Goal: Task Accomplishment & Management: Manage account settings

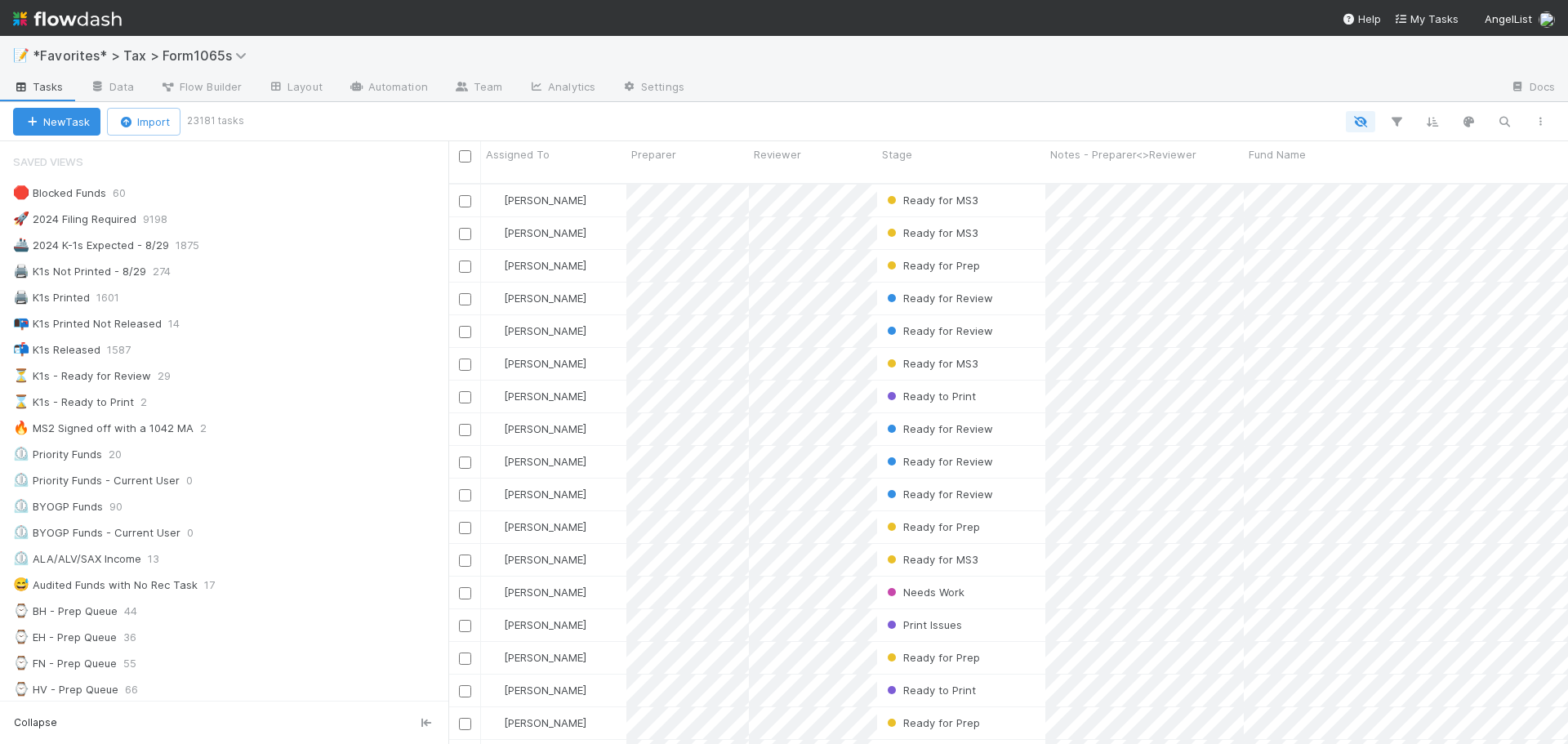
scroll to position [562, 1108]
click at [831, 108] on div "New Task Import 23181 tasks" at bounding box center [784, 121] width 1568 height 39
click at [881, 79] on div at bounding box center [1097, 88] width 800 height 26
click at [1398, 118] on icon "button" at bounding box center [1396, 121] width 16 height 14
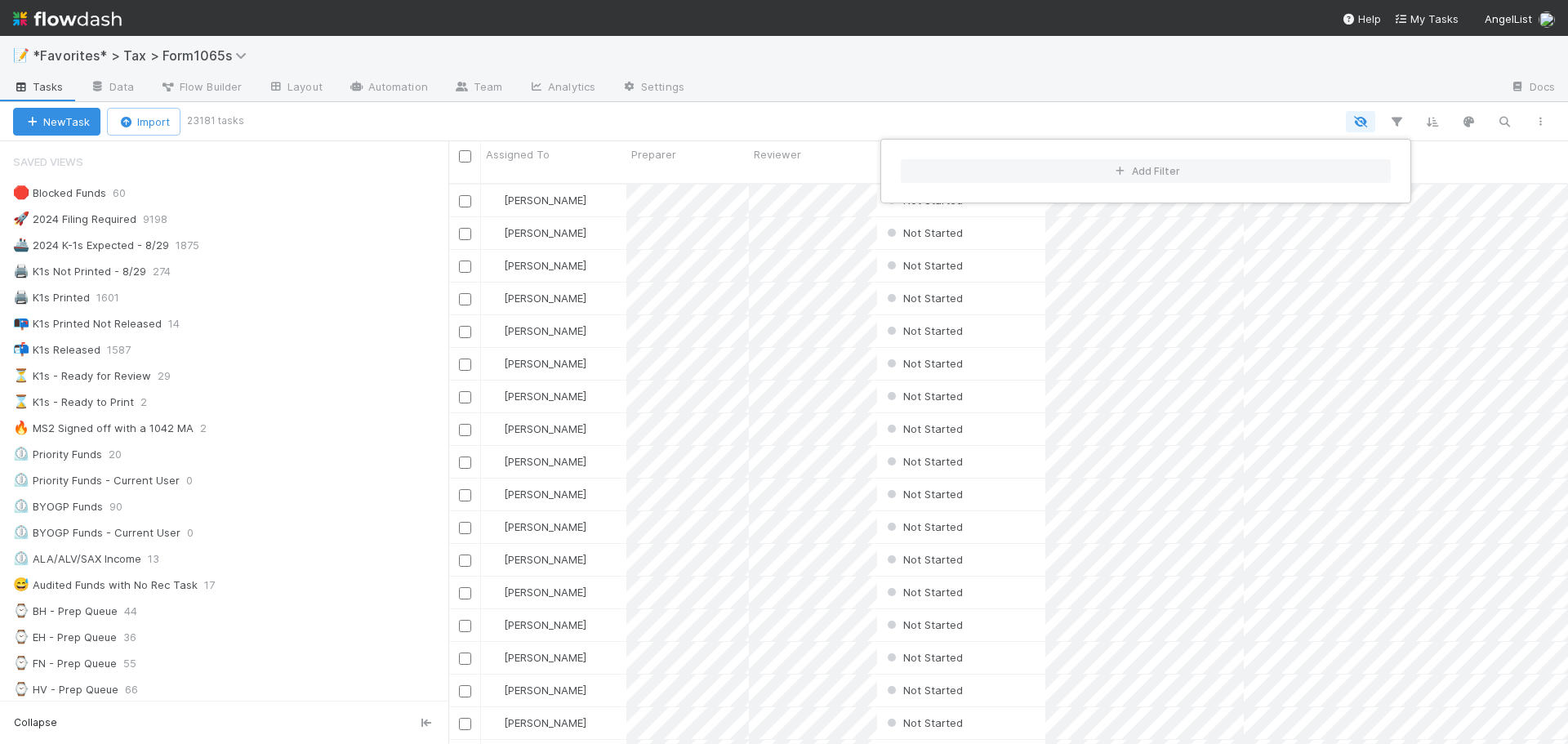
click at [1195, 88] on div "Add Filter" at bounding box center [784, 372] width 1568 height 744
click at [115, 218] on div "🚀 2024 Filing Required" at bounding box center [75, 218] width 123 height 20
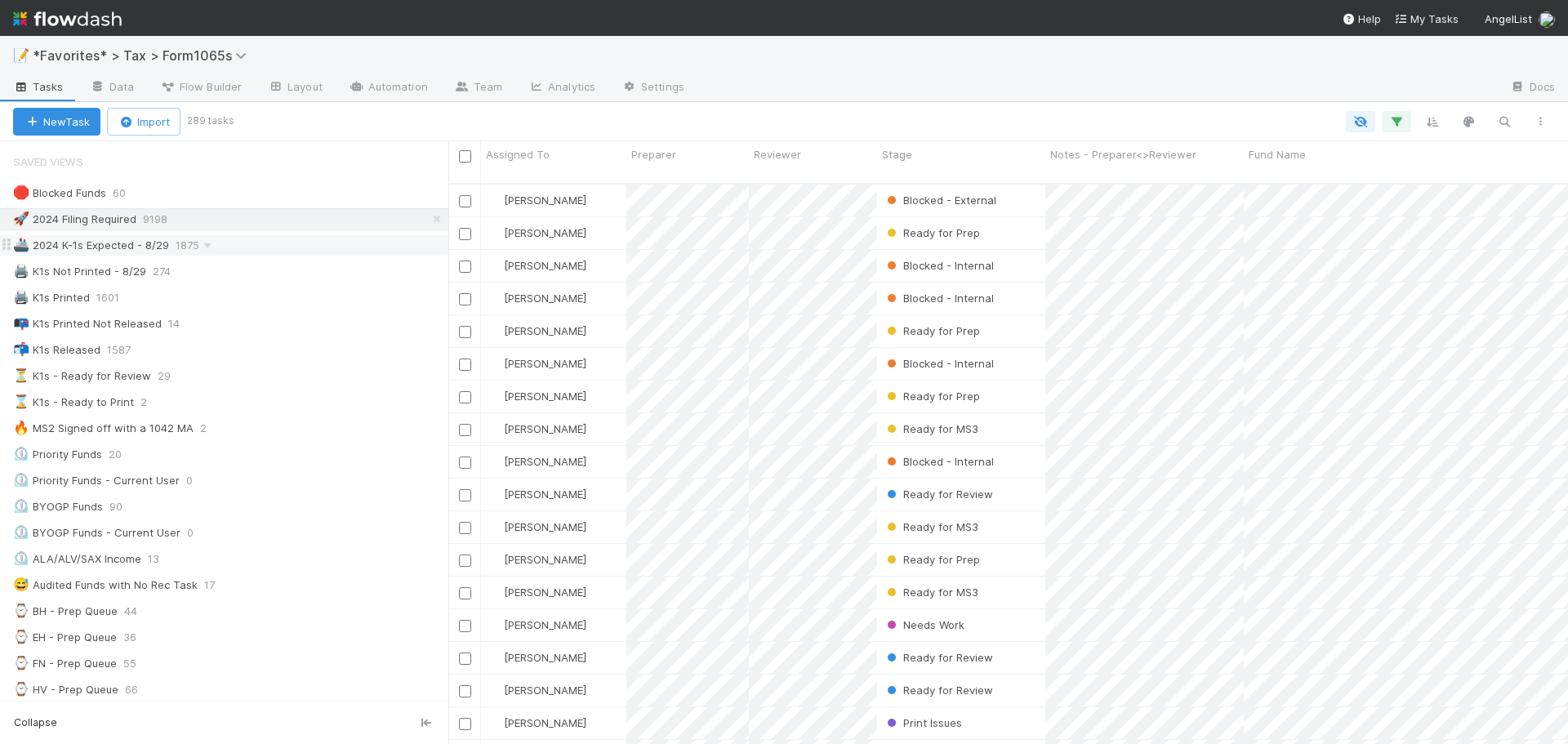
scroll to position [562, 1108]
click at [105, 248] on div "🚢 2024 K-1s Expected - 8/29" at bounding box center [91, 244] width 156 height 20
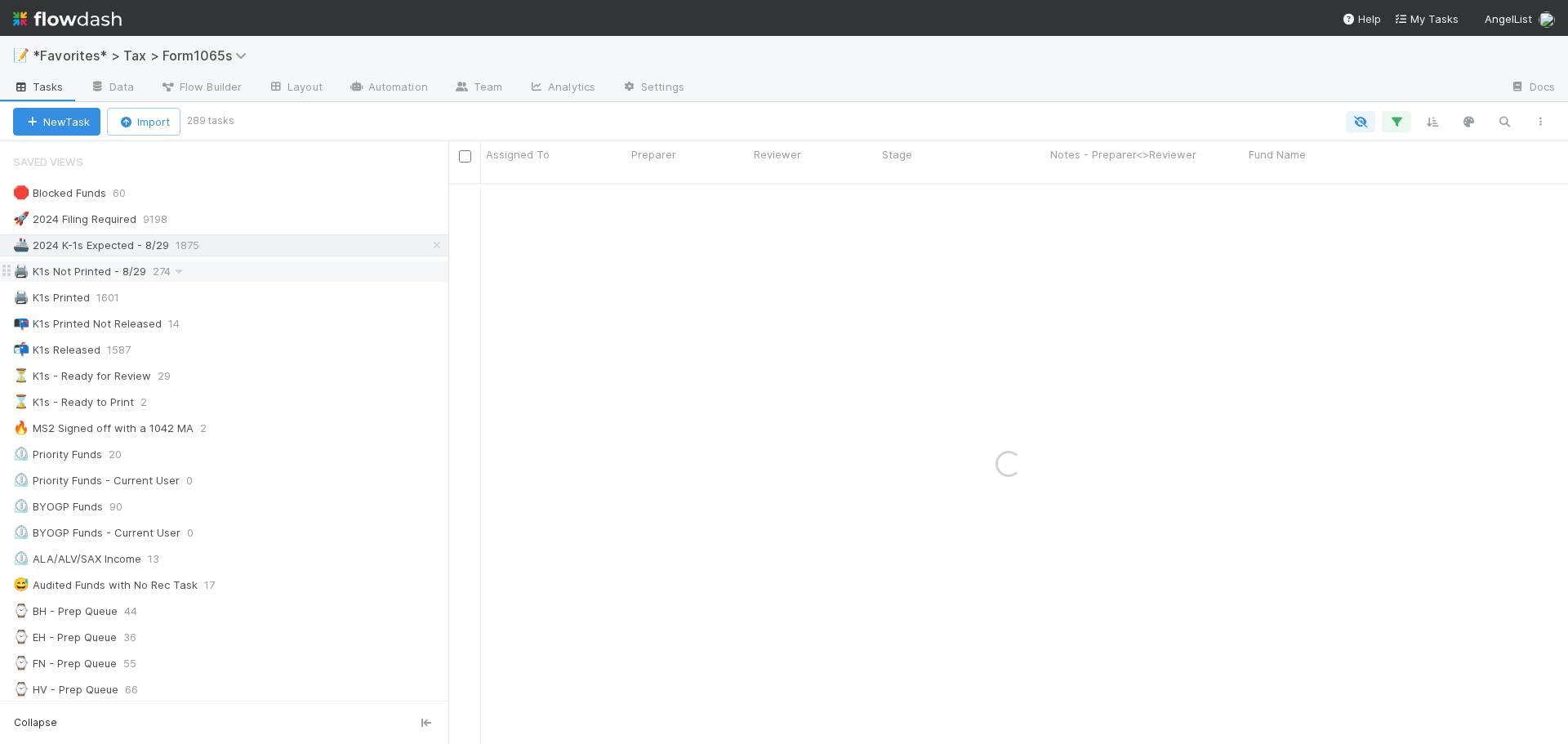
click at [104, 272] on div "🖨️ K1s Not Printed - 8/29" at bounding box center [80, 271] width 133 height 20
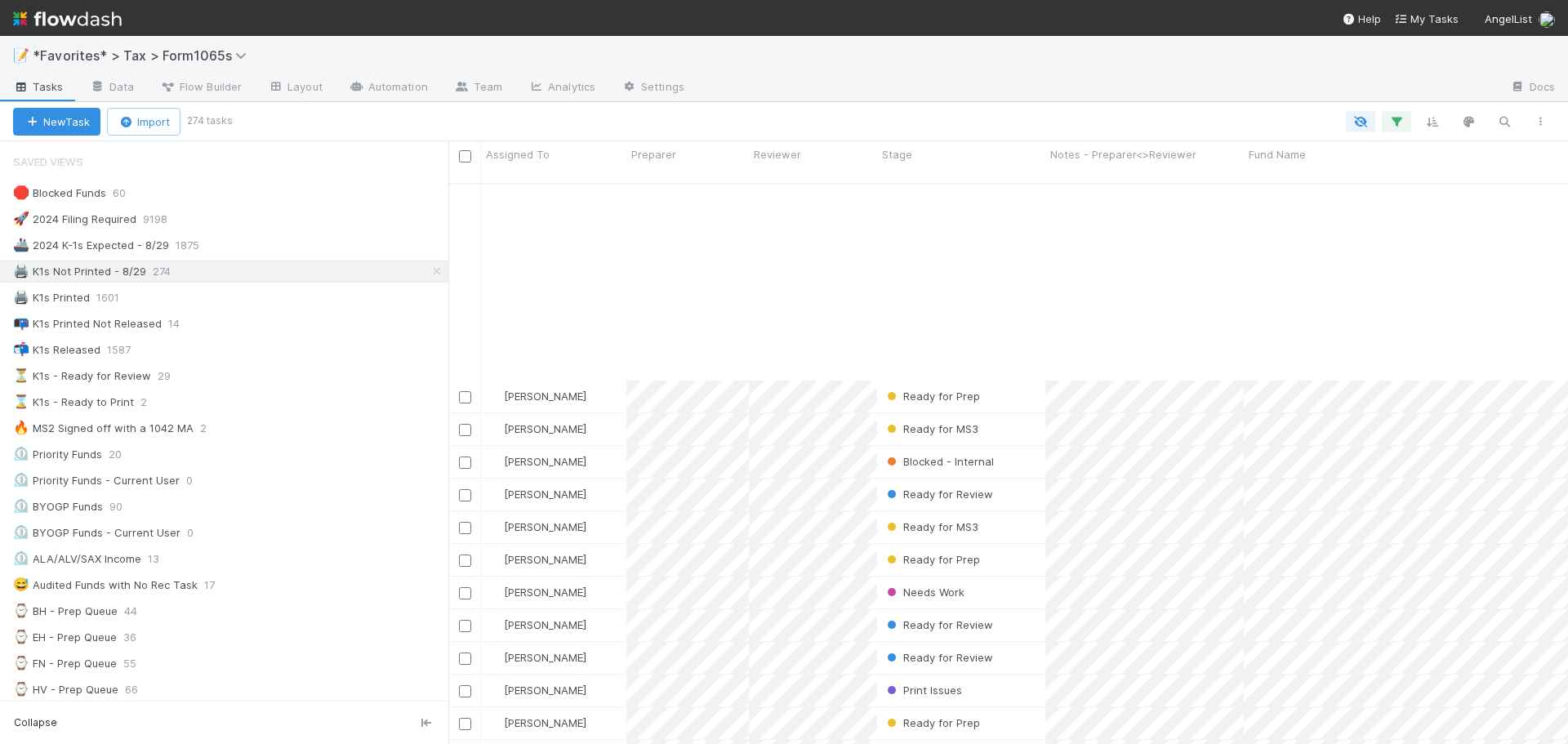
scroll to position [245, 0]
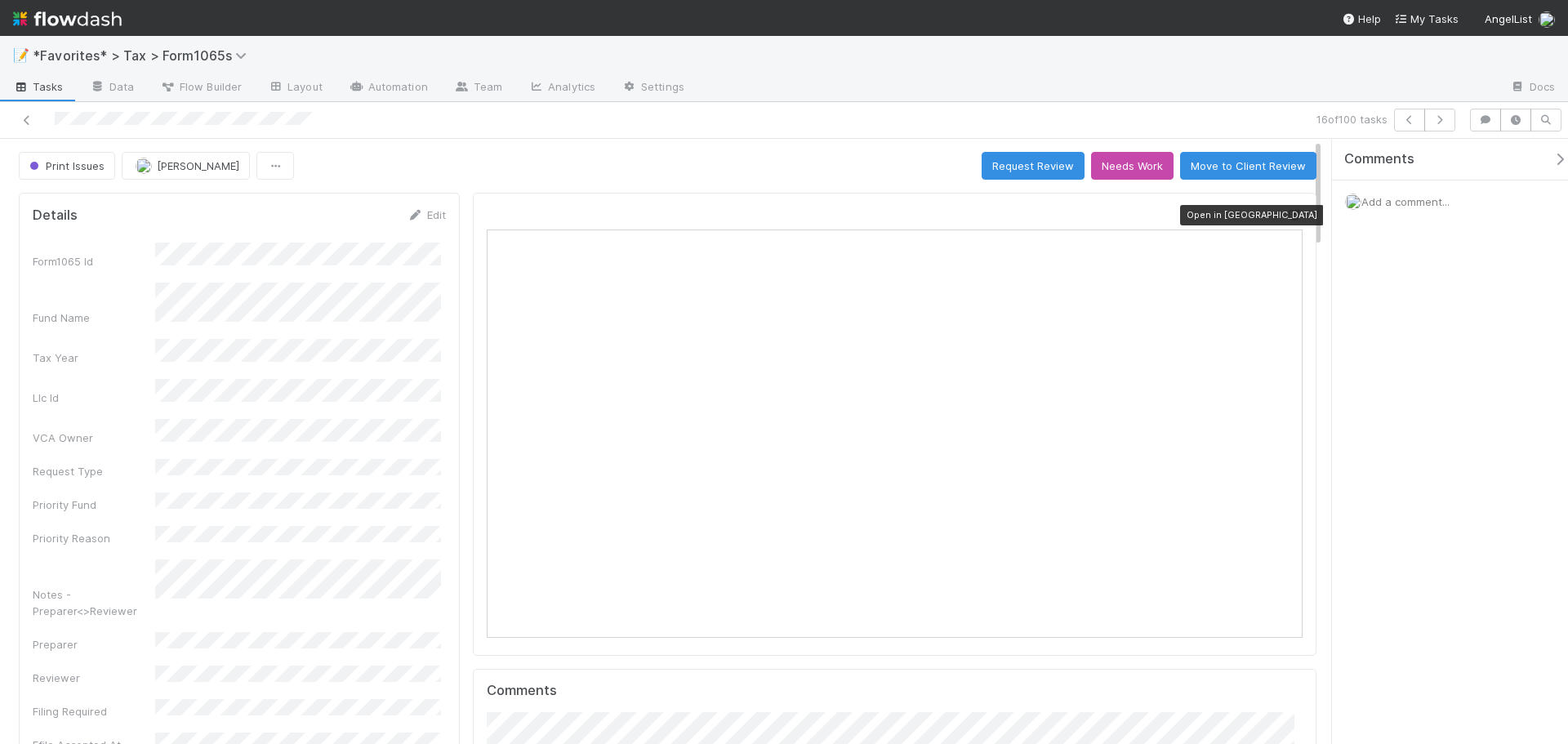
click at [1286, 215] on icon at bounding box center [1294, 215] width 16 height 11
click at [30, 123] on icon at bounding box center [27, 120] width 16 height 11
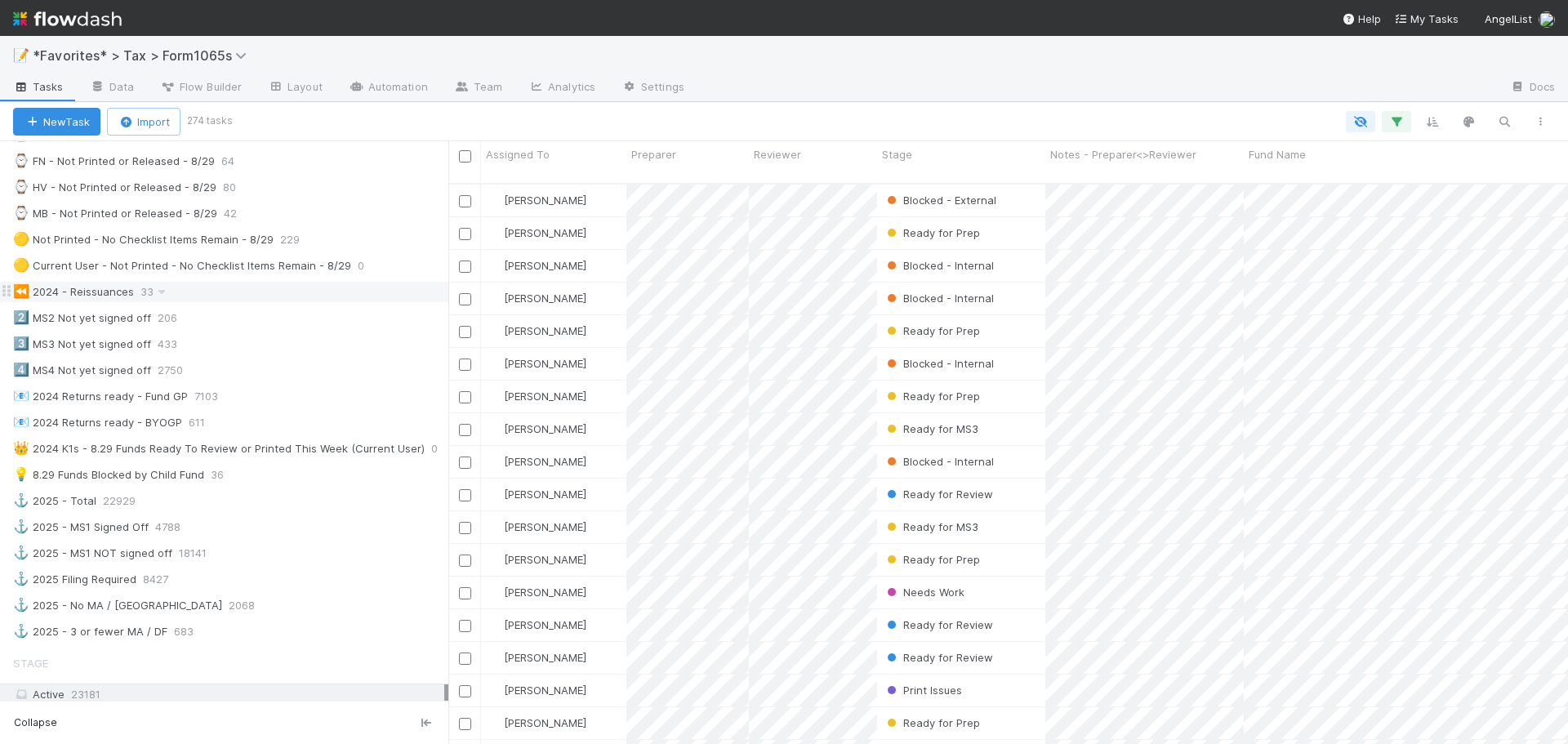
scroll to position [654, 0]
click at [280, 245] on span "229" at bounding box center [297, 244] width 36 height 20
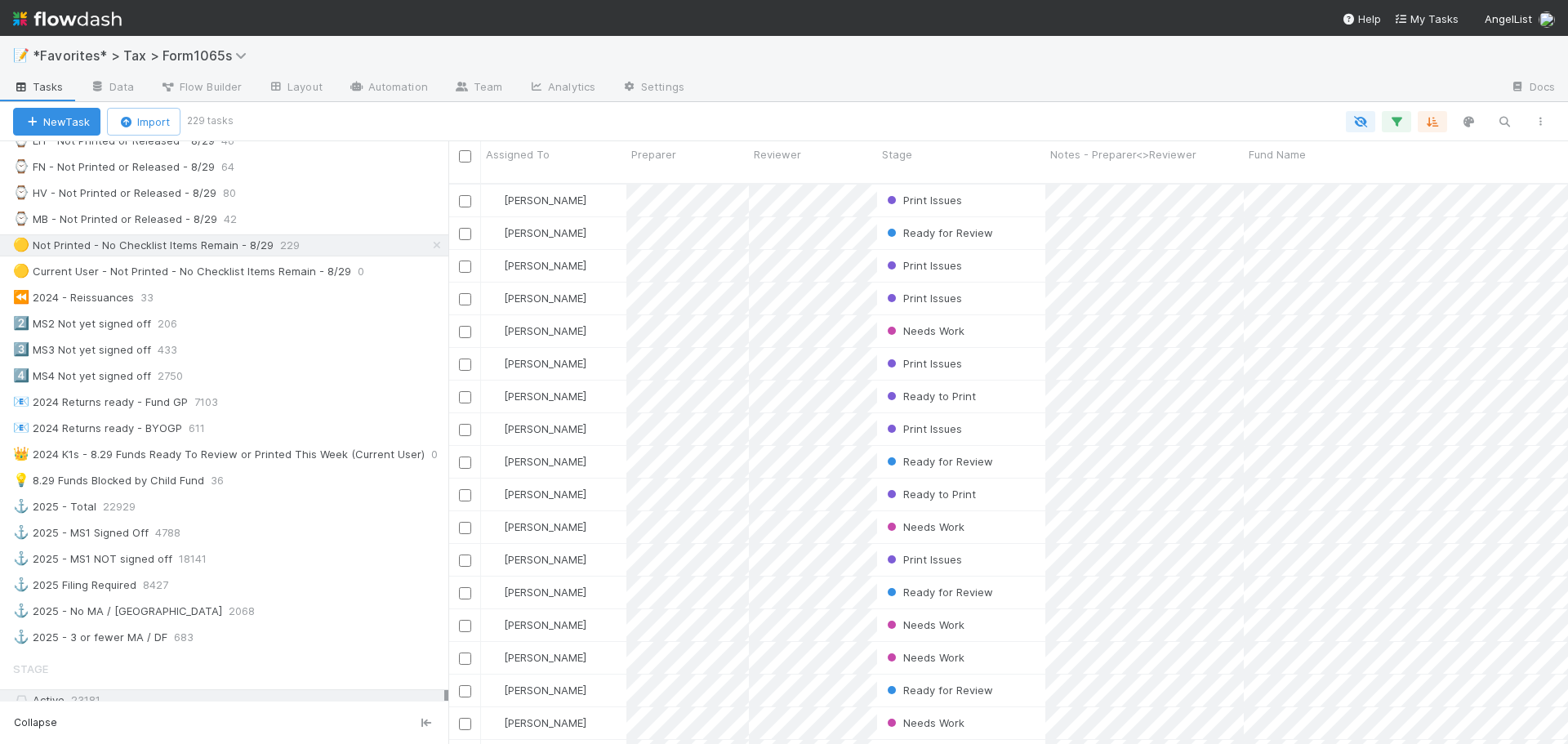
scroll to position [562, 1108]
click at [777, 109] on div at bounding box center [784, 372] width 1568 height 744
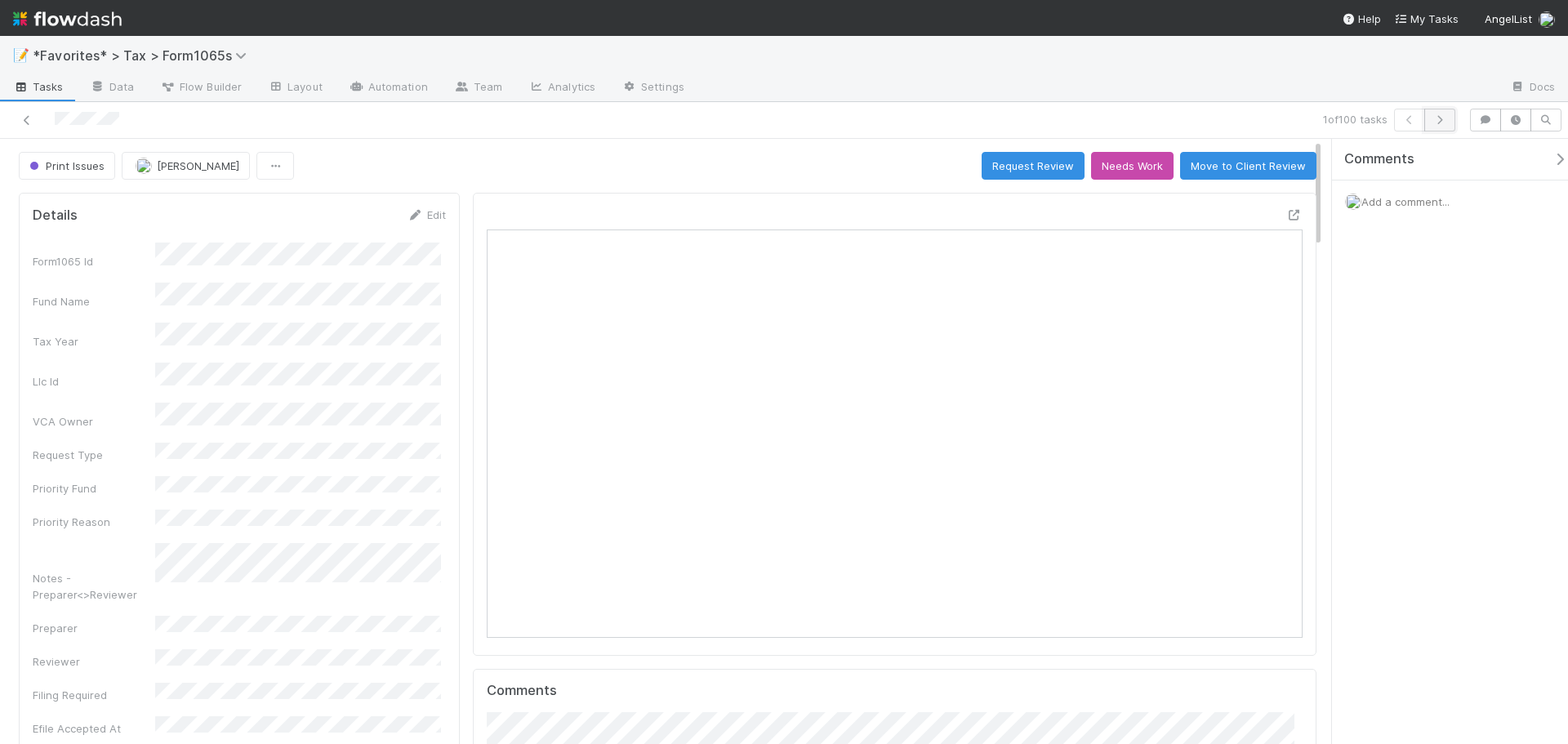
click at [1448, 120] on button "button" at bounding box center [1440, 120] width 31 height 23
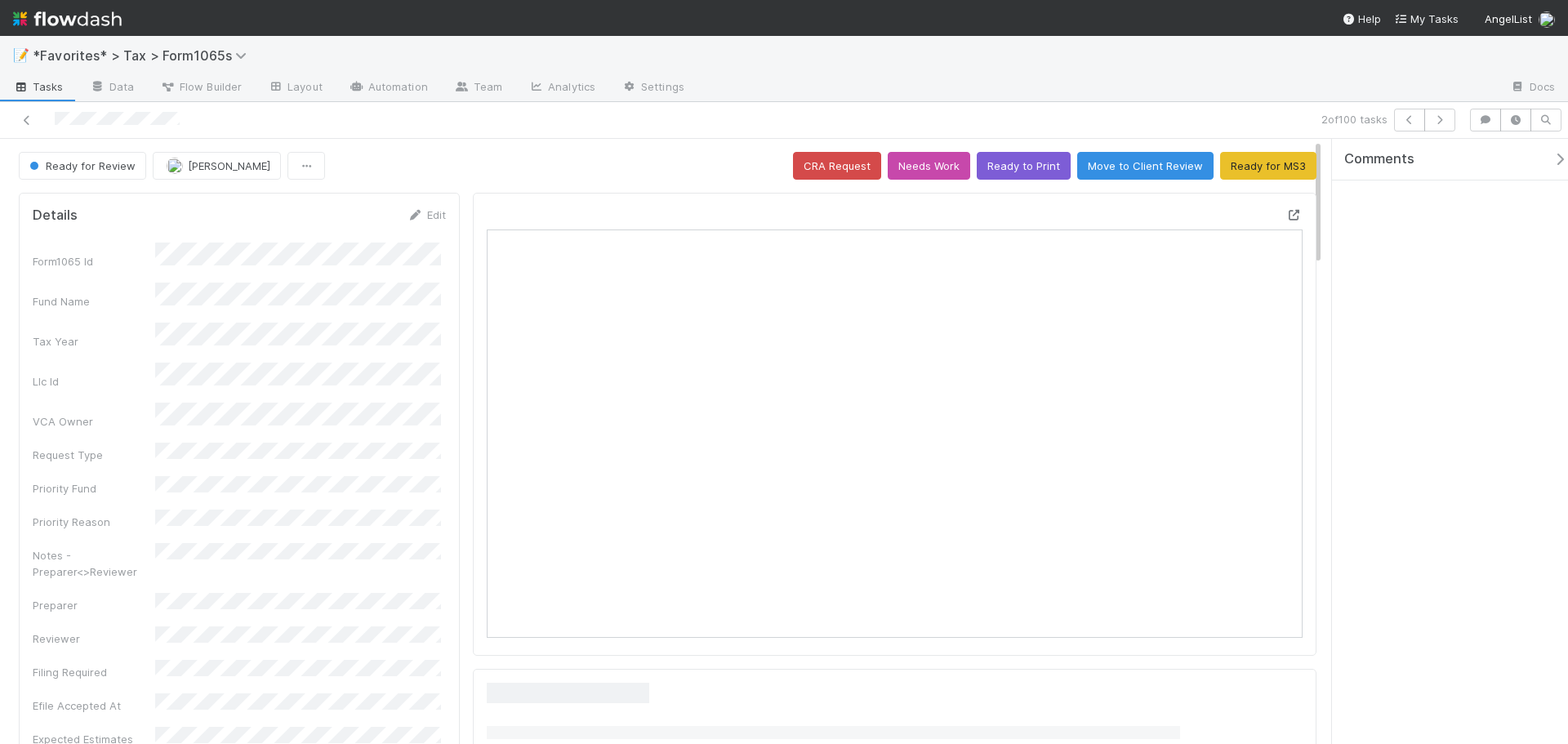
click at [1286, 216] on icon at bounding box center [1294, 215] width 16 height 11
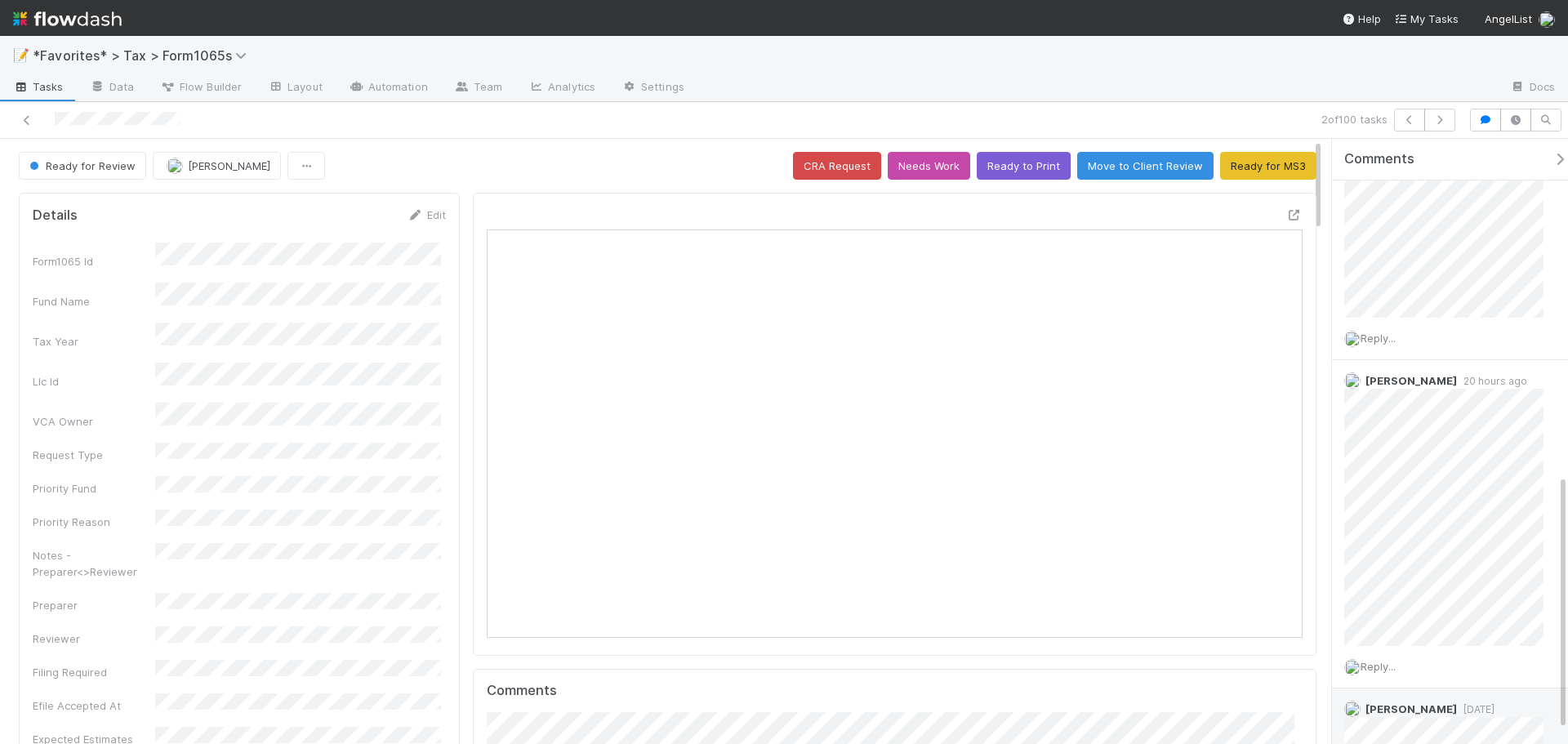
scroll to position [816, 0]
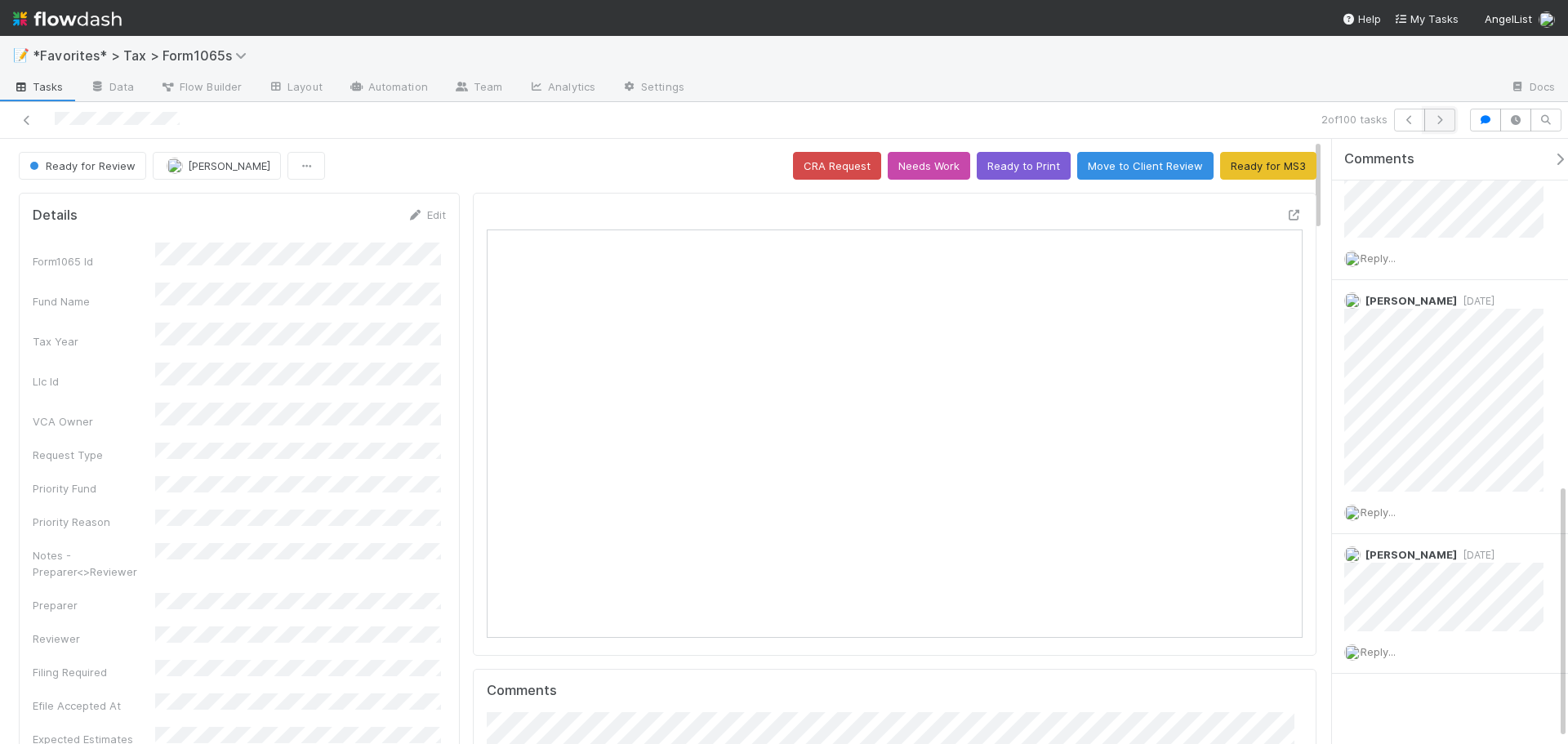
click at [1446, 115] on icon "button" at bounding box center [1439, 120] width 16 height 10
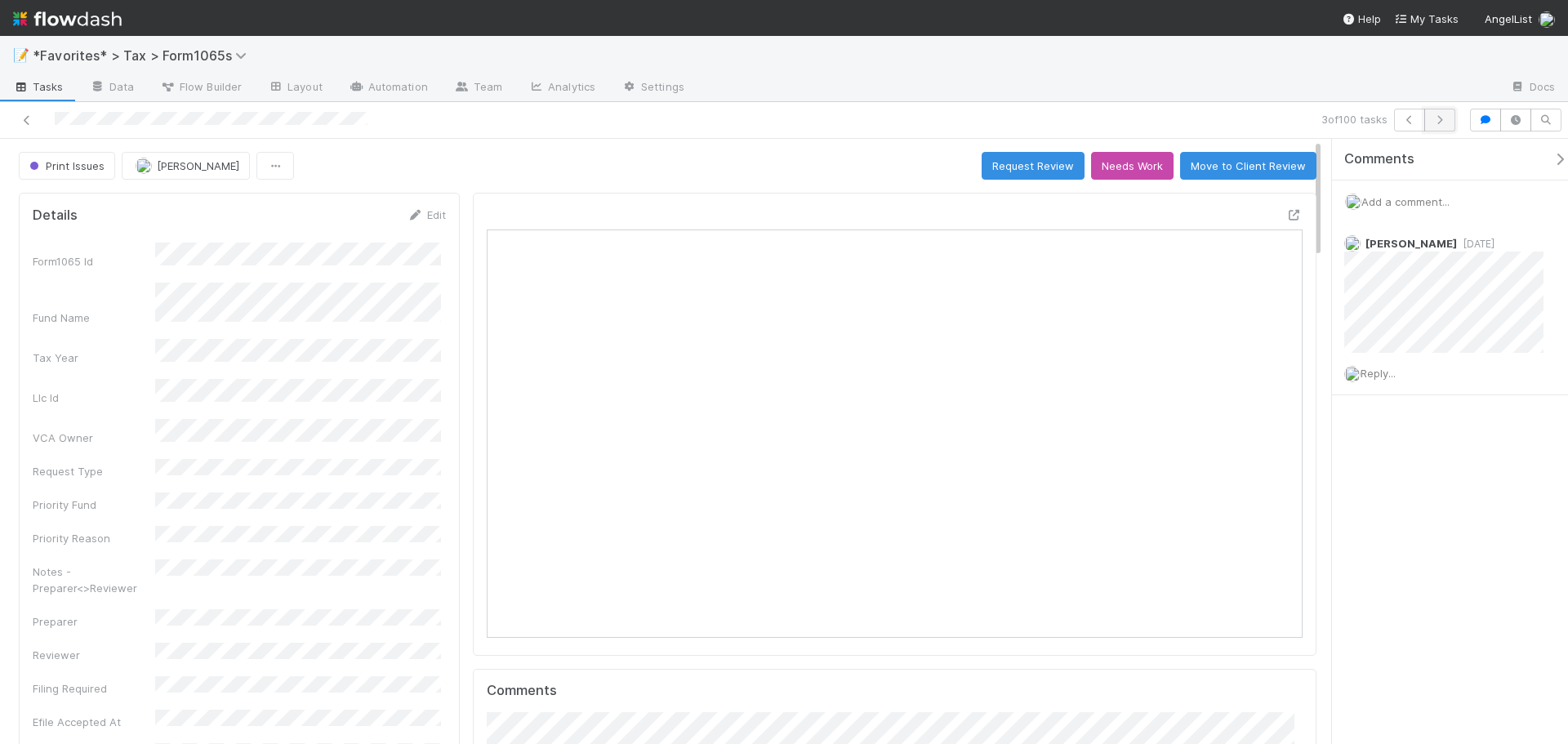
click at [1449, 123] on button "button" at bounding box center [1440, 120] width 31 height 23
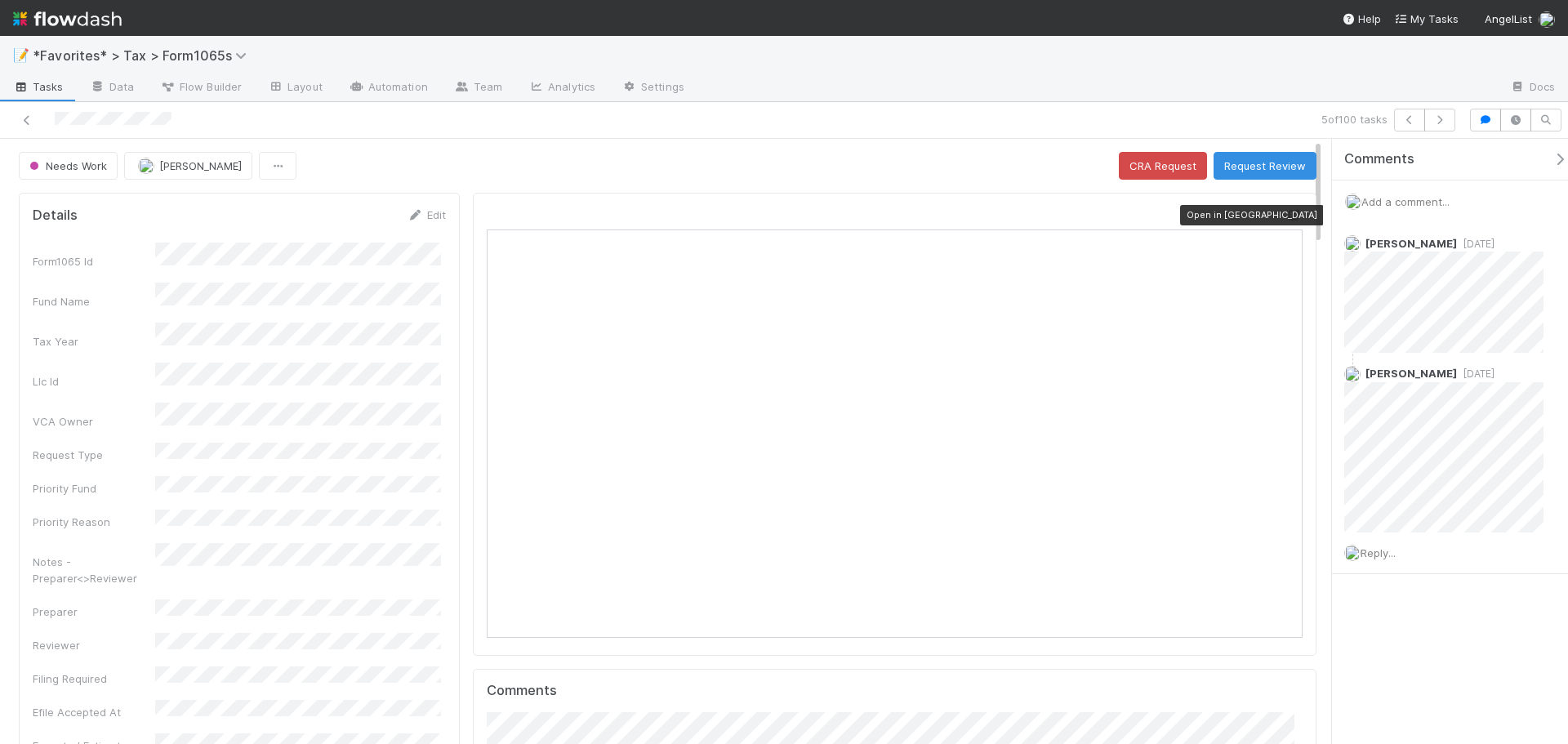
click at [1286, 212] on icon at bounding box center [1294, 215] width 16 height 11
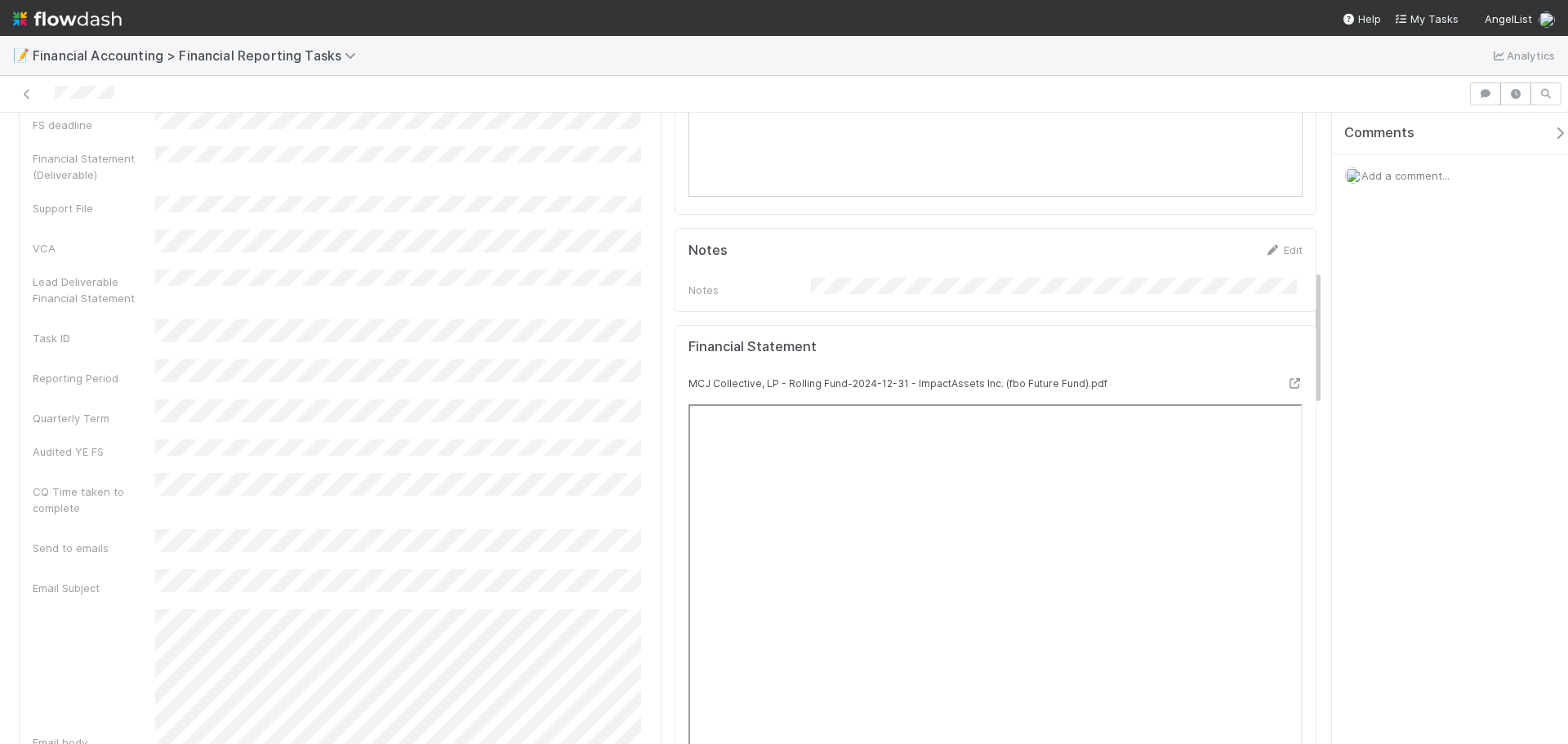
scroll to position [816, 0]
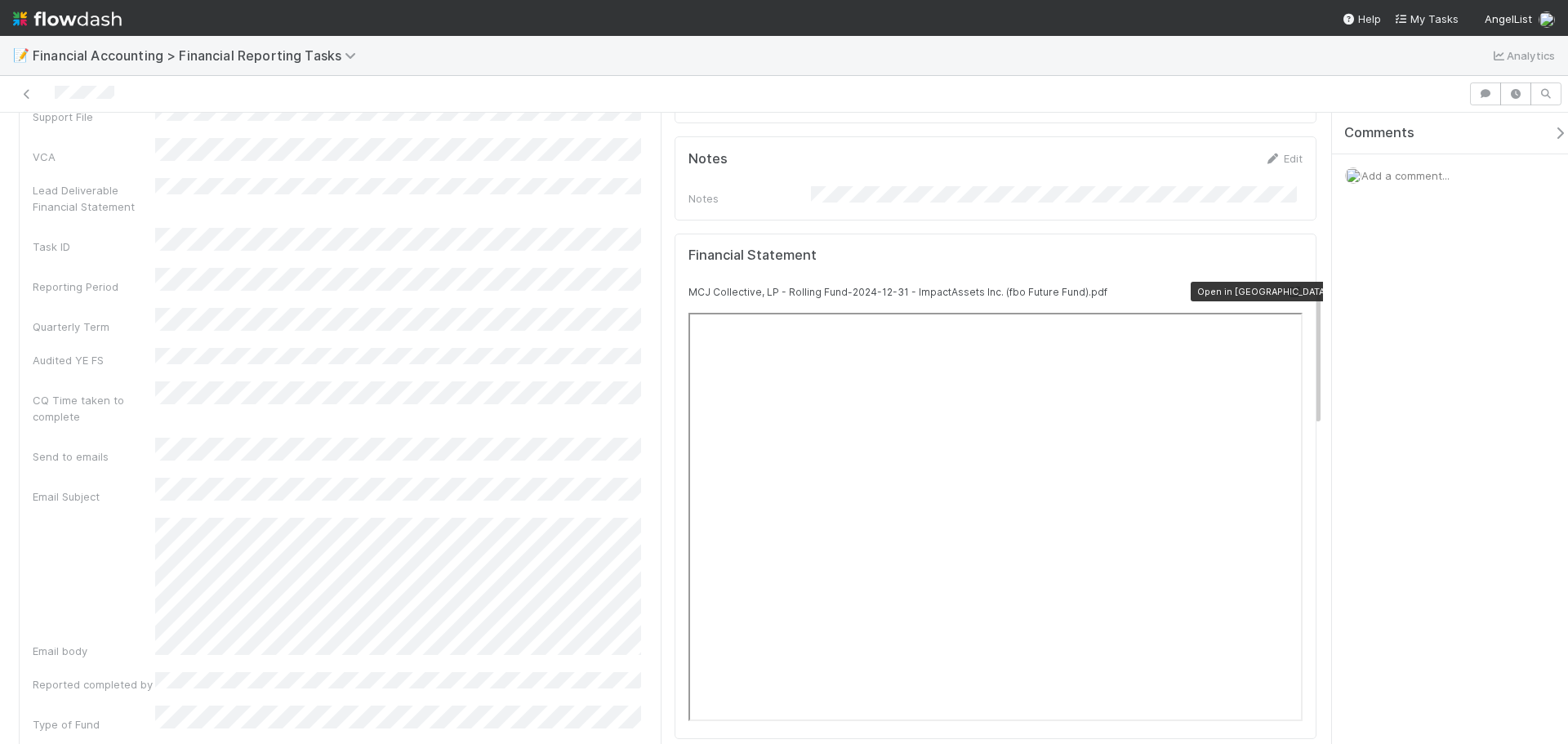
click at [1286, 287] on icon at bounding box center [1294, 292] width 16 height 11
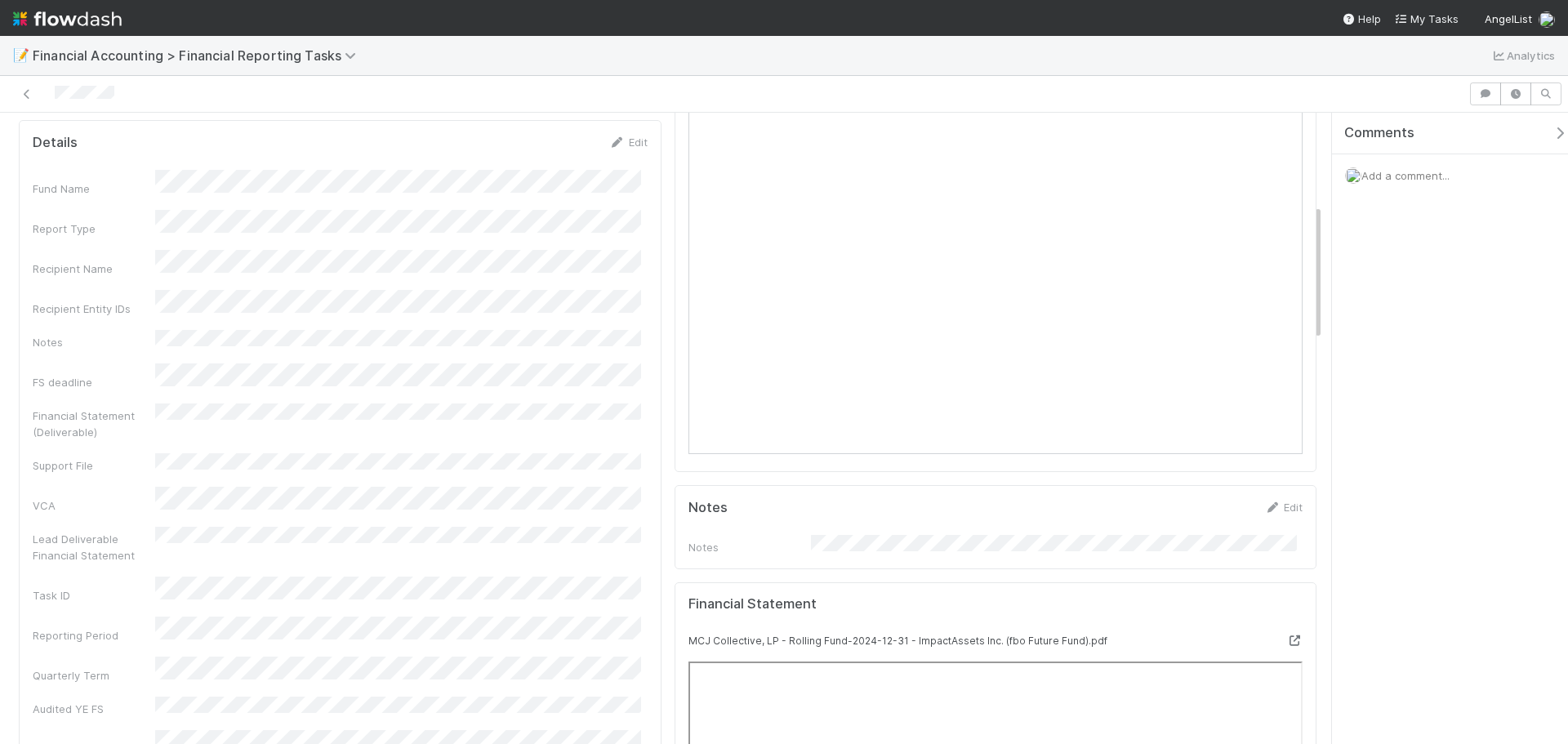
scroll to position [408, 0]
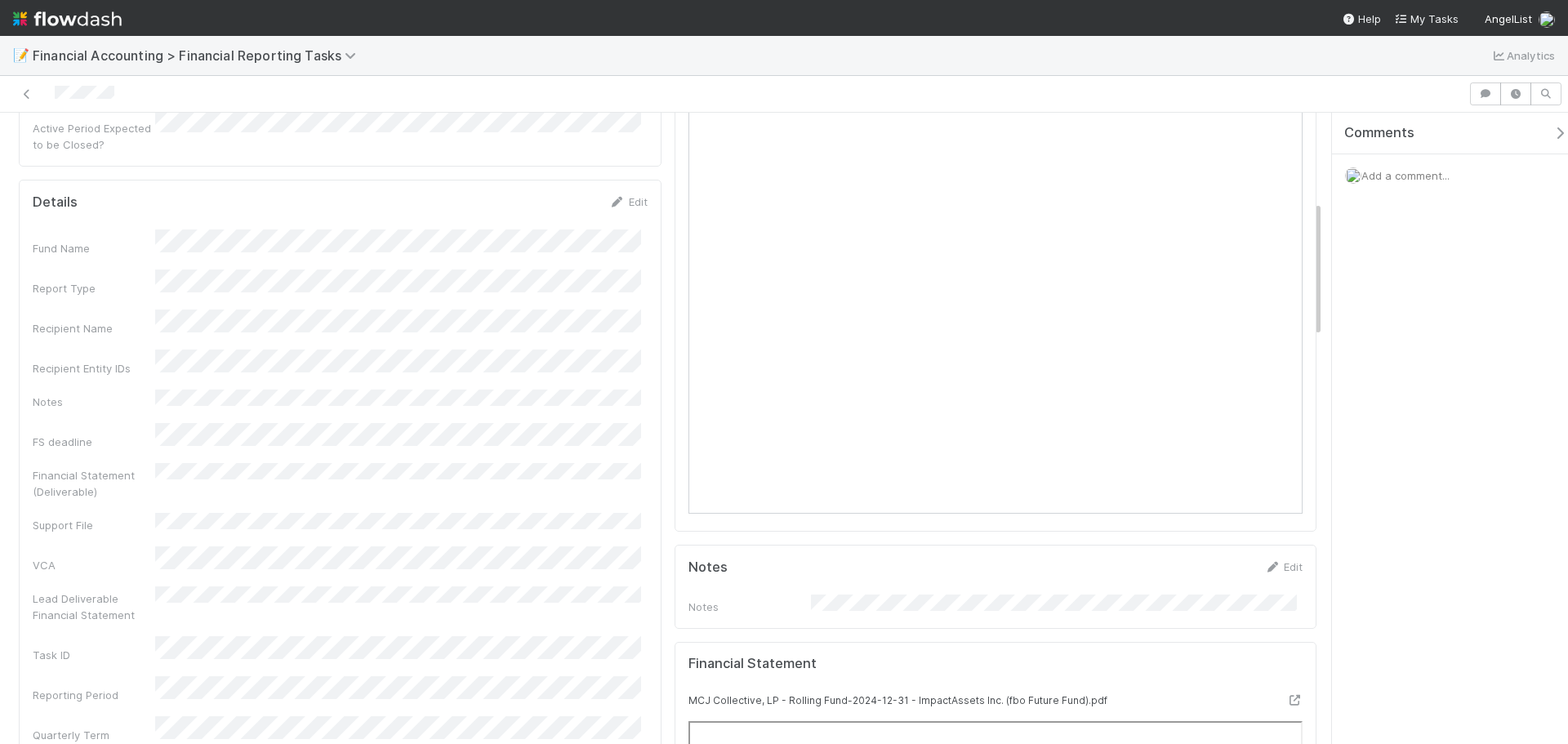
click at [983, 73] on div "📝 Financial Accounting > Financial Reporting Tasks Analytics" at bounding box center [784, 55] width 1568 height 39
drag, startPoint x: 1008, startPoint y: 72, endPoint x: 1105, endPoint y: 28, distance: 106.5
click at [1008, 71] on div "📝 Financial Accounting > Financial Reporting Tasks Analytics" at bounding box center [784, 55] width 1568 height 39
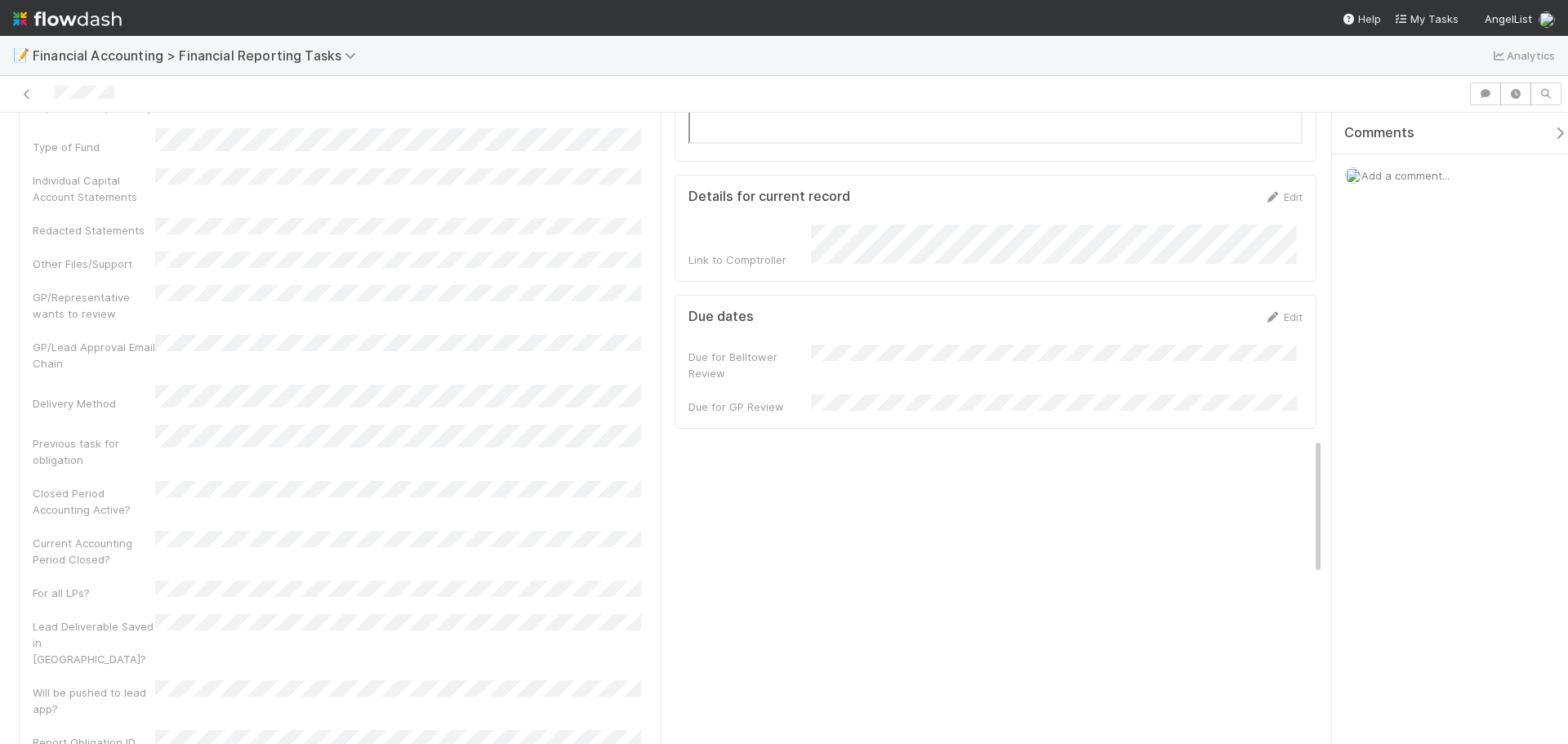
scroll to position [1388, 0]
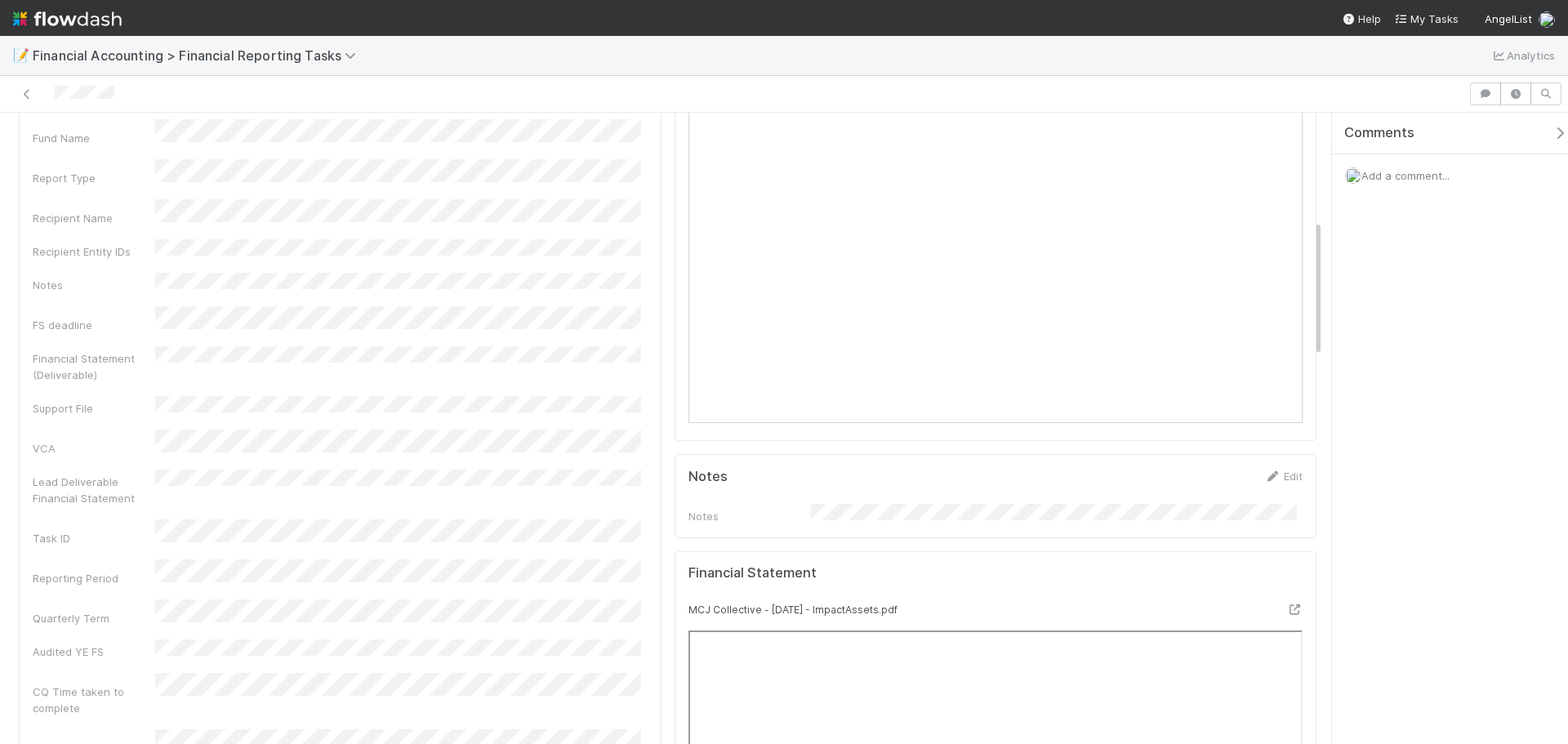
scroll to position [490, 0]
drag, startPoint x: 516, startPoint y: 520, endPoint x: 659, endPoint y: 407, distance: 182.3
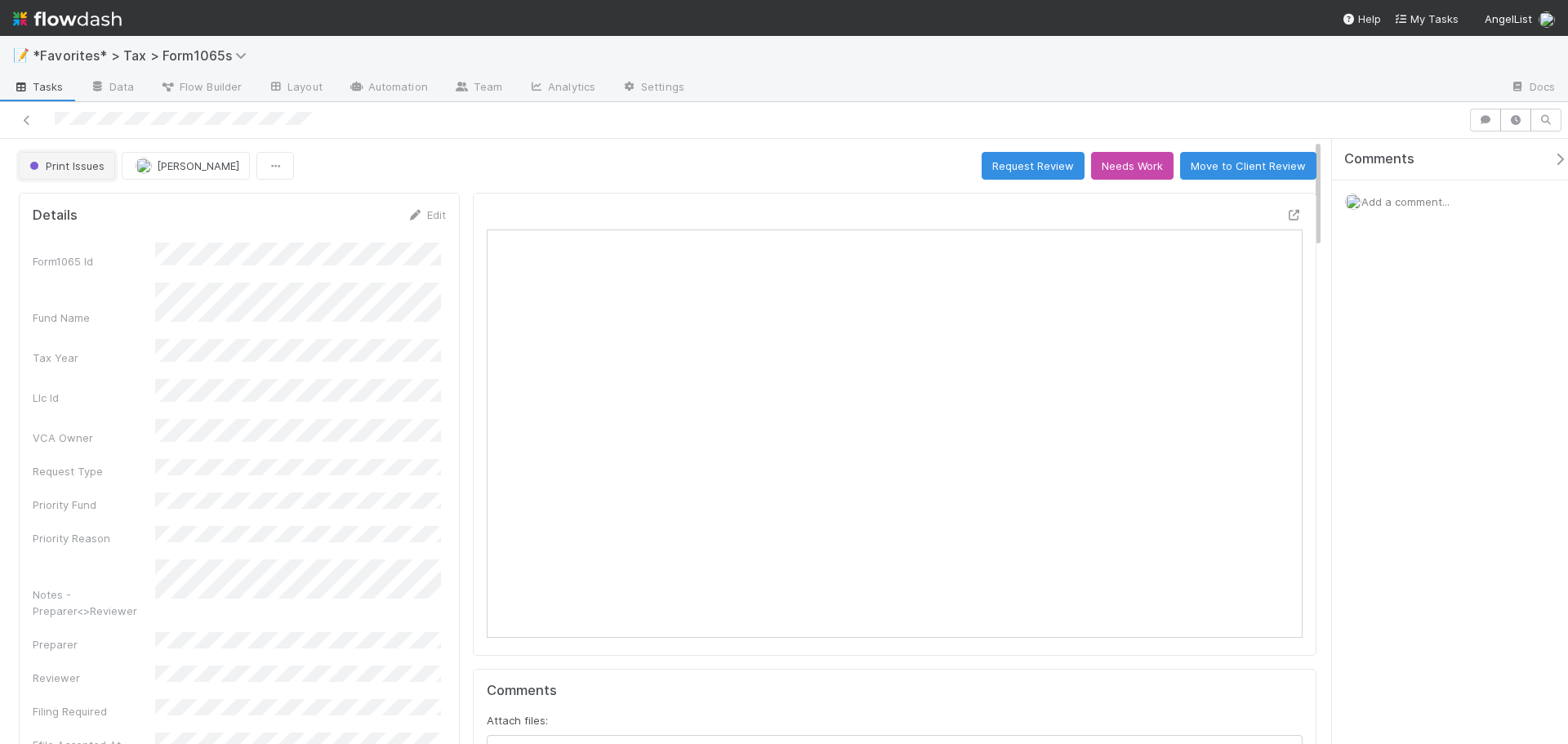
click at [94, 169] on span "Print Issues" at bounding box center [64, 166] width 78 height 13
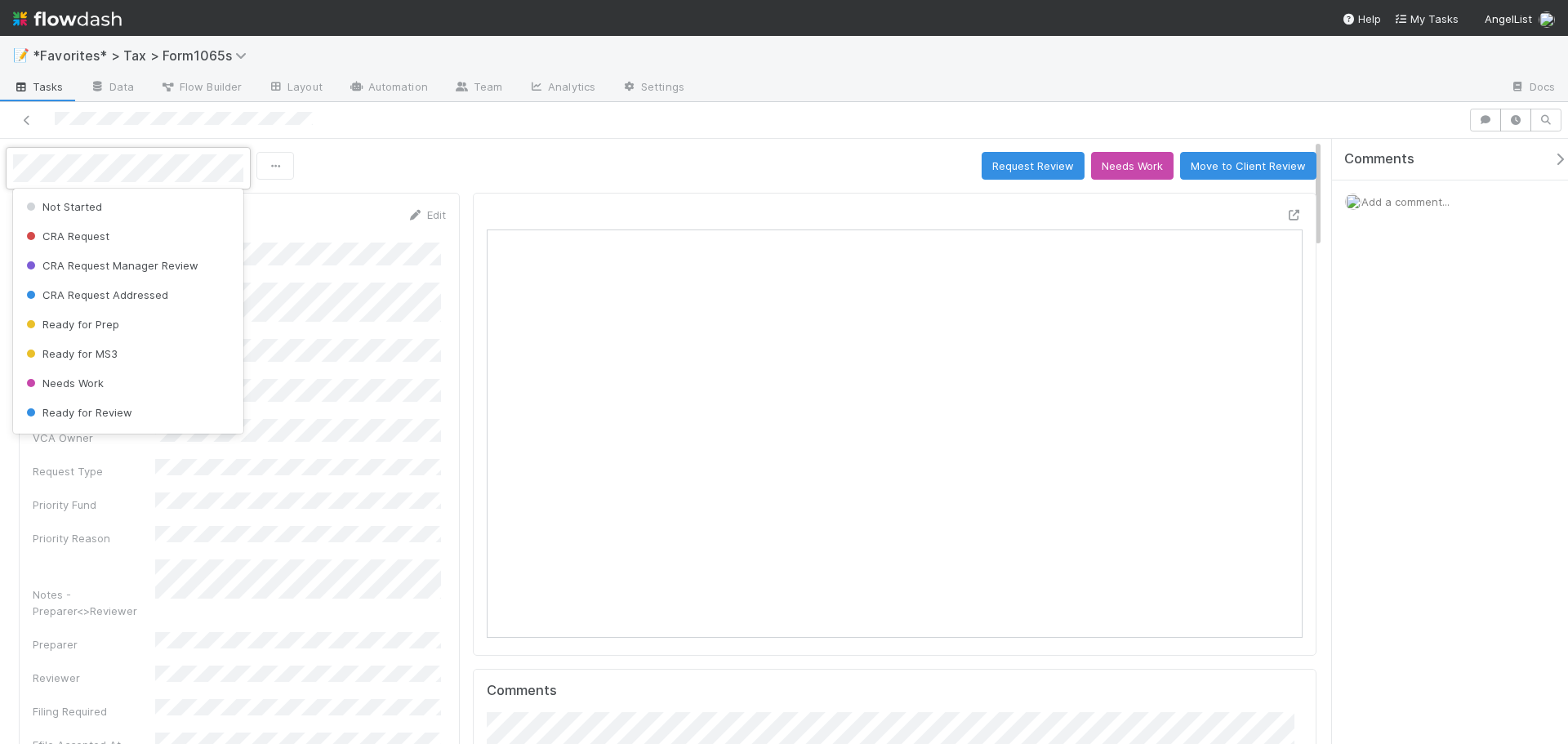
scroll to position [91, 0]
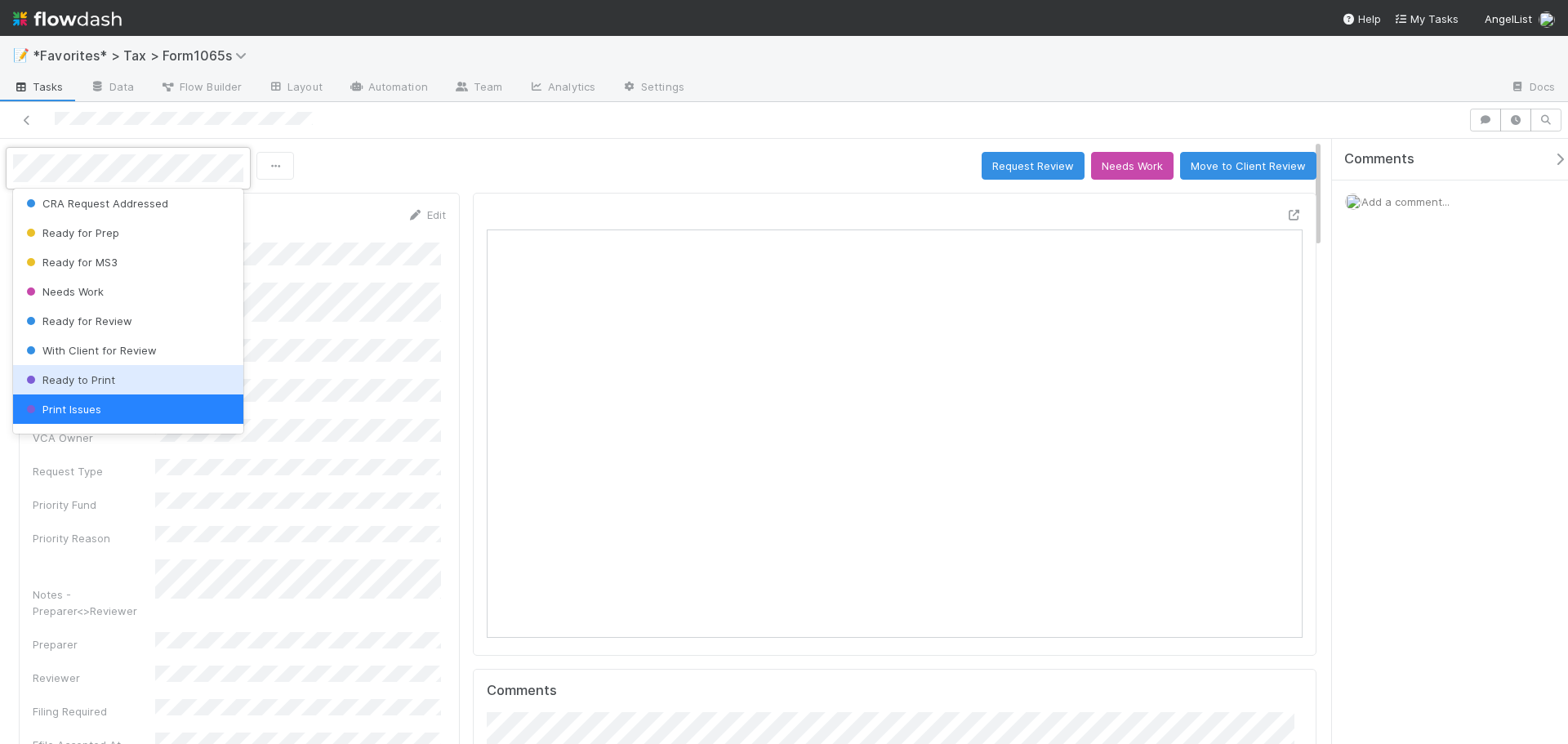
click at [78, 382] on span "Ready to Print" at bounding box center [69, 380] width 92 height 13
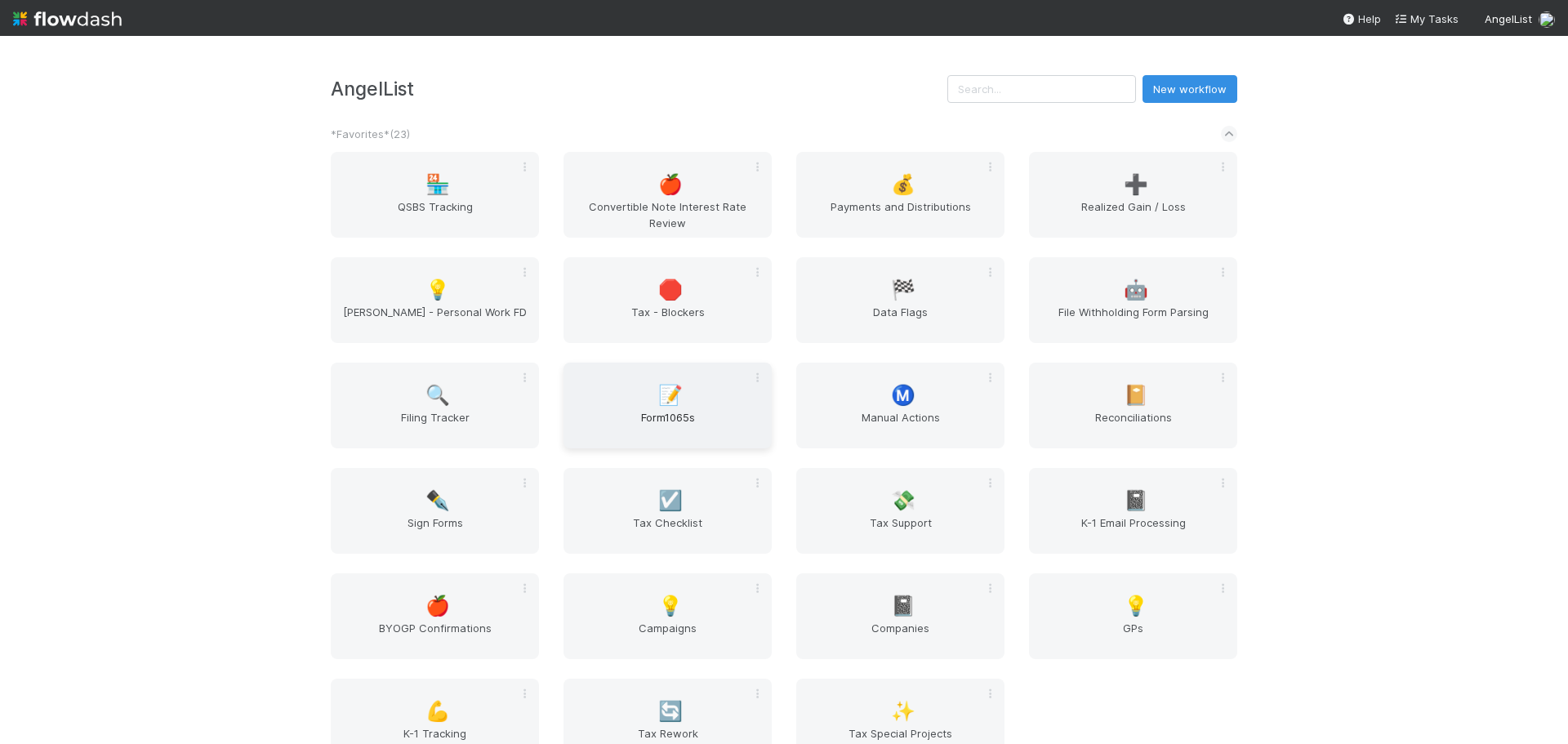
click at [671, 427] on span "Form1065s" at bounding box center [667, 425] width 195 height 33
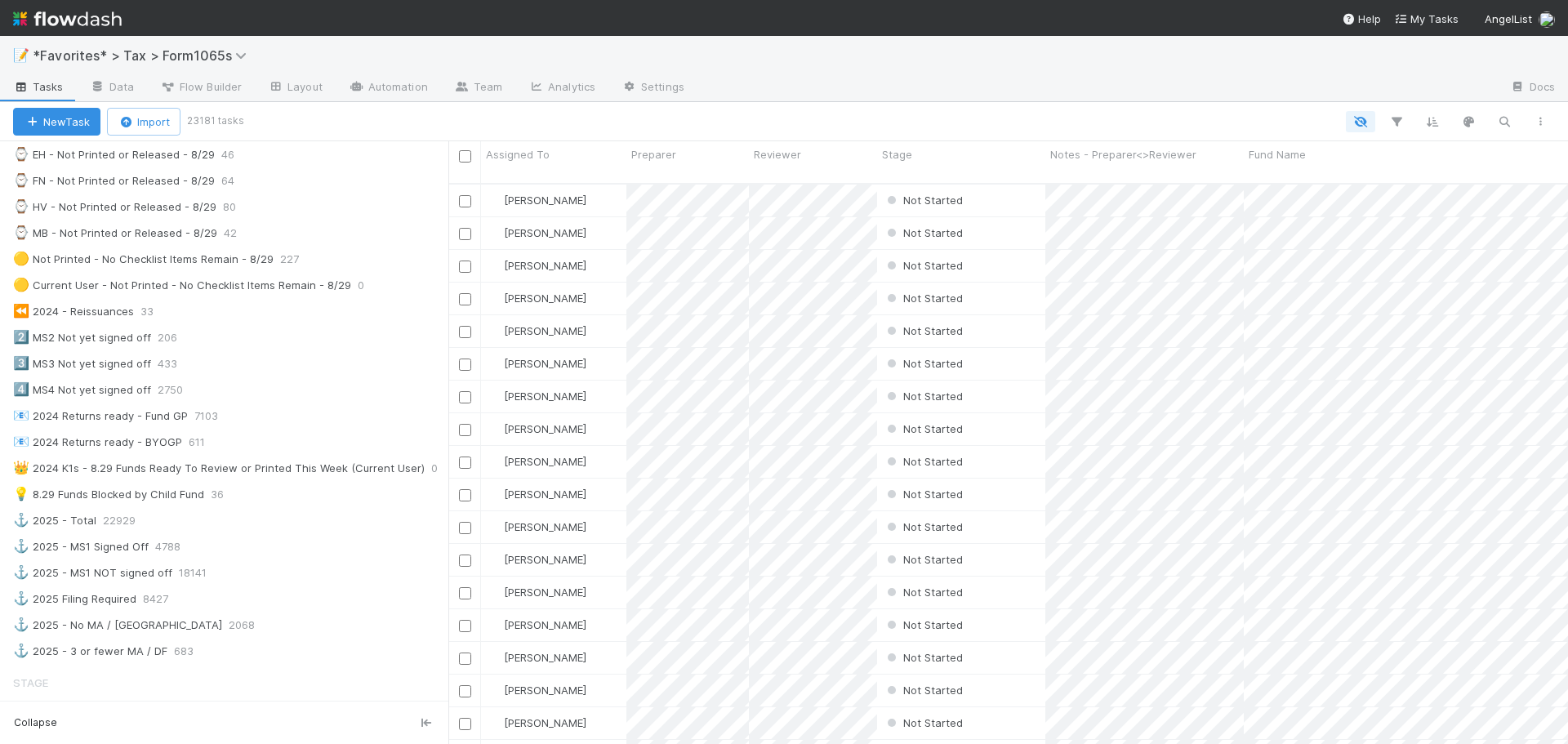
scroll to position [654, 0]
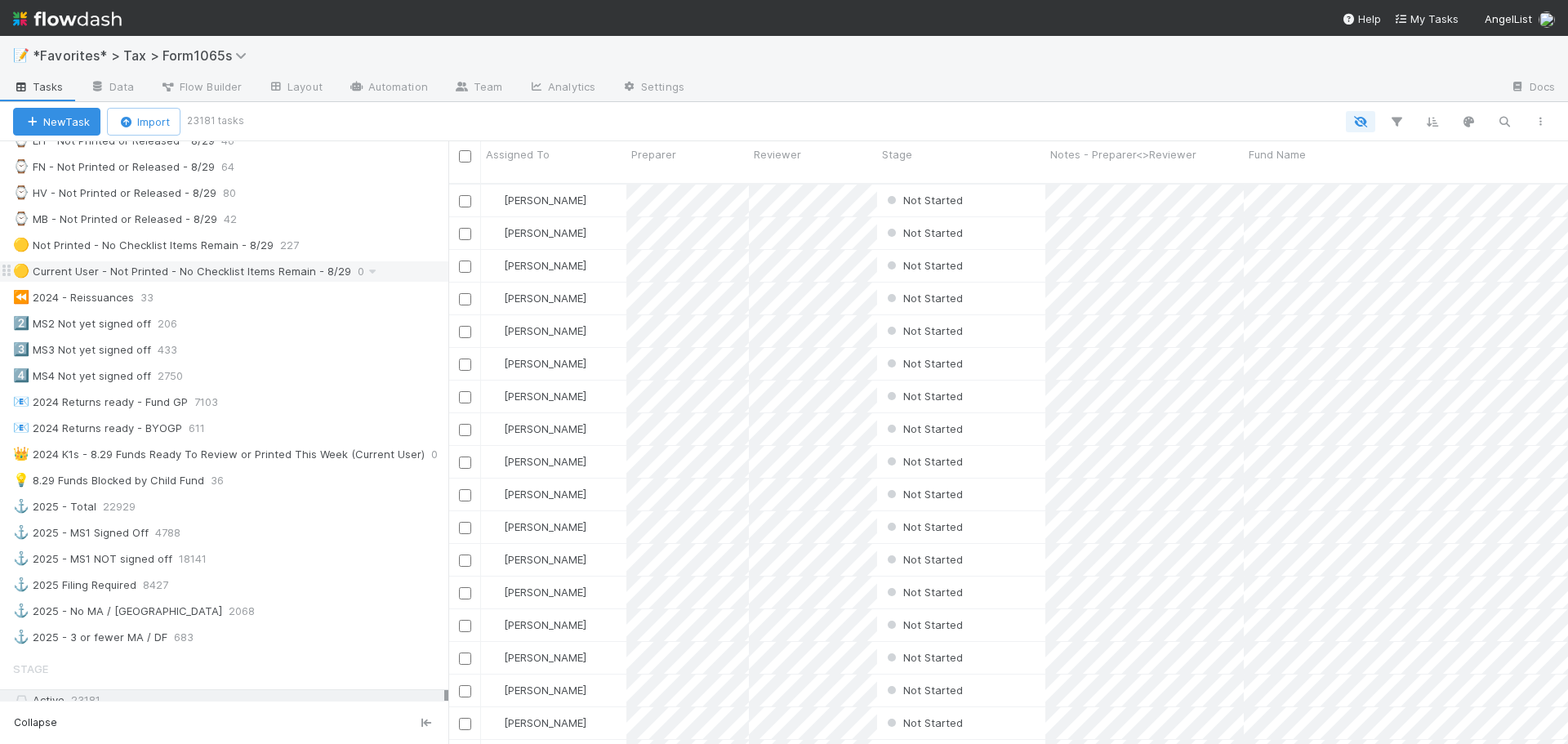
click at [296, 273] on div "🟡 Current User - Not Printed - No Checklist Items Remain - 8/29" at bounding box center [182, 271] width 338 height 20
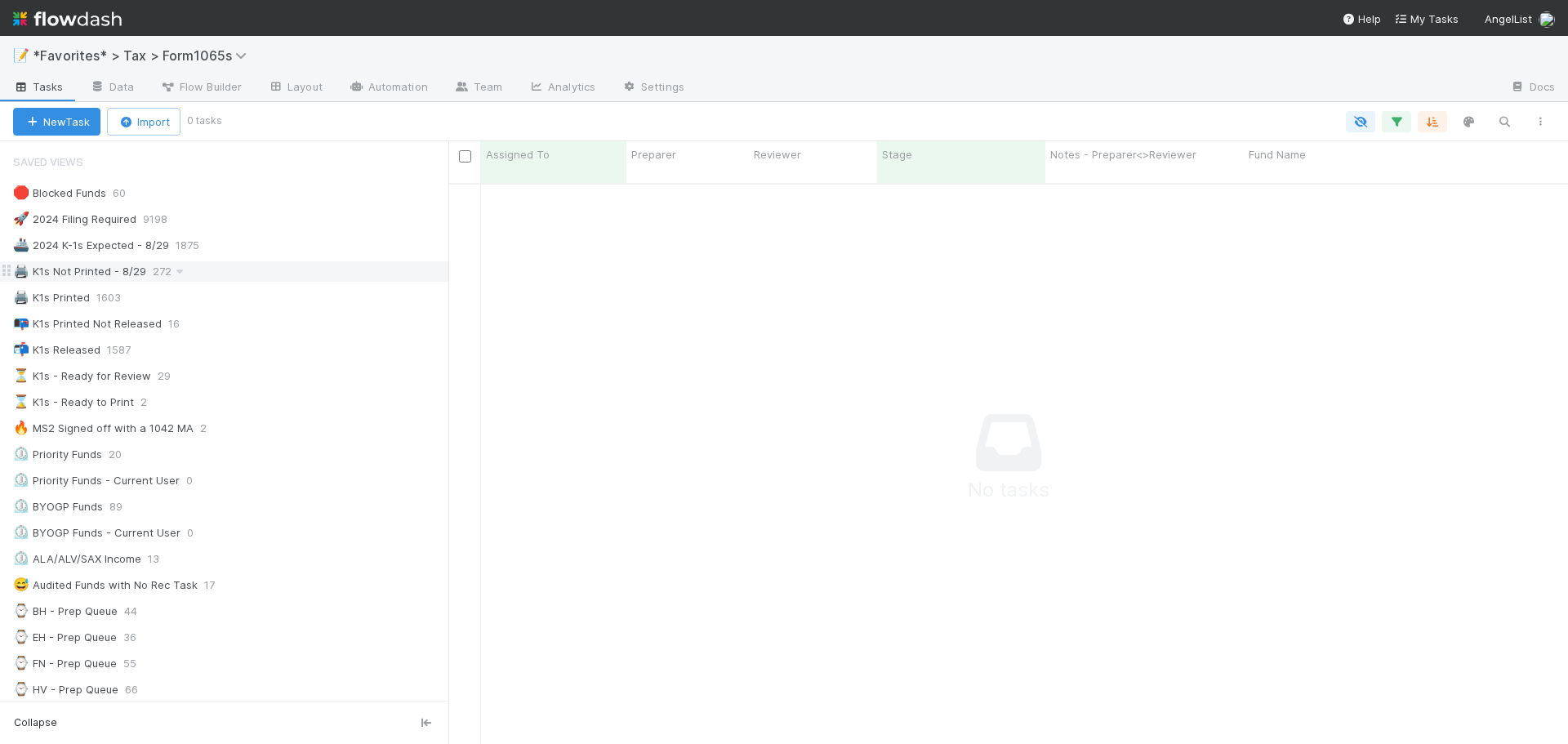
click at [348, 277] on div "🖨️ K1s Not Printed - 8/29 272" at bounding box center [231, 271] width 435 height 20
click at [1392, 120] on icon "button" at bounding box center [1396, 121] width 16 height 14
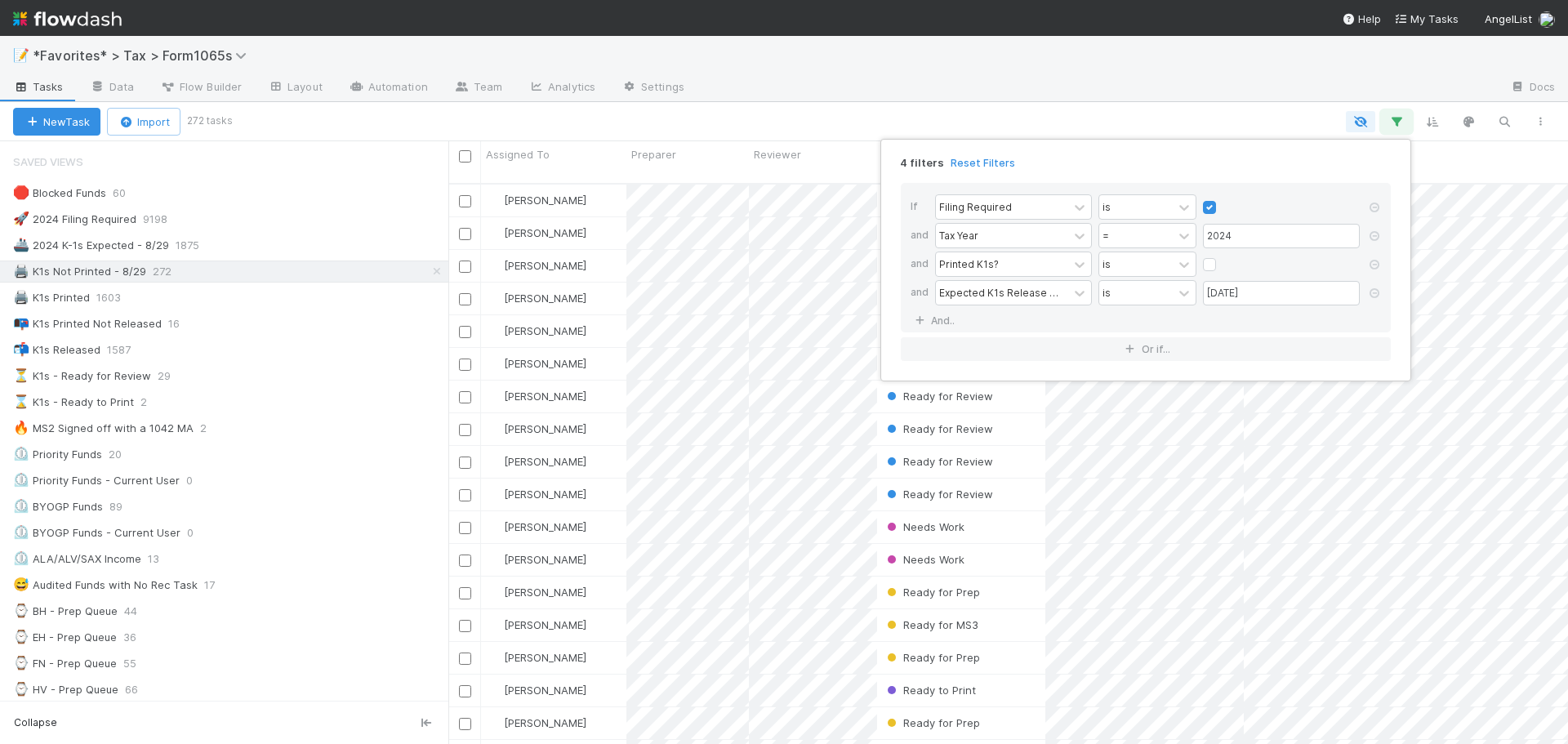
scroll to position [562, 1108]
click at [891, 82] on div "4 filters Reset Filters If Filing Required is and Tax Year = 2024 and Printed K…" at bounding box center [784, 372] width 1568 height 744
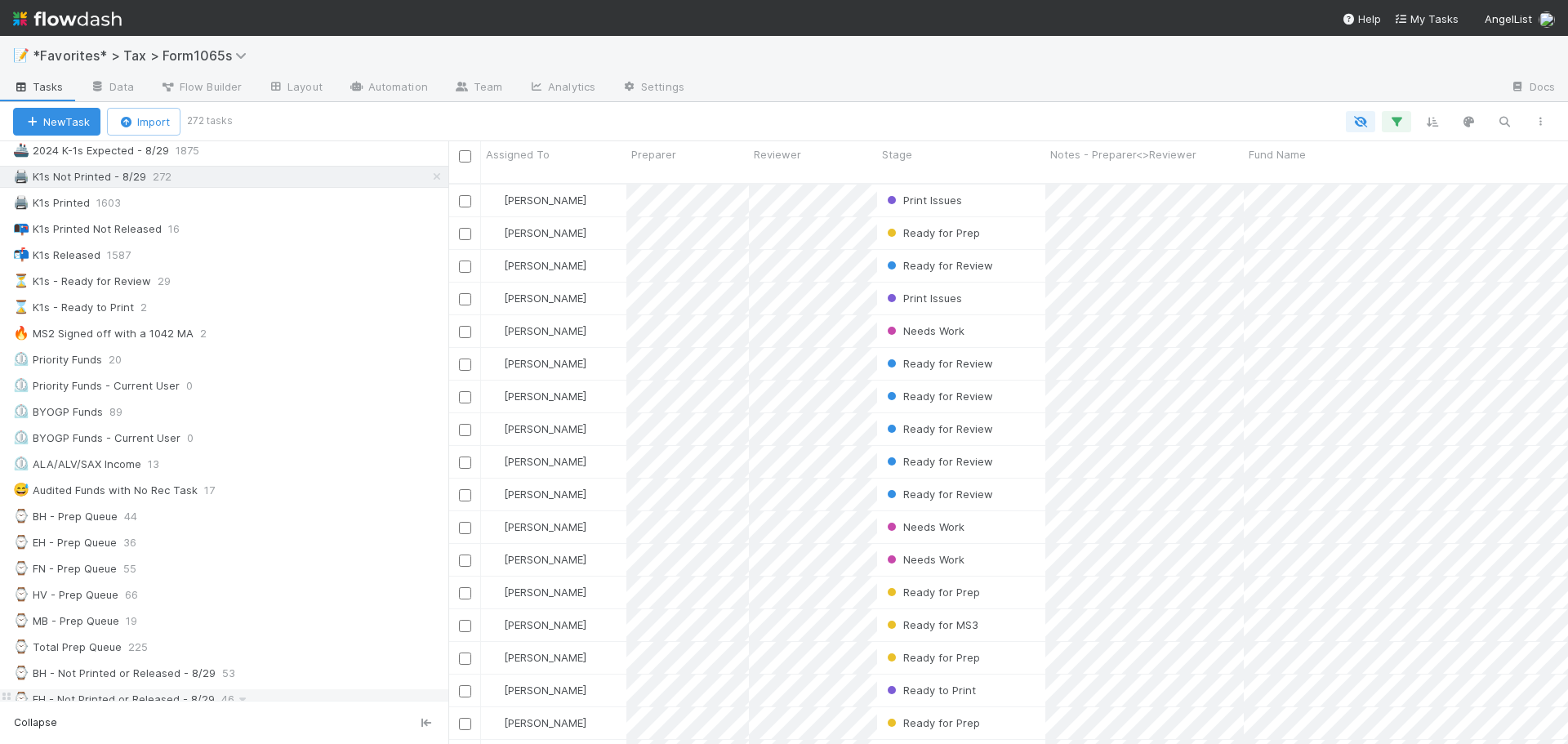
scroll to position [408, 0]
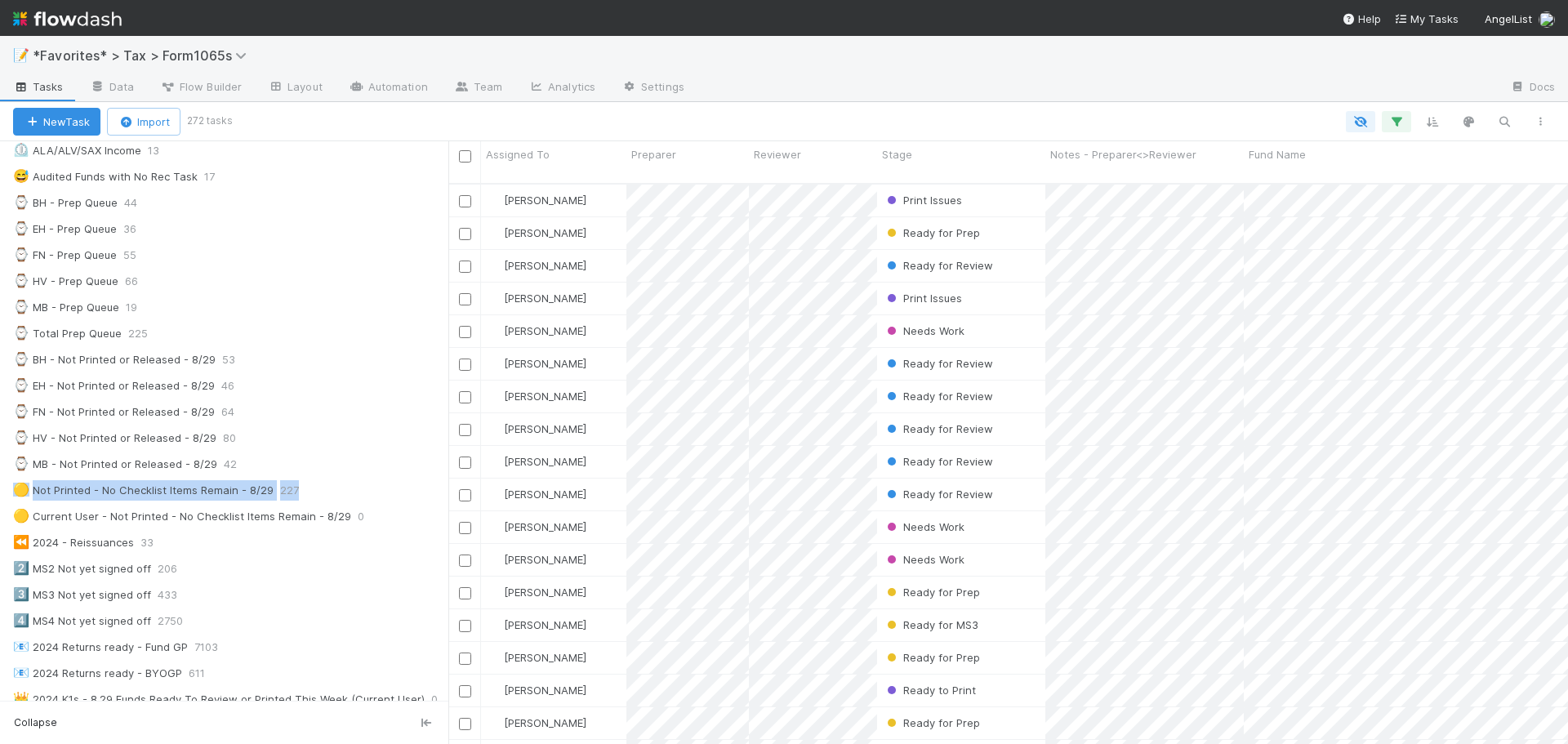
click at [293, 477] on div "🛑 Blocked Funds 60 🚀 2024 Filing Required 9198 🚢 2024 K-1s Expected - 8/29 1875…" at bounding box center [224, 333] width 449 height 1119
click at [307, 488] on icon at bounding box center [307, 490] width 16 height 11
click at [370, 490] on div "View Settings Default for everyone Rename this view Delete this view" at bounding box center [784, 372] width 1568 height 744
click at [370, 490] on div "🟡 Not Printed - No Checklist Items Remain - 8/29 227" at bounding box center [231, 490] width 435 height 20
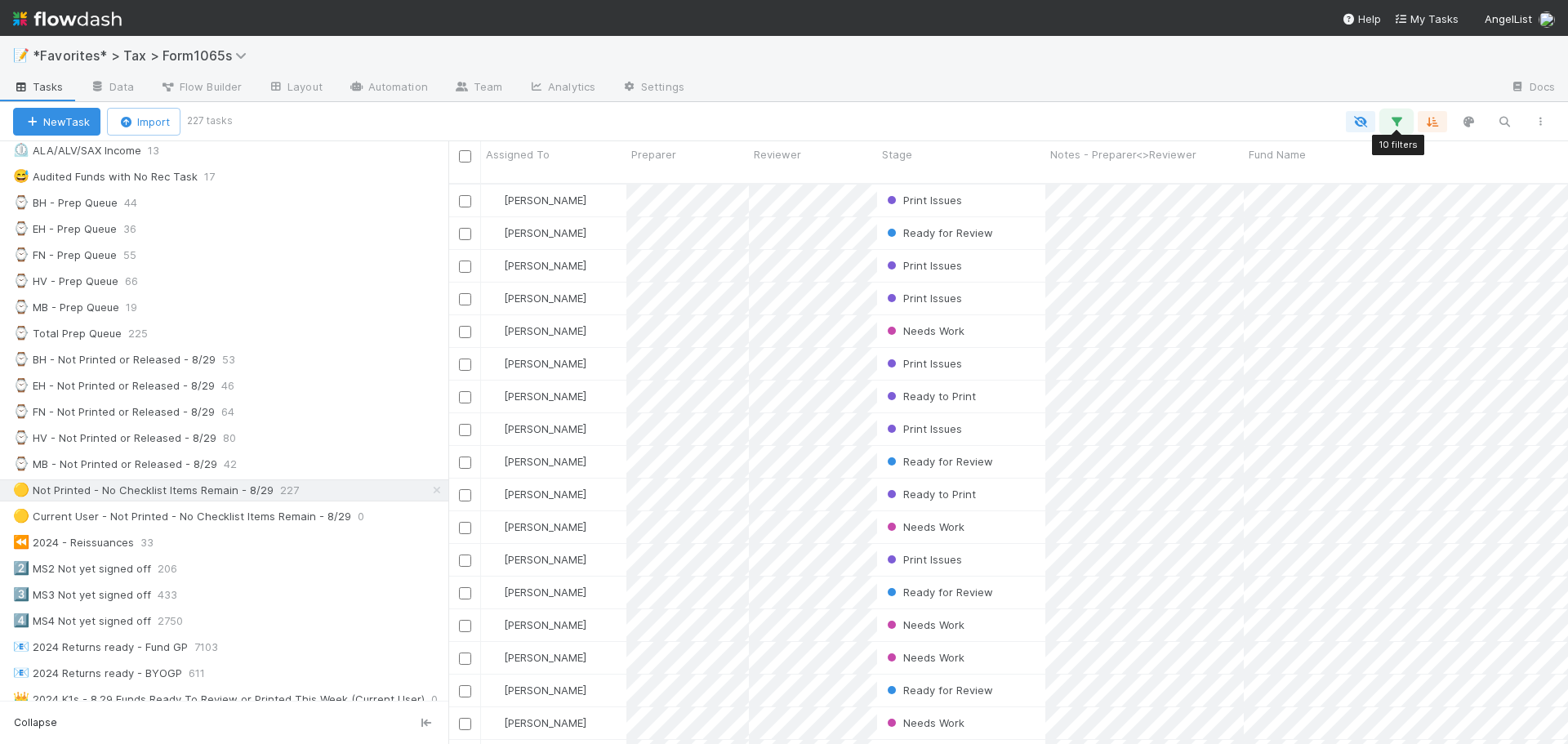
click at [1398, 117] on icon "button" at bounding box center [1396, 121] width 16 height 14
click at [1144, 77] on div "Loading..." at bounding box center [784, 372] width 1568 height 744
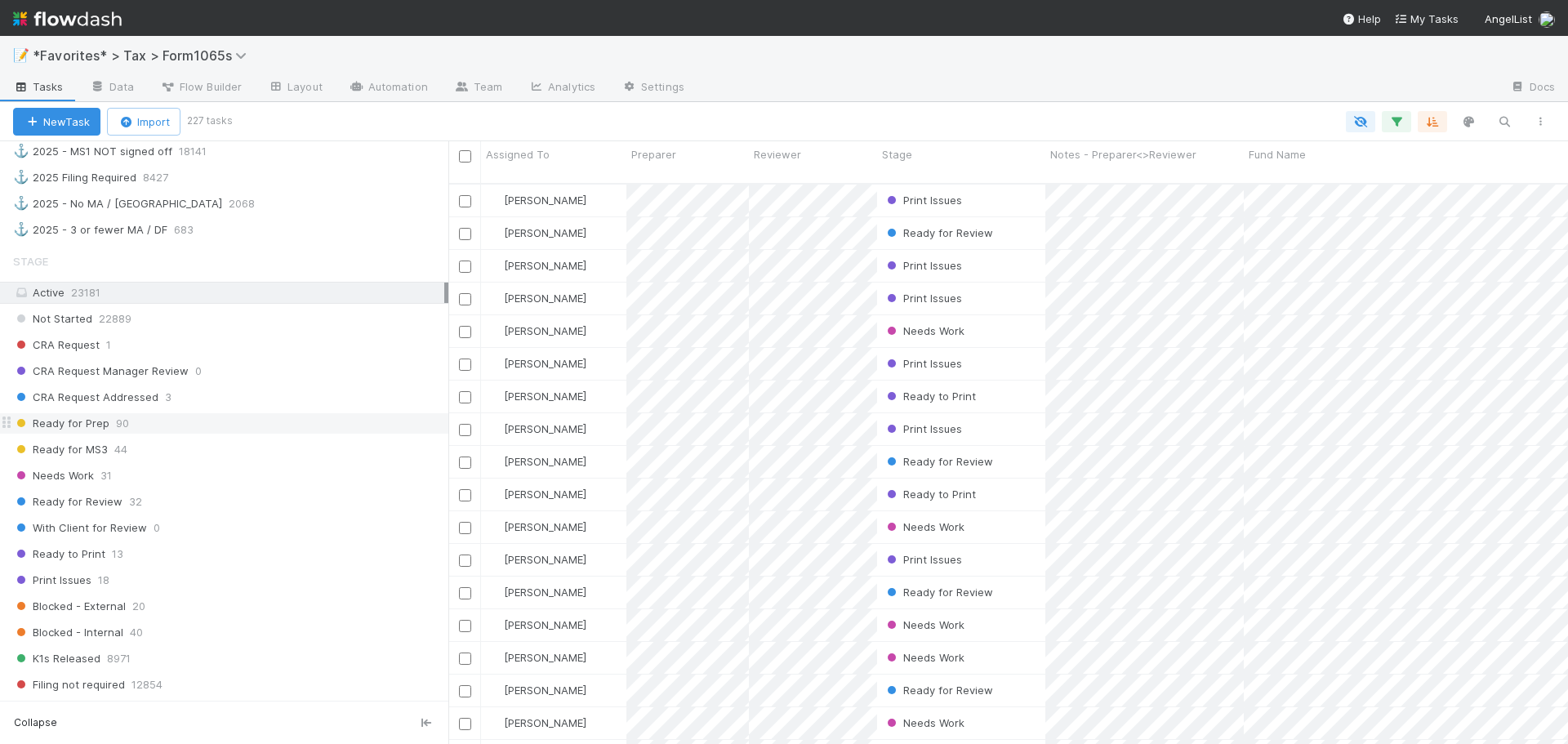
scroll to position [1062, 0]
click at [198, 550] on div "Ready to Print 13" at bounding box center [231, 552] width 435 height 20
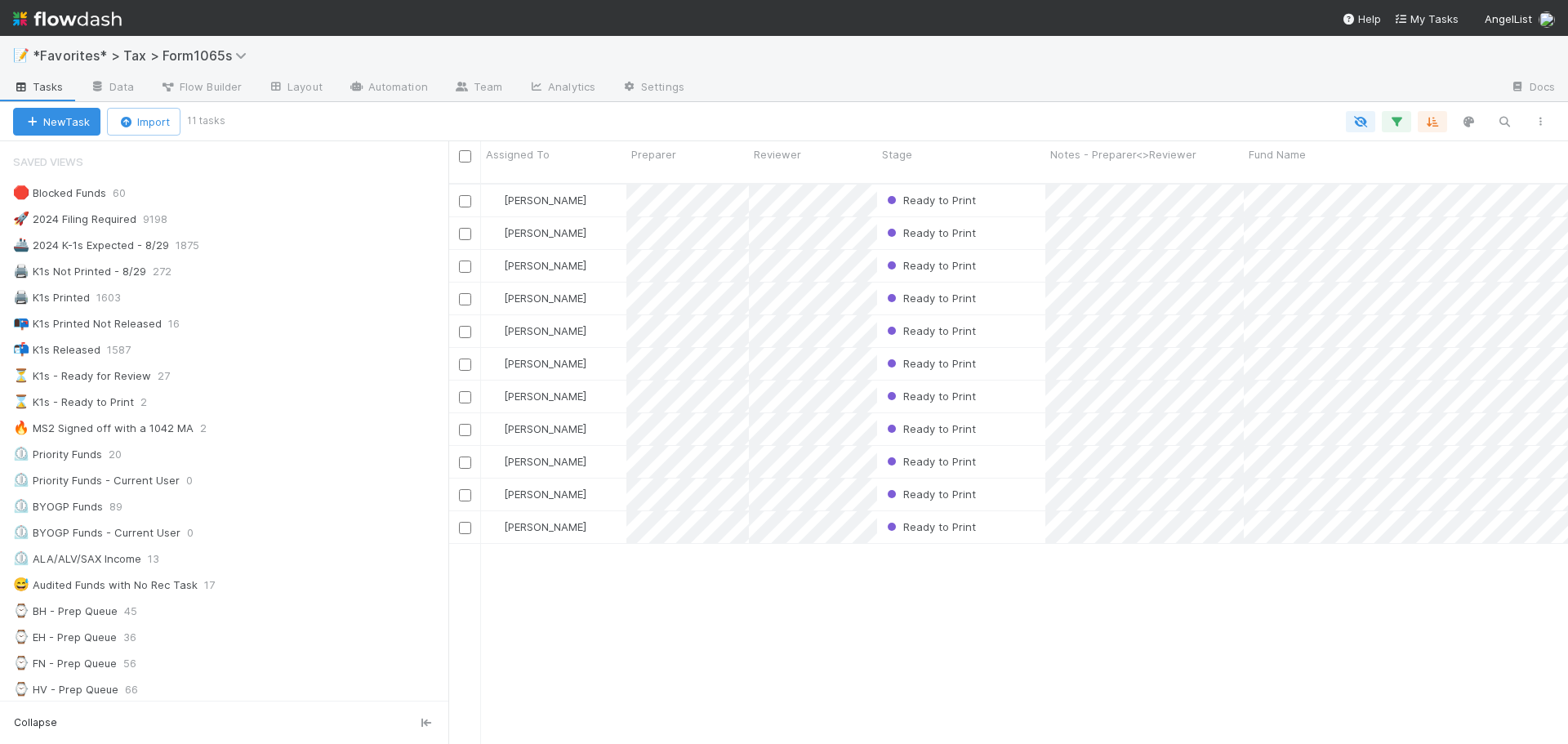
click at [249, 283] on div "🛑 Blocked Funds 60 🚀 2024 Filing Required 9198 🚢 2024 K-1s Expected - 8/29 1875…" at bounding box center [224, 741] width 449 height 1119
click at [251, 277] on div "🖨️ K1s Not Printed - 8/29 272" at bounding box center [231, 271] width 435 height 20
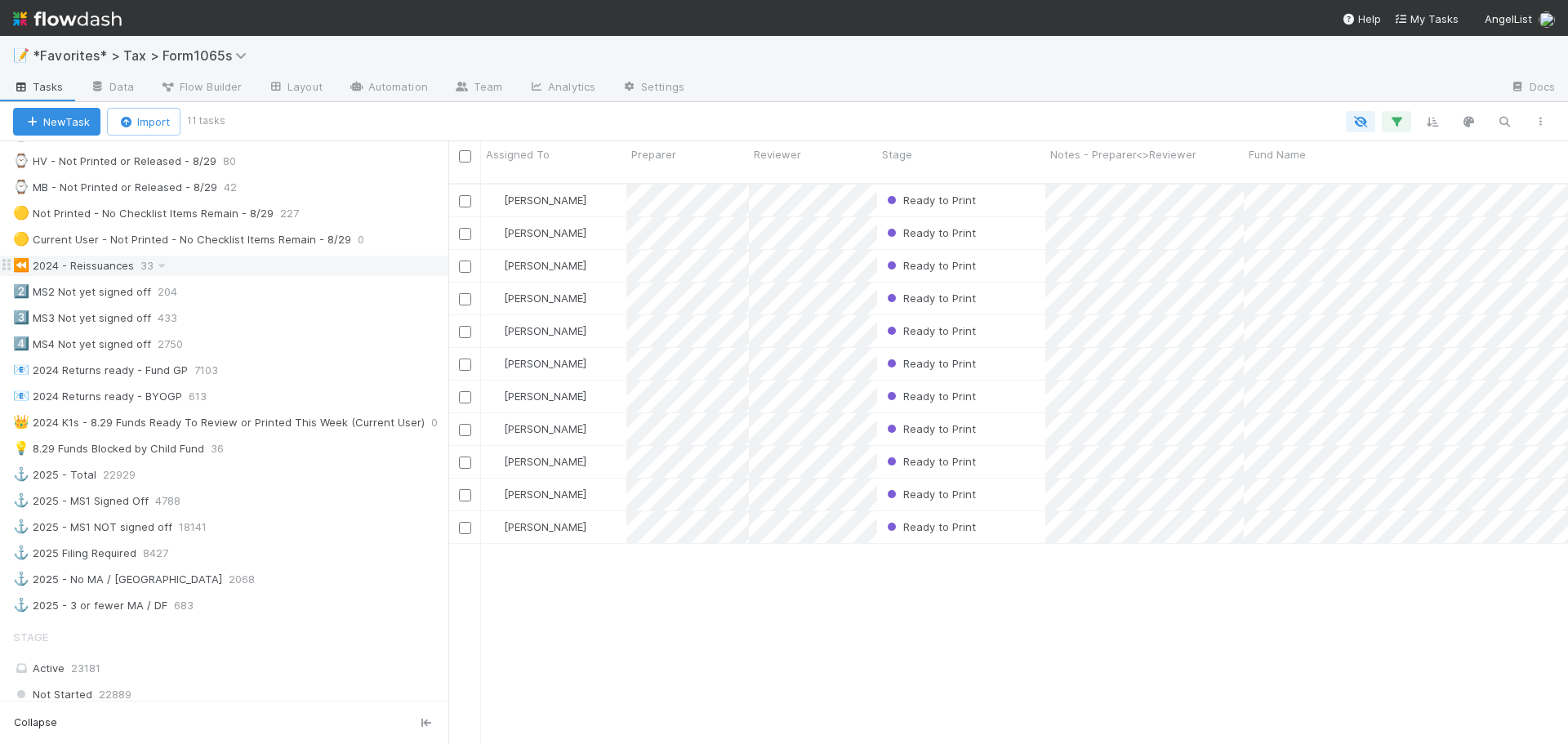
scroll to position [1062, 0]
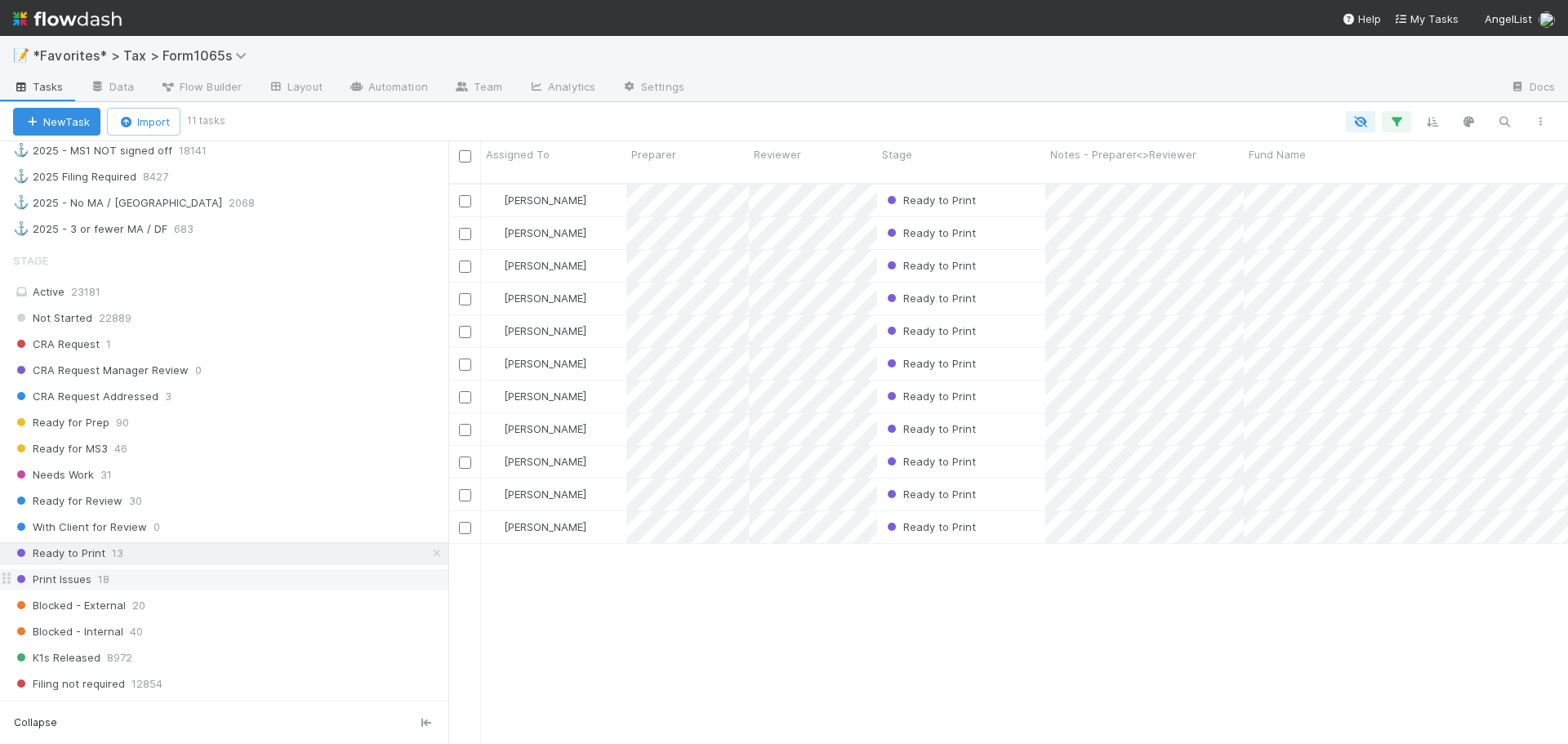
click at [244, 577] on div "Print Issues 18" at bounding box center [231, 578] width 435 height 20
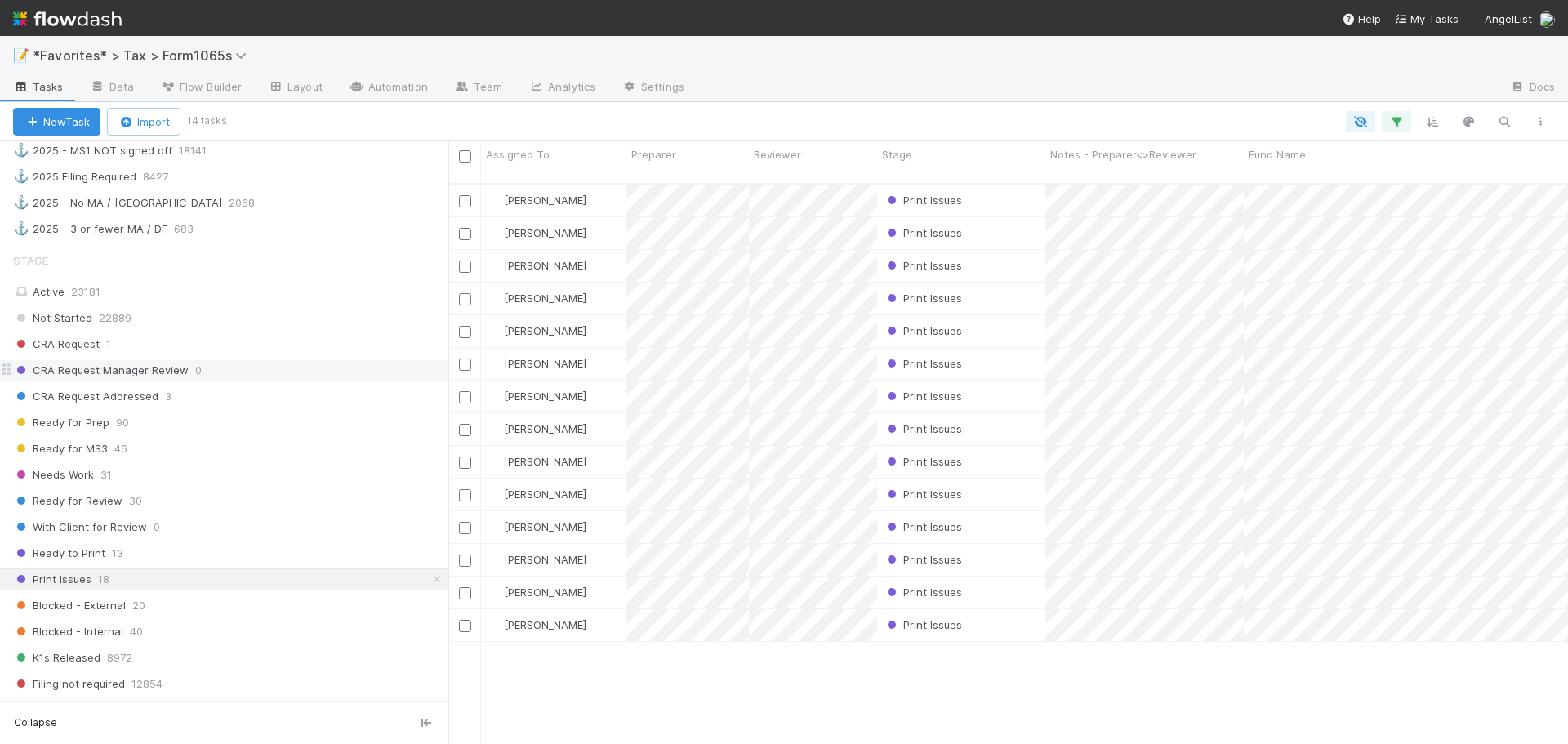
scroll to position [562, 1108]
click at [272, 343] on div "CRA Request 1" at bounding box center [231, 344] width 435 height 20
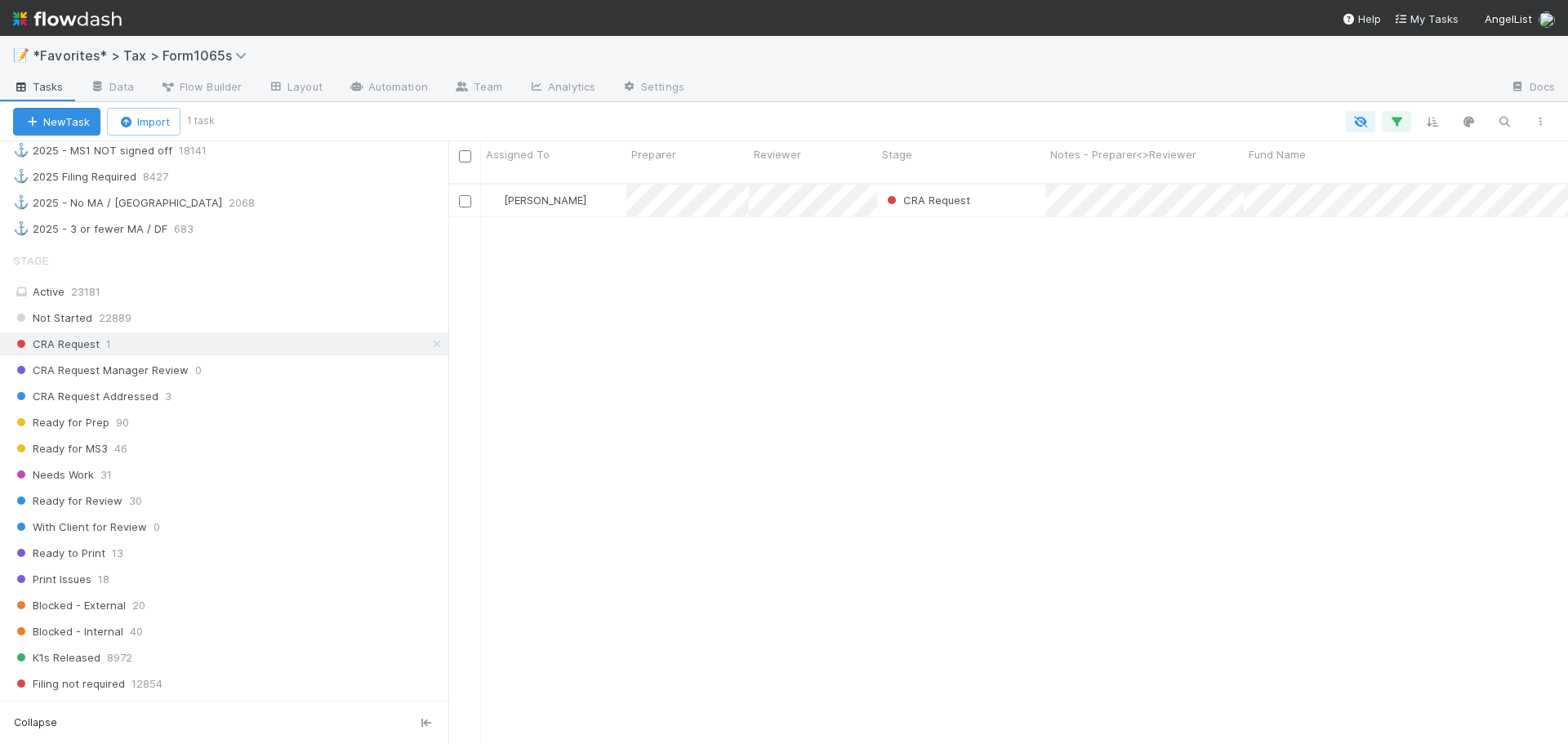
scroll to position [562, 1108]
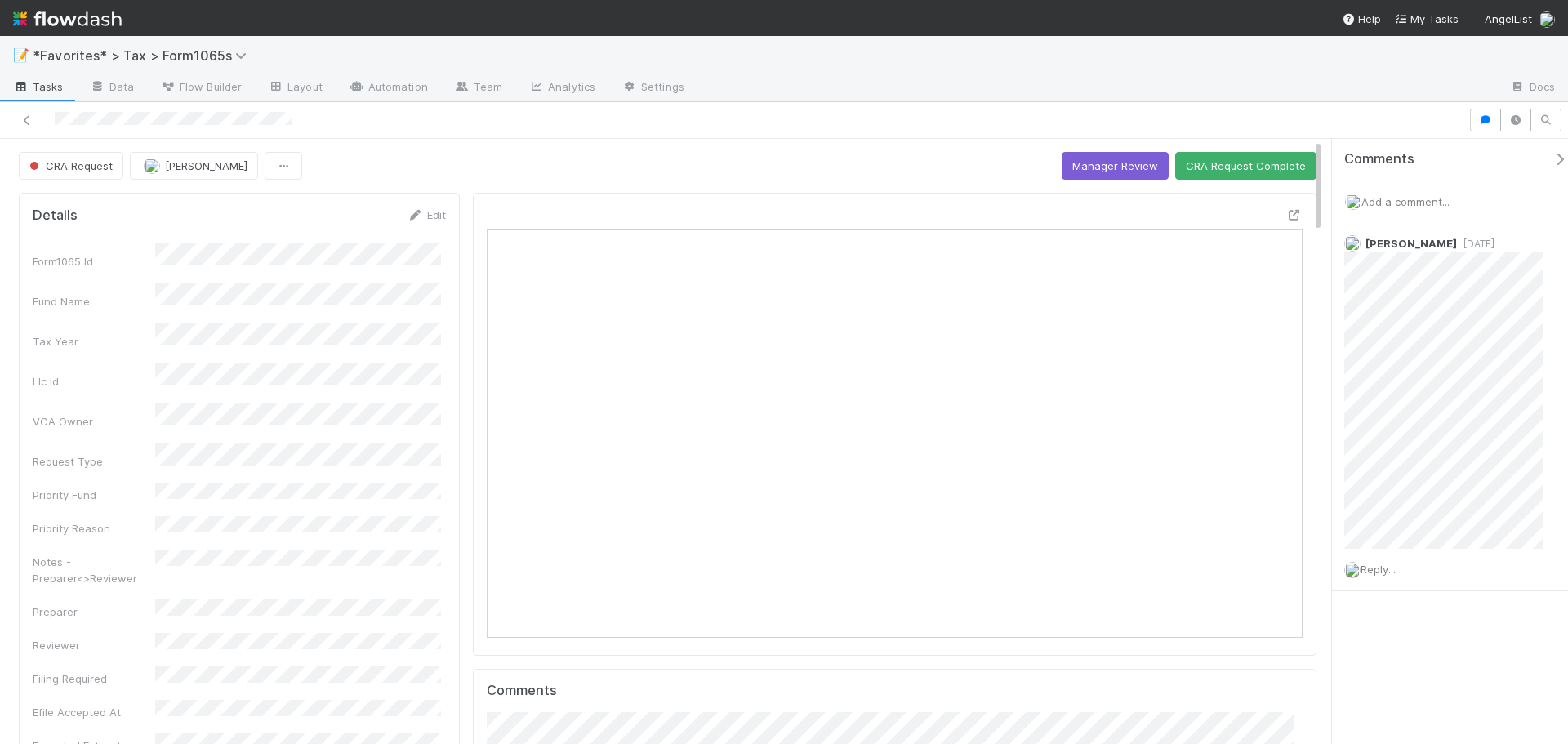
scroll to position [320, 795]
click at [1215, 169] on button "CRA Request Complete" at bounding box center [1246, 166] width 141 height 28
click at [25, 121] on icon at bounding box center [27, 120] width 16 height 11
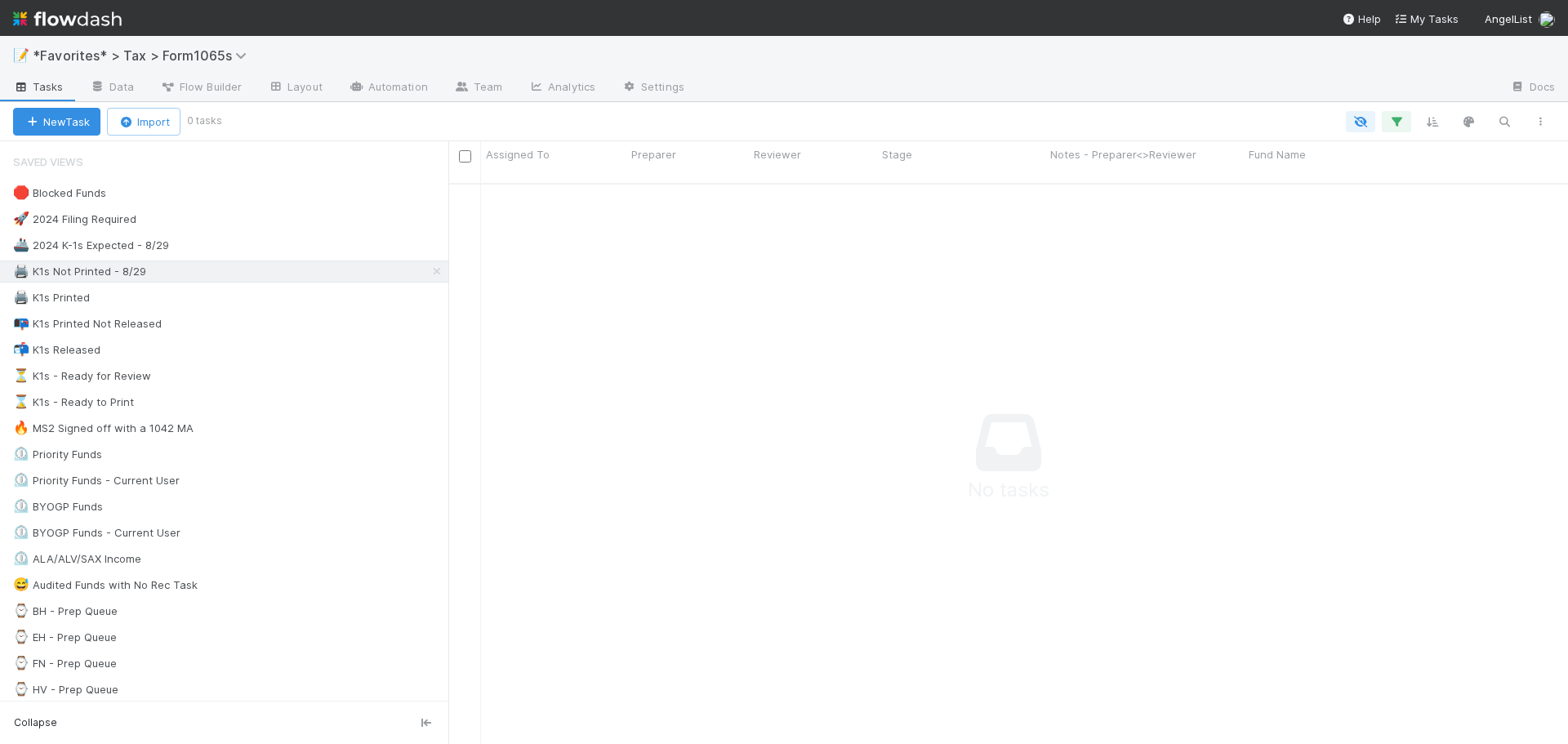
scroll to position [550, 1108]
drag, startPoint x: 248, startPoint y: 243, endPoint x: 1210, endPoint y: 149, distance: 966.6
click at [248, 243] on div "🚢 2024 K-1s Expected - 8/29 1875" at bounding box center [231, 244] width 435 height 20
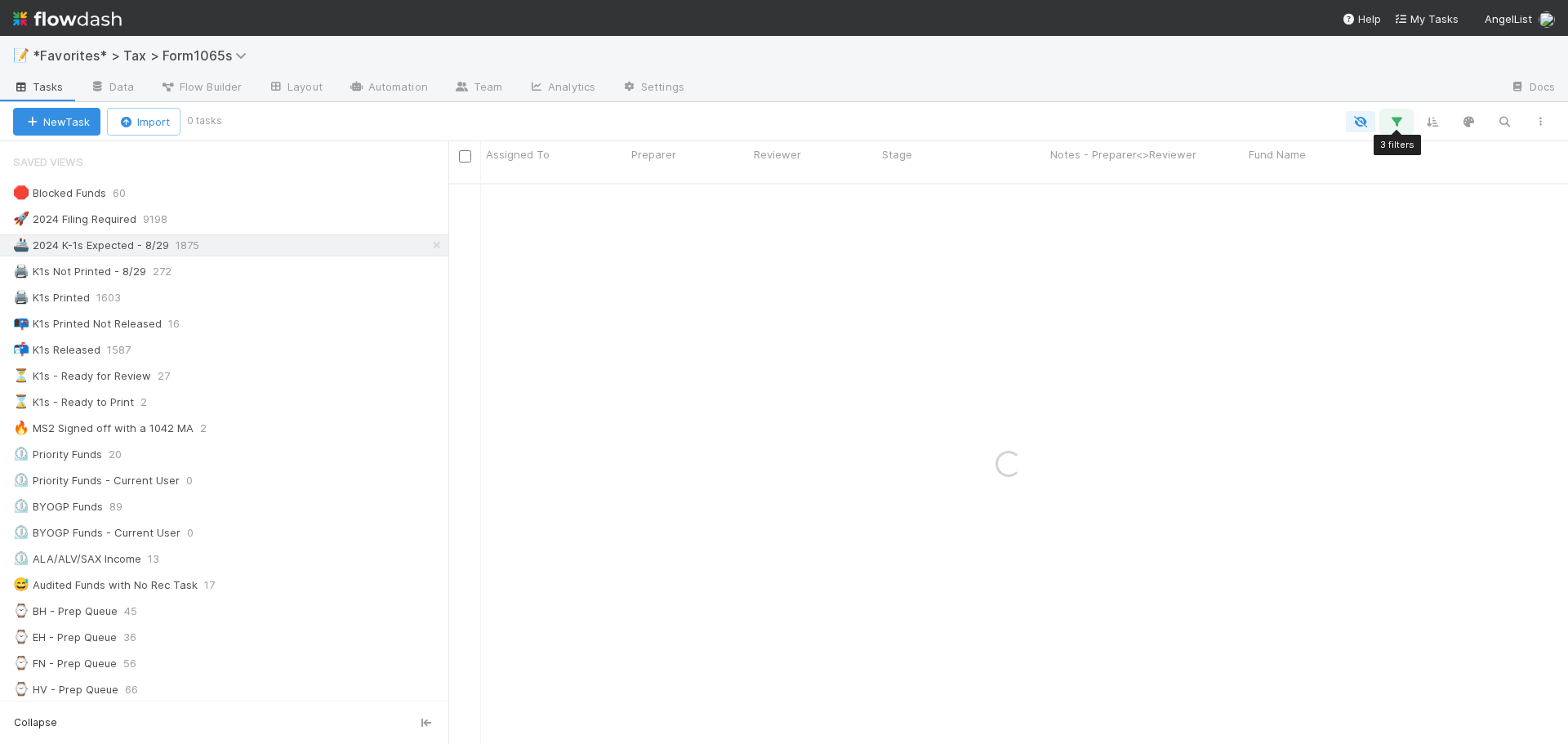
click at [1404, 120] on button "button" at bounding box center [1397, 121] width 30 height 21
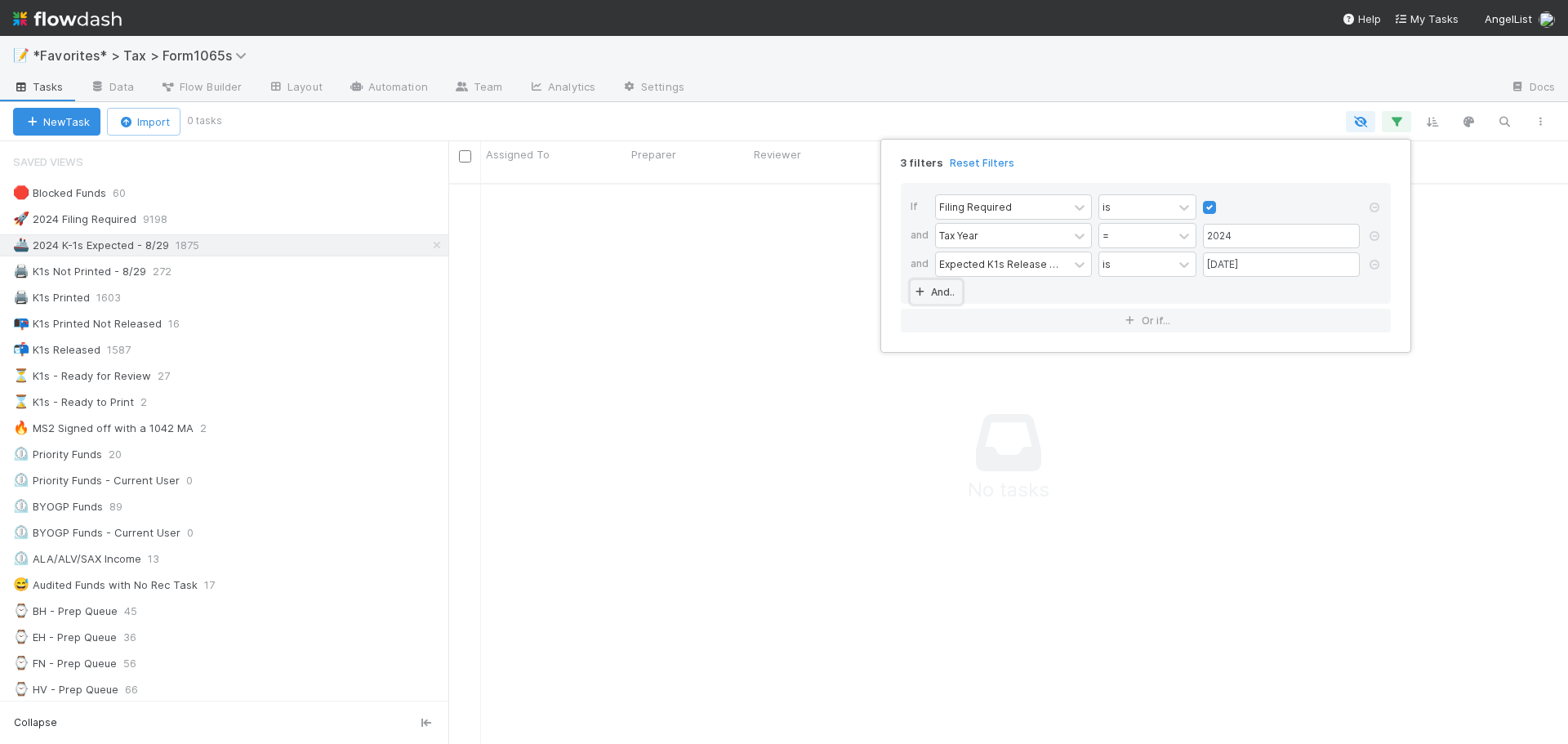
click at [941, 292] on link "And.." at bounding box center [936, 292] width 51 height 24
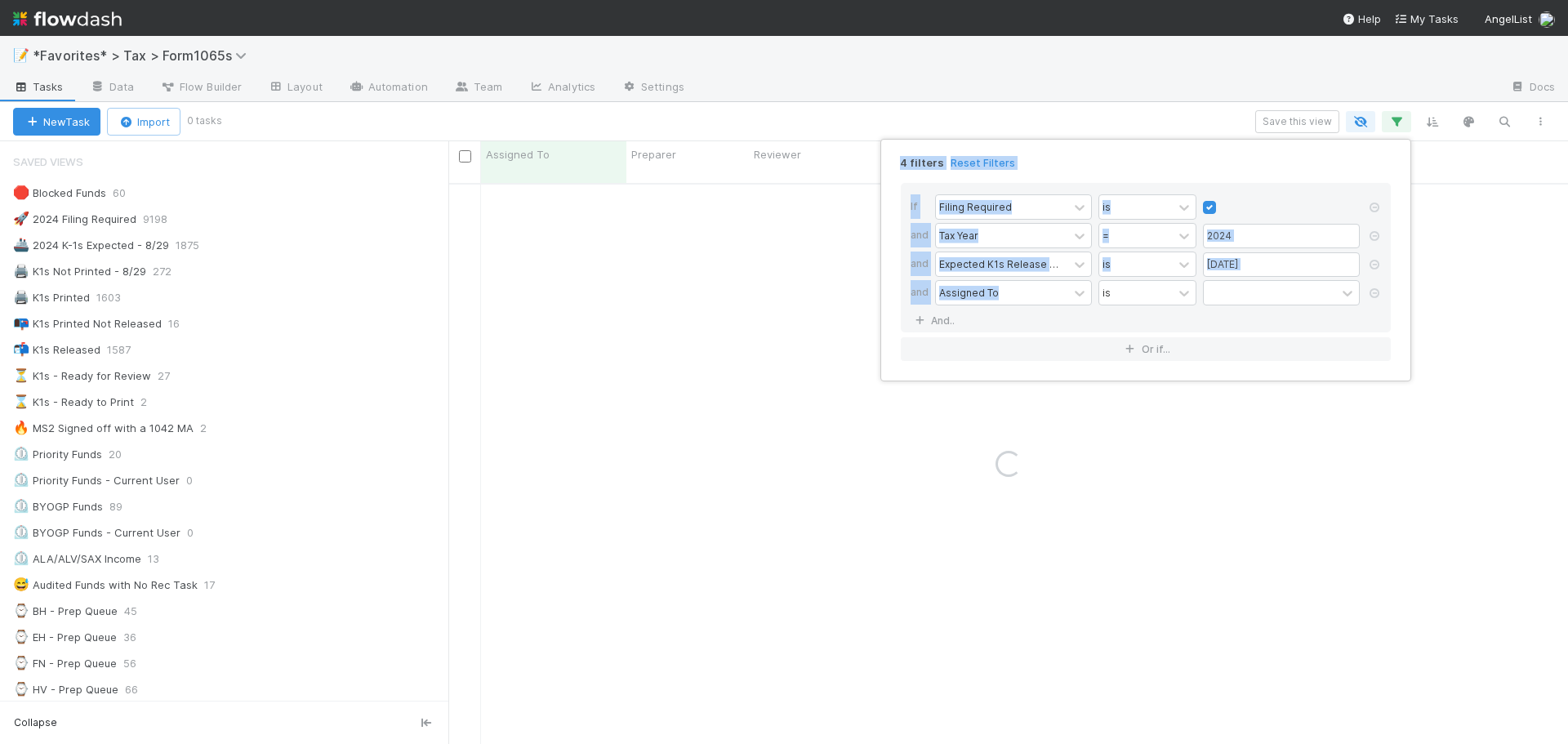
drag, startPoint x: 931, startPoint y: 307, endPoint x: 860, endPoint y: 325, distance: 73.2
click at [857, 323] on div "4 filters Reset Filters If Filing Required is and Tax Year = 2024 and Expected …" at bounding box center [784, 372] width 1568 height 744
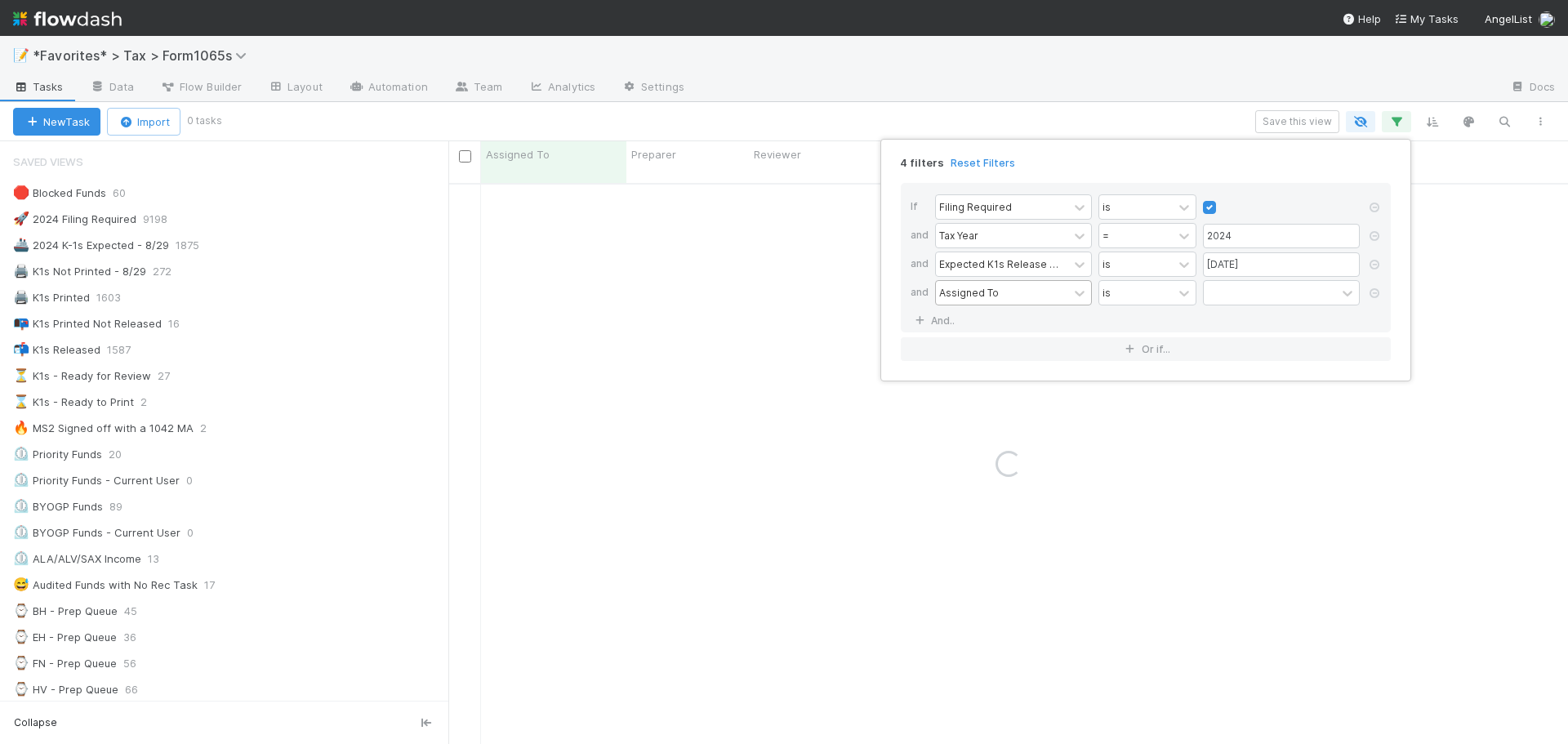
click at [966, 294] on div "Assigned To" at bounding box center [969, 292] width 60 height 14
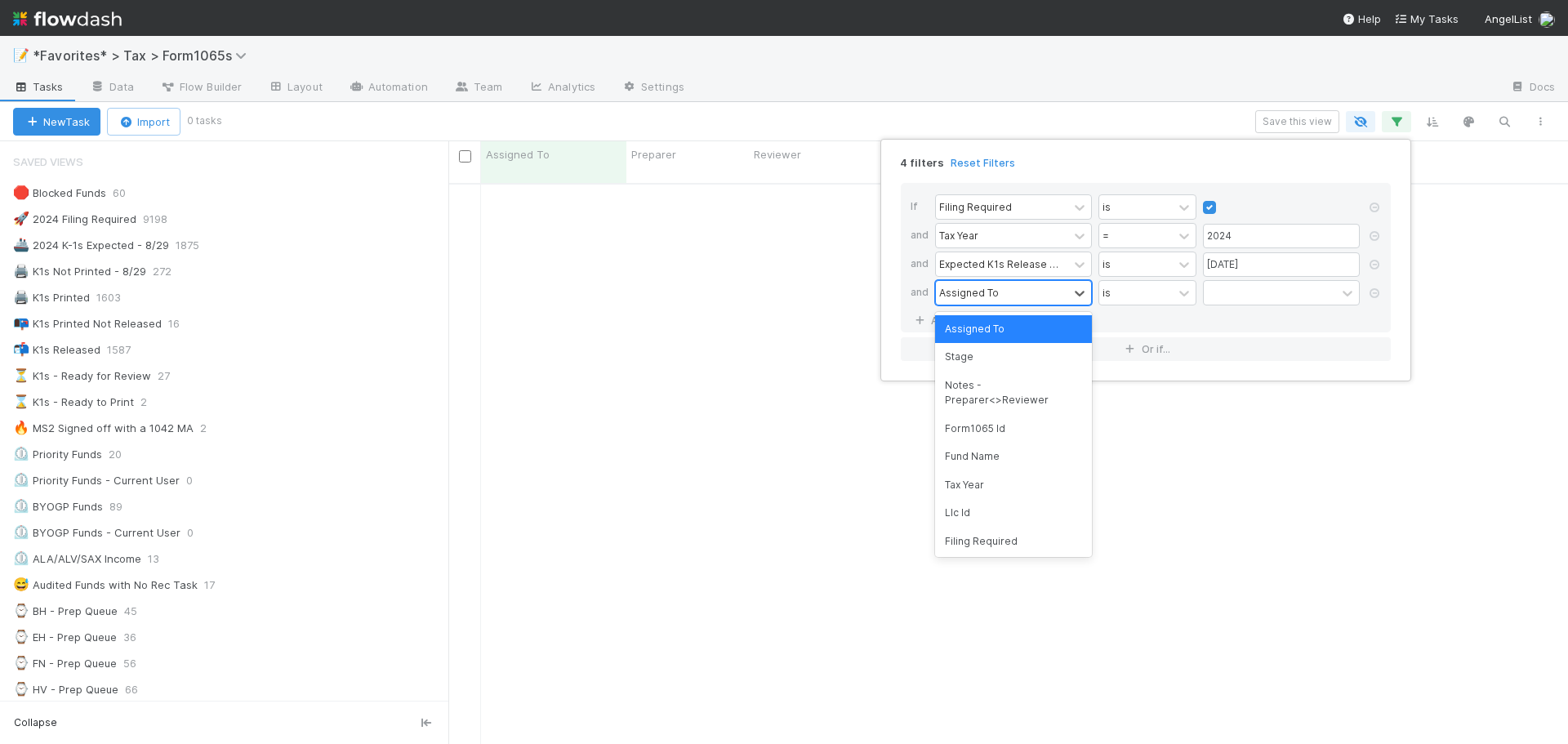
scroll to position [550, 1108]
type input "printed"
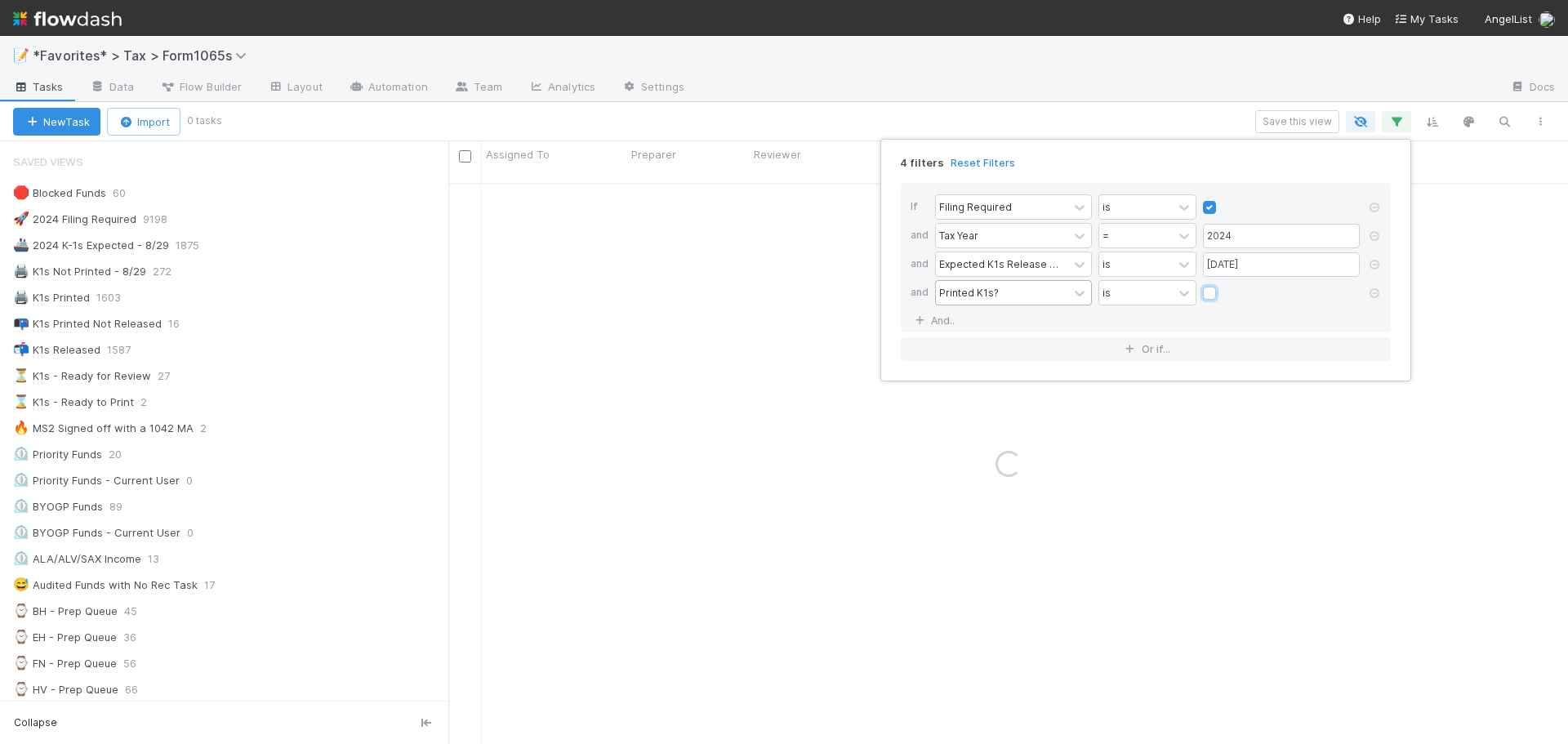
click at [1203, 285] on input "checkbox" at bounding box center [1210, 296] width 13 height 24
checkbox input "true"
click at [967, 291] on div "Printed K1s?" at bounding box center [969, 292] width 60 height 14
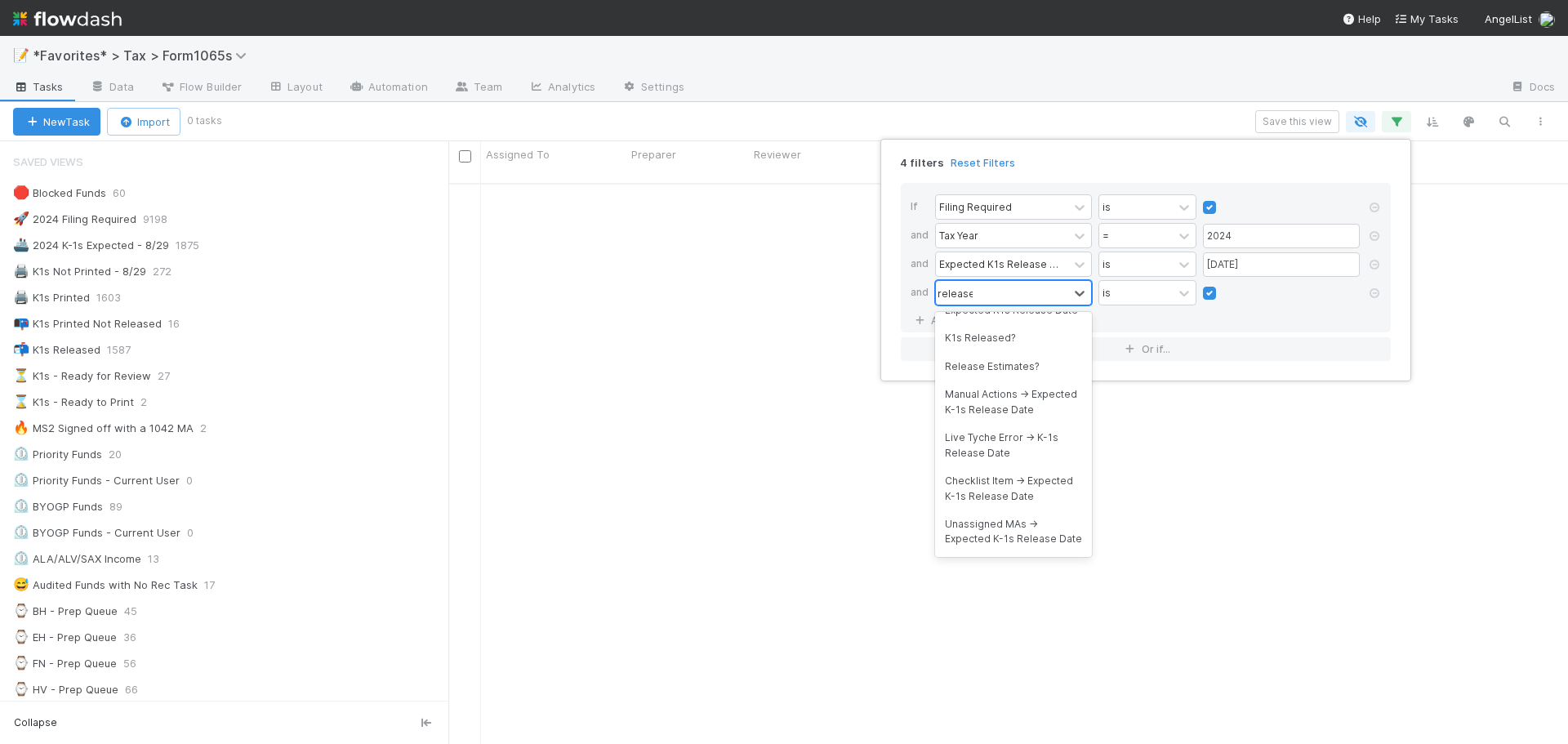
scroll to position [0, 0]
type input "released"
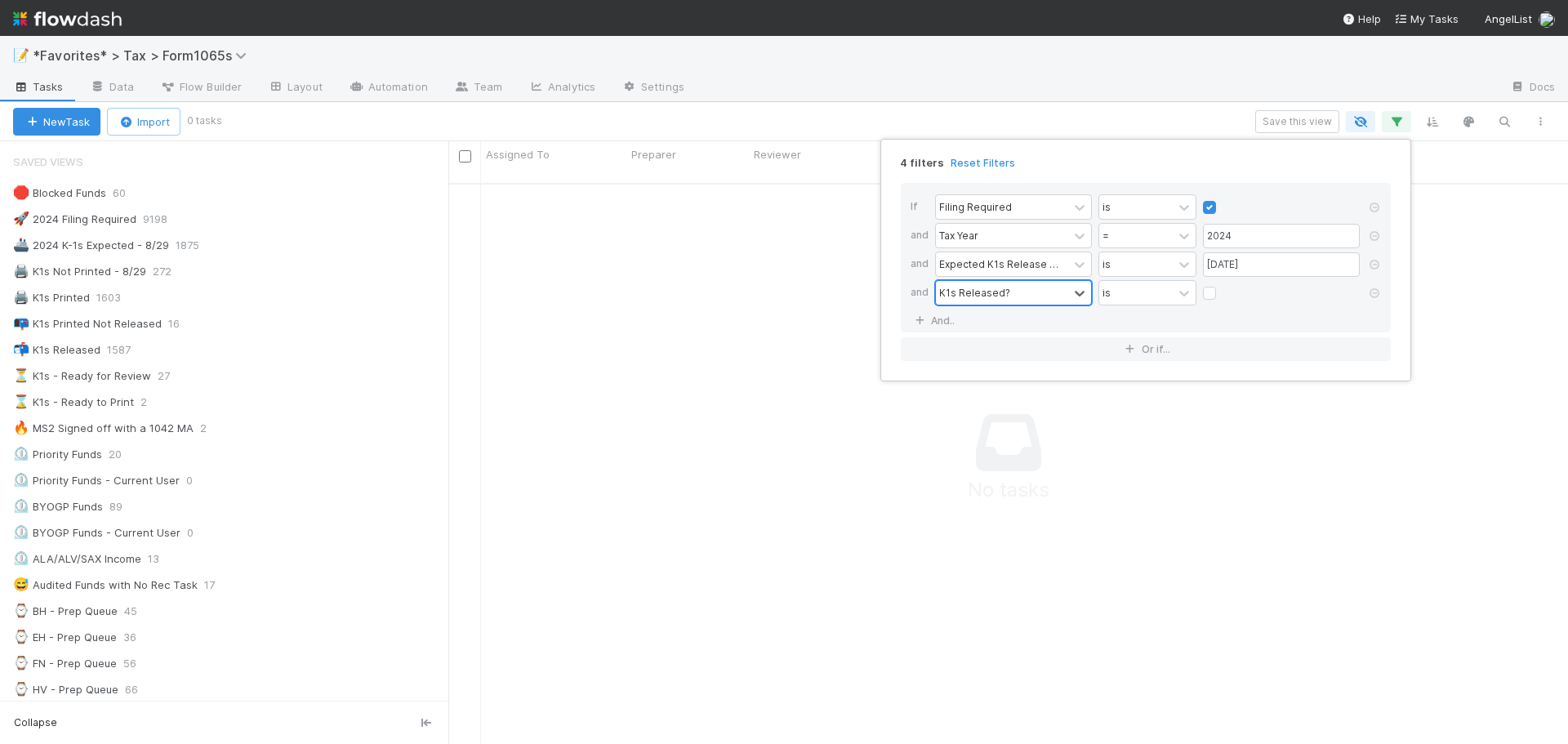
scroll to position [550, 1108]
click at [1222, 285] on label at bounding box center [1222, 285] width 0 height 0
click at [1208, 295] on input "checkbox" at bounding box center [1210, 296] width 13 height 24
checkbox input "true"
click at [1064, 67] on div "4 filters Reset Filters If Filing Required is and Tax Year = 2024 and Expected …" at bounding box center [784, 372] width 1568 height 744
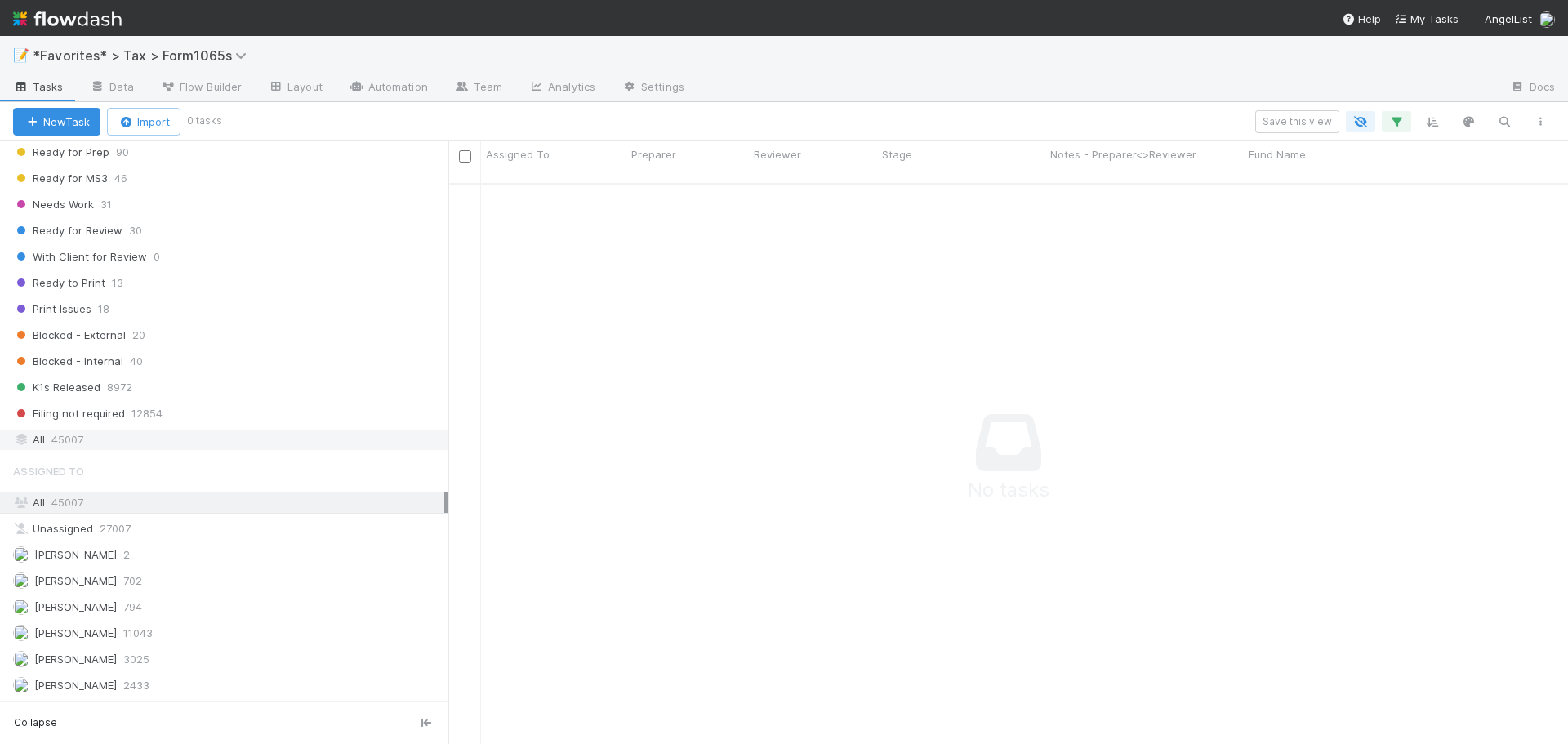
click at [137, 438] on div "All 45007" at bounding box center [229, 439] width 431 height 20
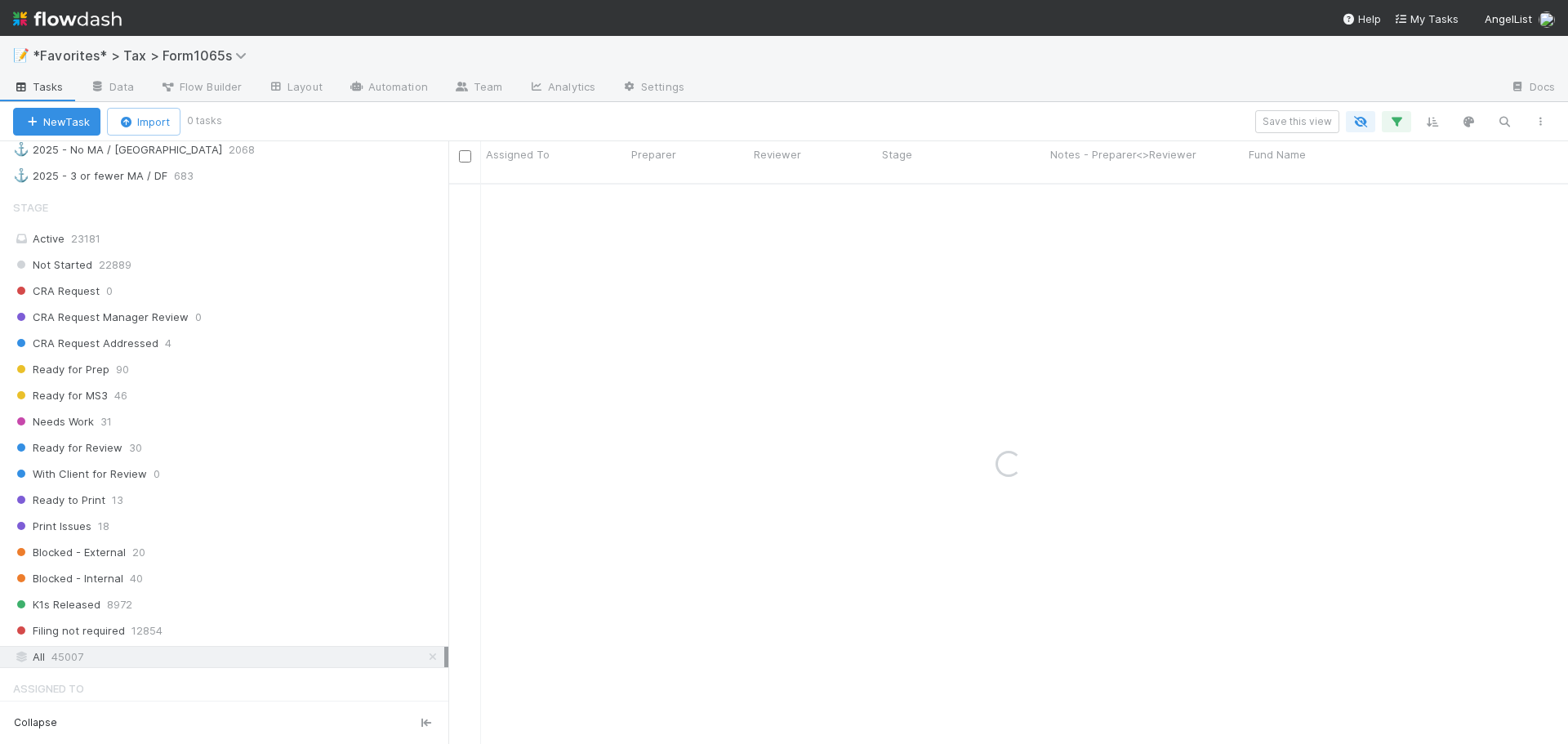
scroll to position [1087, 0]
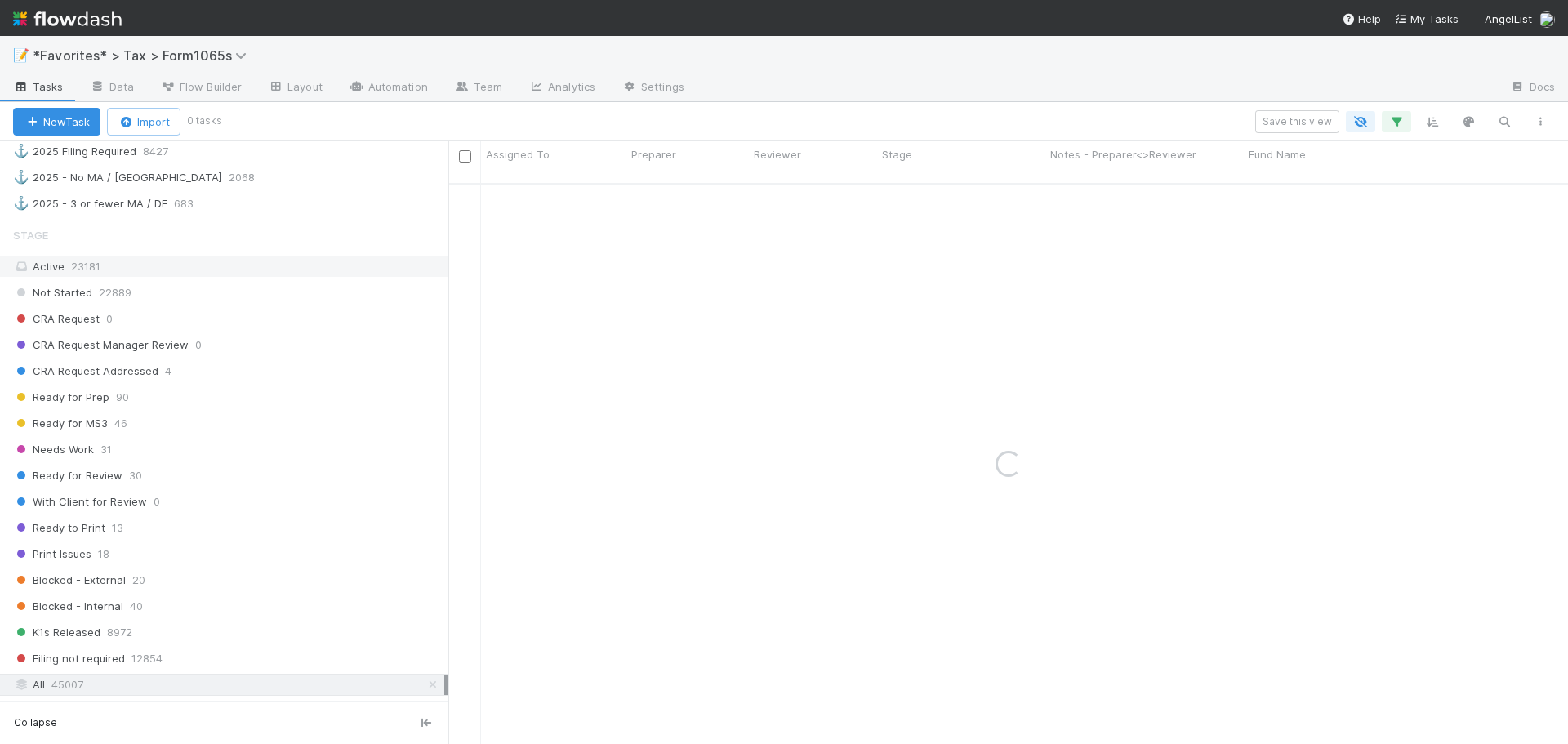
click at [132, 270] on div "Active 23181" at bounding box center [229, 266] width 431 height 20
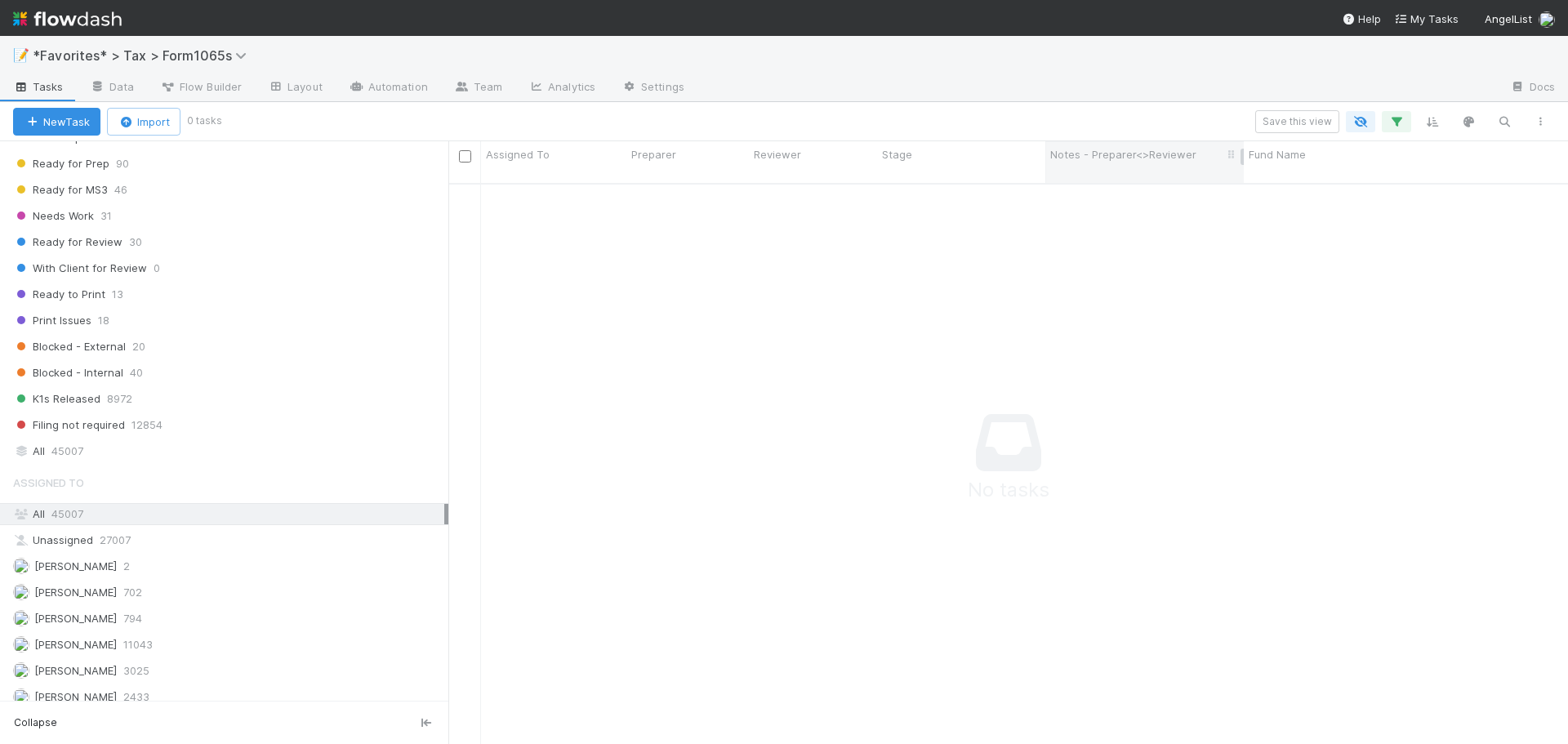
scroll to position [1332, 0]
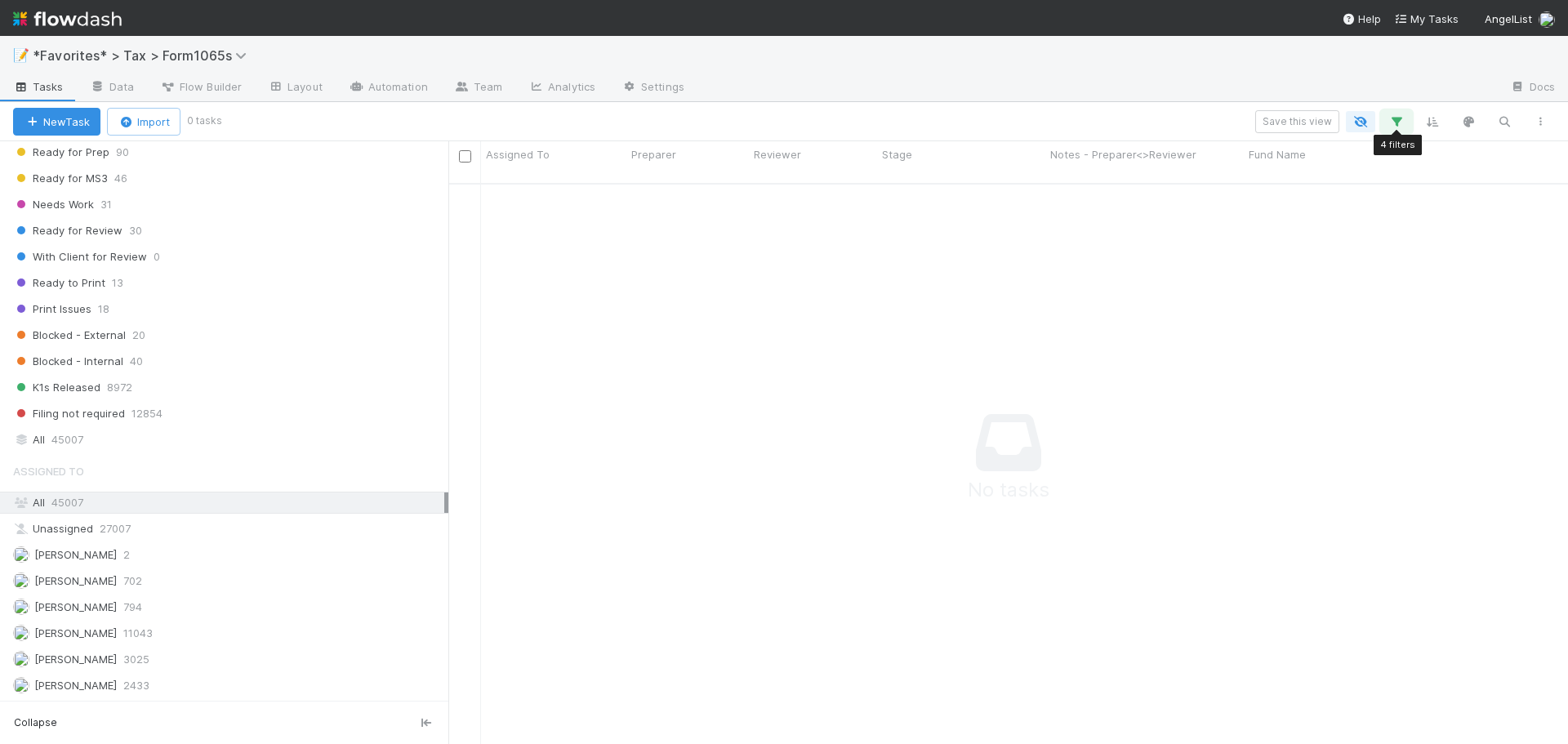
click at [1393, 115] on icon "button" at bounding box center [1396, 121] width 16 height 14
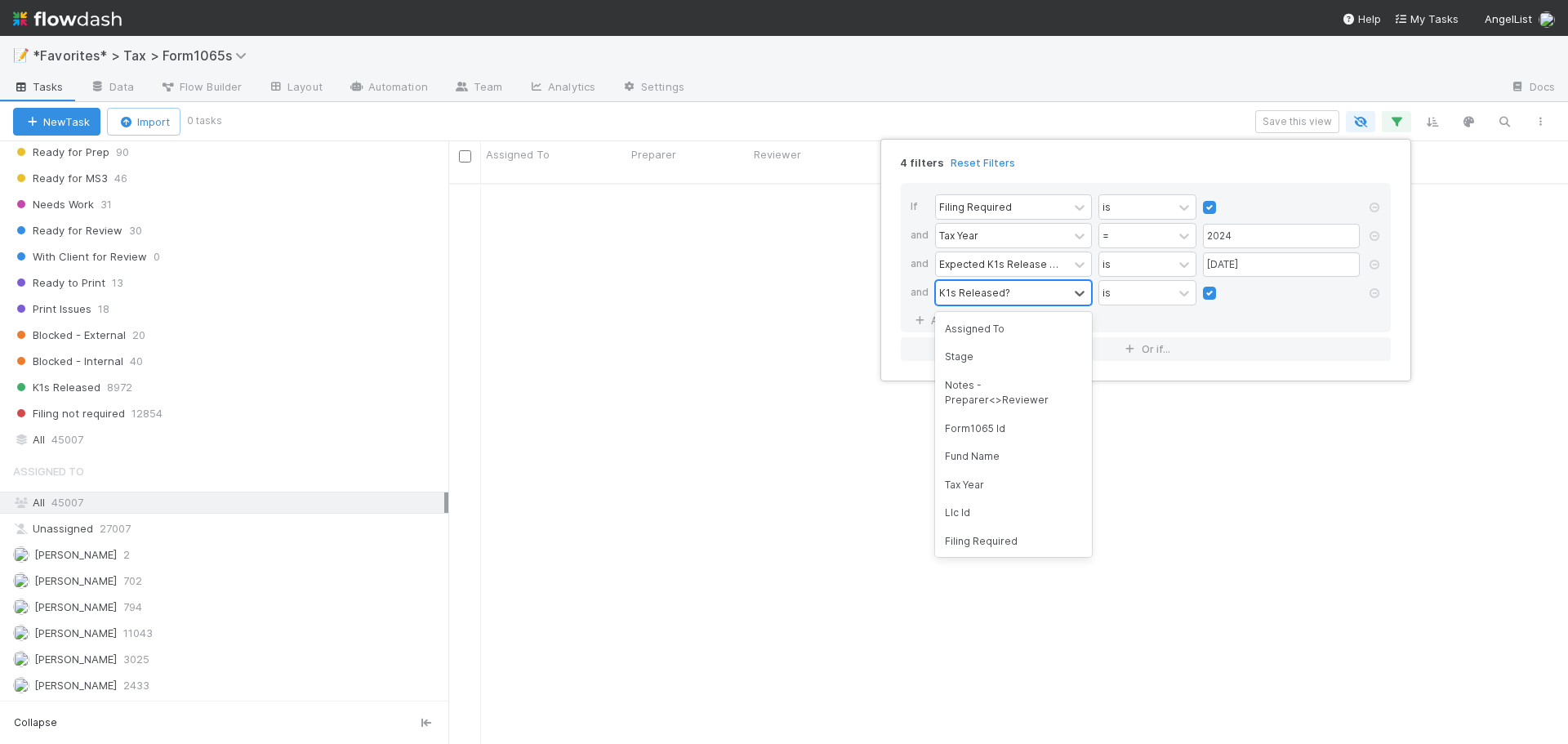
click at [992, 295] on div "K1s Released?" at bounding box center [975, 292] width 71 height 14
type input "printed"
checkbox input "false"
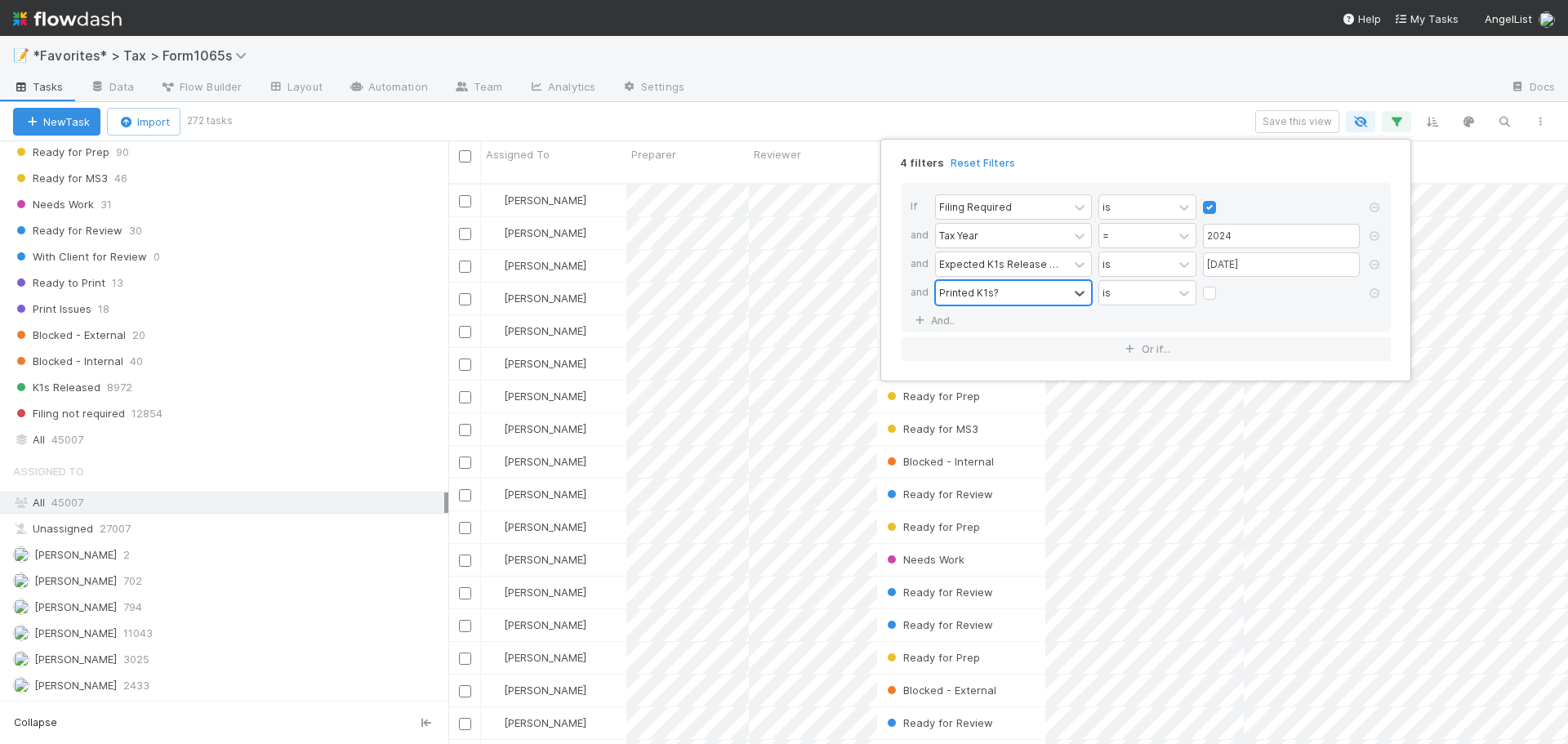
scroll to position [562, 1108]
click at [1044, 117] on div "4 filters Reset Filters If Filing Required is and Tax Year = 2024 and Expected …" at bounding box center [784, 372] width 1568 height 744
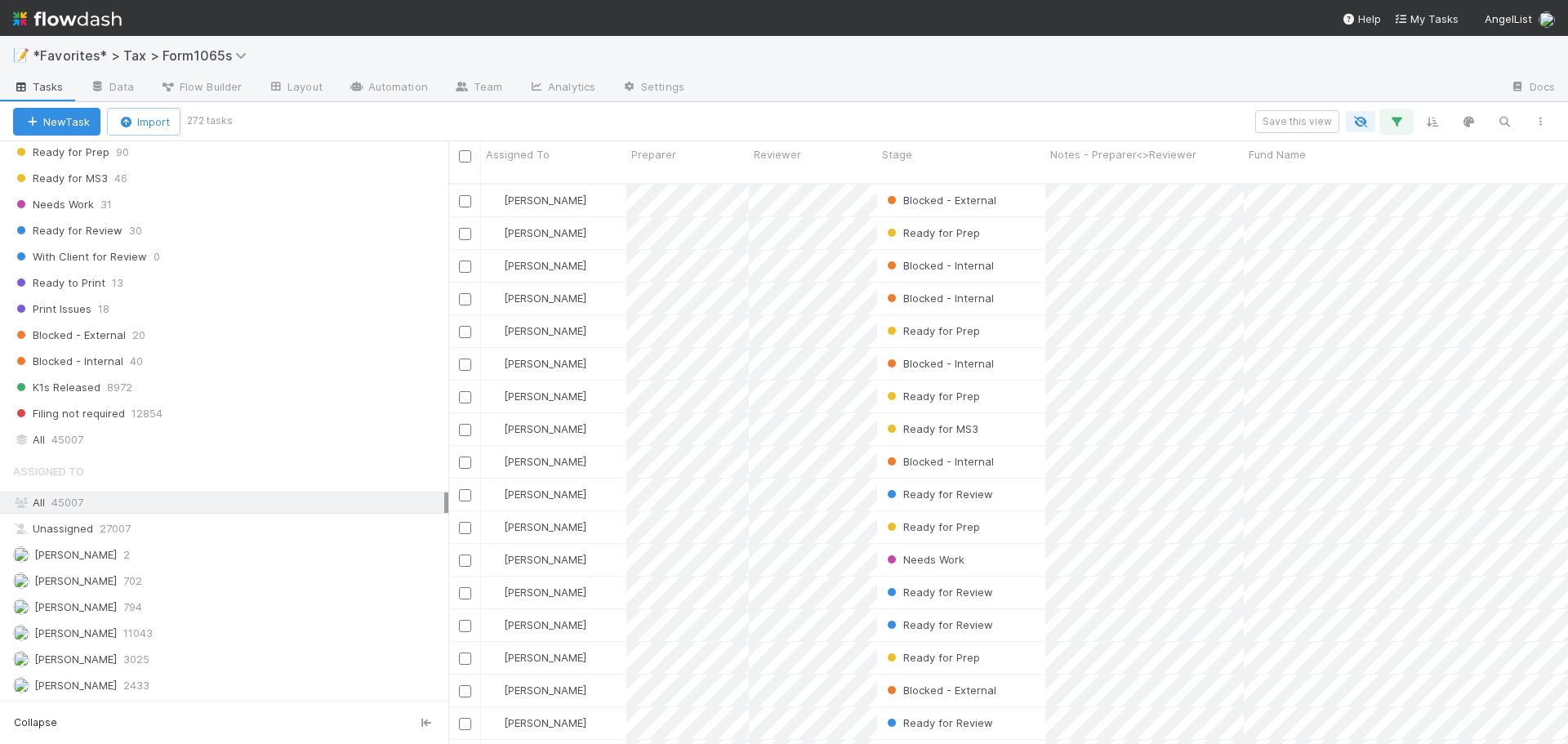
click at [1397, 132] on button "button" at bounding box center [1397, 121] width 30 height 21
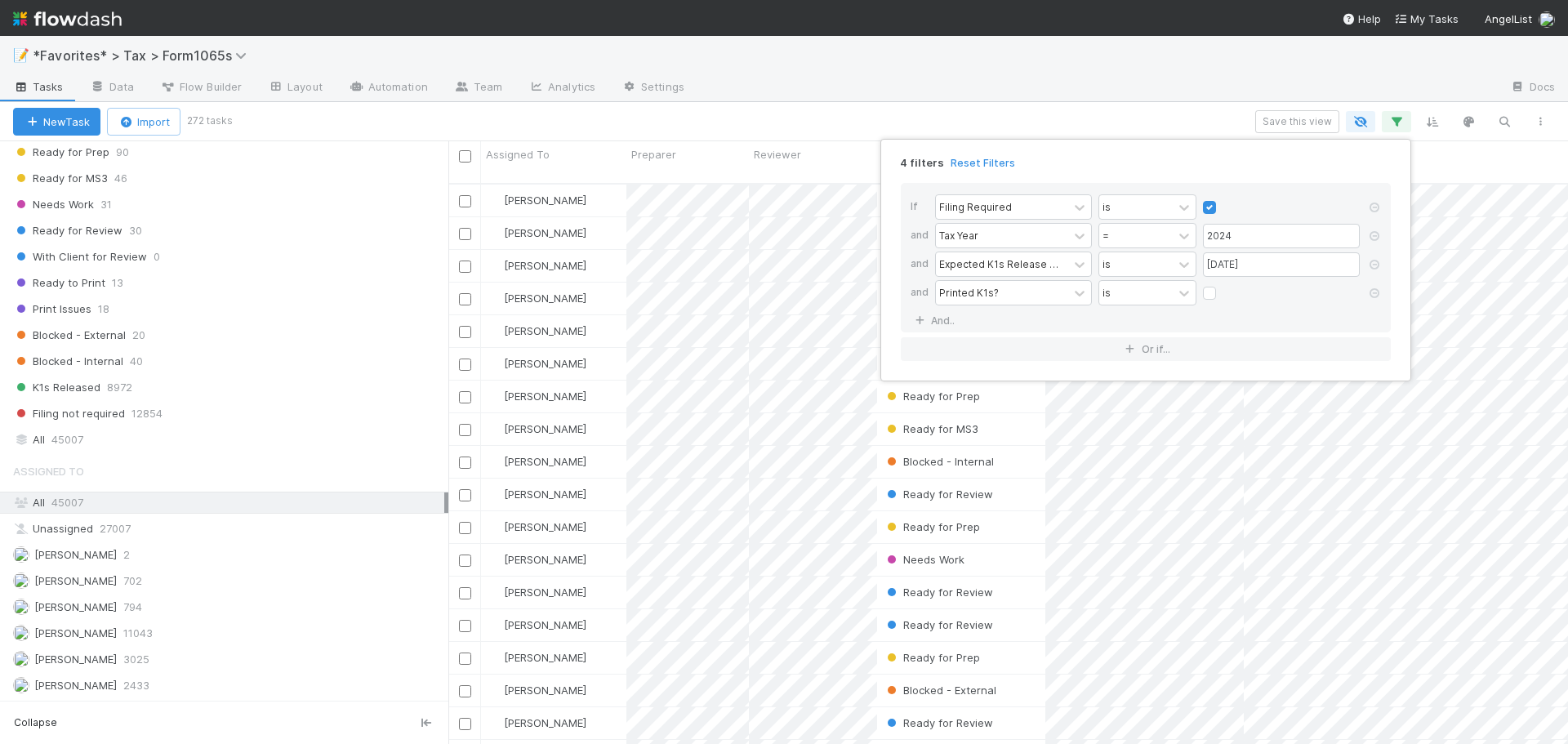
click at [1222, 285] on label at bounding box center [1222, 285] width 0 height 0
click at [1212, 299] on input "checkbox" at bounding box center [1210, 296] width 13 height 24
checkbox input "true"
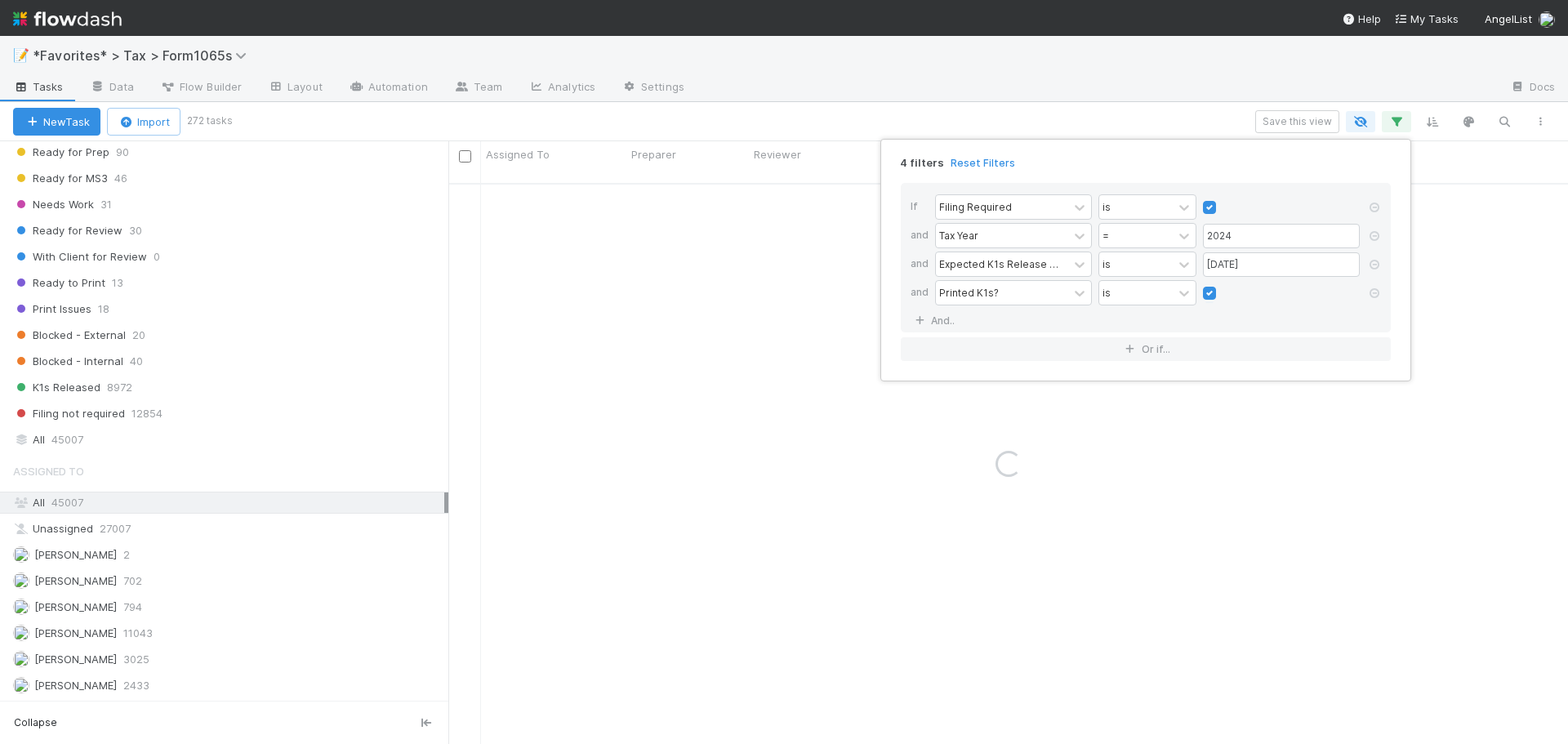
click at [1118, 107] on div "4 filters Reset Filters If Filing Required is and Tax Year = 2024 and Expected …" at bounding box center [784, 372] width 1568 height 744
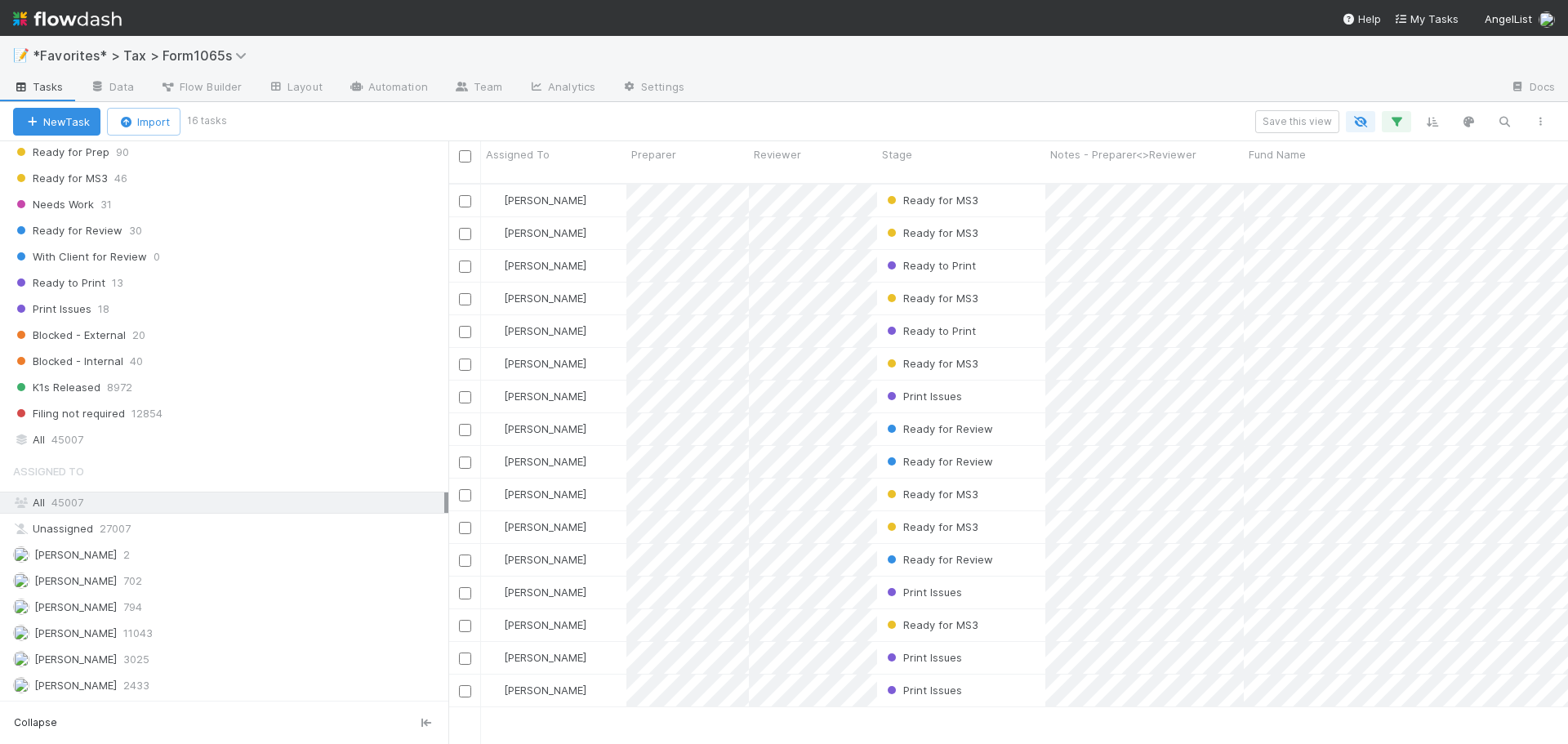
click at [964, 89] on div at bounding box center [1097, 88] width 800 height 26
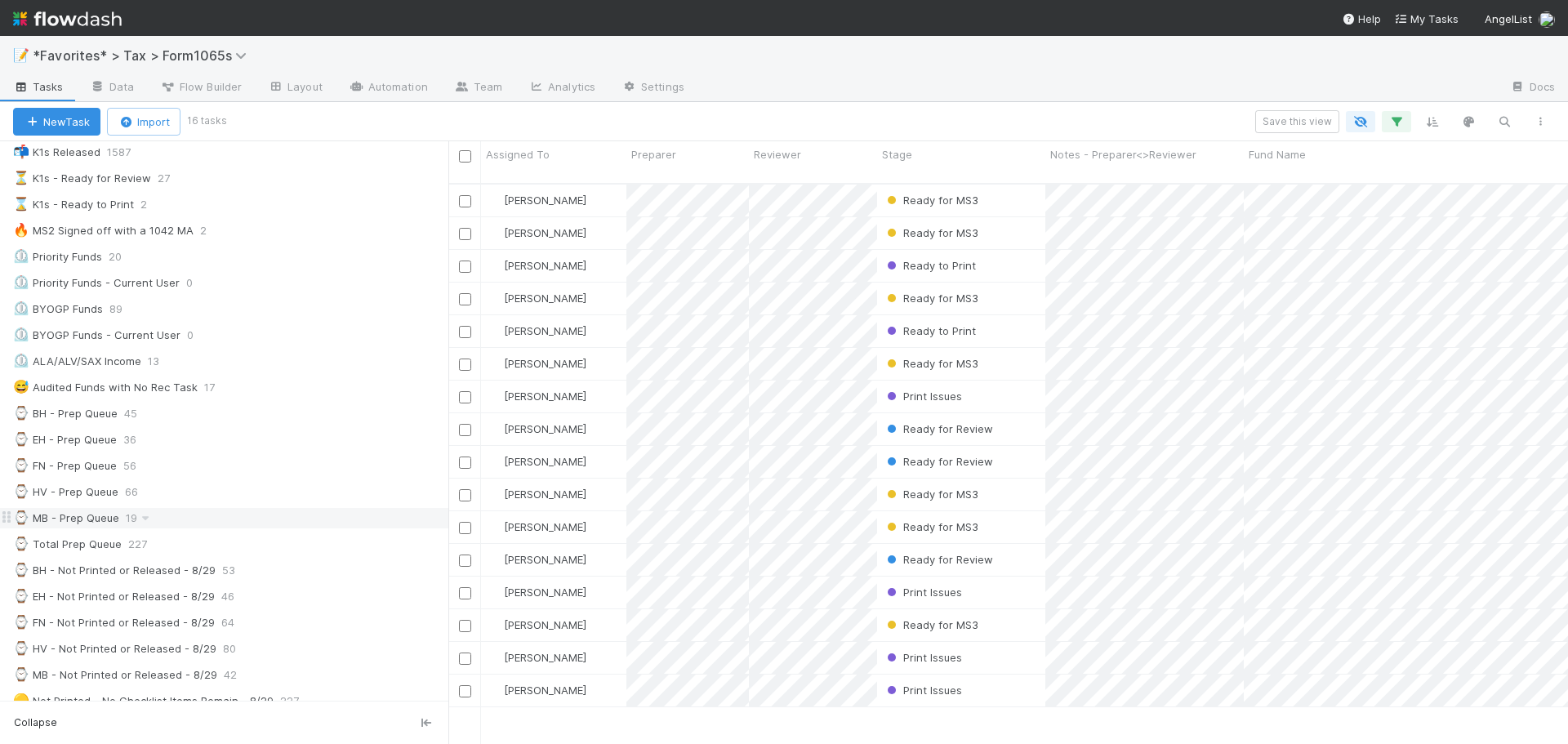
scroll to position [0, 0]
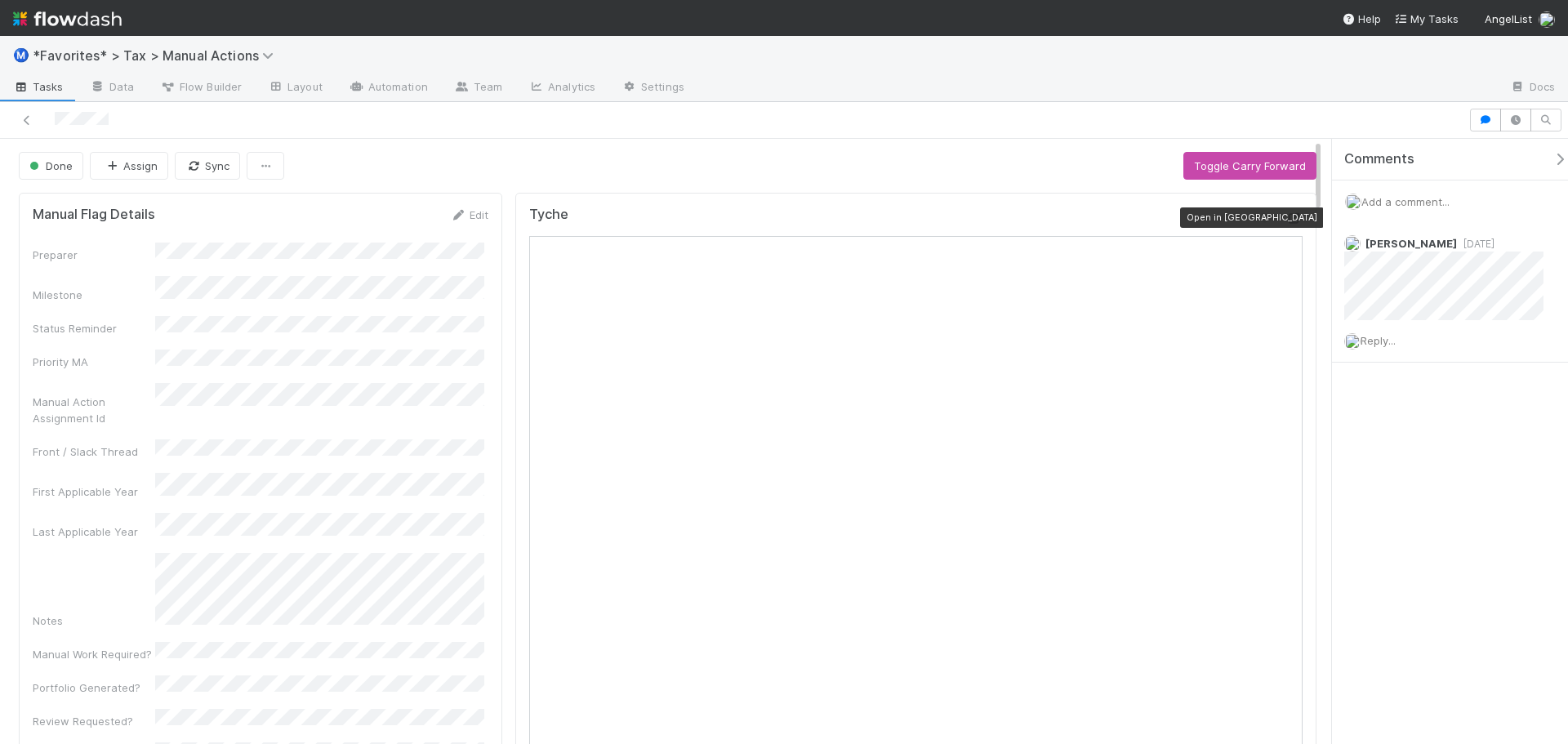
click at [1286, 219] on icon at bounding box center [1294, 218] width 16 height 11
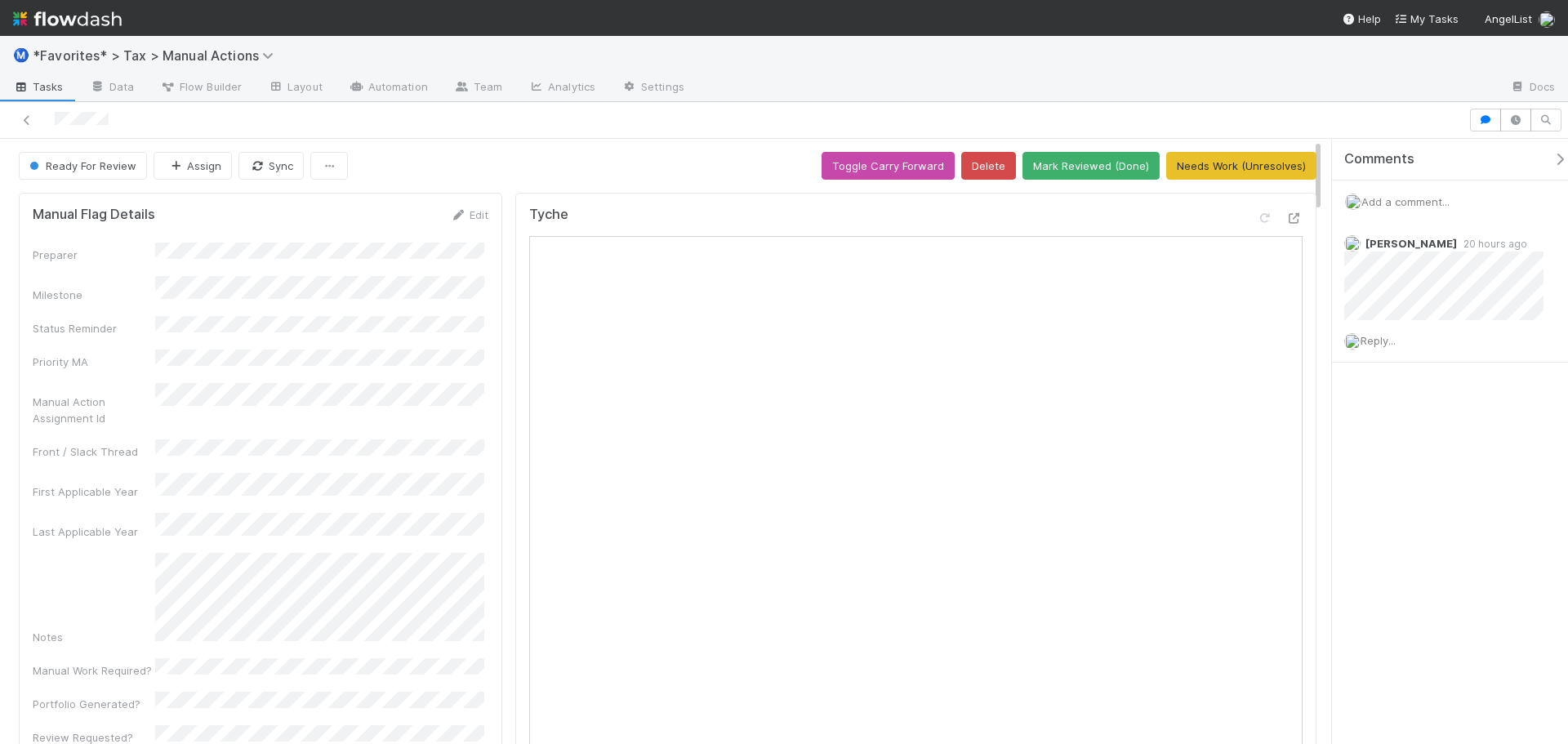
click at [725, 157] on div "Ready For Review Assign Sync Toggle Carry Forward Delete Mark Reviewed (Done) N…" at bounding box center [668, 166] width 1298 height 28
click at [1286, 221] on icon at bounding box center [1294, 218] width 16 height 11
click at [1108, 175] on button "Mark Reviewed (Done)" at bounding box center [1091, 166] width 138 height 28
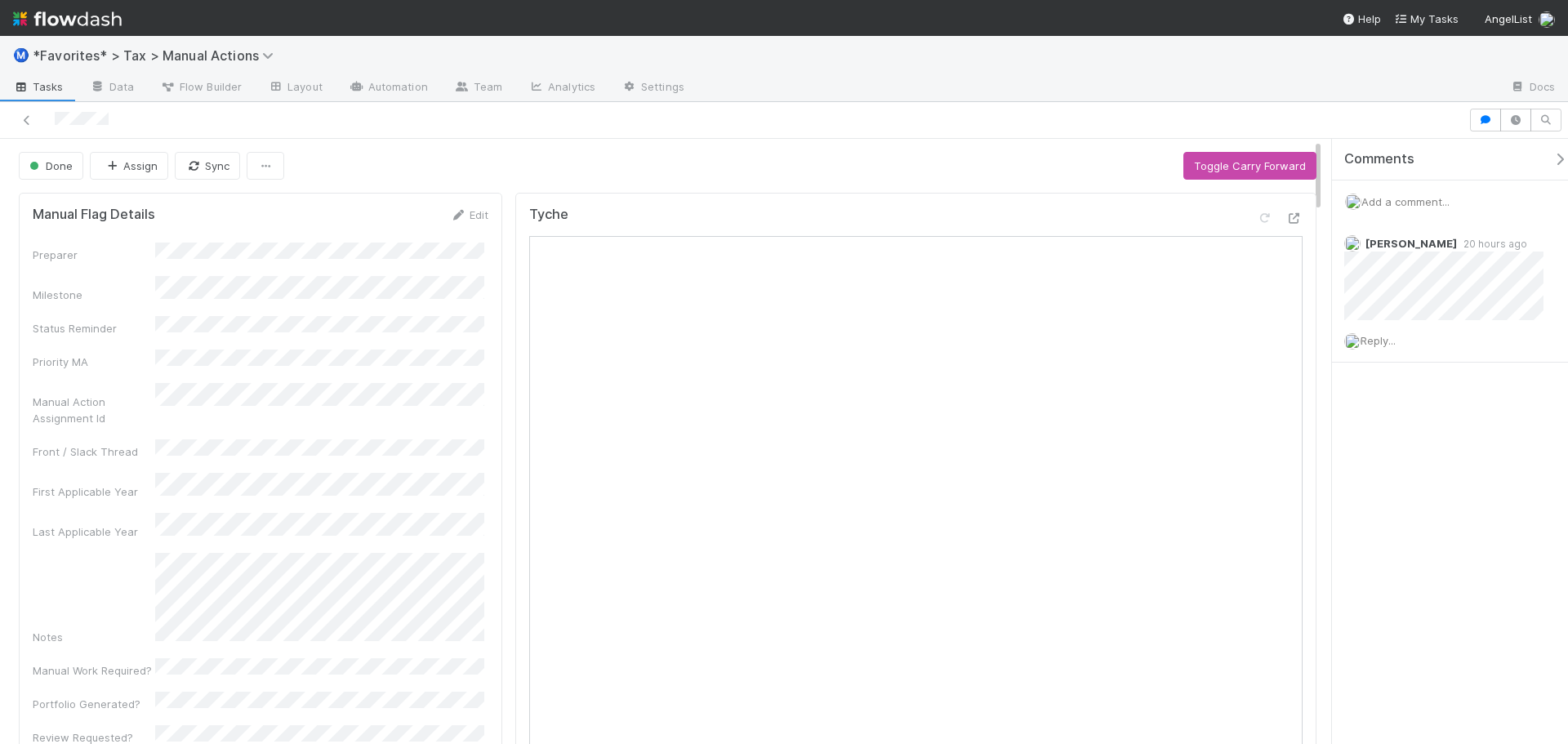
click at [1263, 106] on div at bounding box center [784, 120] width 1568 height 37
click at [24, 119] on icon at bounding box center [27, 120] width 16 height 11
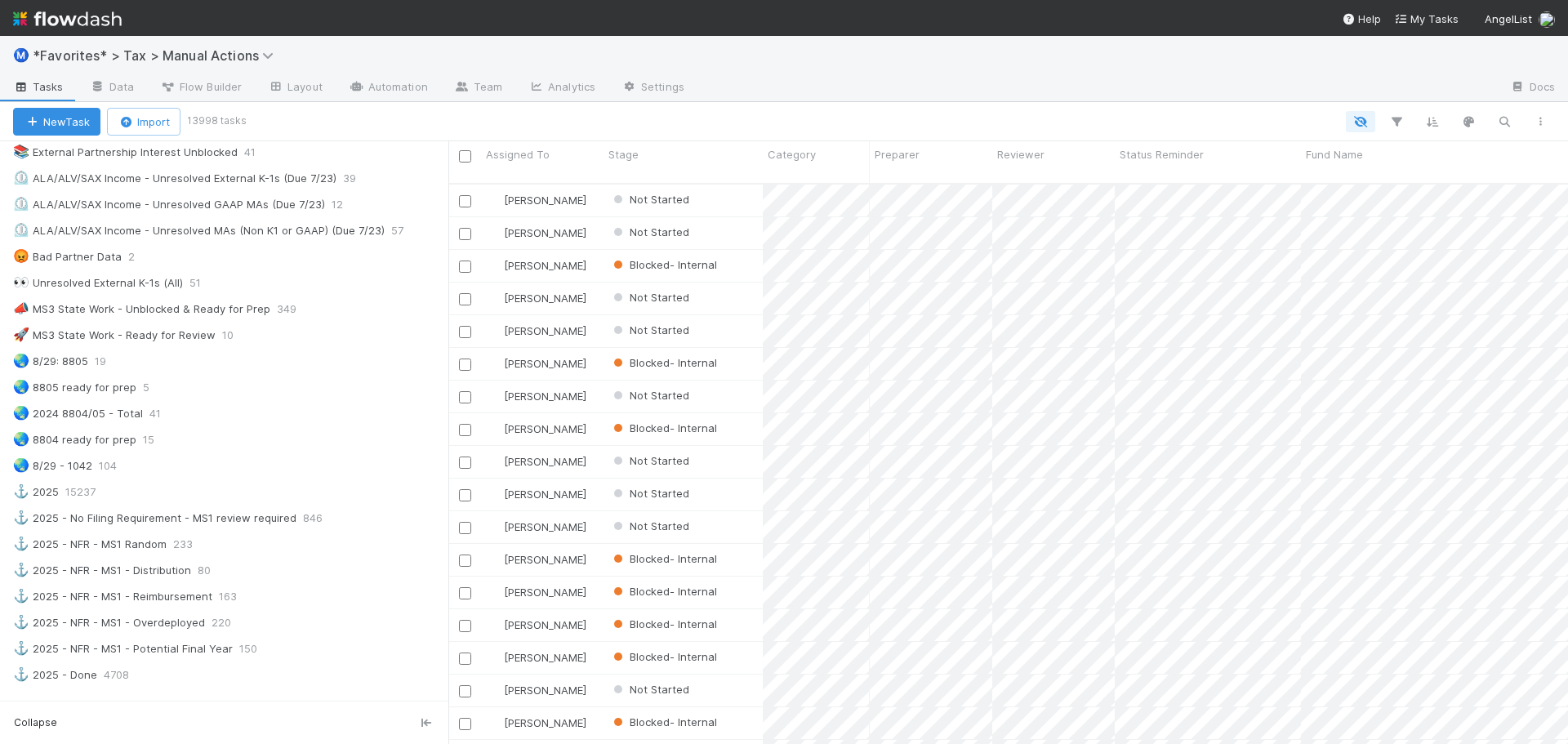
scroll to position [1062, 0]
click at [341, 335] on div "🚀 MS3 State Work - Ready for Review 10" at bounding box center [231, 333] width 435 height 20
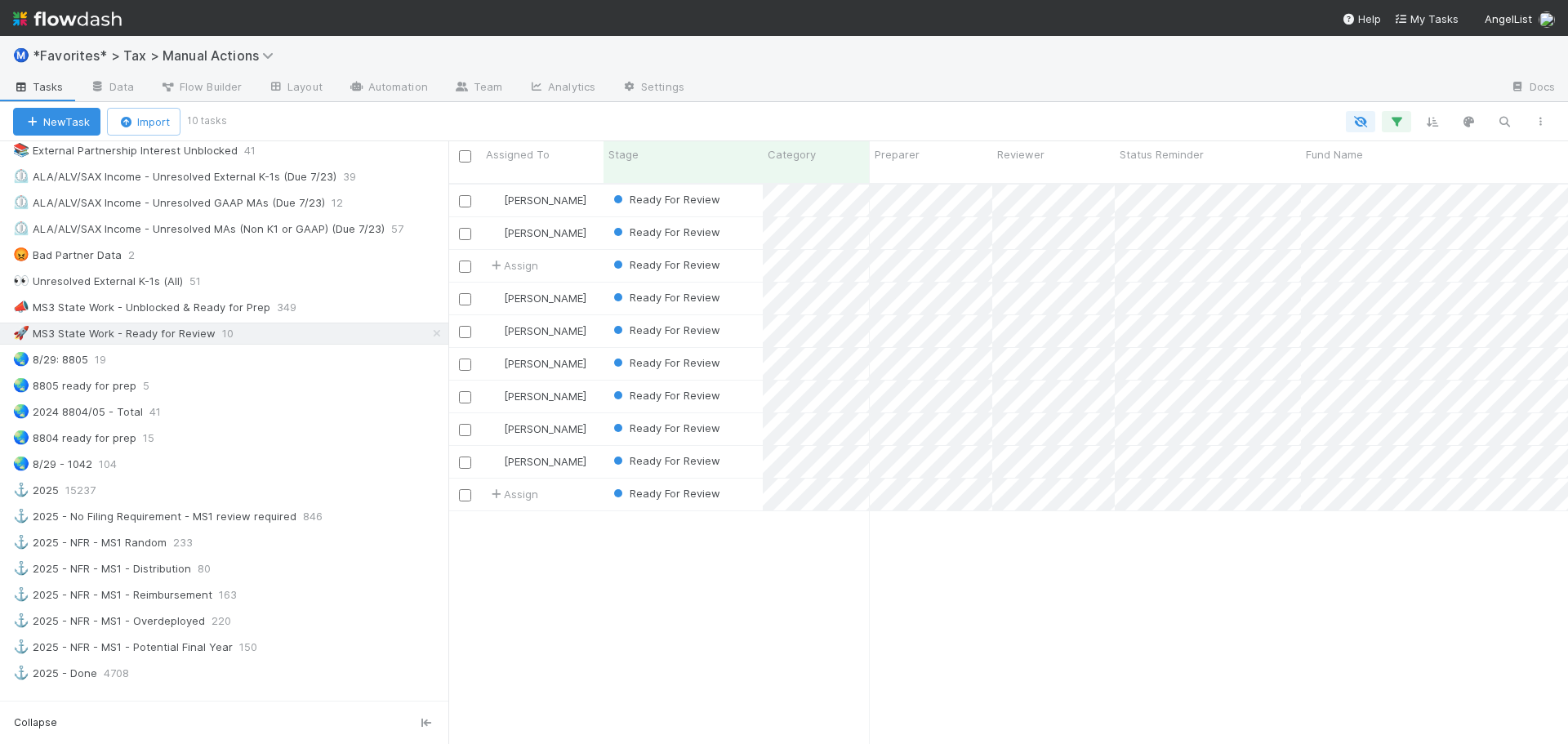
scroll to position [562, 1108]
click at [737, 250] on div "Ready For Review" at bounding box center [682, 266] width 159 height 32
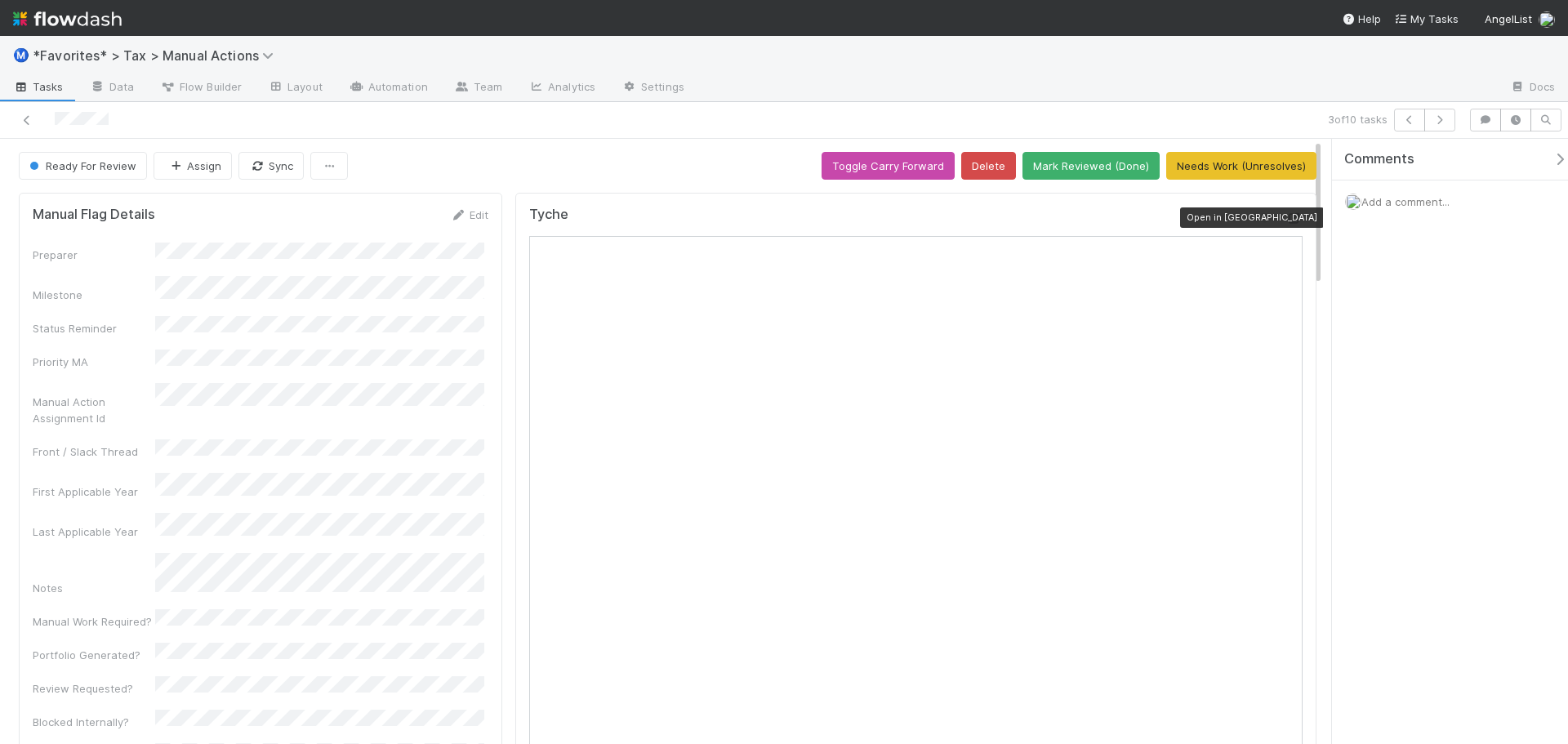
click at [1286, 217] on icon at bounding box center [1294, 218] width 16 height 11
click at [1286, 216] on icon at bounding box center [1294, 218] width 16 height 11
click at [1014, 92] on div at bounding box center [1097, 88] width 800 height 26
click at [1092, 167] on button "Mark Reviewed (Done)" at bounding box center [1091, 166] width 138 height 28
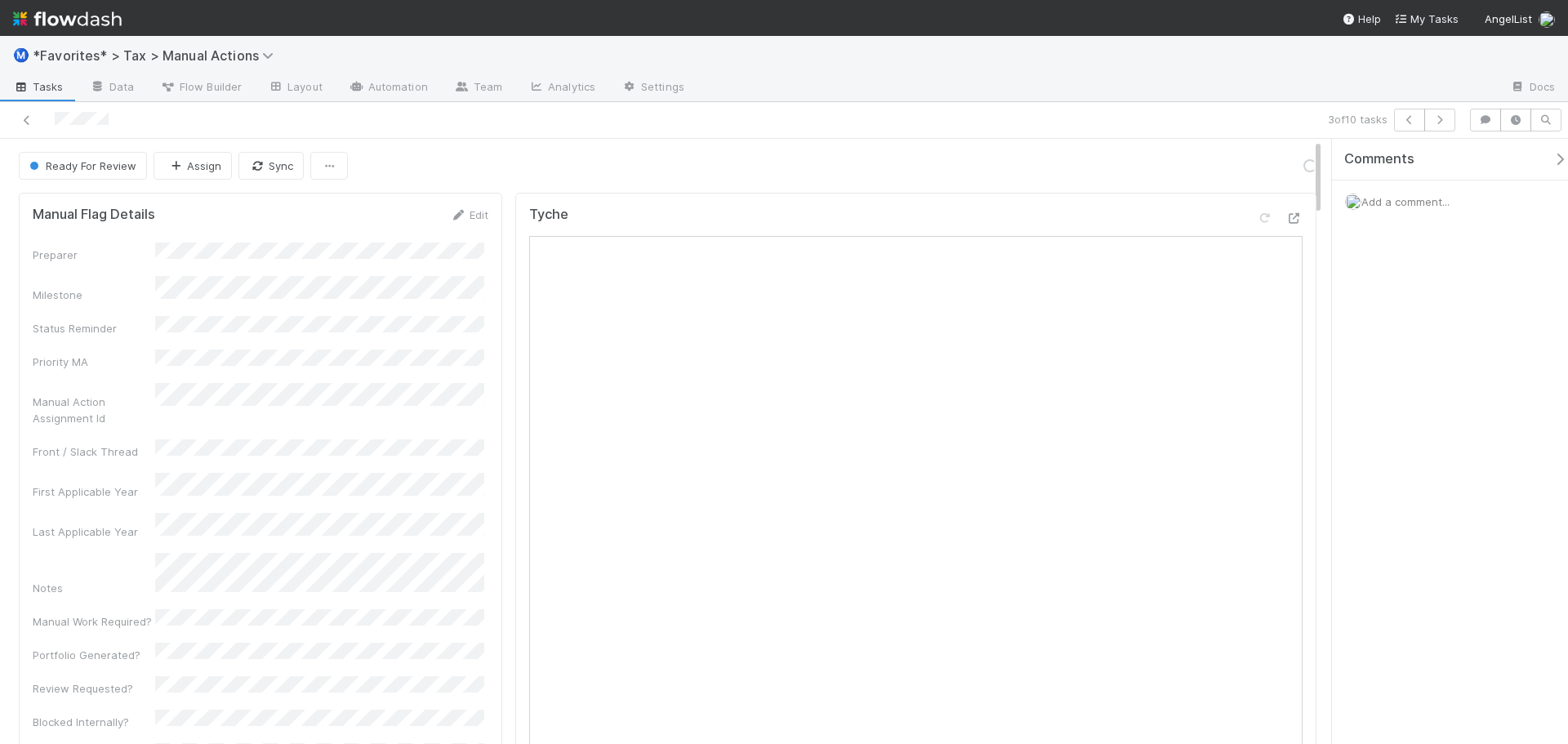
drag, startPoint x: 1216, startPoint y: 135, endPoint x: 1298, endPoint y: 134, distance: 82.0
click at [1217, 135] on div "3 of 10 tasks" at bounding box center [784, 120] width 1568 height 37
click at [1442, 123] on icon "button" at bounding box center [1439, 120] width 16 height 10
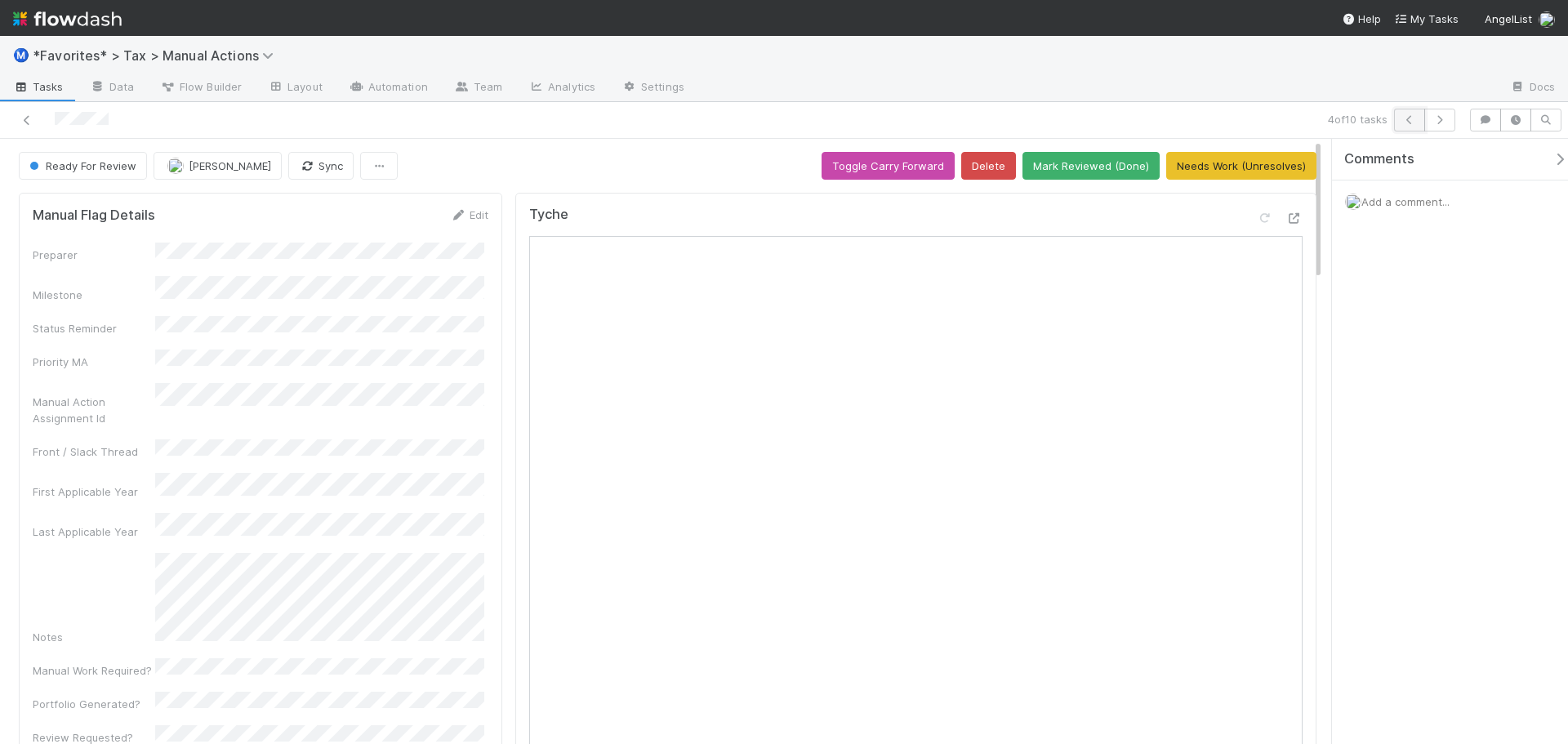
drag, startPoint x: 1420, startPoint y: 121, endPoint x: 1418, endPoint y: 131, distance: 10.2
click at [1418, 131] on button "button" at bounding box center [1409, 120] width 31 height 23
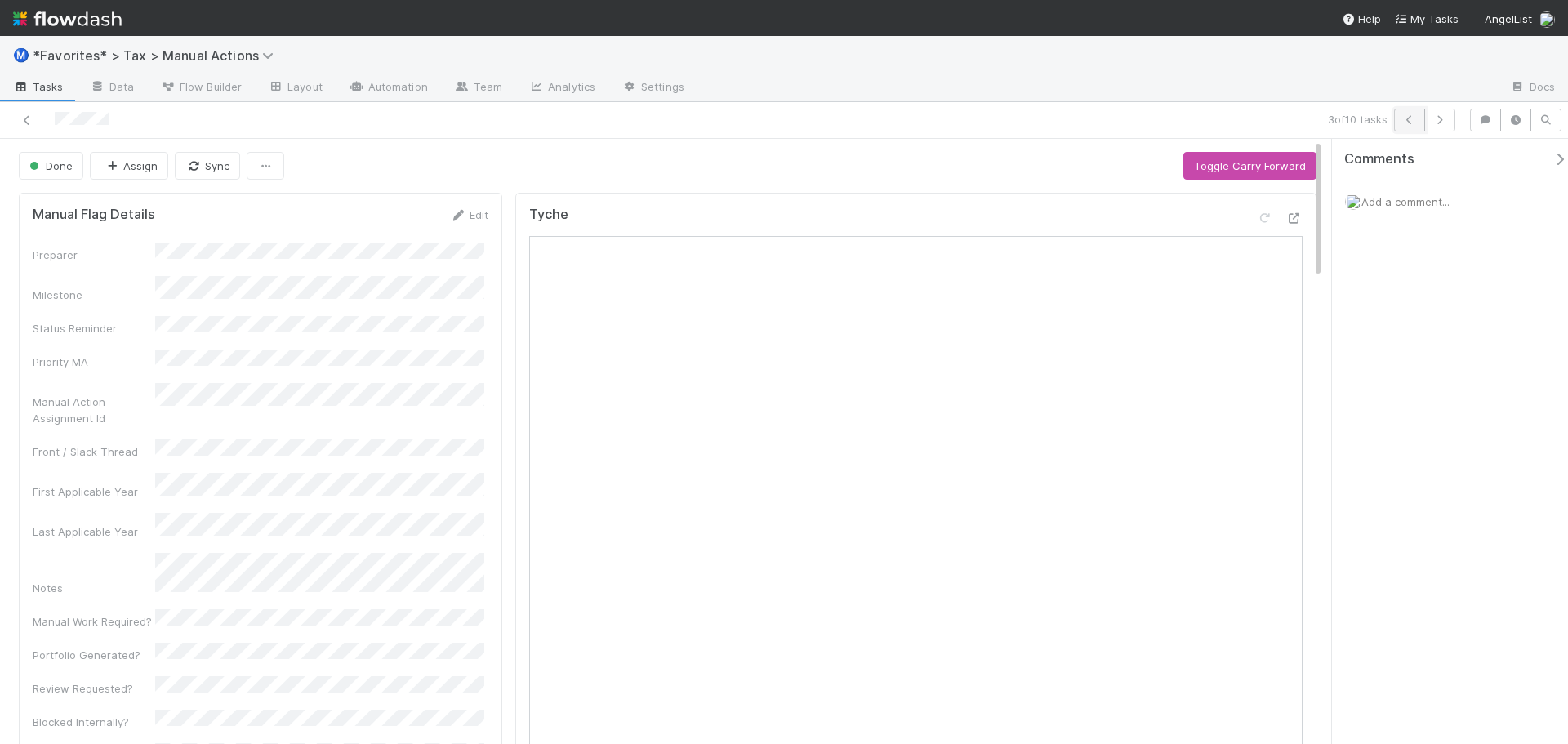
click at [1413, 124] on icon "button" at bounding box center [1409, 120] width 16 height 10
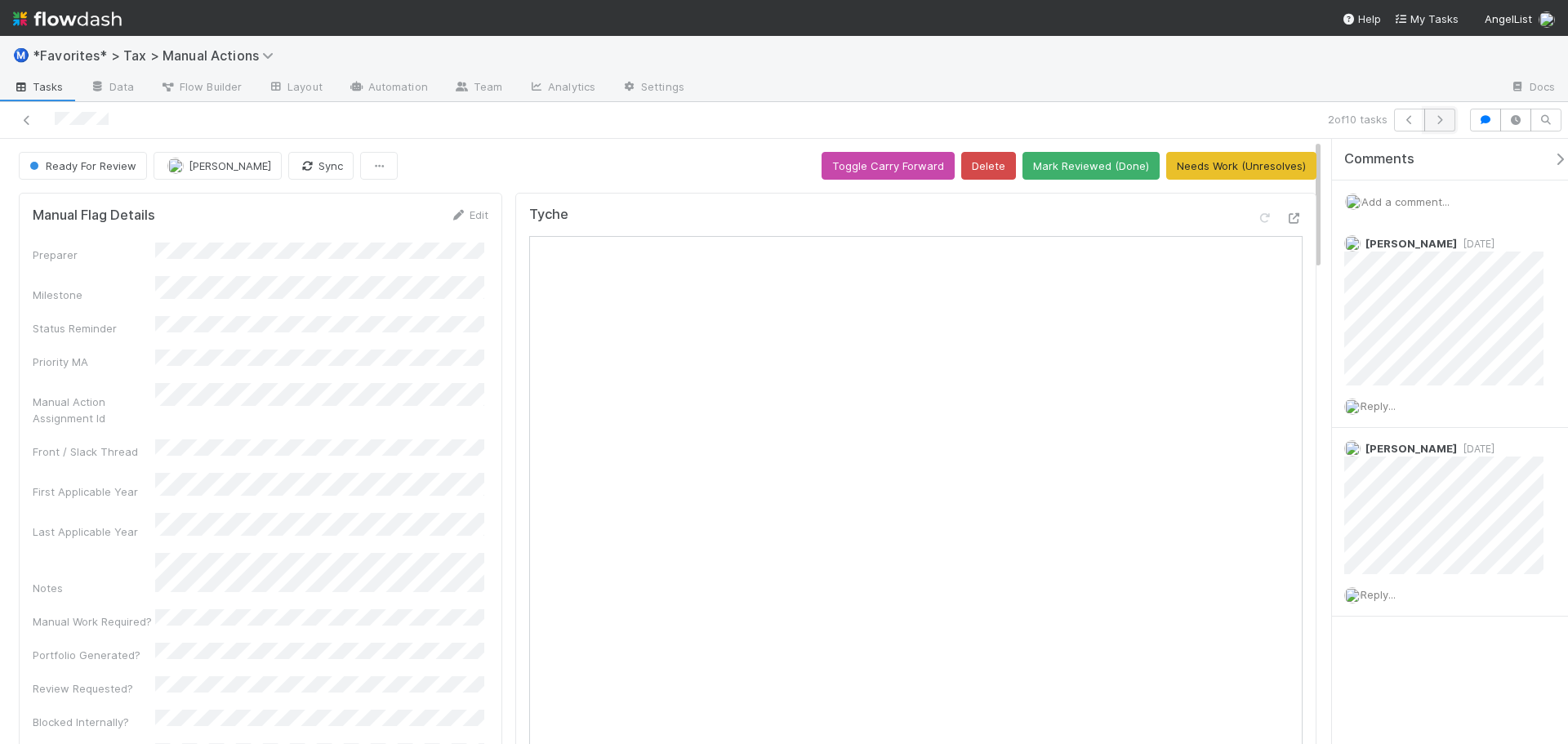
click at [1442, 123] on icon "button" at bounding box center [1439, 120] width 16 height 10
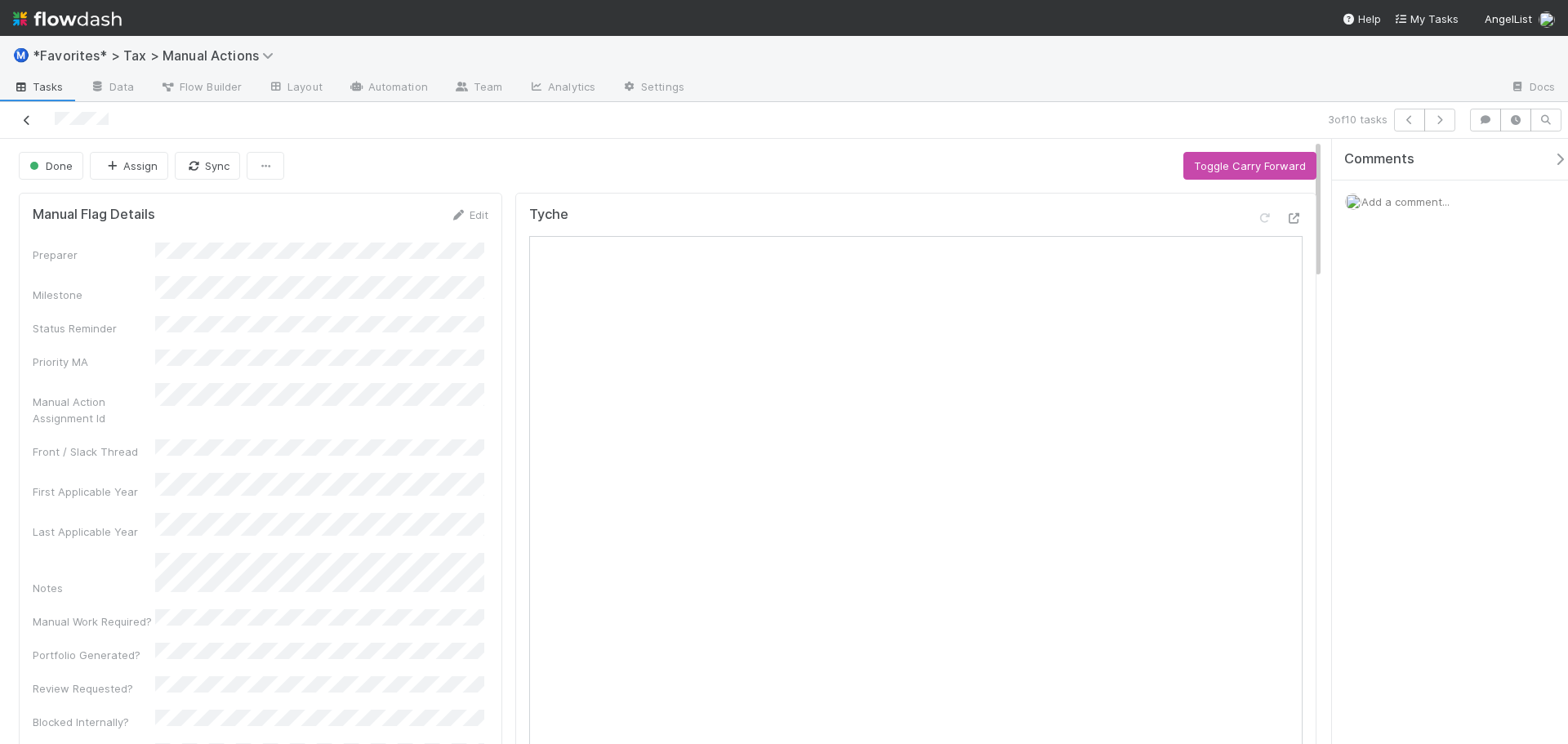
click at [31, 121] on icon at bounding box center [27, 120] width 16 height 11
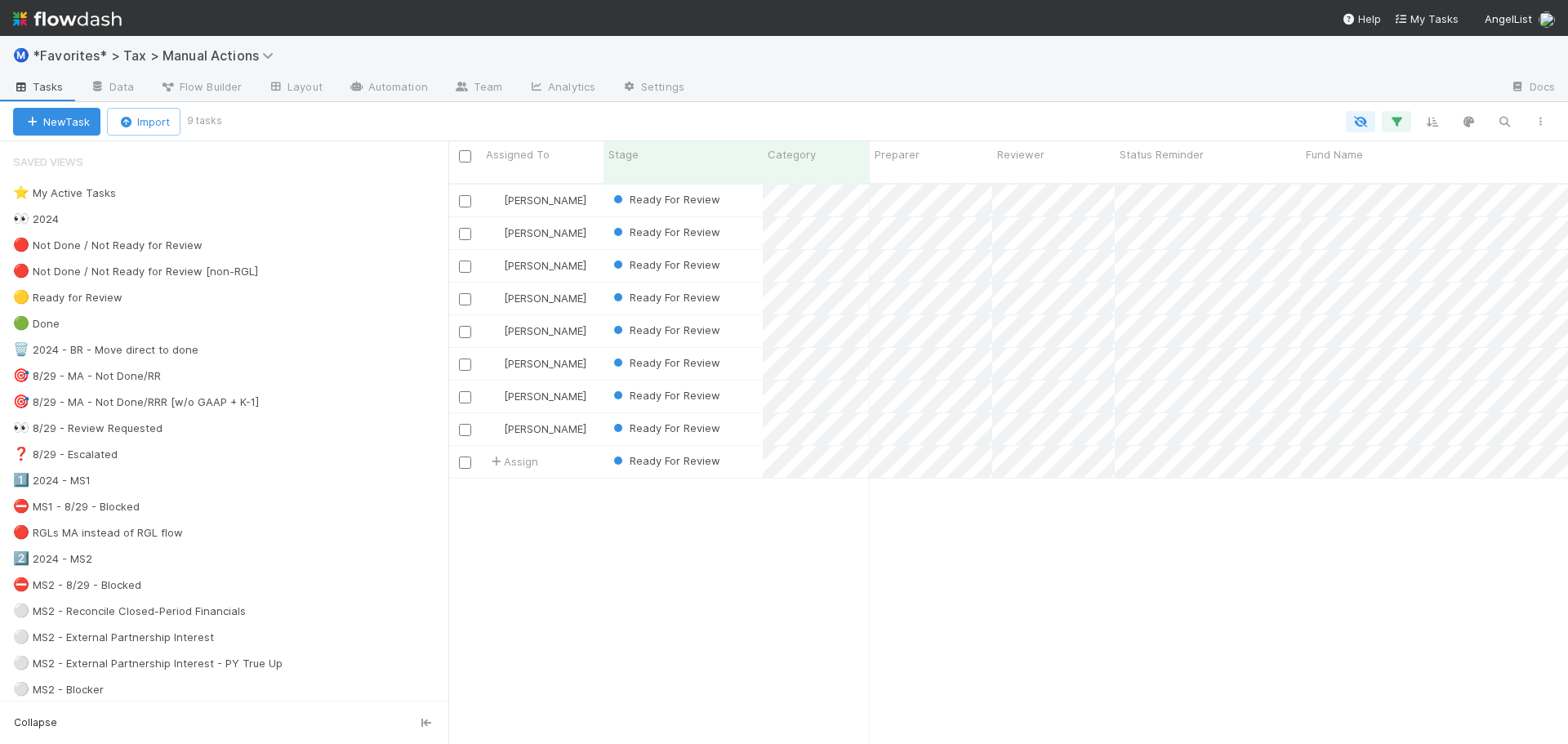
scroll to position [562, 1108]
drag, startPoint x: 1096, startPoint y: 96, endPoint x: 1099, endPoint y: 107, distance: 11.4
click at [1096, 96] on div at bounding box center [1097, 88] width 800 height 26
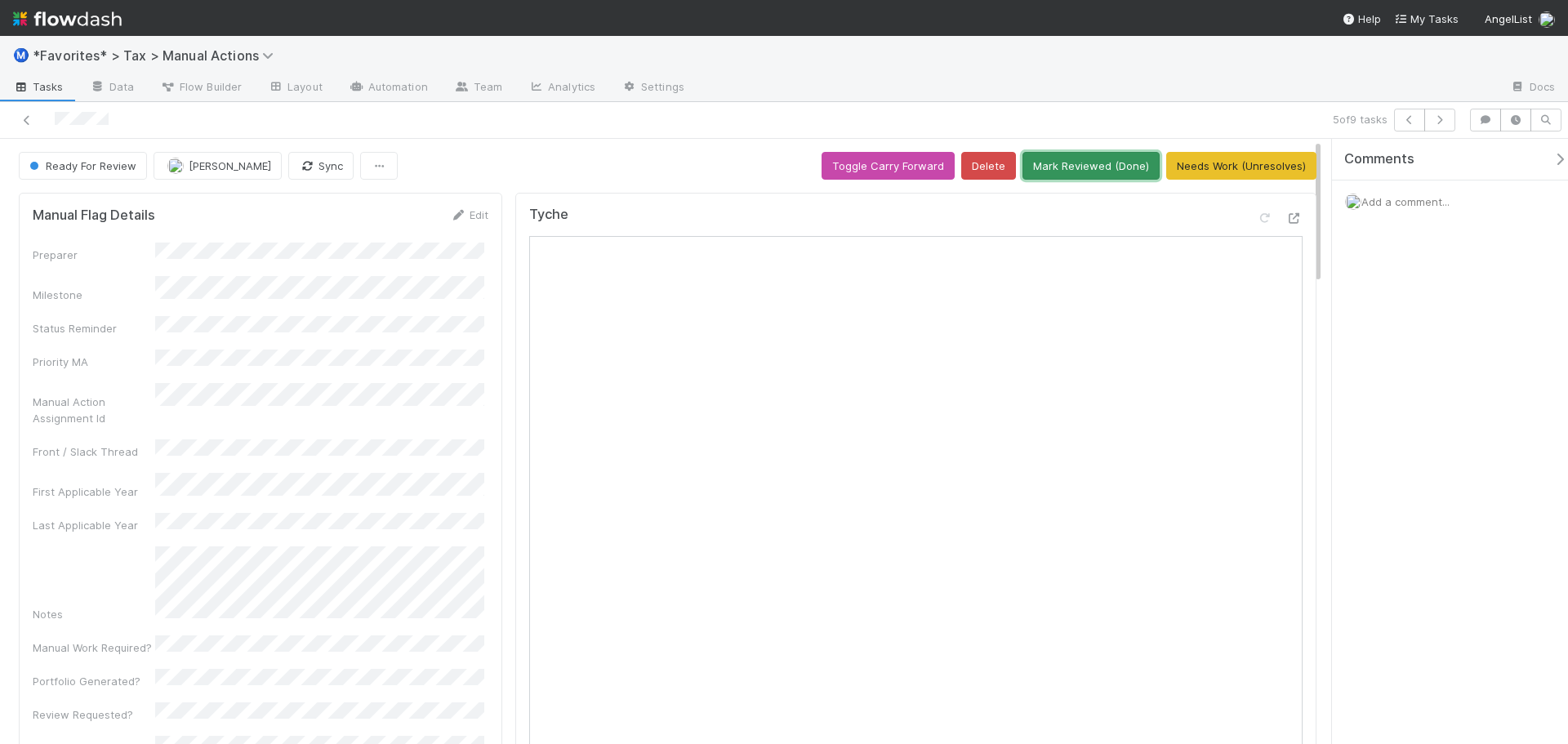
click at [1111, 167] on button "Mark Reviewed (Done)" at bounding box center [1091, 166] width 138 height 28
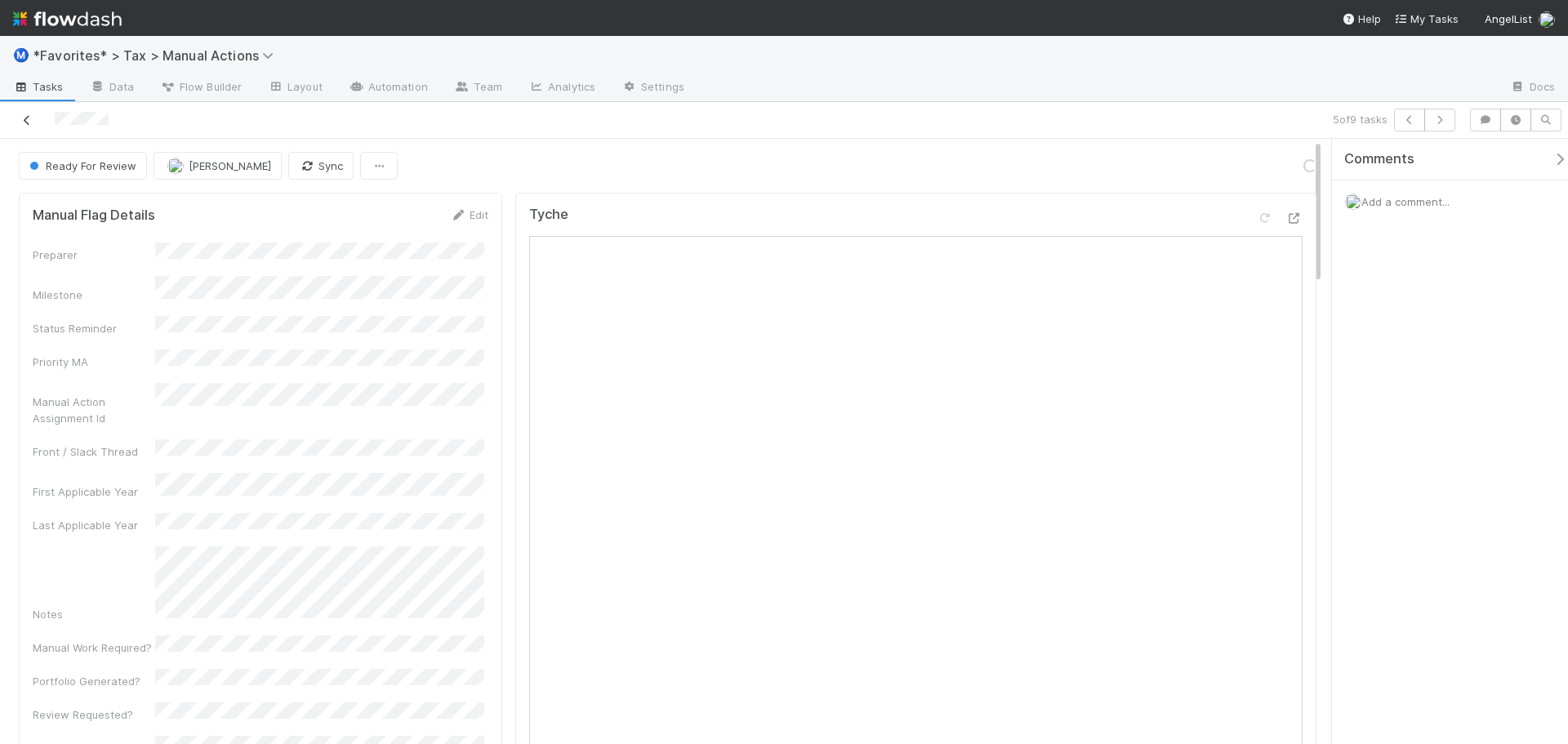
click at [20, 120] on icon at bounding box center [27, 120] width 16 height 11
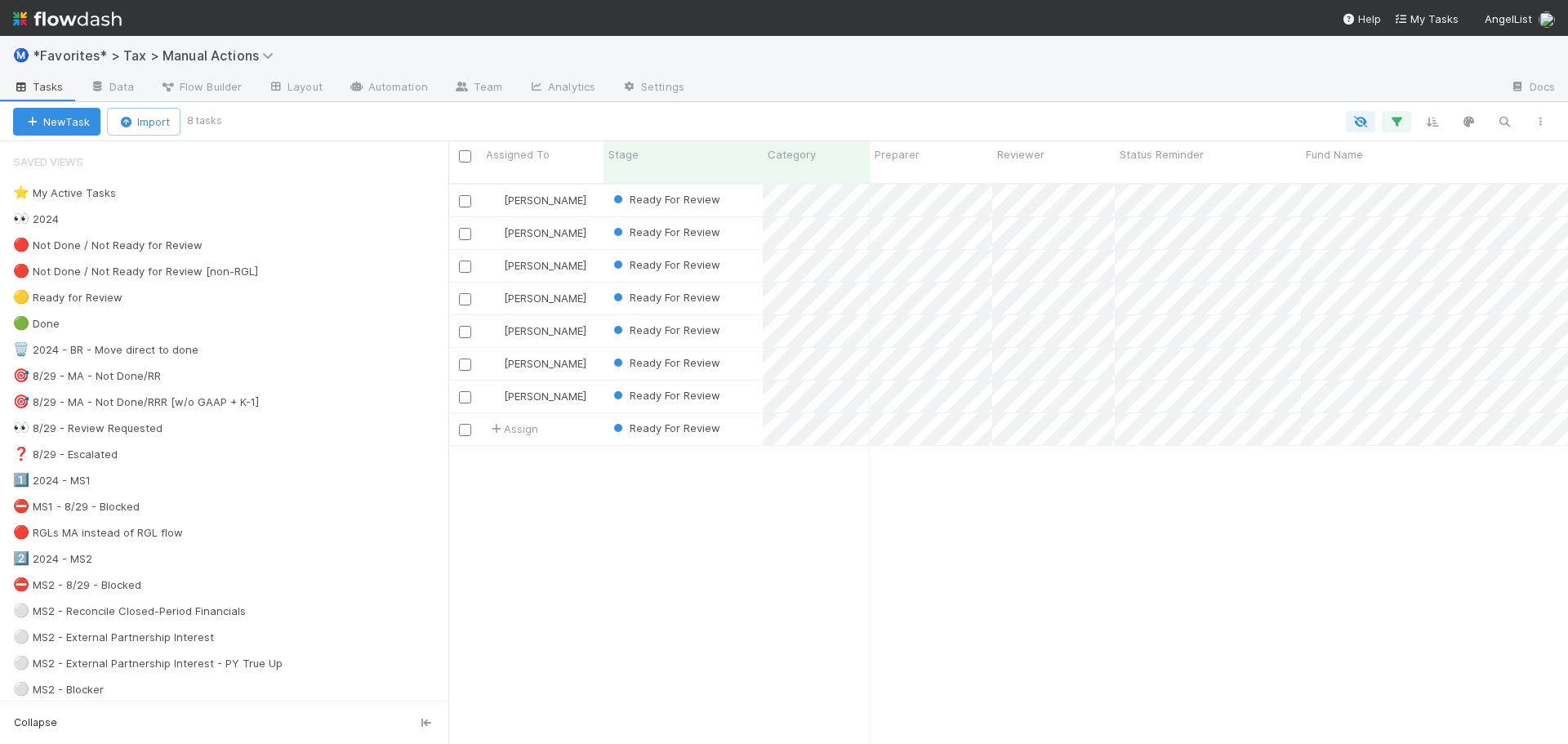
scroll to position [562, 1108]
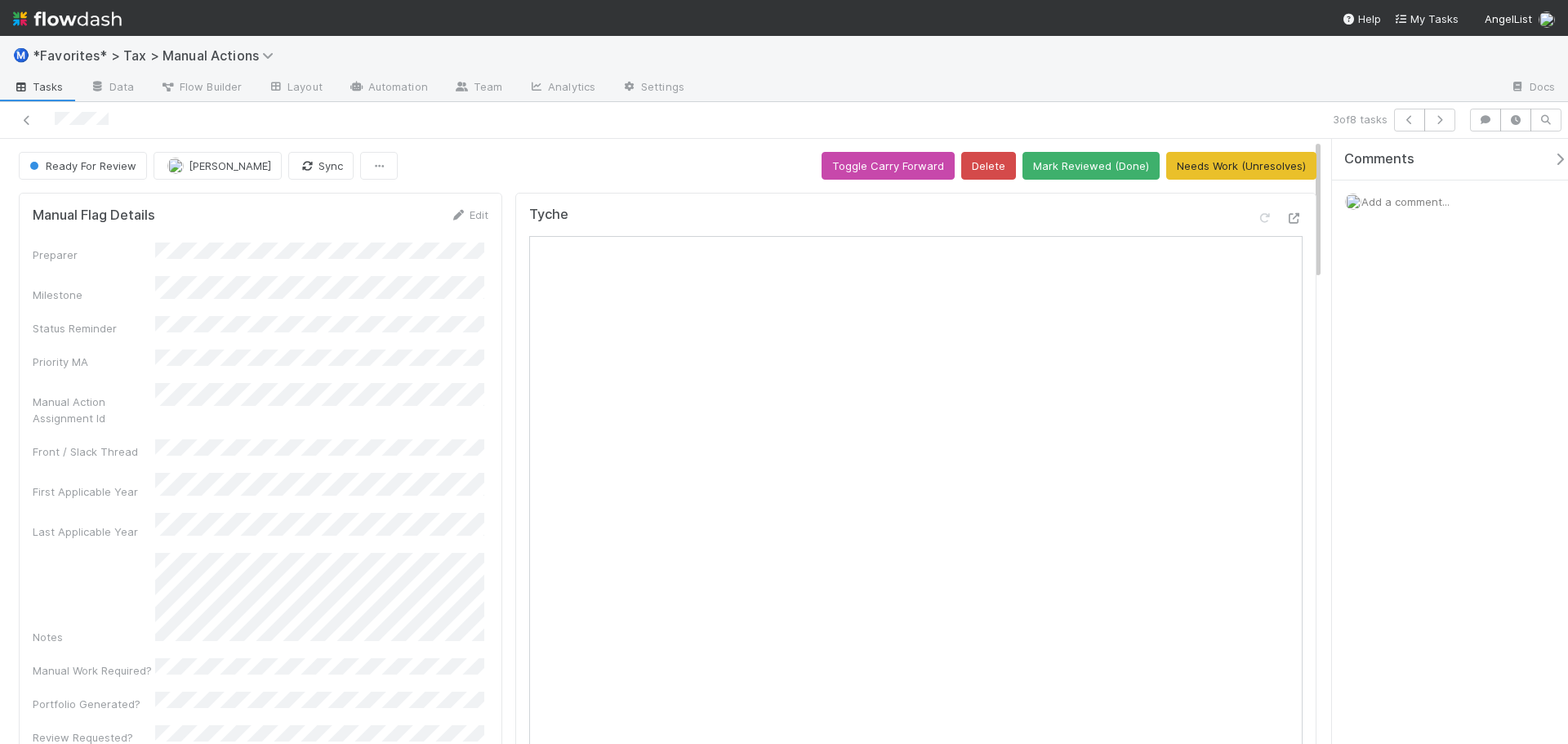
click at [403, 412] on div "Preparer Milestone Status Reminder Priority MA Manual Action Assignment Id Fron…" at bounding box center [260, 756] width 455 height 1027
click at [1287, 219] on icon at bounding box center [1294, 218] width 16 height 11
click at [28, 118] on icon at bounding box center [27, 120] width 16 height 11
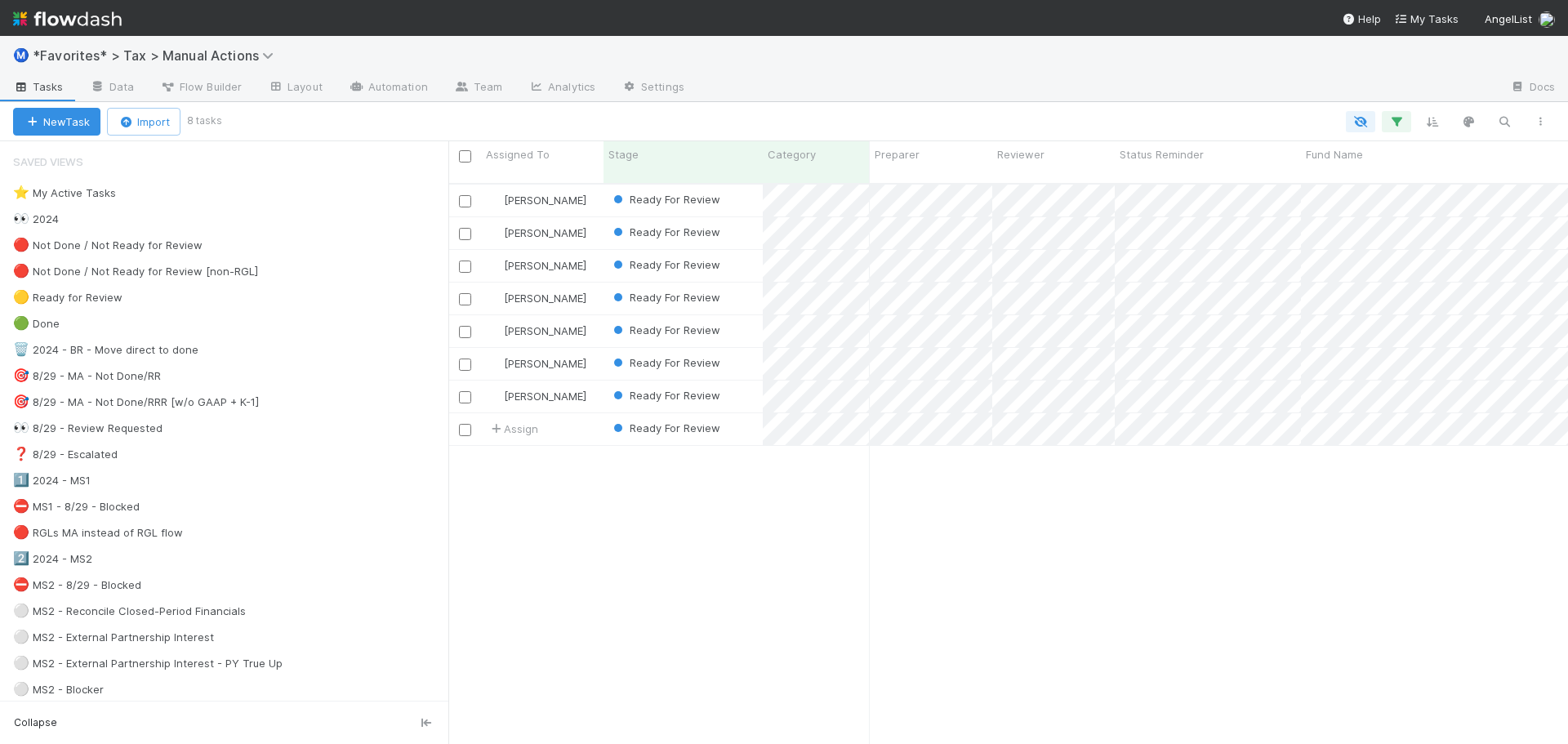
scroll to position [562, 1108]
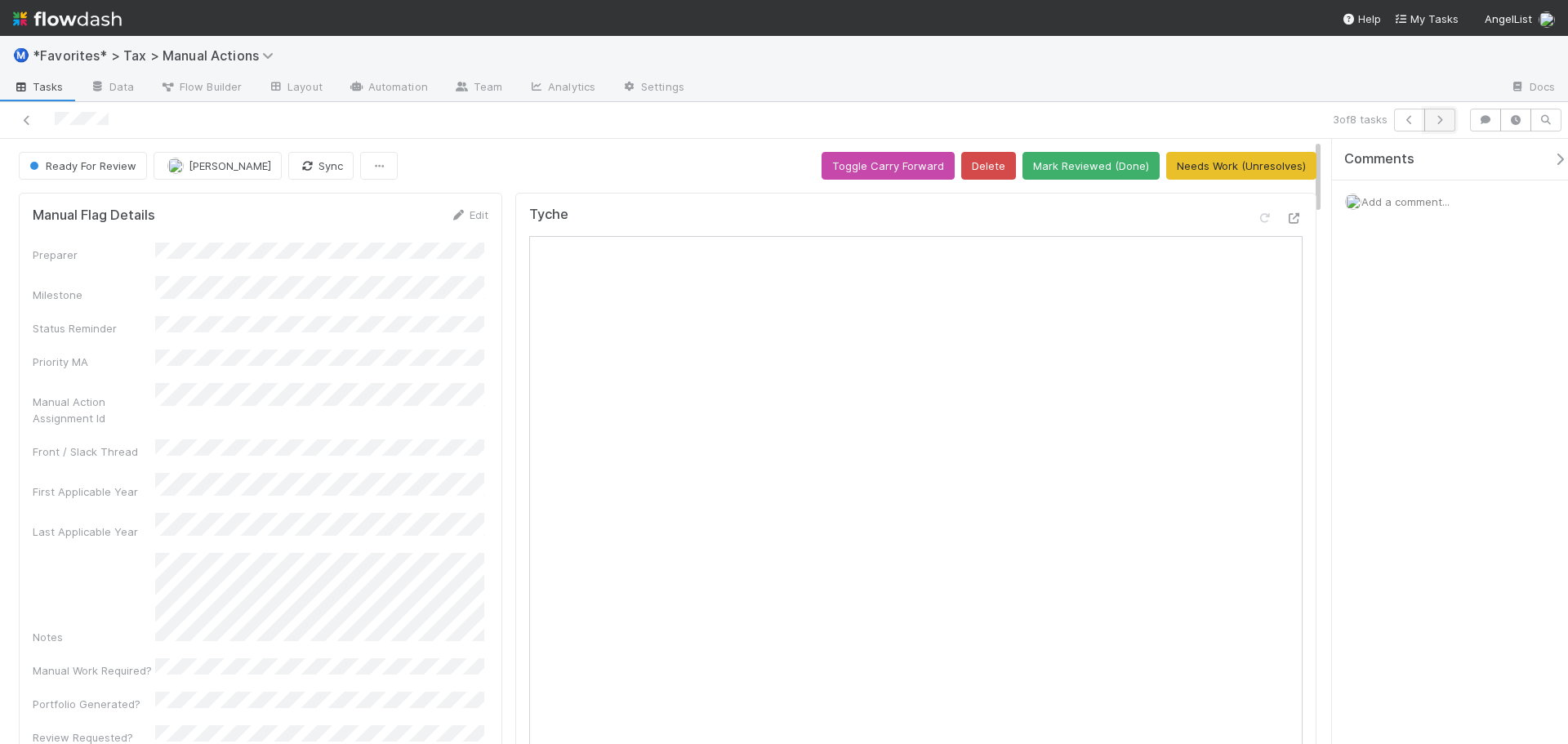
click at [1435, 112] on button "button" at bounding box center [1440, 120] width 31 height 23
click at [1450, 124] on button "button" at bounding box center [1440, 120] width 31 height 23
click at [1286, 214] on icon at bounding box center [1294, 218] width 16 height 11
click at [1096, 100] on div at bounding box center [1097, 88] width 800 height 26
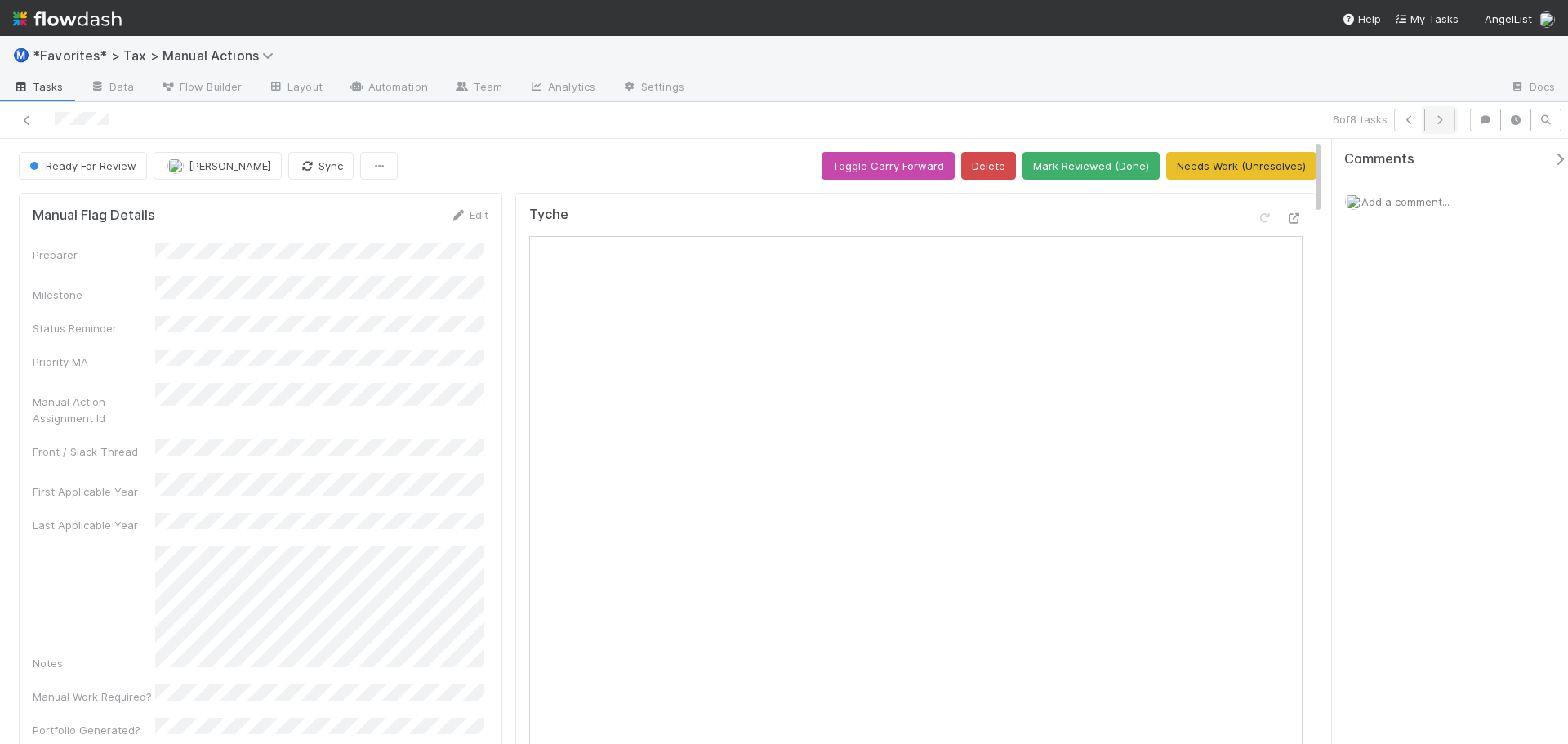
click at [1439, 114] on button "button" at bounding box center [1440, 120] width 31 height 23
click at [1452, 114] on button "button" at bounding box center [1440, 120] width 31 height 23
click at [21, 121] on icon at bounding box center [27, 120] width 16 height 11
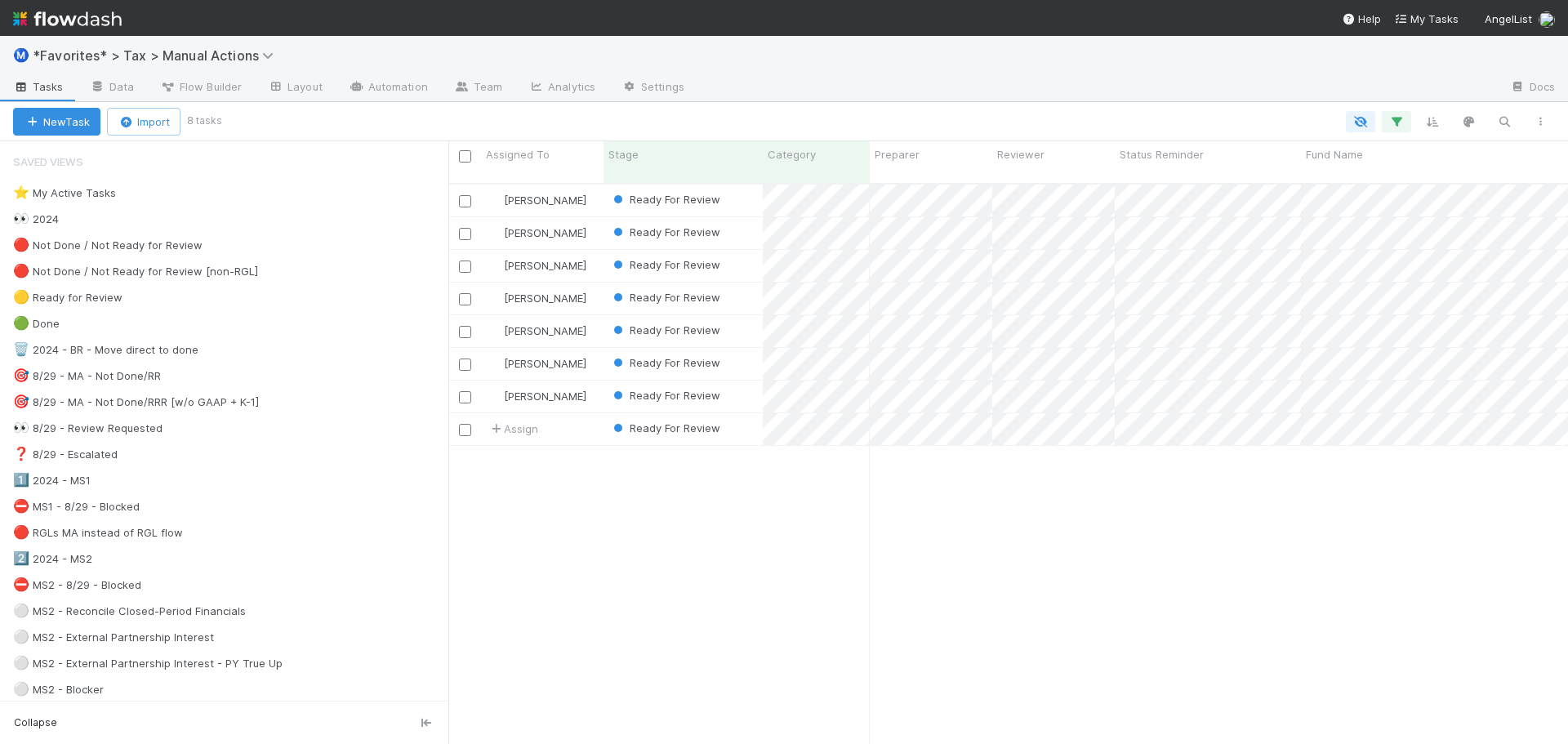
scroll to position [562, 1108]
drag, startPoint x: 1199, startPoint y: 87, endPoint x: 869, endPoint y: 17, distance: 337.3
click at [1198, 87] on div at bounding box center [1097, 88] width 800 height 26
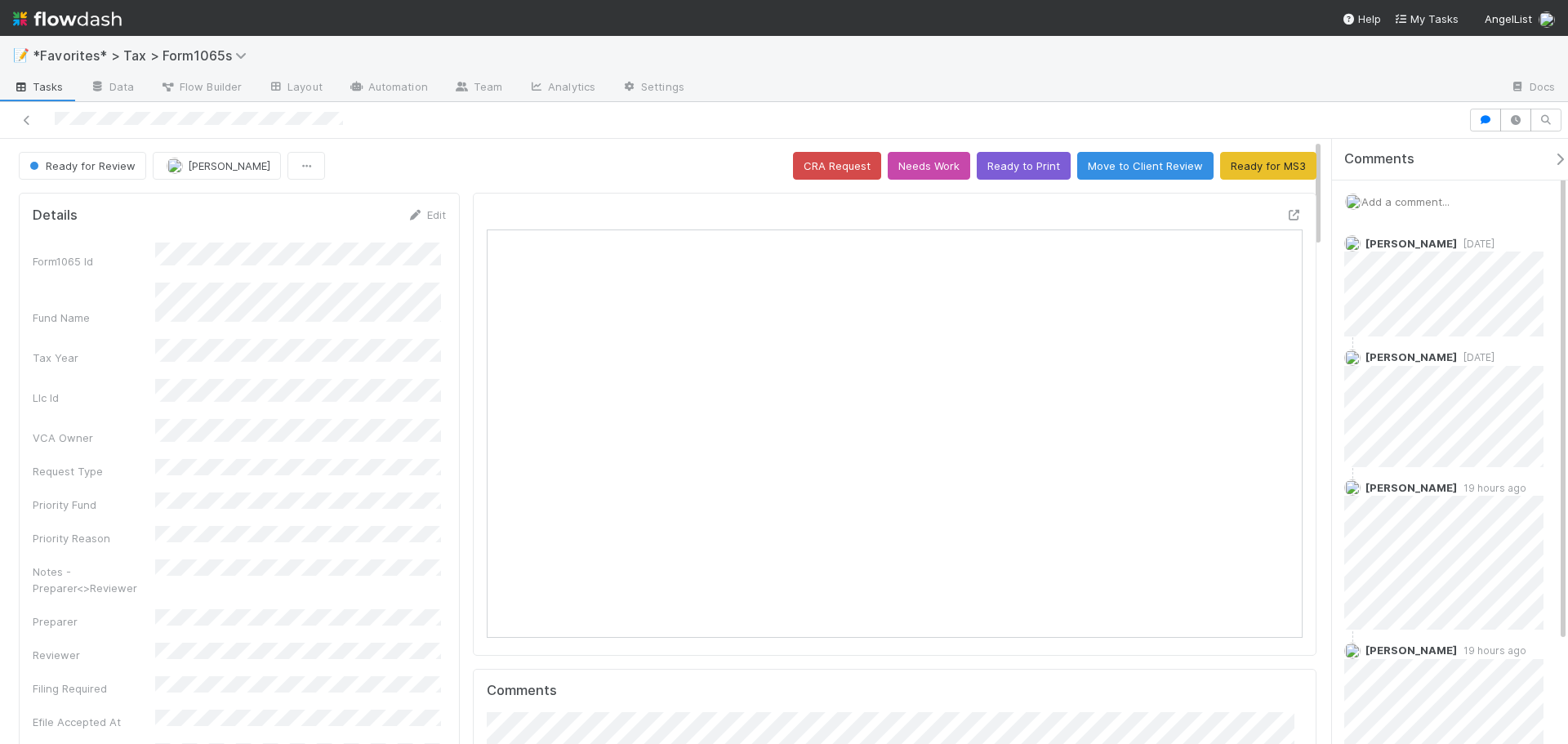
scroll to position [320, 795]
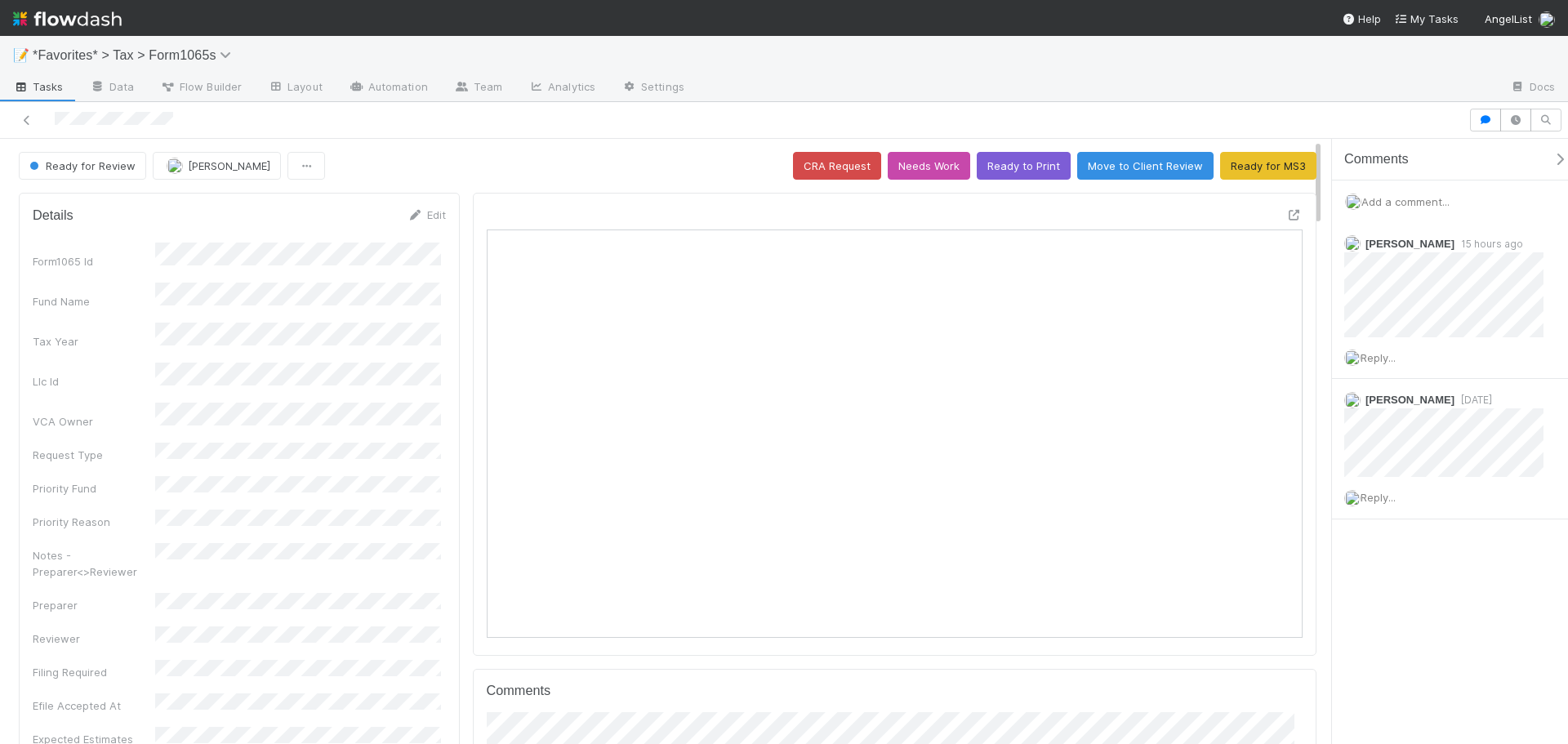
scroll to position [320, 397]
click at [1288, 215] on icon at bounding box center [1294, 215] width 16 height 11
click at [1378, 364] on span "Reply..." at bounding box center [1378, 358] width 35 height 13
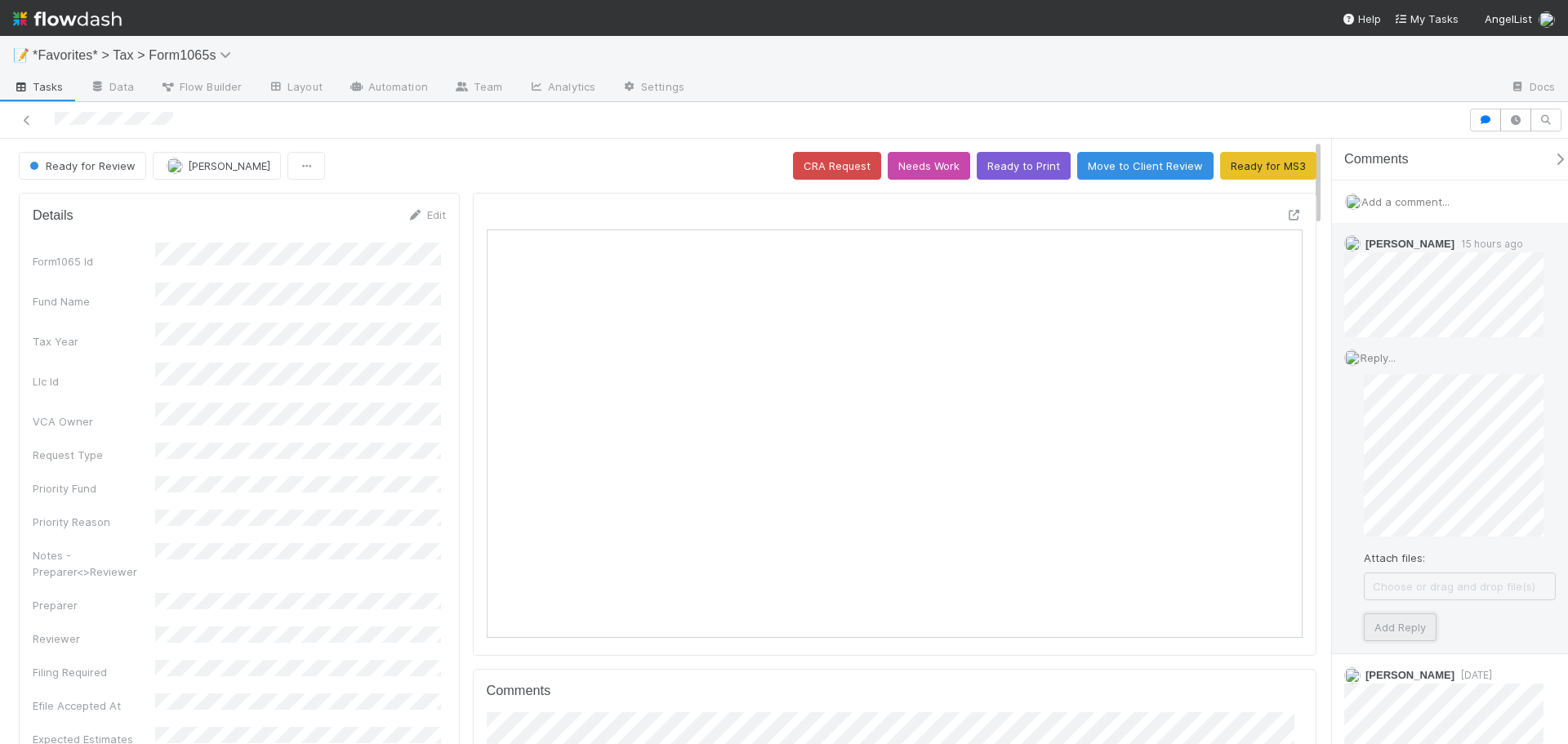
click at [1406, 633] on button "Add Reply" at bounding box center [1401, 627] width 73 height 28
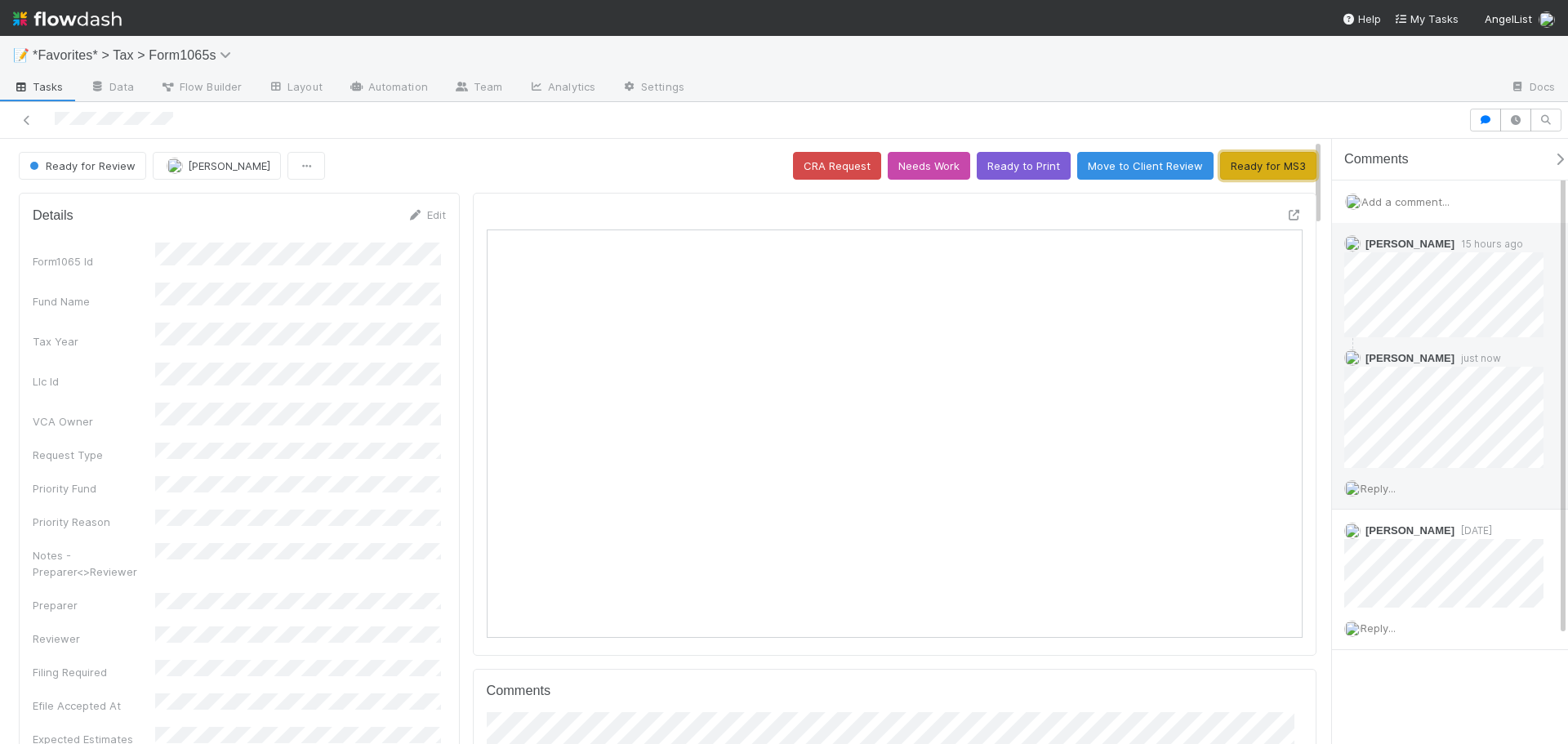
click at [1226, 155] on button "Ready for MS3" at bounding box center [1269, 166] width 96 height 28
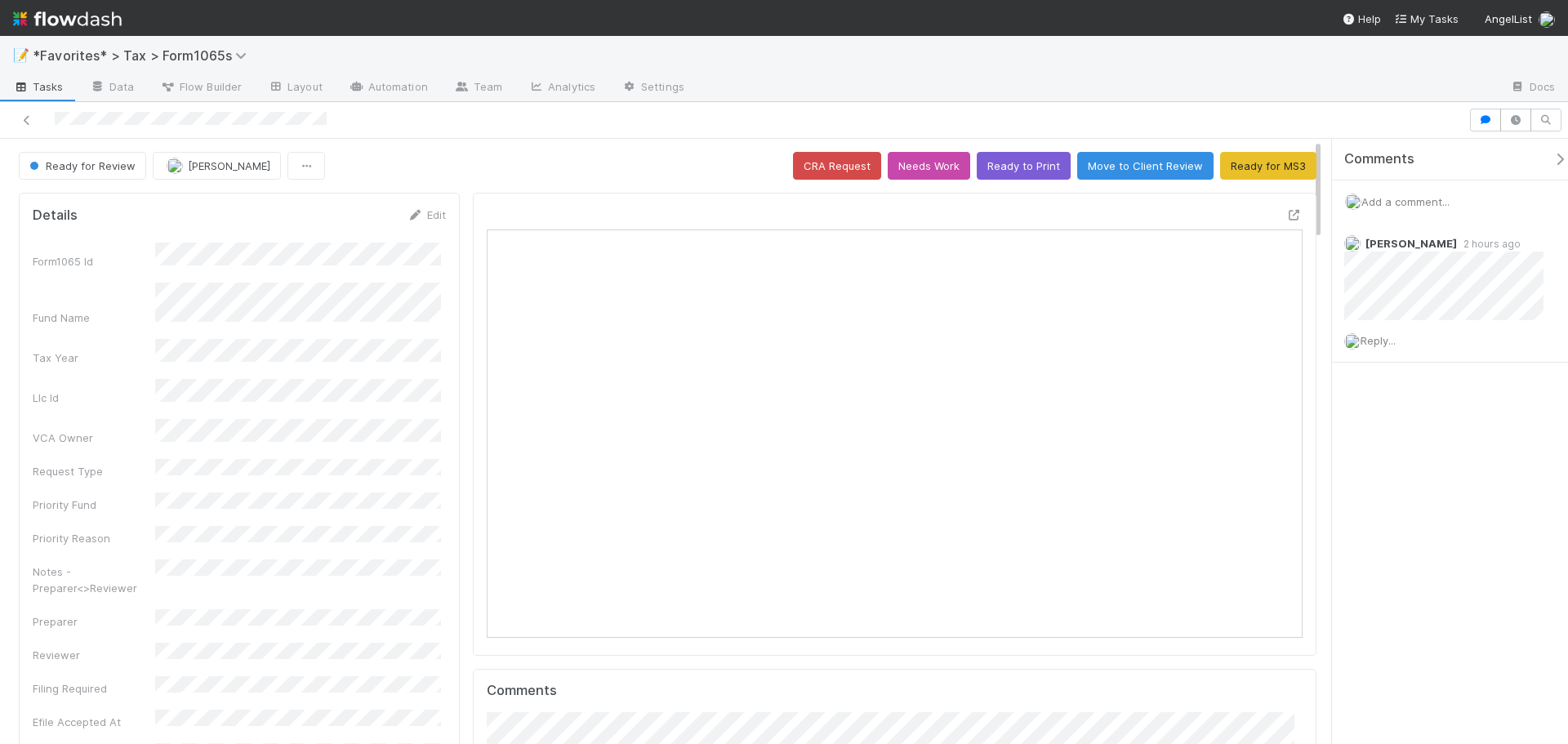
scroll to position [320, 397]
click at [1286, 216] on icon at bounding box center [1294, 215] width 16 height 11
click at [1419, 347] on div "Reply..." at bounding box center [1450, 341] width 236 height 40
drag, startPoint x: 1393, startPoint y: 343, endPoint x: 1402, endPoint y: 356, distance: 15.8
click at [1393, 341] on span "Reply..." at bounding box center [1378, 341] width 35 height 13
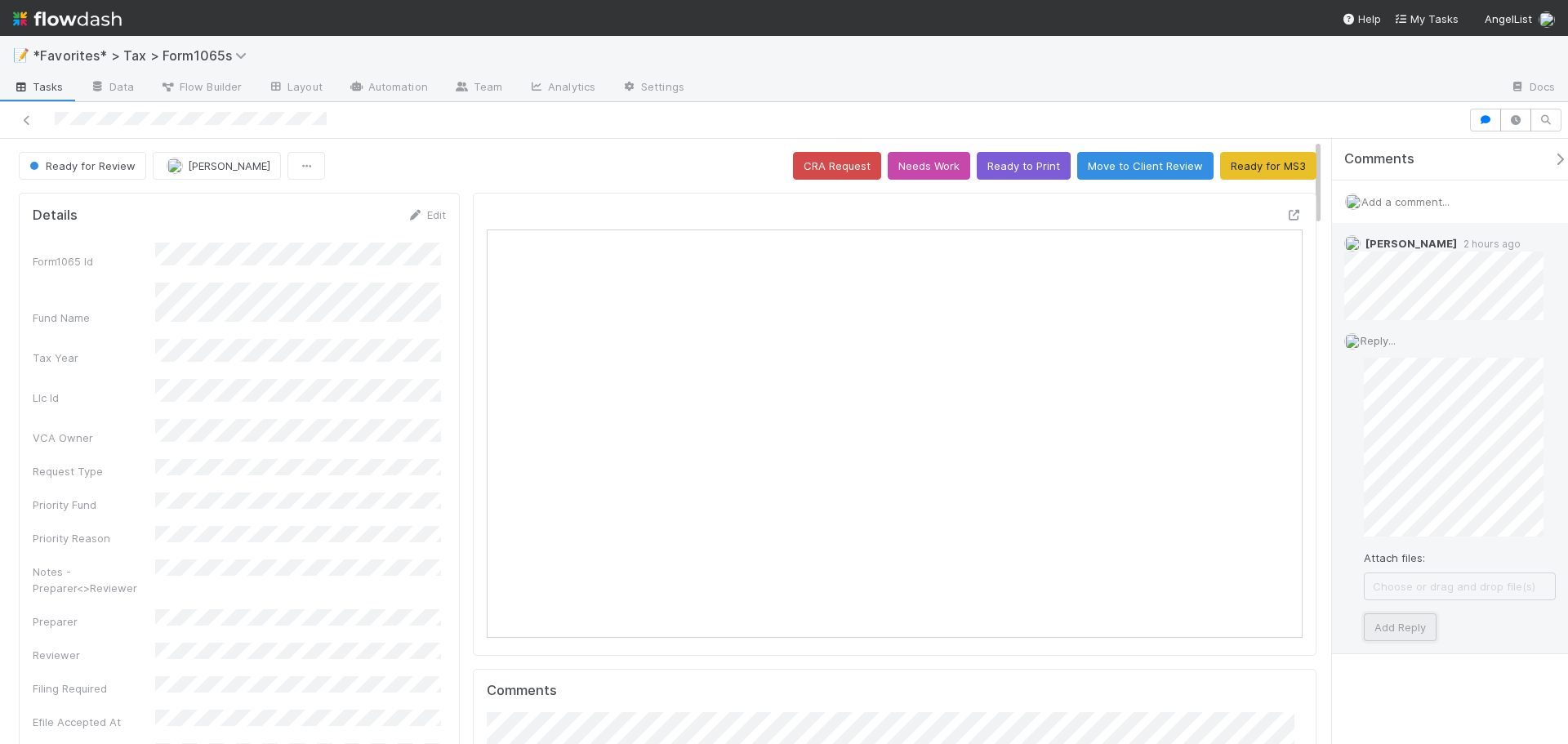
click at [1411, 635] on button "Add Reply" at bounding box center [1401, 627] width 73 height 28
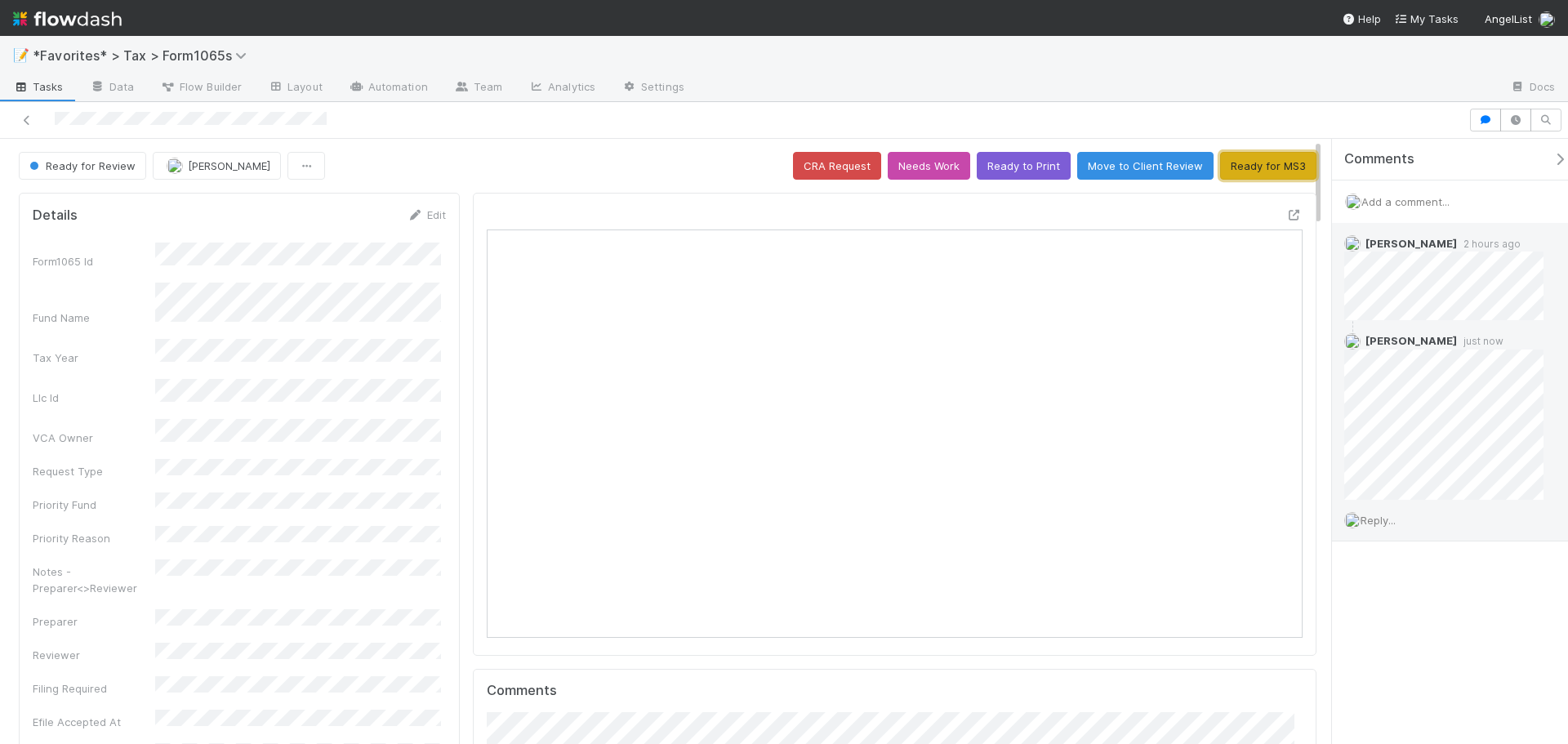
click at [1246, 173] on button "Ready for MS3" at bounding box center [1269, 166] width 96 height 28
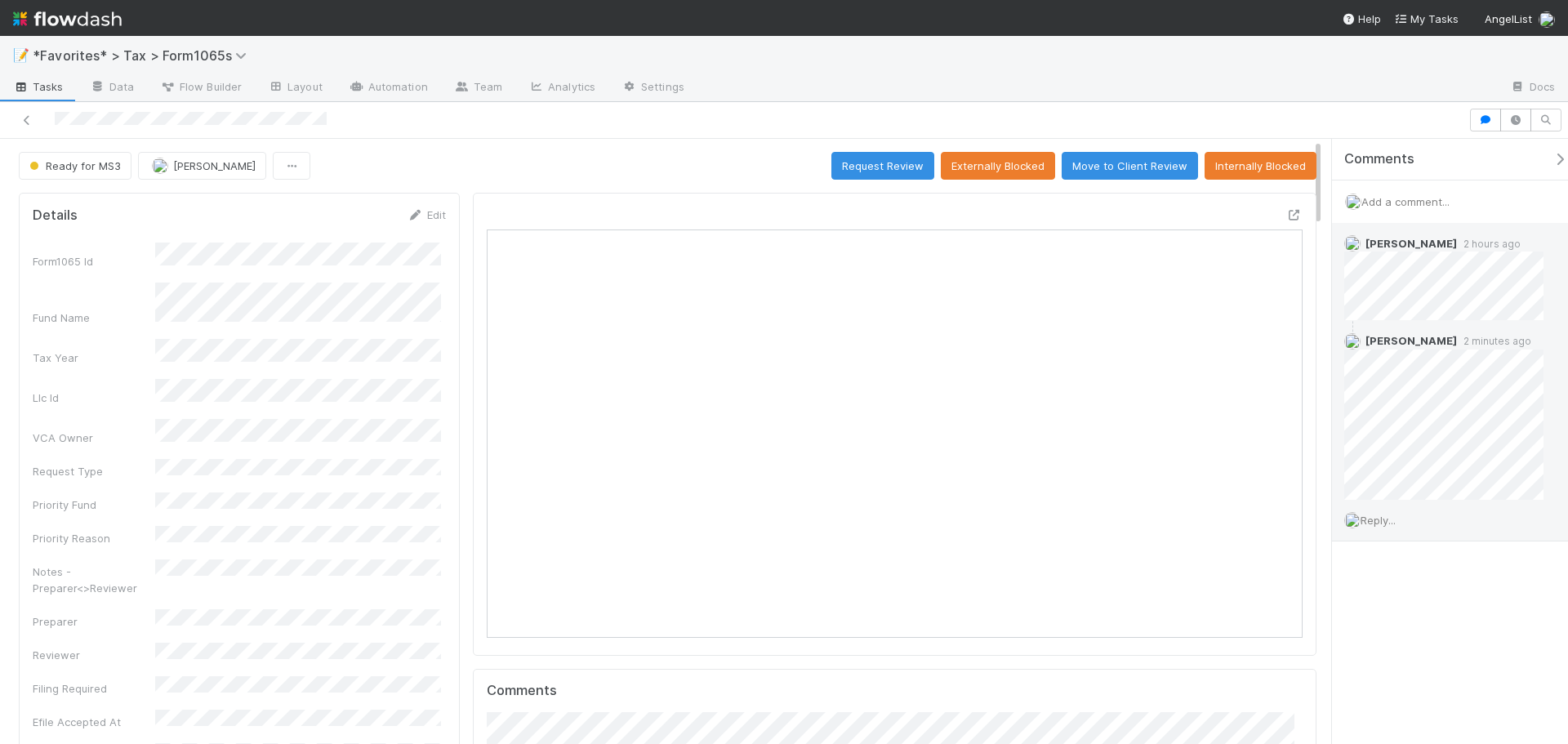
click at [1221, 75] on div at bounding box center [1097, 88] width 800 height 26
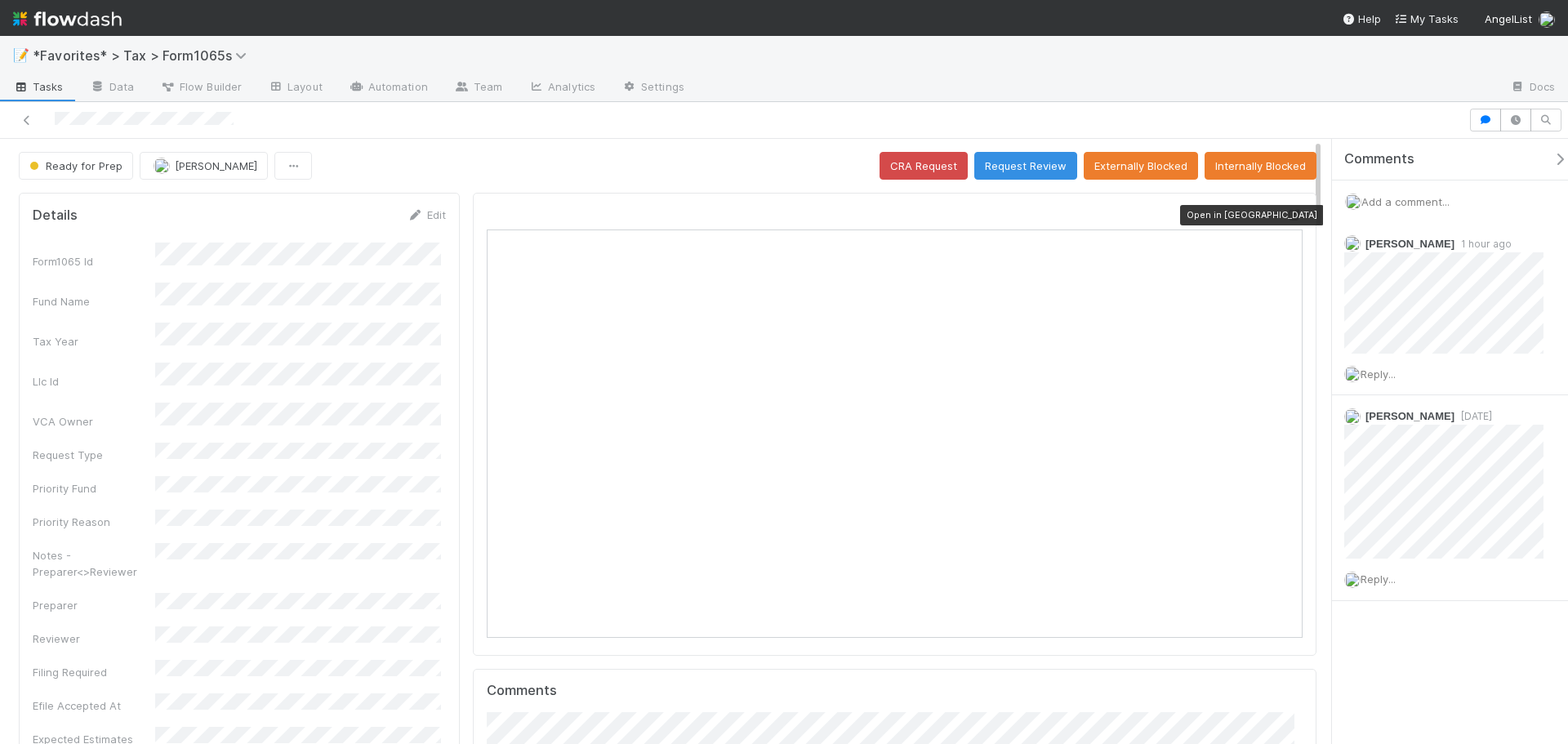
scroll to position [320, 795]
click at [1287, 217] on icon at bounding box center [1294, 215] width 16 height 11
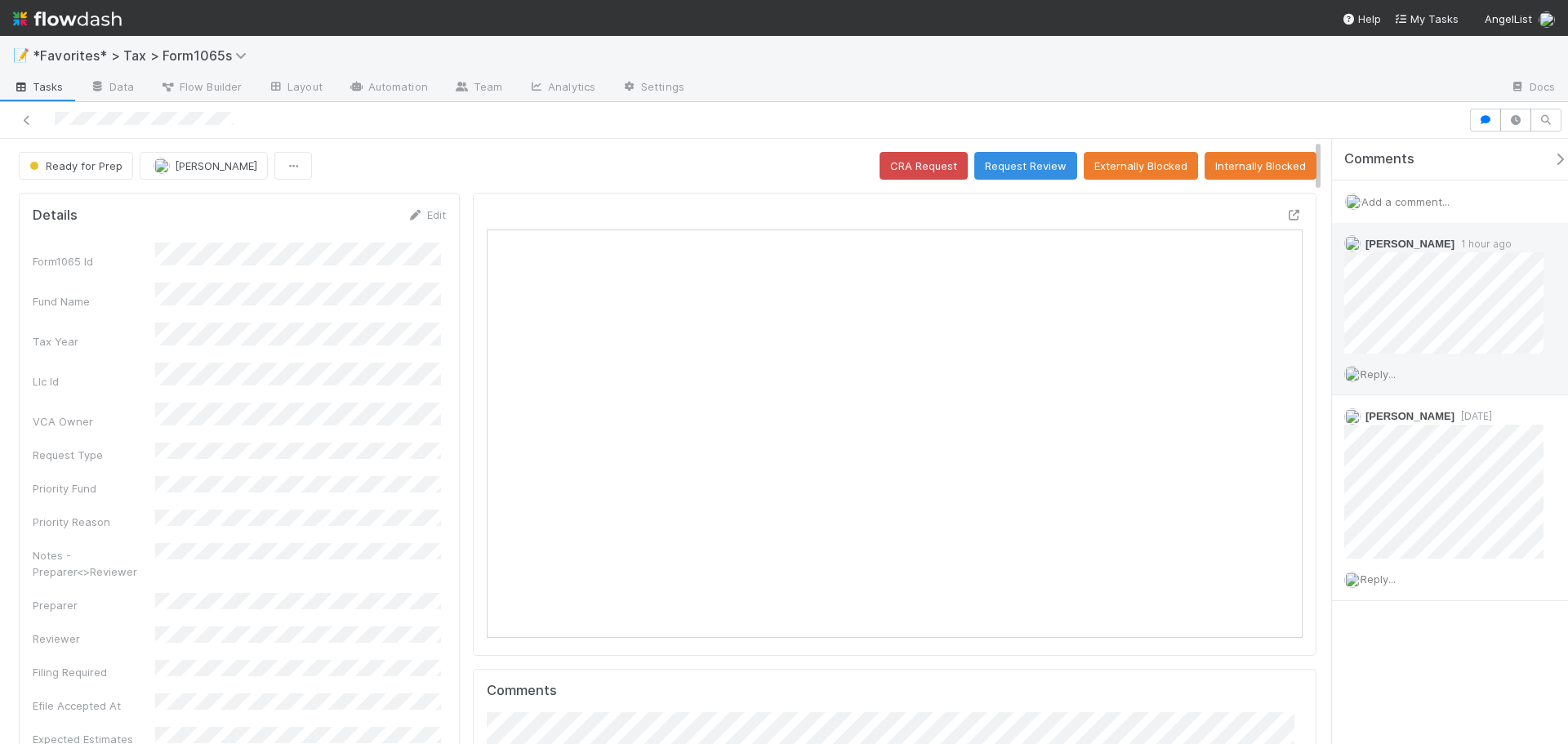
click at [1386, 374] on span "Reply..." at bounding box center [1378, 374] width 35 height 13
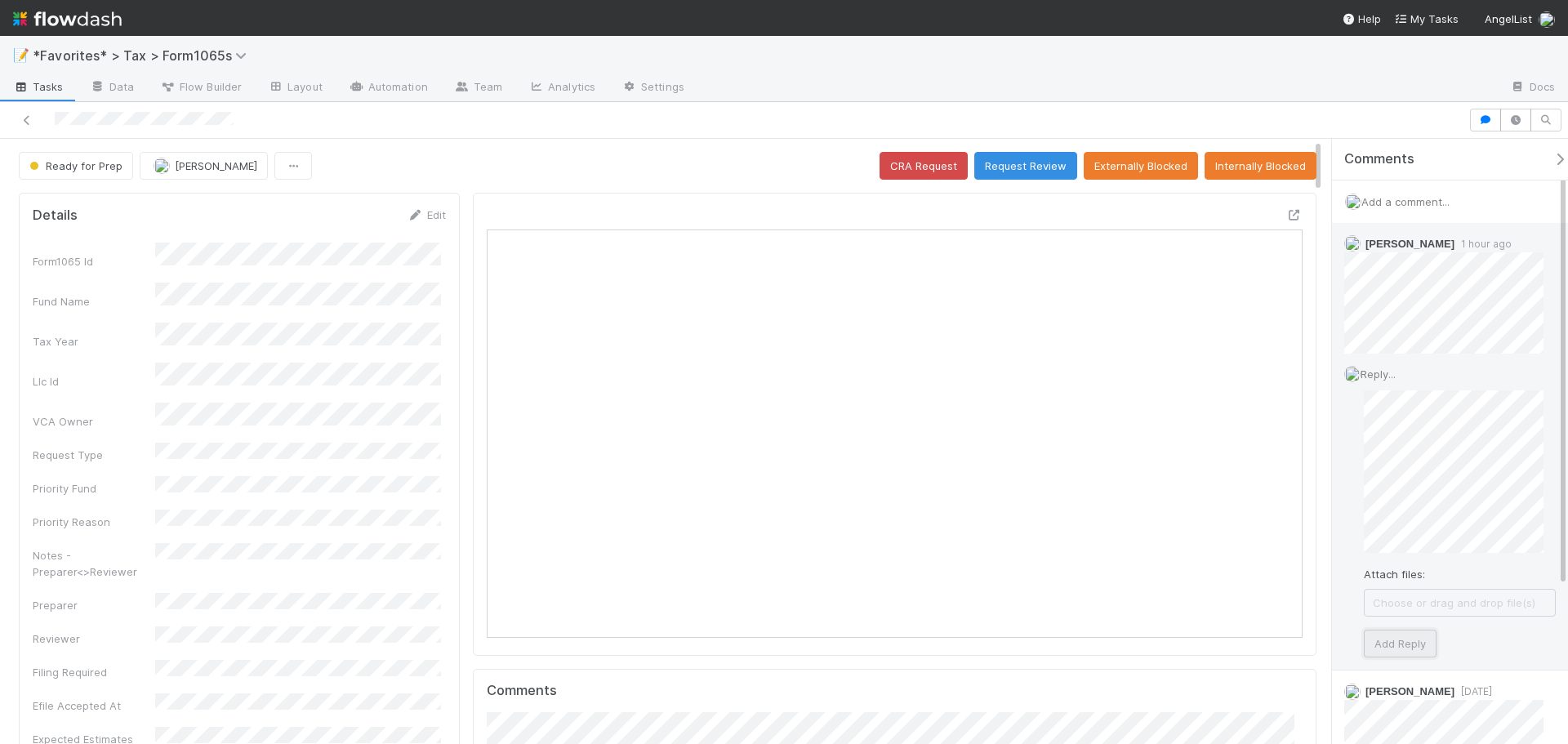
click at [1431, 639] on button "Add Reply" at bounding box center [1401, 643] width 73 height 28
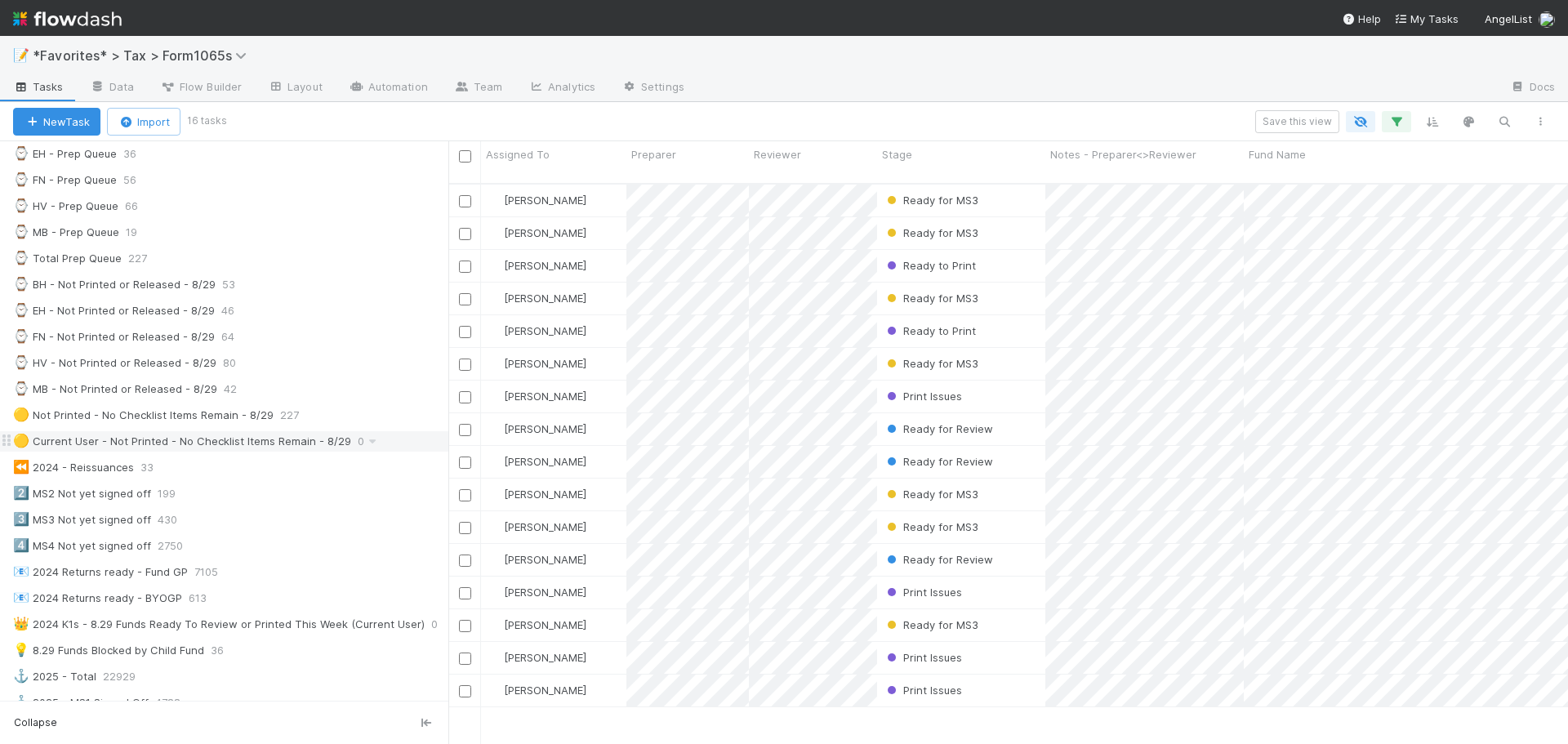
scroll to position [490, 0]
click at [330, 409] on div "🟡 Not Printed - No Checklist Items Remain - 8/29 227" at bounding box center [231, 408] width 435 height 20
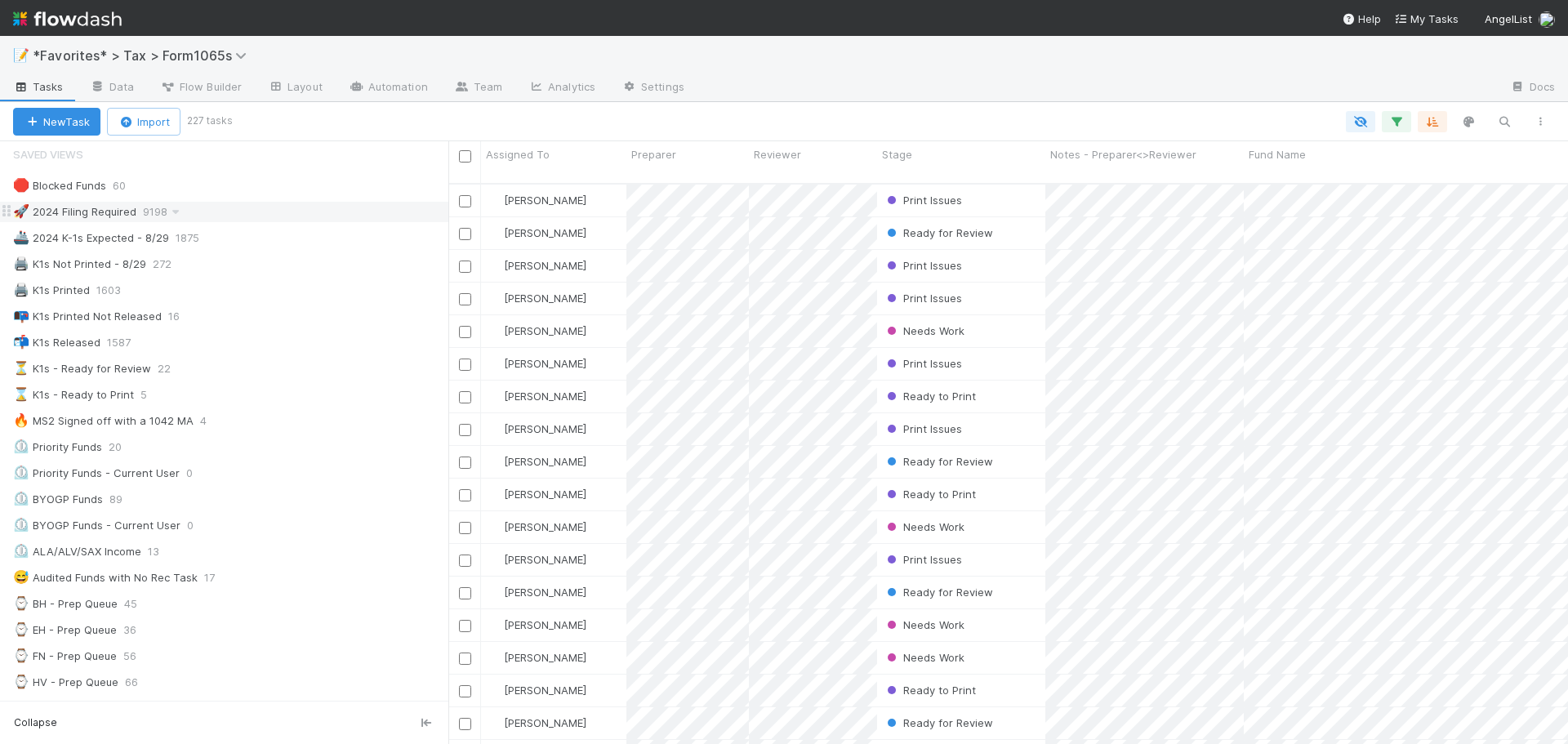
scroll to position [562, 1108]
click at [1426, 123] on icon "button" at bounding box center [1432, 121] width 16 height 14
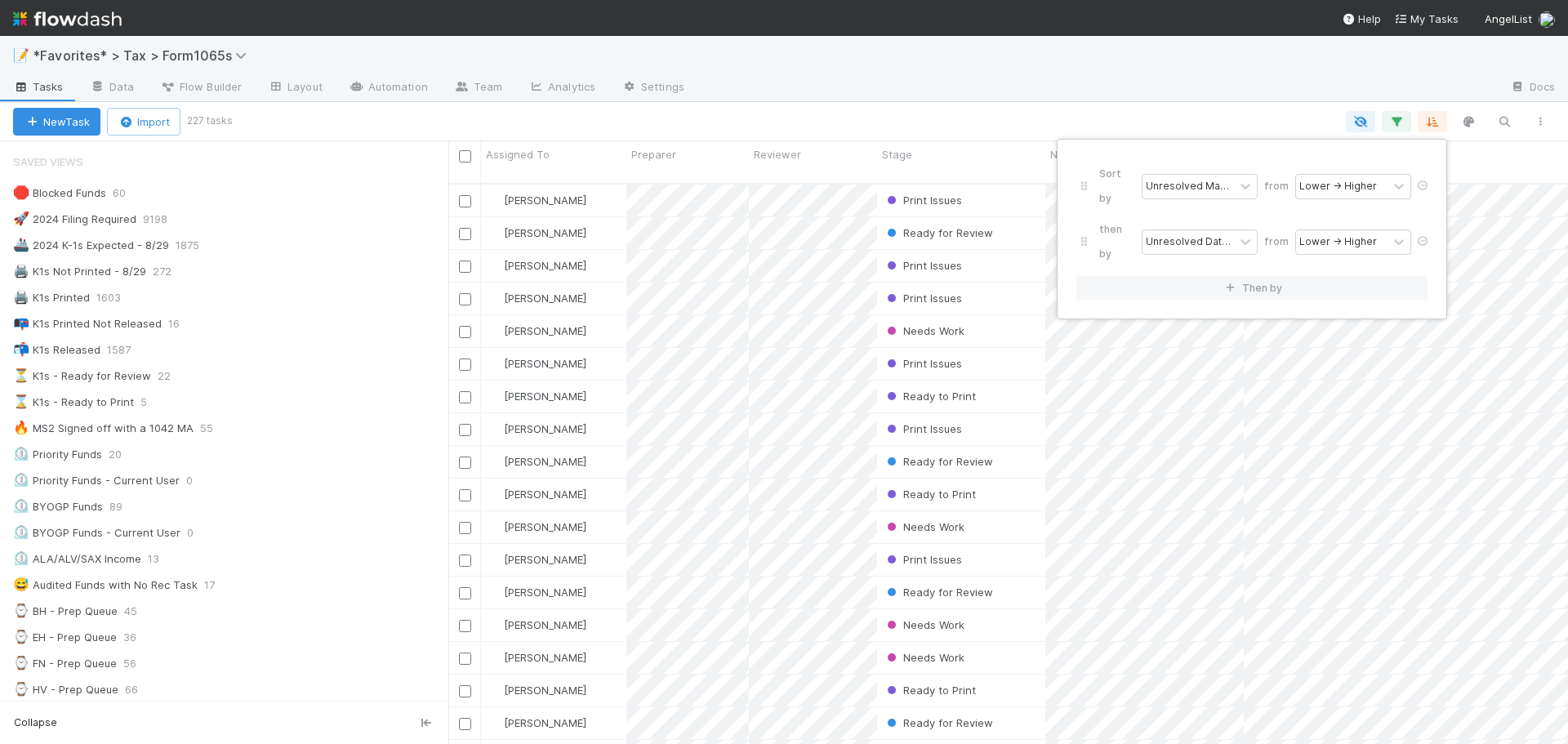
click at [1426, 118] on div "Sort by Unresolved Manual Actions (MS1-MS3) from Lower → Higher then by Unresol…" at bounding box center [784, 372] width 1568 height 744
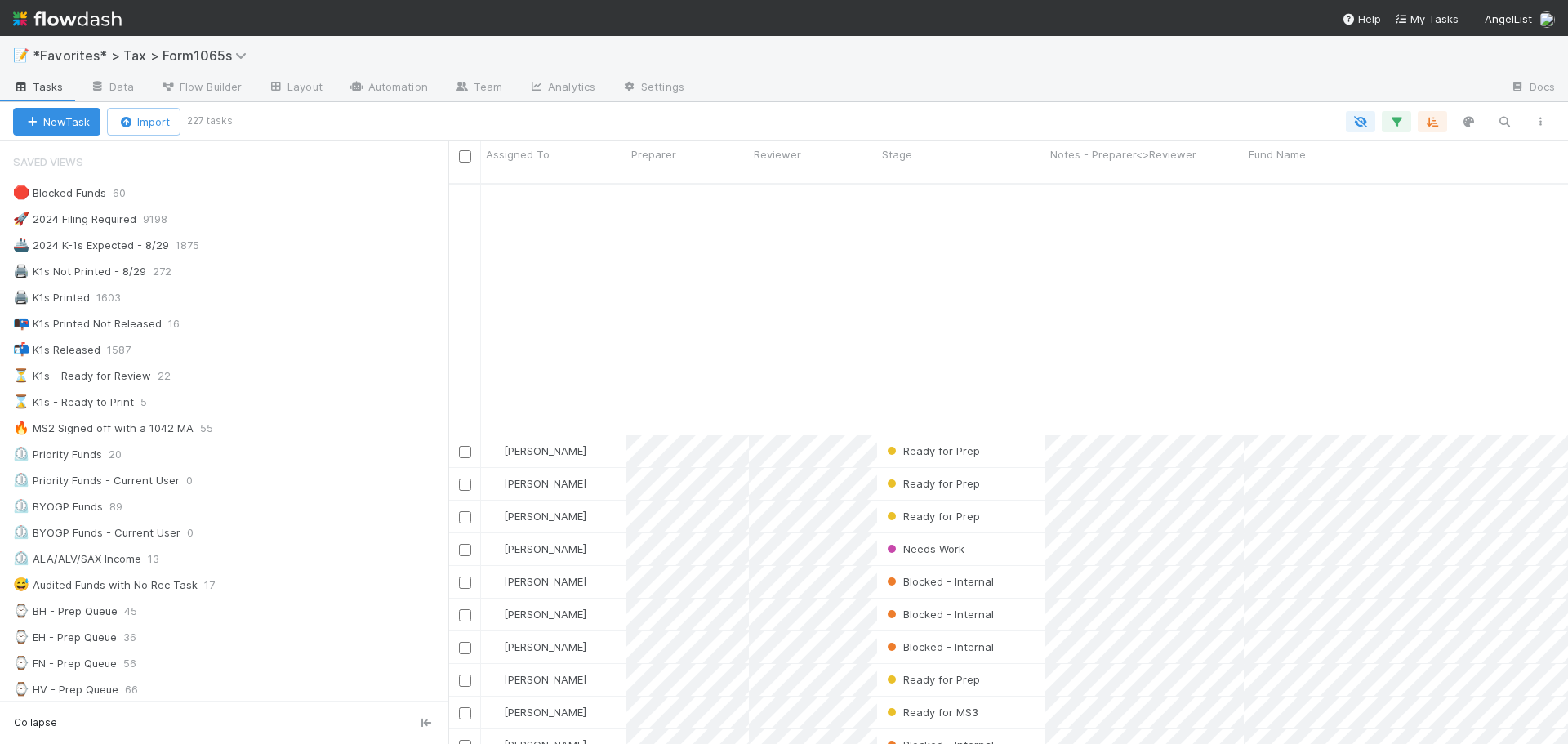
scroll to position [6854, 0]
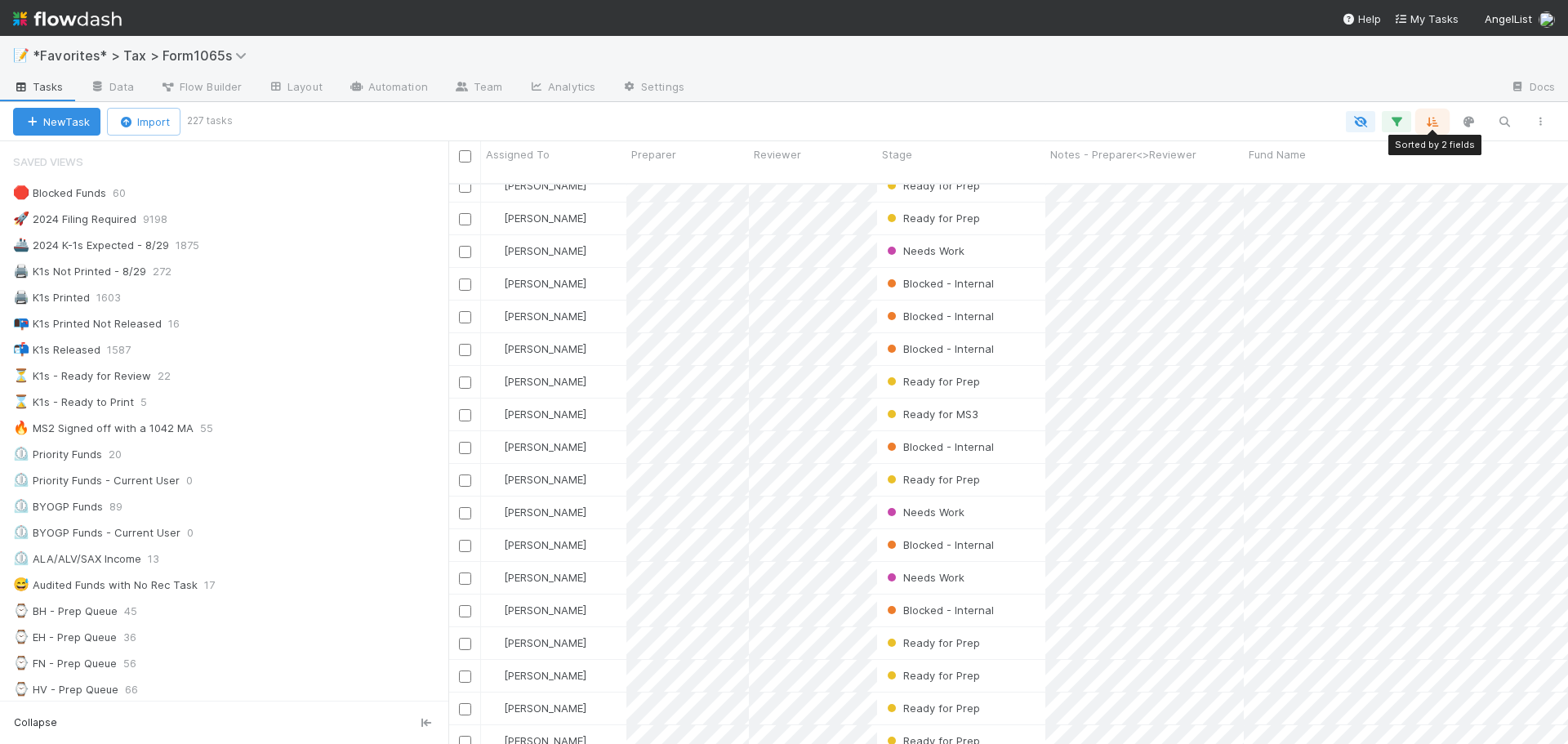
click at [1436, 127] on icon "button" at bounding box center [1432, 121] width 16 height 14
click at [1381, 175] on div "Lower → Higher" at bounding box center [1342, 187] width 91 height 24
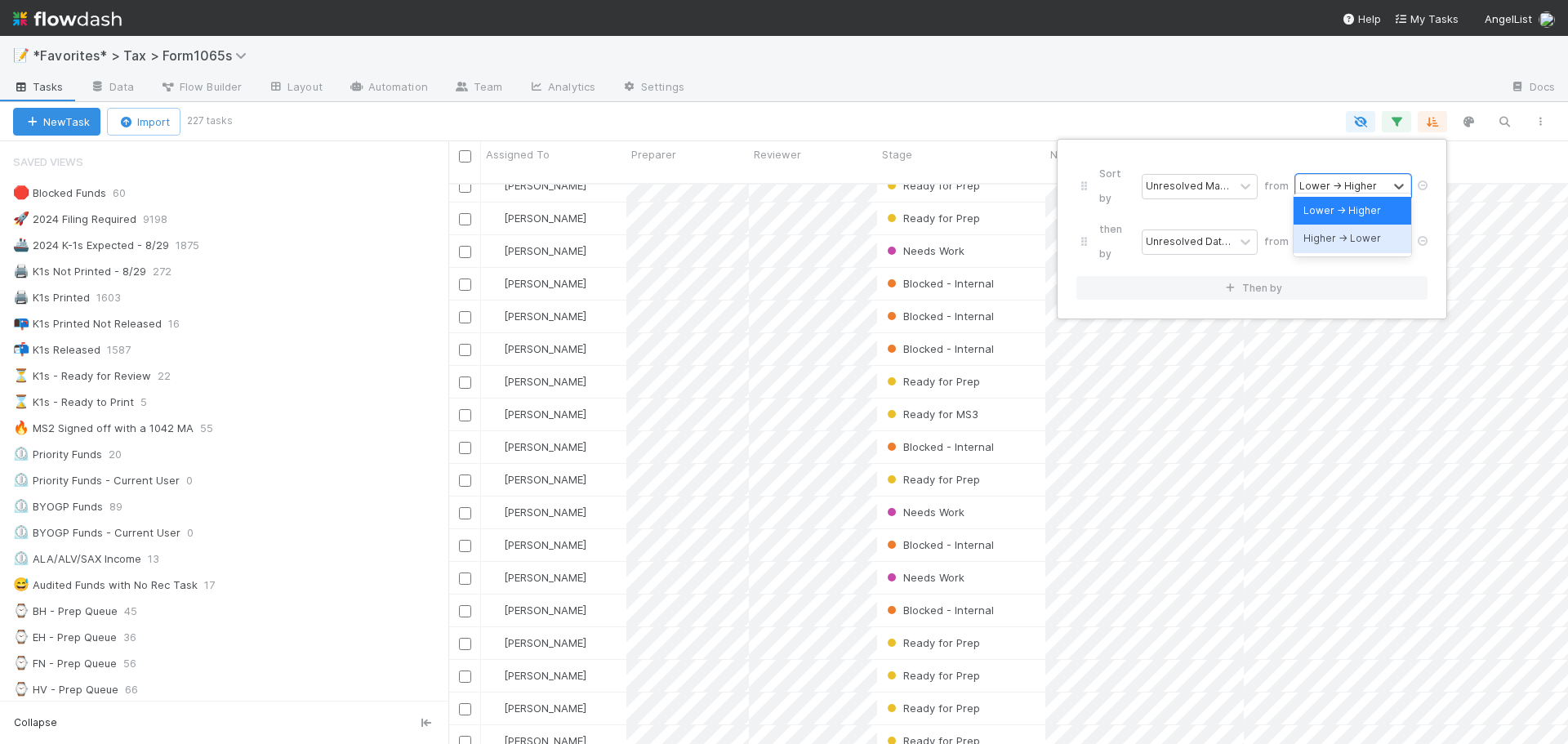
click at [1366, 236] on div "Higher → Lower" at bounding box center [1352, 238] width 117 height 28
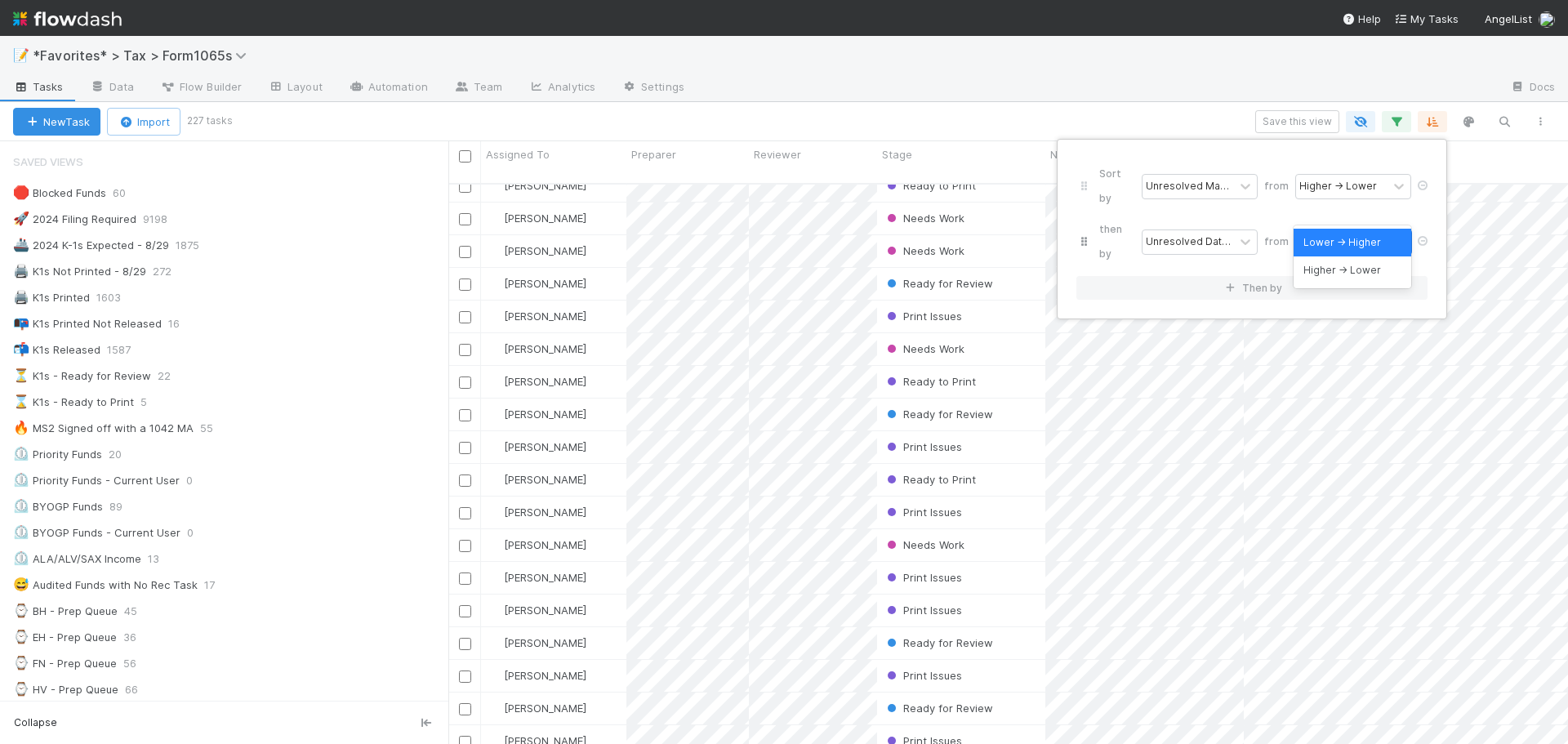
click at [1361, 235] on div "Lower → Higher" at bounding box center [1338, 242] width 78 height 14
click at [1341, 272] on div "Higher → Lower" at bounding box center [1352, 269] width 117 height 28
click at [1023, 70] on div "Sort by Unresolved Manual Actions (MS1-MS3) from Higher → Lower then by Unresol…" at bounding box center [784, 372] width 1568 height 744
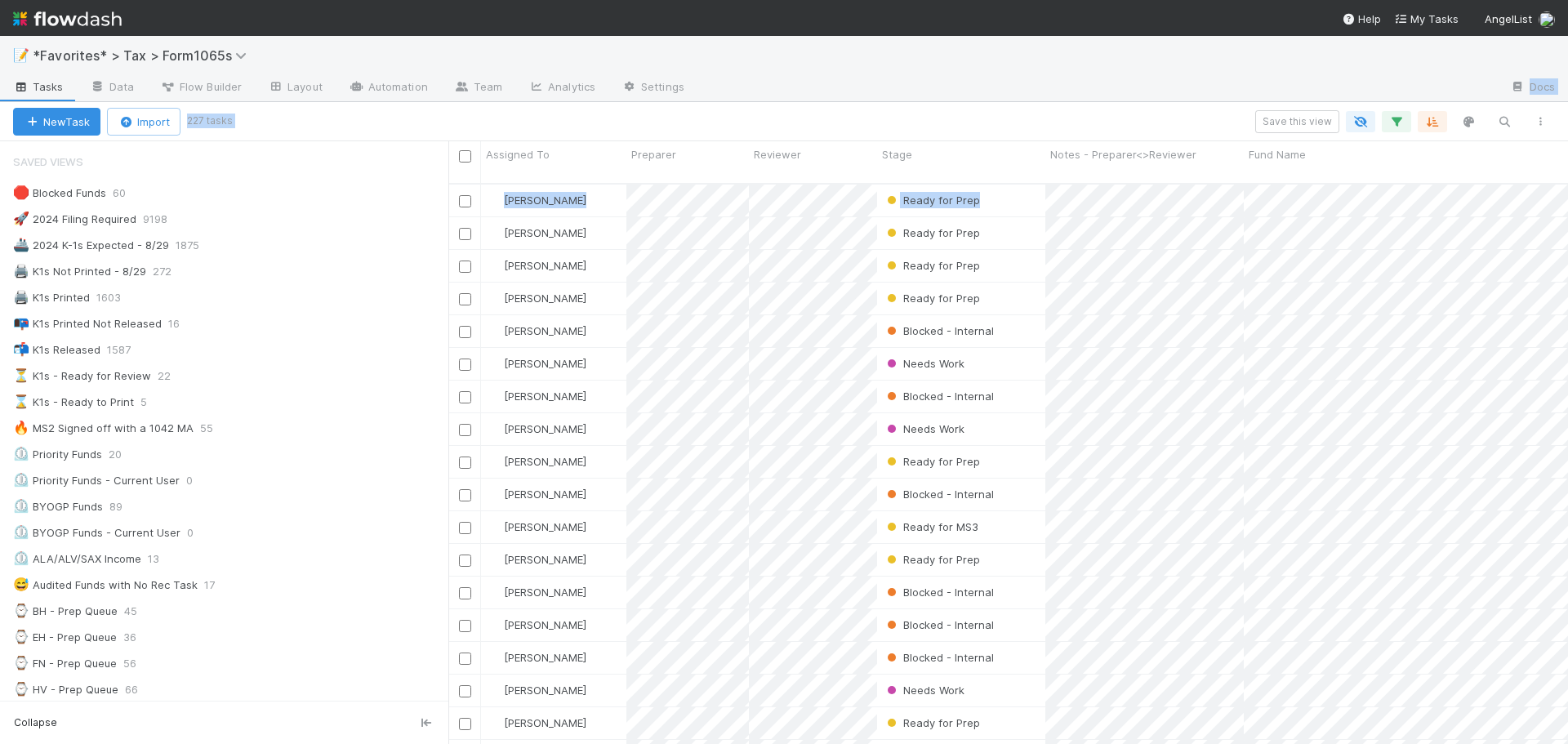
click at [1038, 91] on div "📝 *Favorites* > Tax > Form1065s Tasks Data Flow Builder Layout Automation Team …" at bounding box center [784, 390] width 1568 height 708
click at [1038, 92] on div at bounding box center [1097, 88] width 800 height 26
click at [856, 93] on div at bounding box center [1097, 88] width 800 height 26
click at [1093, 117] on div "Save this view" at bounding box center [893, 122] width 1328 height 23
click at [1402, 120] on icon "button" at bounding box center [1396, 121] width 16 height 14
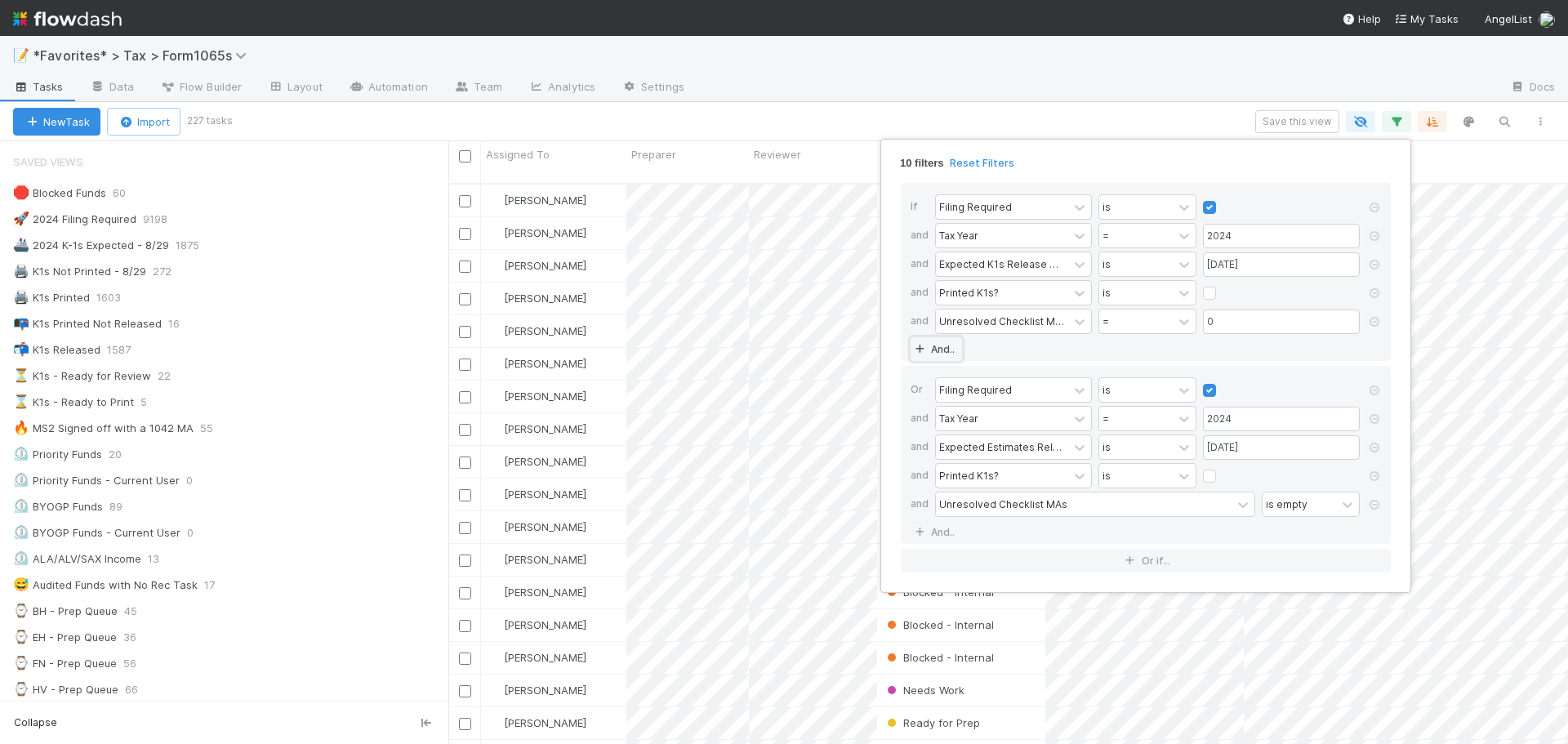
click at [938, 348] on link "And.." at bounding box center [936, 348] width 51 height 24
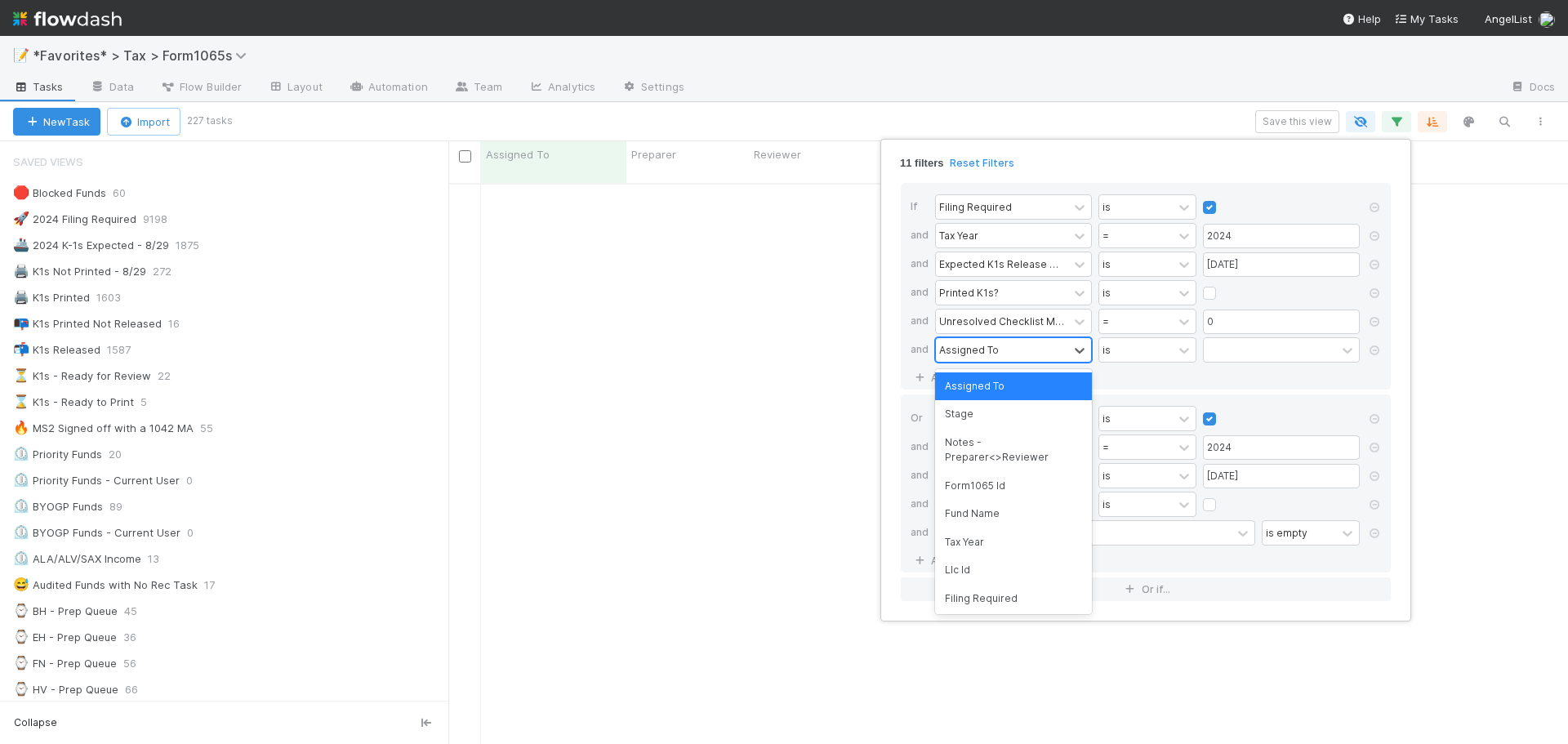
drag, startPoint x: 984, startPoint y: 351, endPoint x: 991, endPoint y: 359, distance: 10.6
click at [986, 353] on div "Assigned To" at bounding box center [969, 349] width 60 height 14
type input "sta"
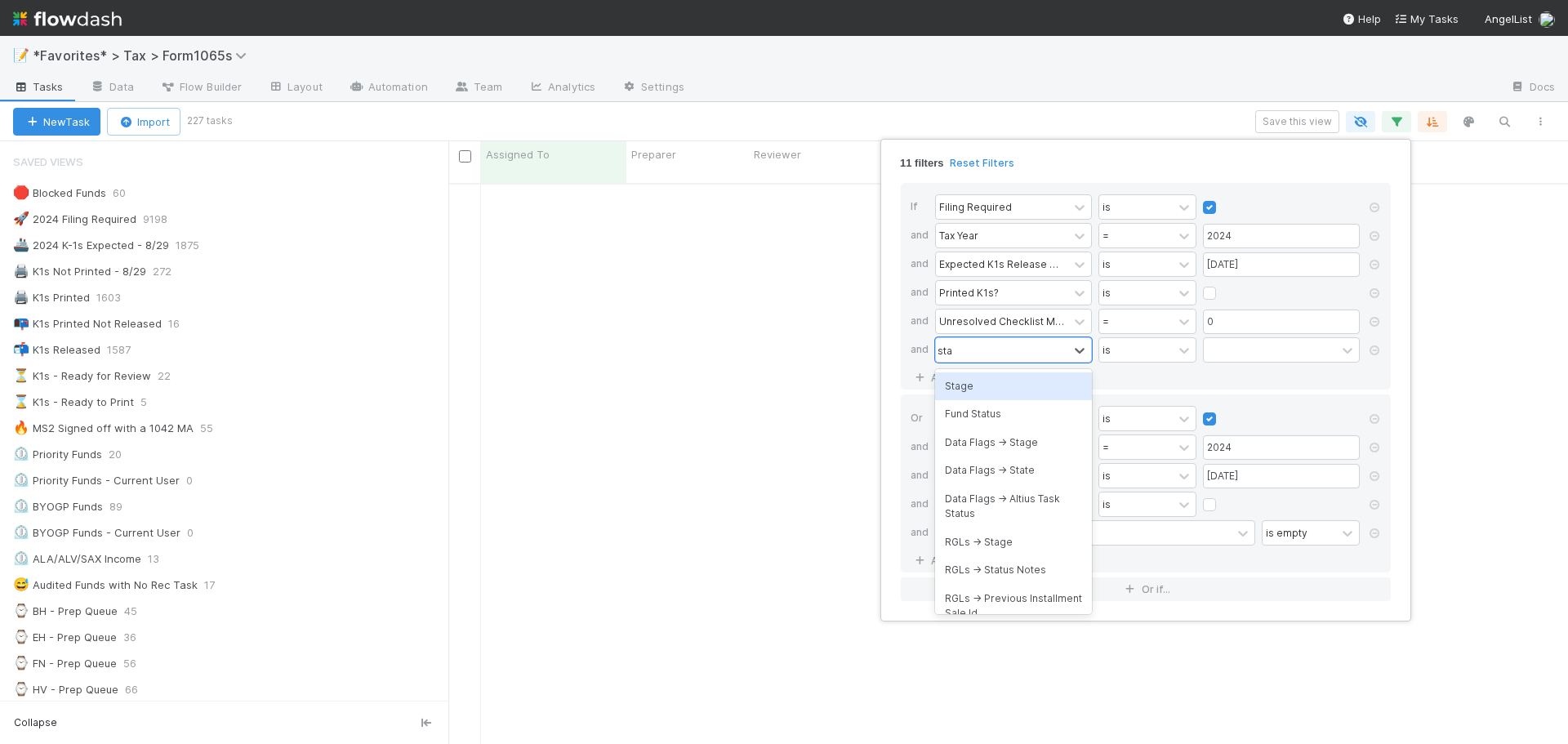
click at [995, 392] on div "Stage" at bounding box center [1013, 386] width 157 height 28
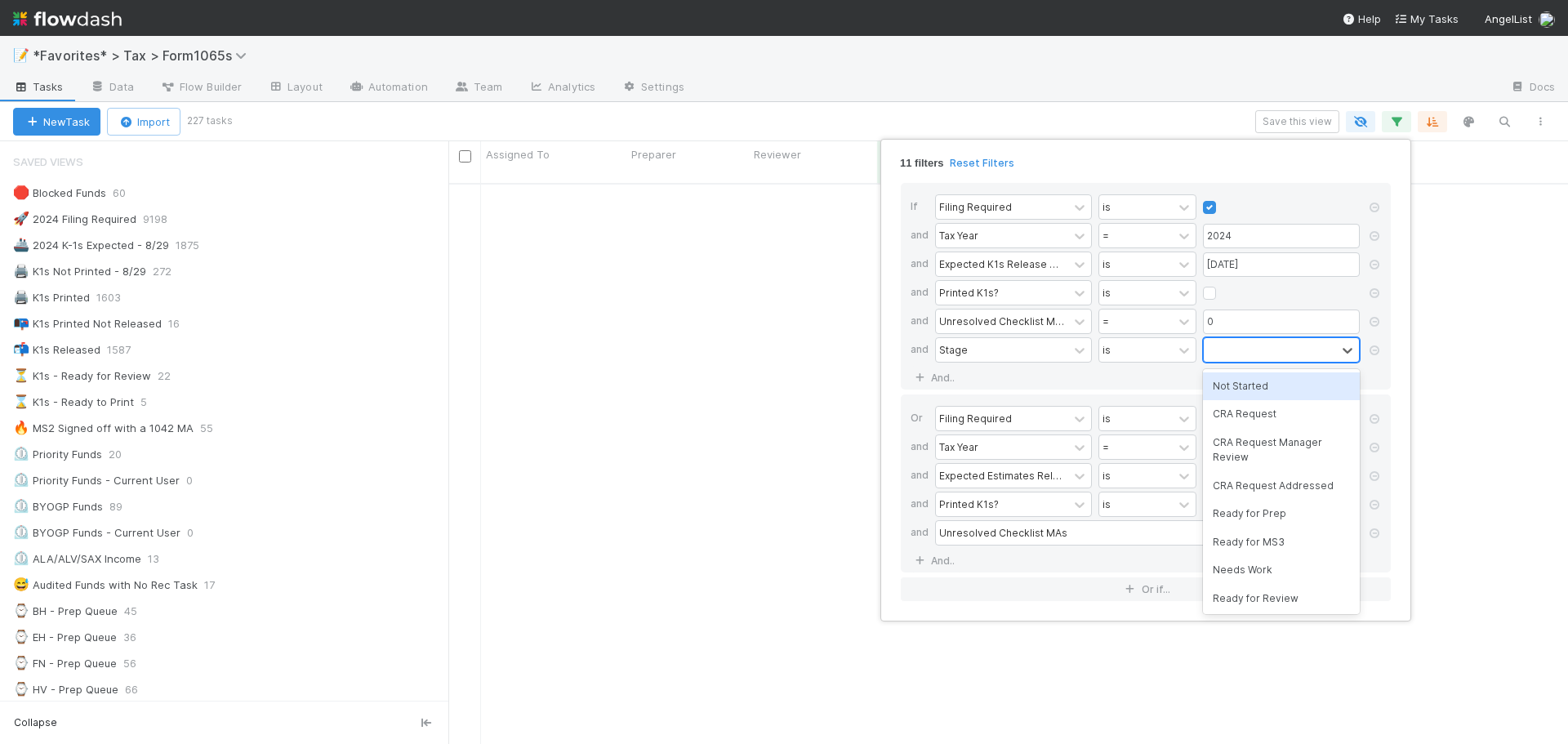
click at [1248, 353] on div at bounding box center [1270, 349] width 132 height 24
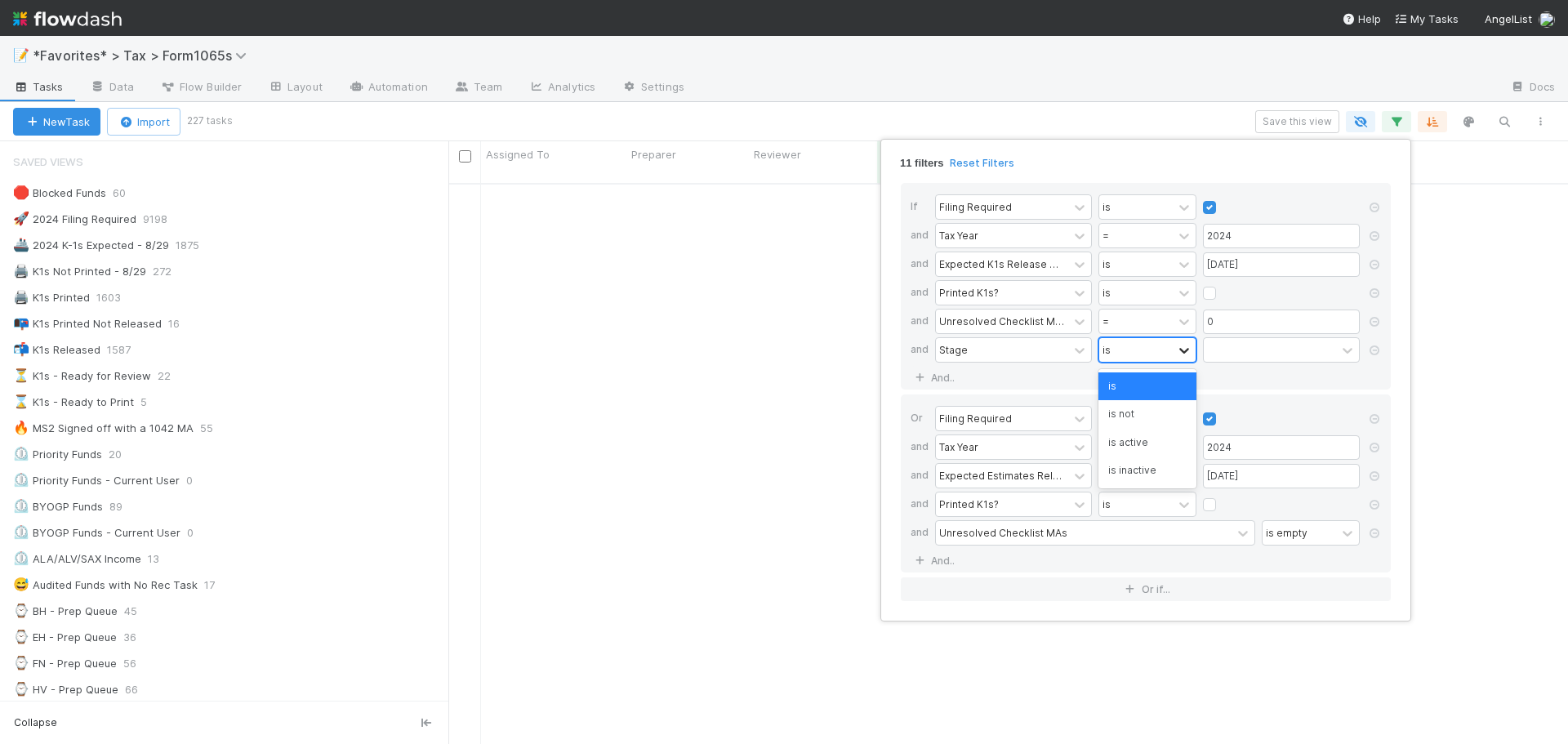
click at [1178, 351] on icon at bounding box center [1184, 350] width 16 height 16
type input "s"
click at [1144, 412] on div "is not" at bounding box center [1147, 414] width 98 height 28
click at [1245, 347] on div at bounding box center [1270, 349] width 132 height 24
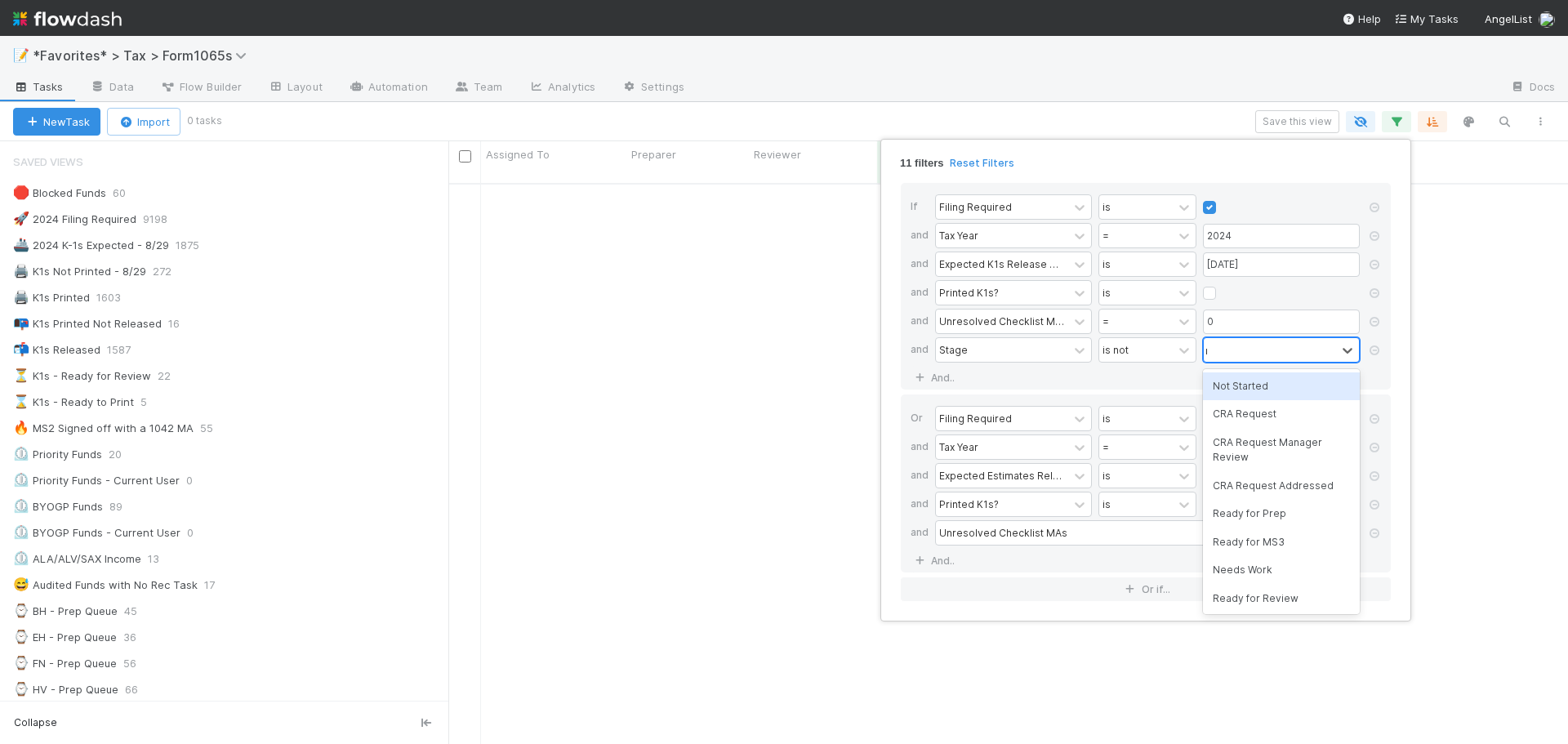
type input "rea"
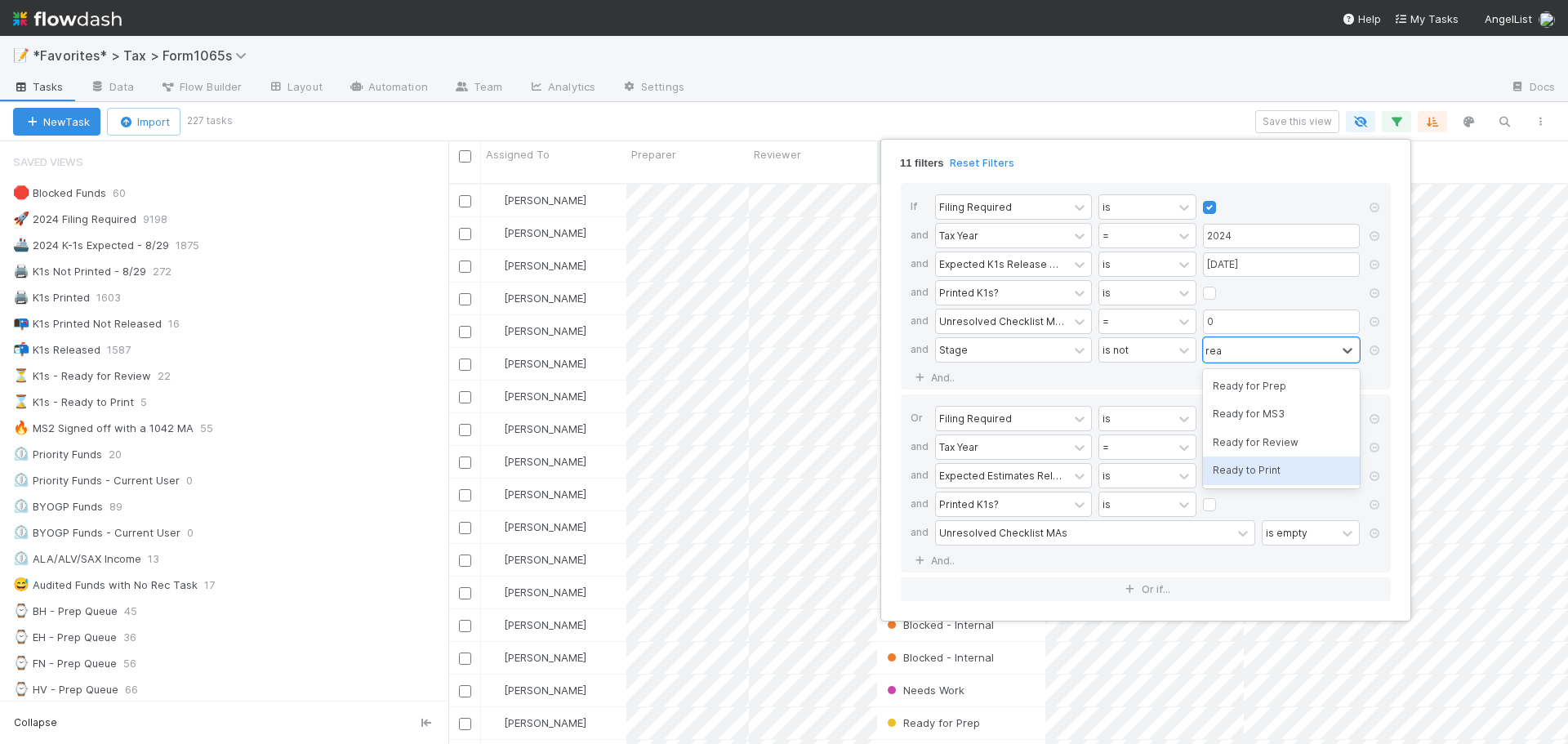
scroll to position [562, 1108]
click at [1251, 474] on div "Ready to Print" at bounding box center [1281, 470] width 157 height 28
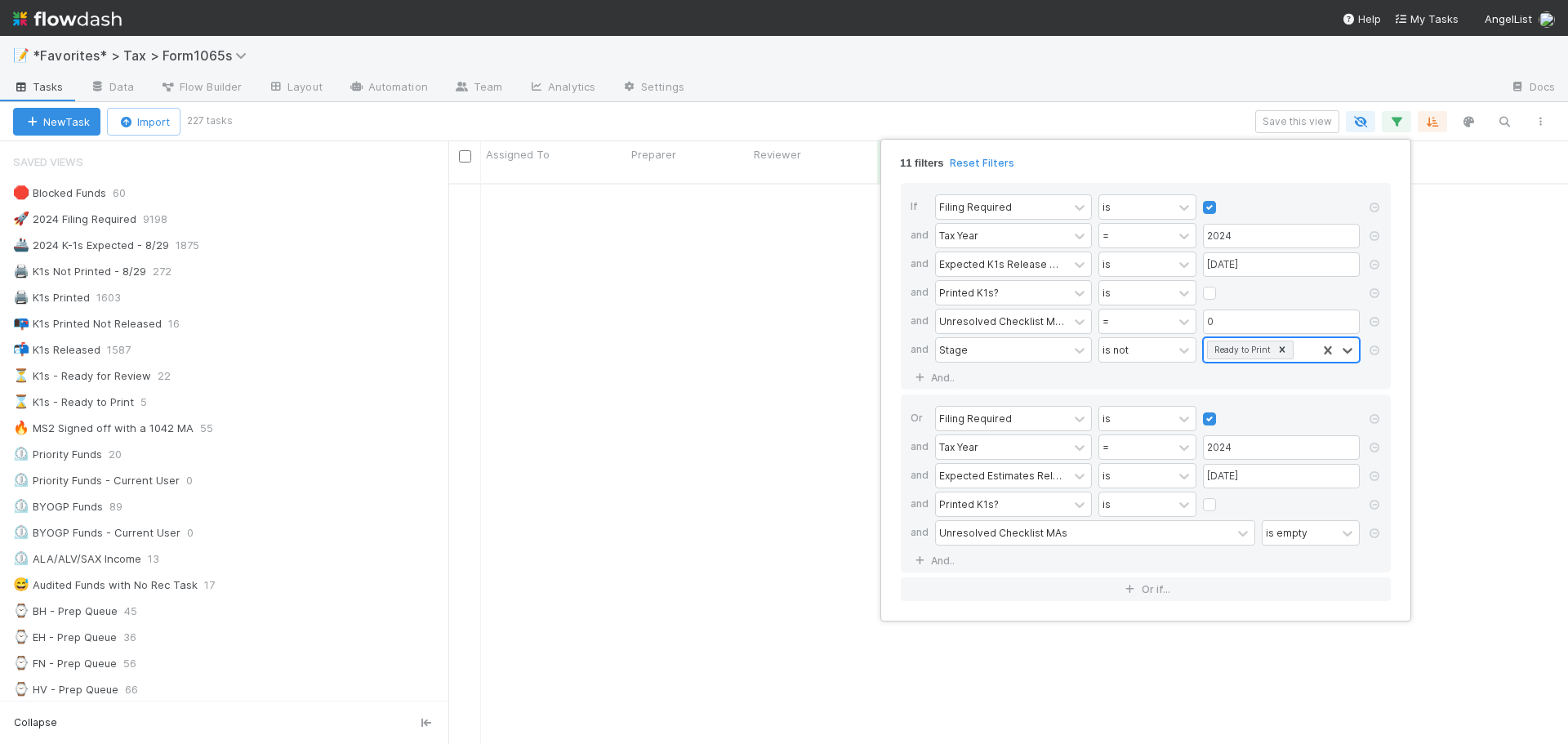
click at [1301, 353] on div "Ready to Print" at bounding box center [1260, 349] width 113 height 24
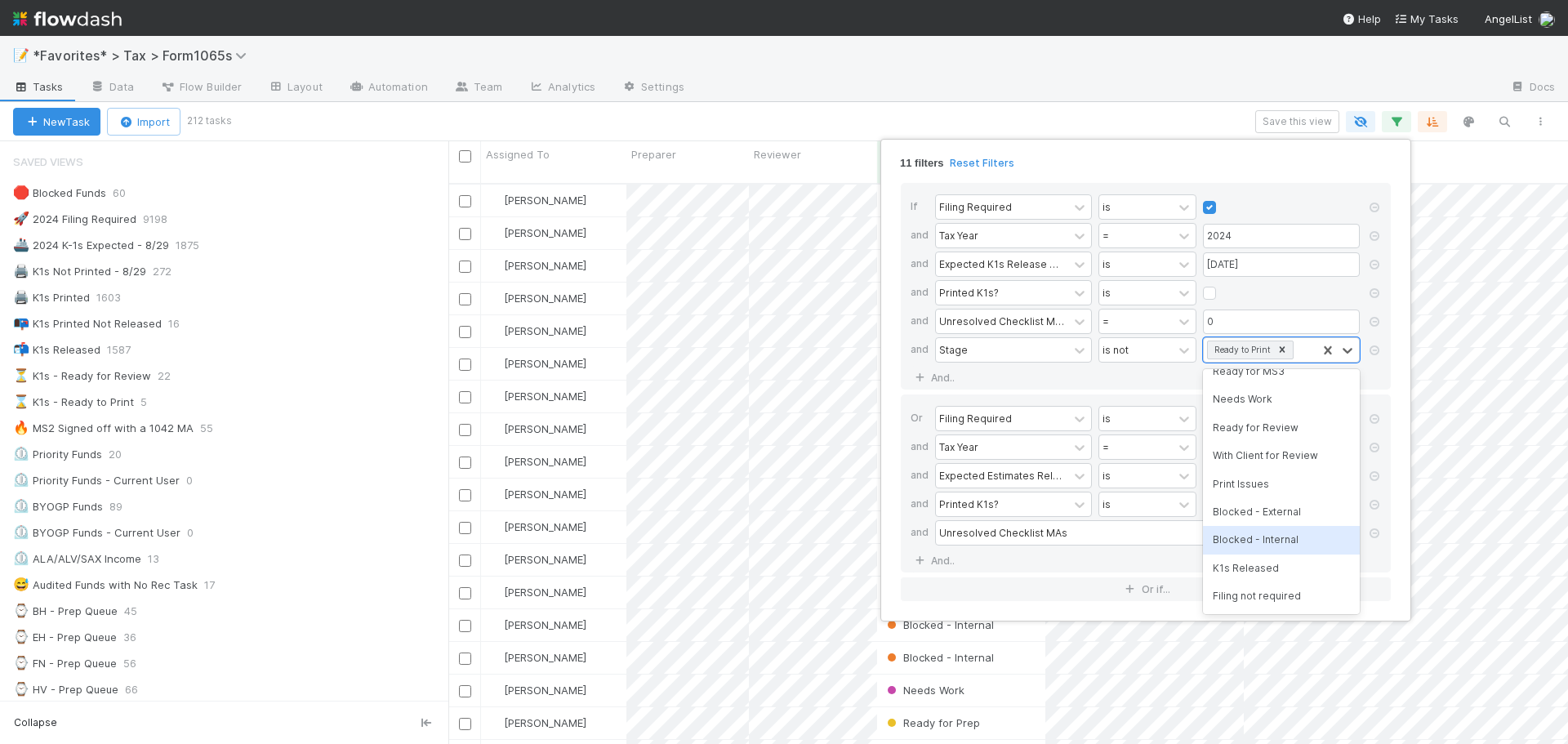
click at [1279, 536] on div "Blocked - Internal" at bounding box center [1281, 539] width 157 height 28
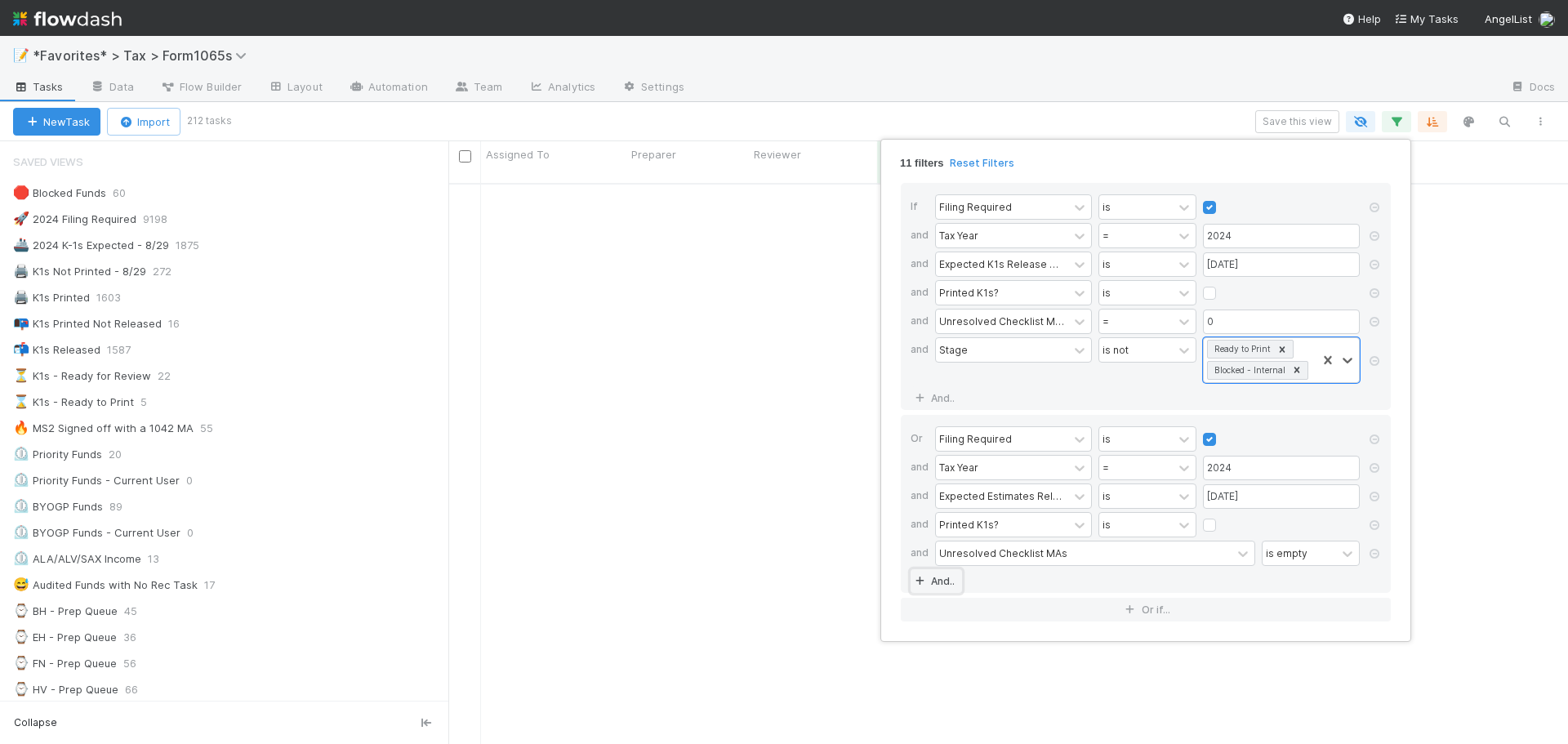
click at [944, 574] on link "And.." at bounding box center [936, 580] width 51 height 24
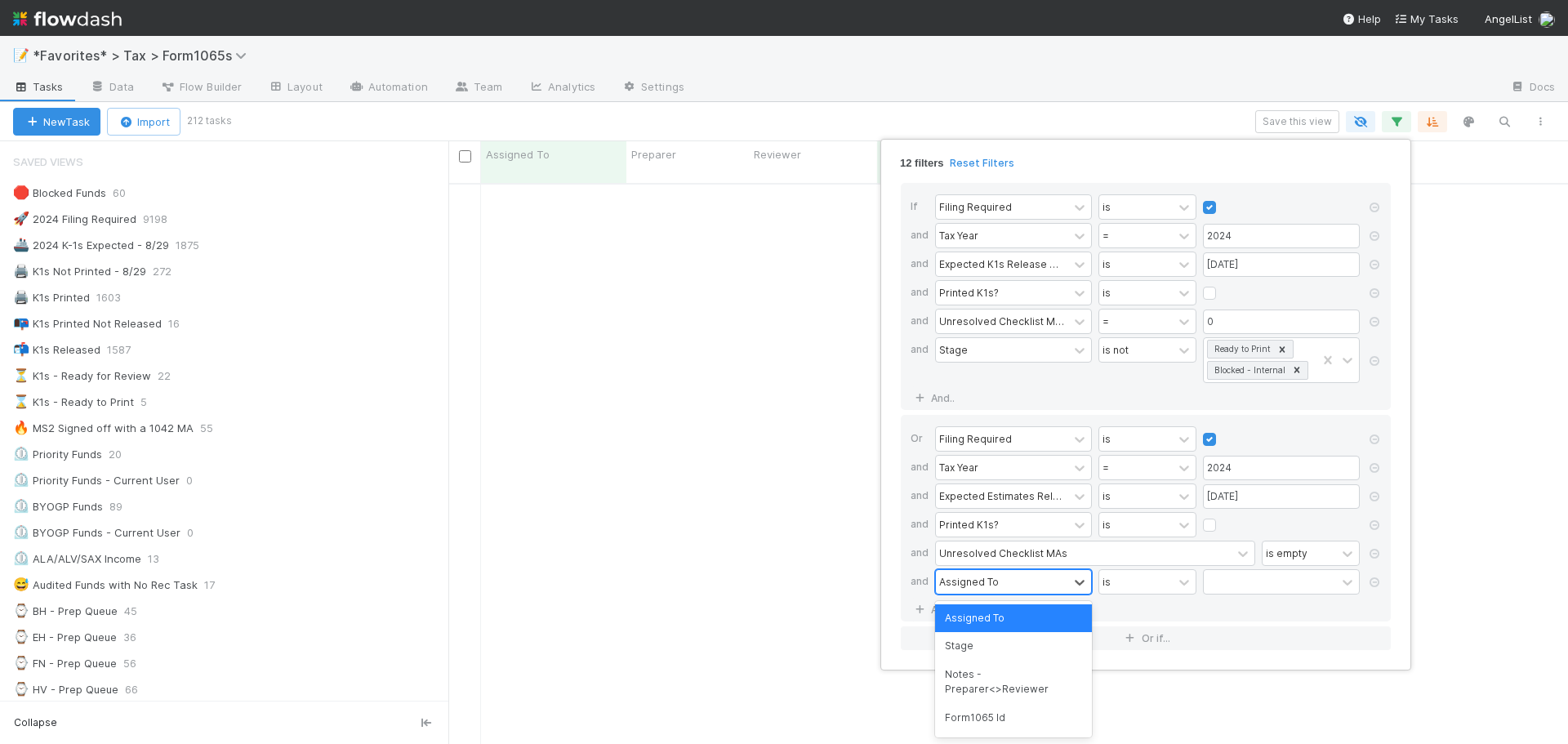
click at [970, 578] on div "Assigned To" at bounding box center [969, 580] width 60 height 14
type input "stage"
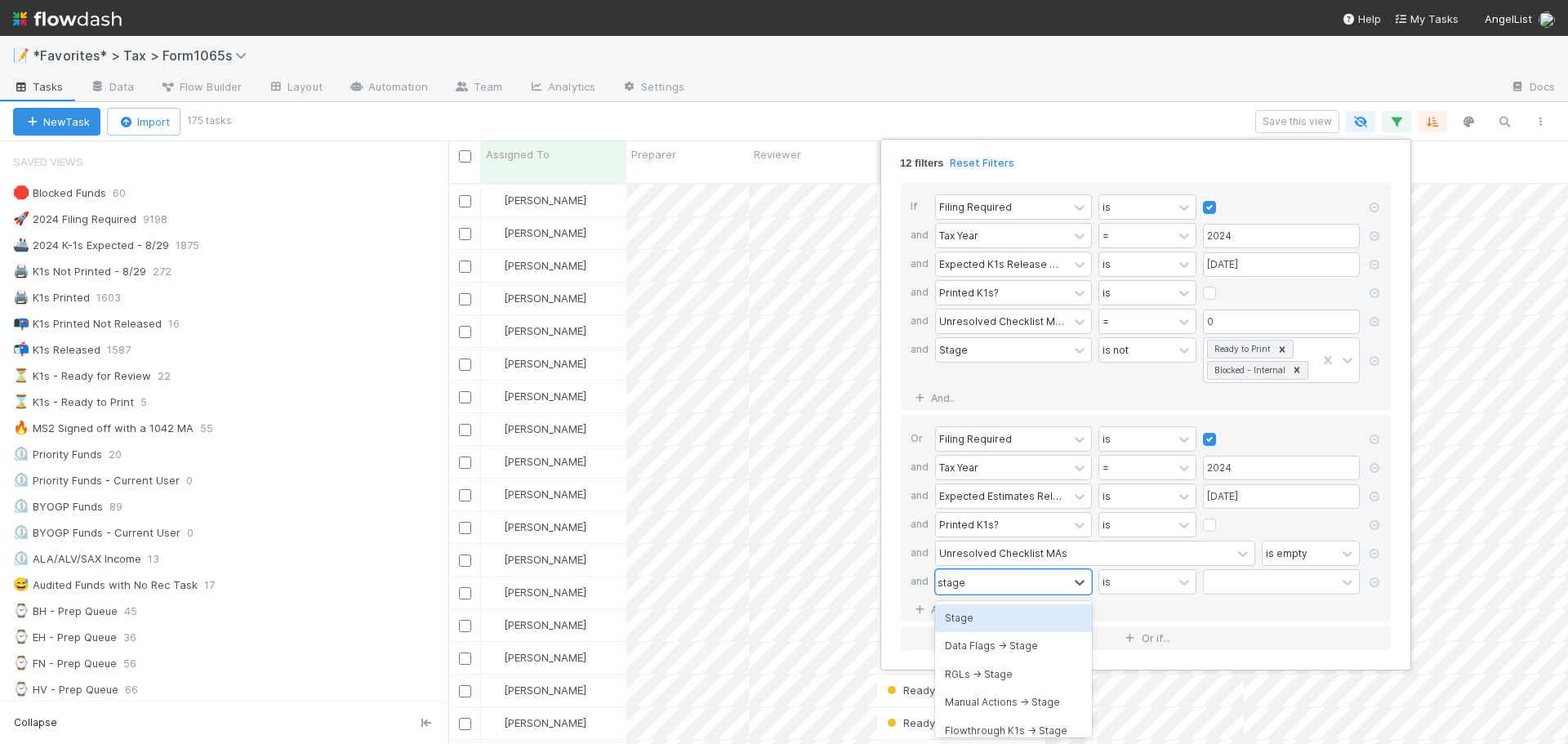
click at [996, 614] on div "Stage" at bounding box center [1013, 618] width 157 height 28
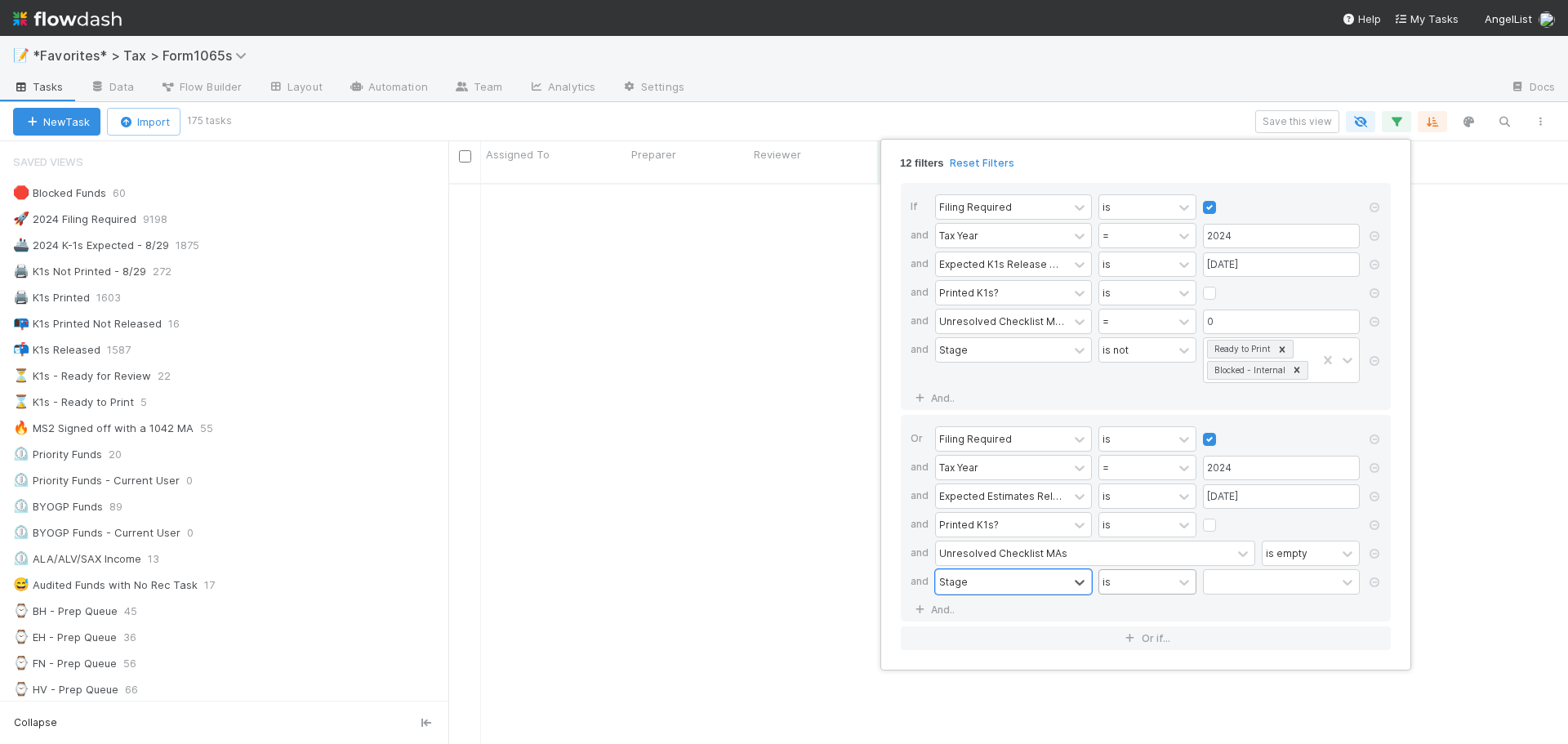
click at [1162, 579] on div "is" at bounding box center [1136, 581] width 73 height 24
click at [1150, 638] on div "is not" at bounding box center [1147, 646] width 98 height 28
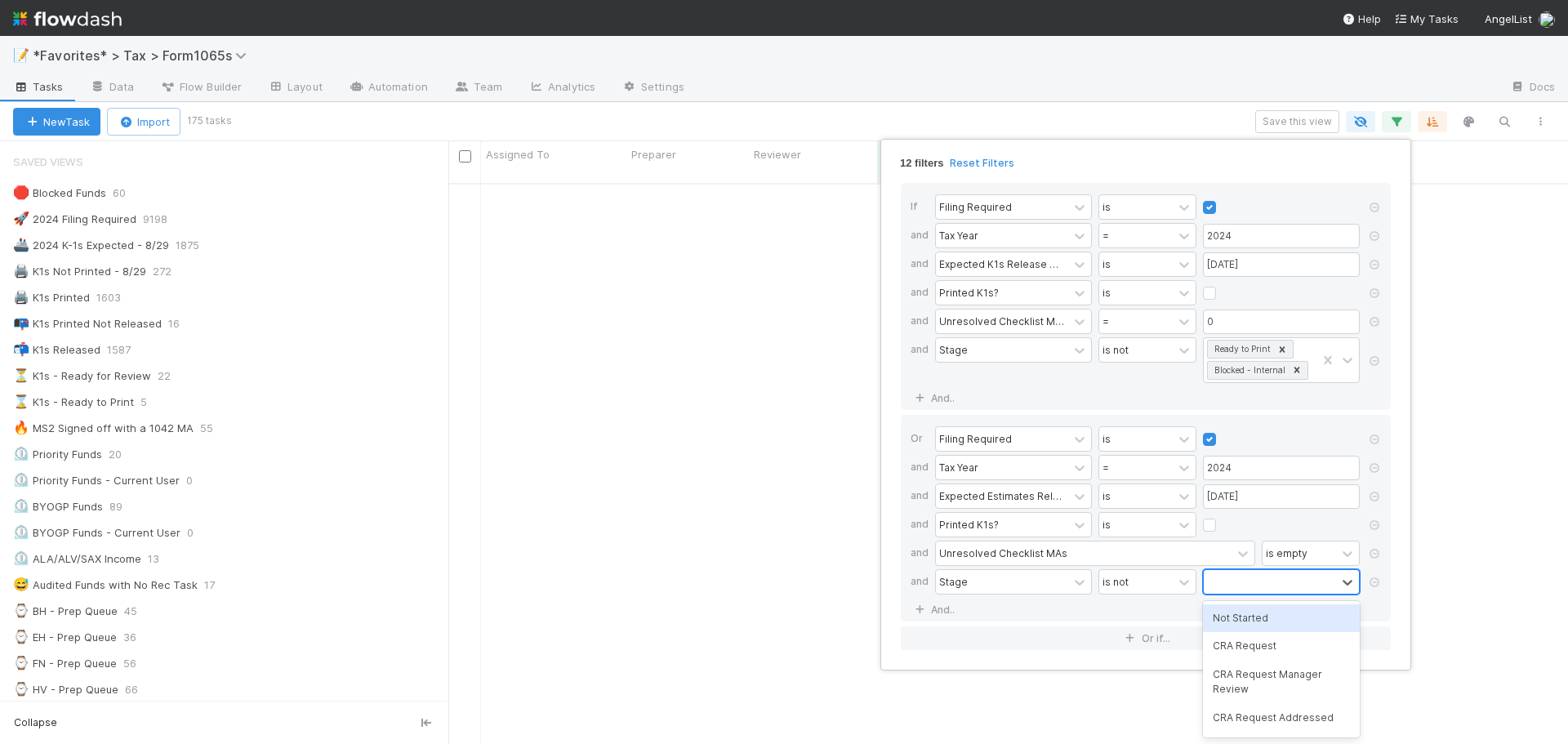
click at [1246, 579] on div at bounding box center [1270, 581] width 132 height 24
type input "read"
click at [1252, 705] on div "Ready to Print" at bounding box center [1281, 702] width 157 height 28
type input "block"
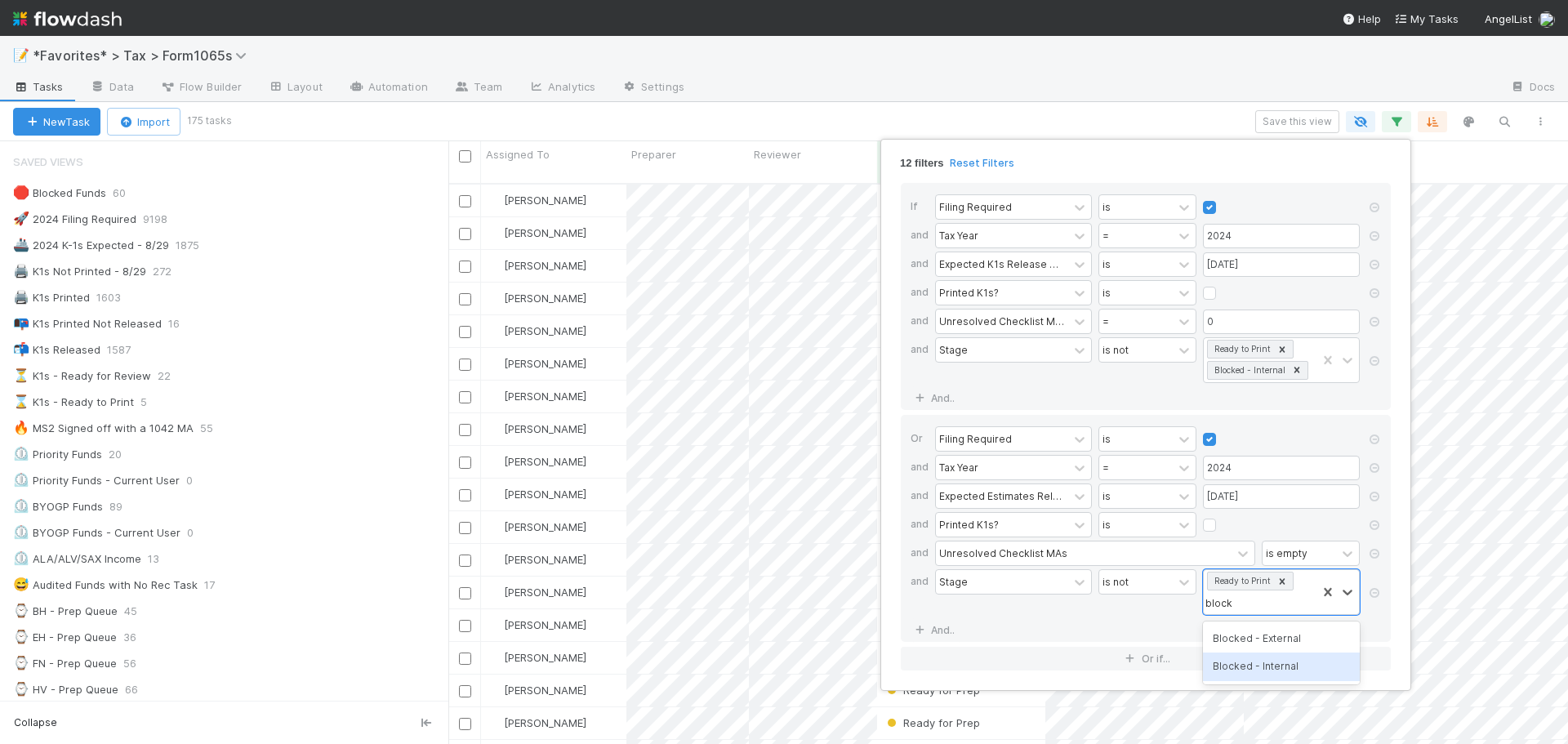
click at [1277, 666] on div "Blocked - External Blocked - Internal" at bounding box center [1281, 653] width 157 height 63
click at [1277, 666] on div "Blocked - Internal" at bounding box center [1281, 666] width 157 height 28
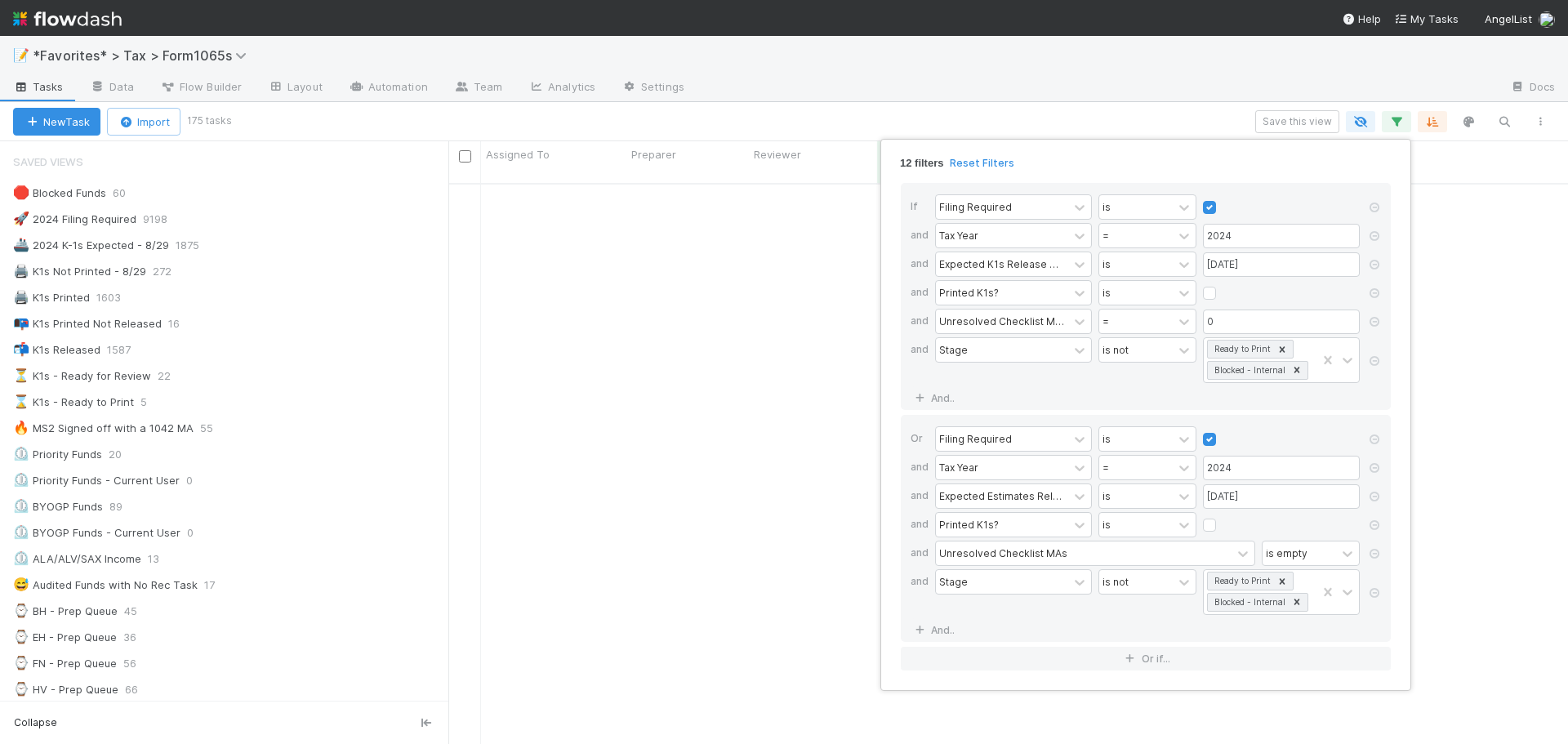
click at [1086, 93] on div "12 filters Reset Filters If Filing Required is and Tax Year = 2024 and Expected…" at bounding box center [784, 372] width 1568 height 744
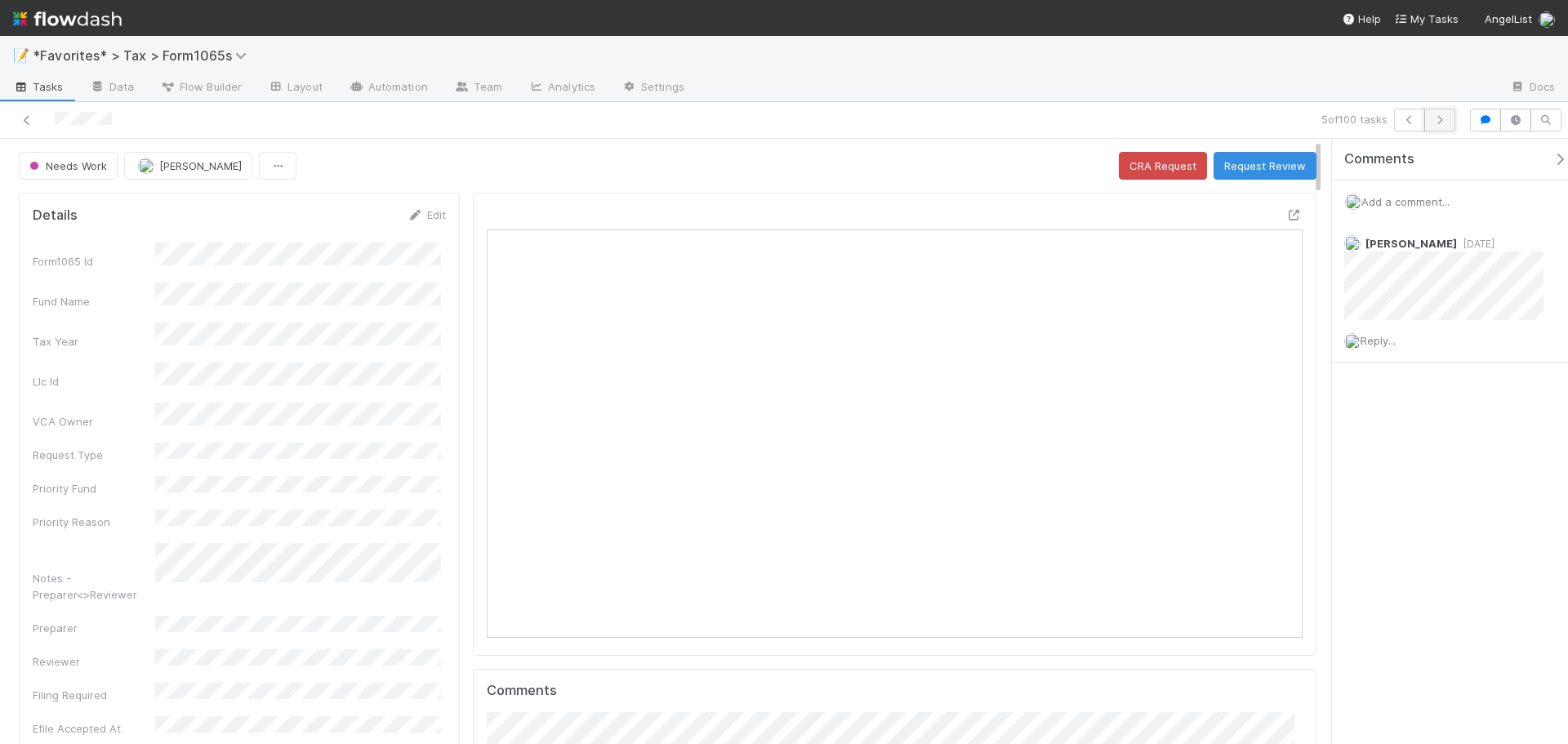
click at [1446, 120] on icon "button" at bounding box center [1439, 120] width 16 height 10
click at [1286, 213] on icon at bounding box center [1294, 215] width 16 height 11
click at [930, 72] on div "📝 *Favorites* > Tax > Form1065s" at bounding box center [784, 55] width 1568 height 39
click at [1228, 90] on div at bounding box center [1097, 88] width 800 height 26
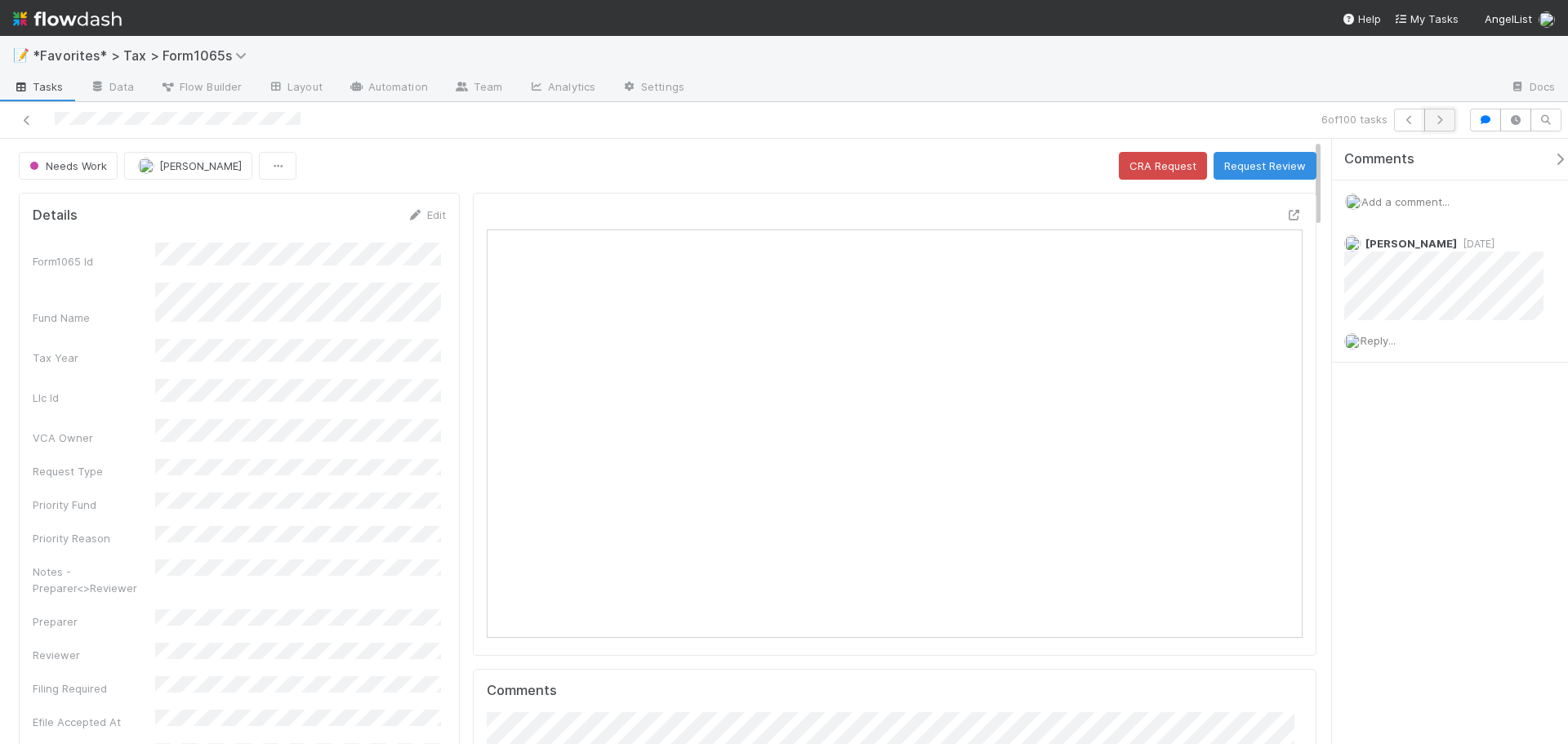
click at [1439, 121] on icon "button" at bounding box center [1439, 120] width 16 height 10
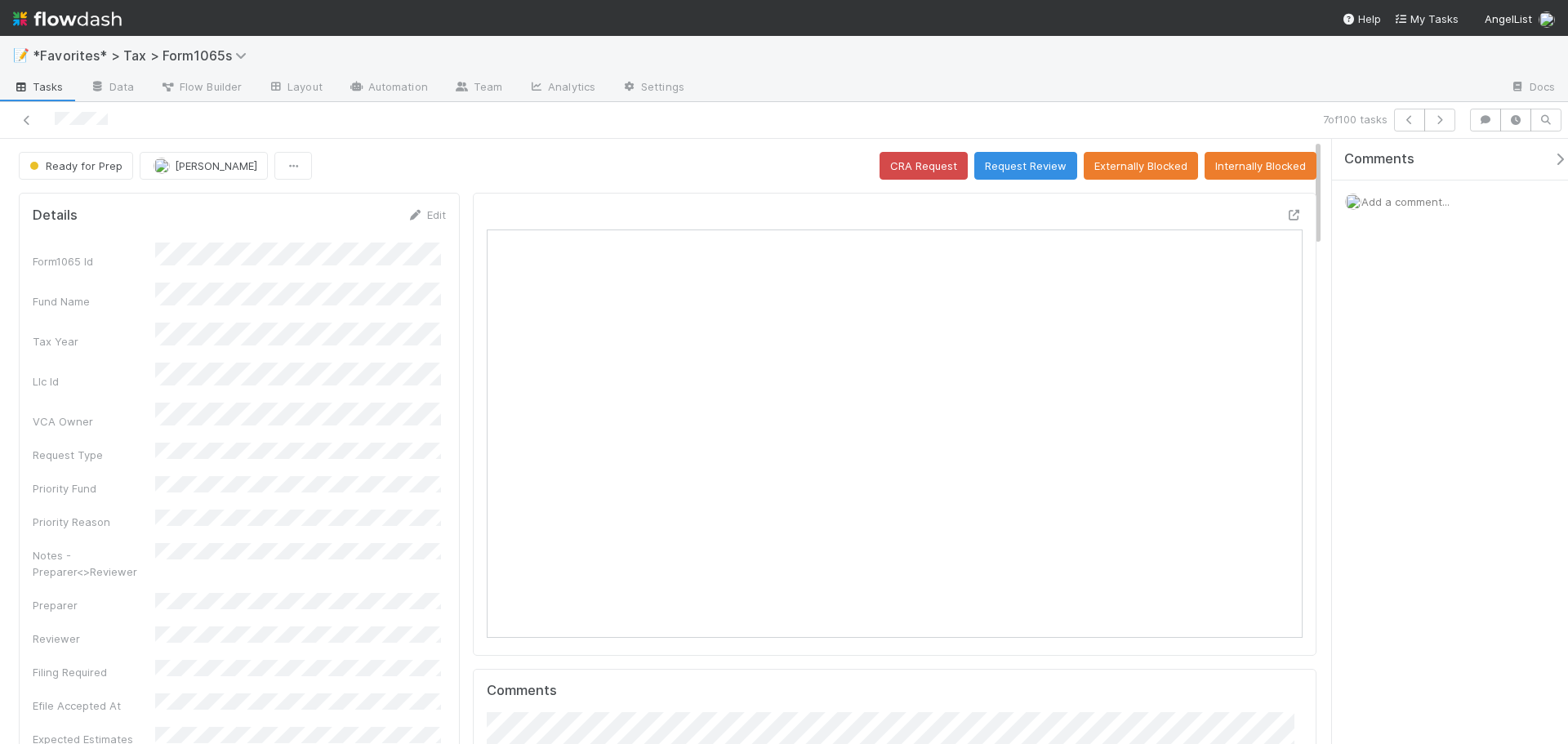
scroll to position [320, 795]
click at [1286, 220] on icon at bounding box center [1294, 215] width 16 height 11
click at [1442, 121] on icon "button" at bounding box center [1439, 120] width 16 height 10
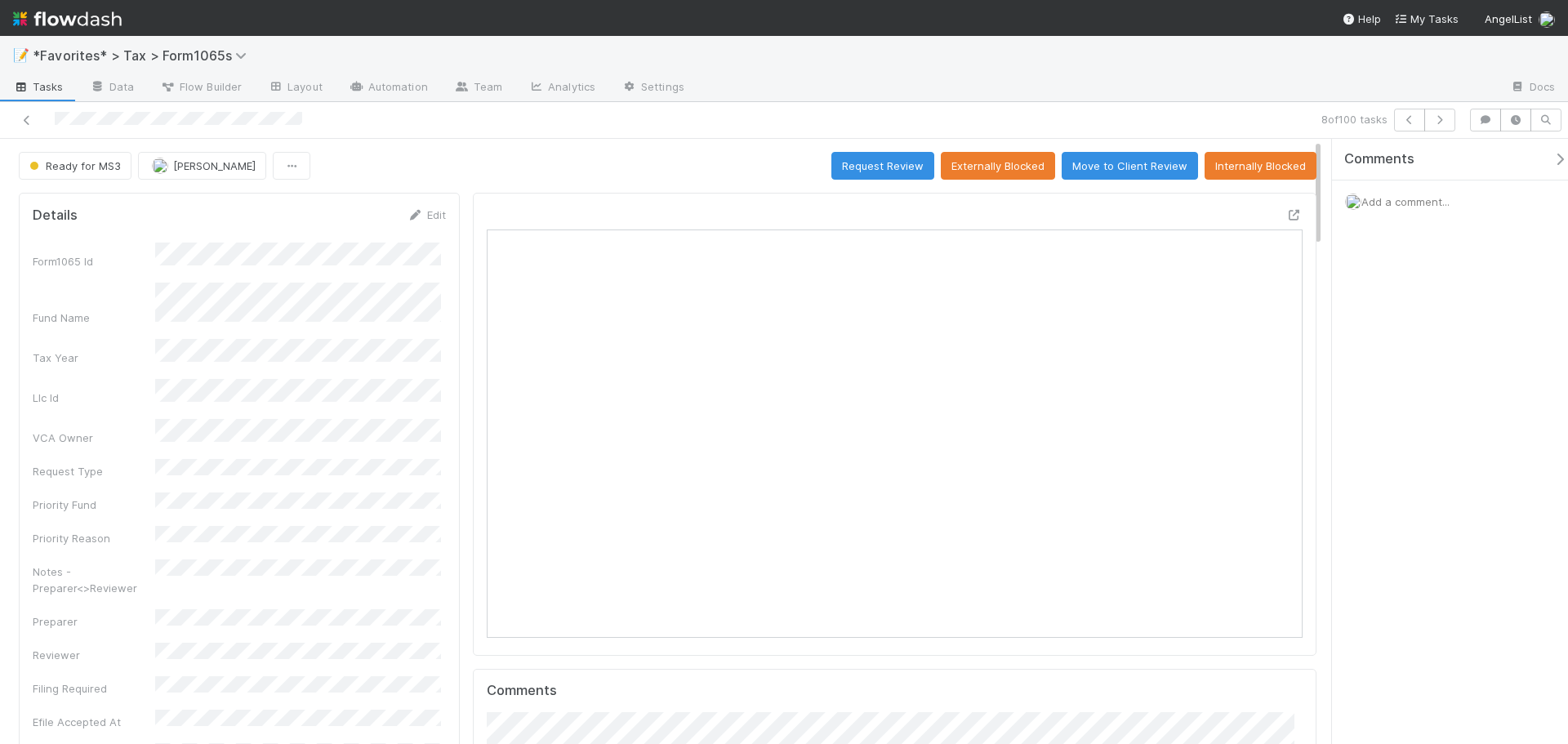
scroll to position [320, 795]
click at [1286, 217] on icon at bounding box center [1294, 215] width 16 height 11
click at [1432, 121] on icon "button" at bounding box center [1439, 120] width 16 height 10
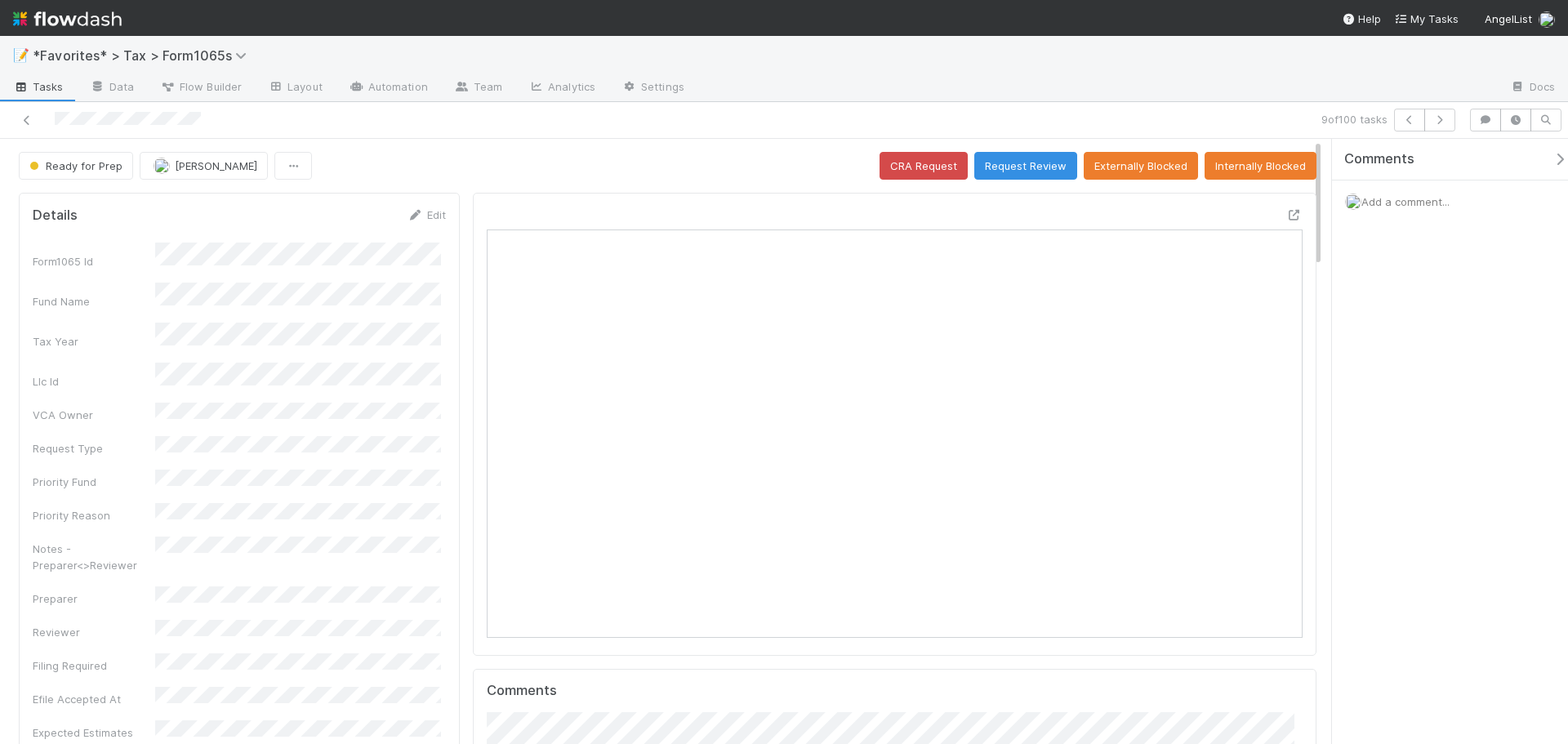
scroll to position [320, 795]
click at [1286, 221] on div at bounding box center [1294, 215] width 16 height 16
drag, startPoint x: 622, startPoint y: 181, endPoint x: 566, endPoint y: 170, distance: 57.1
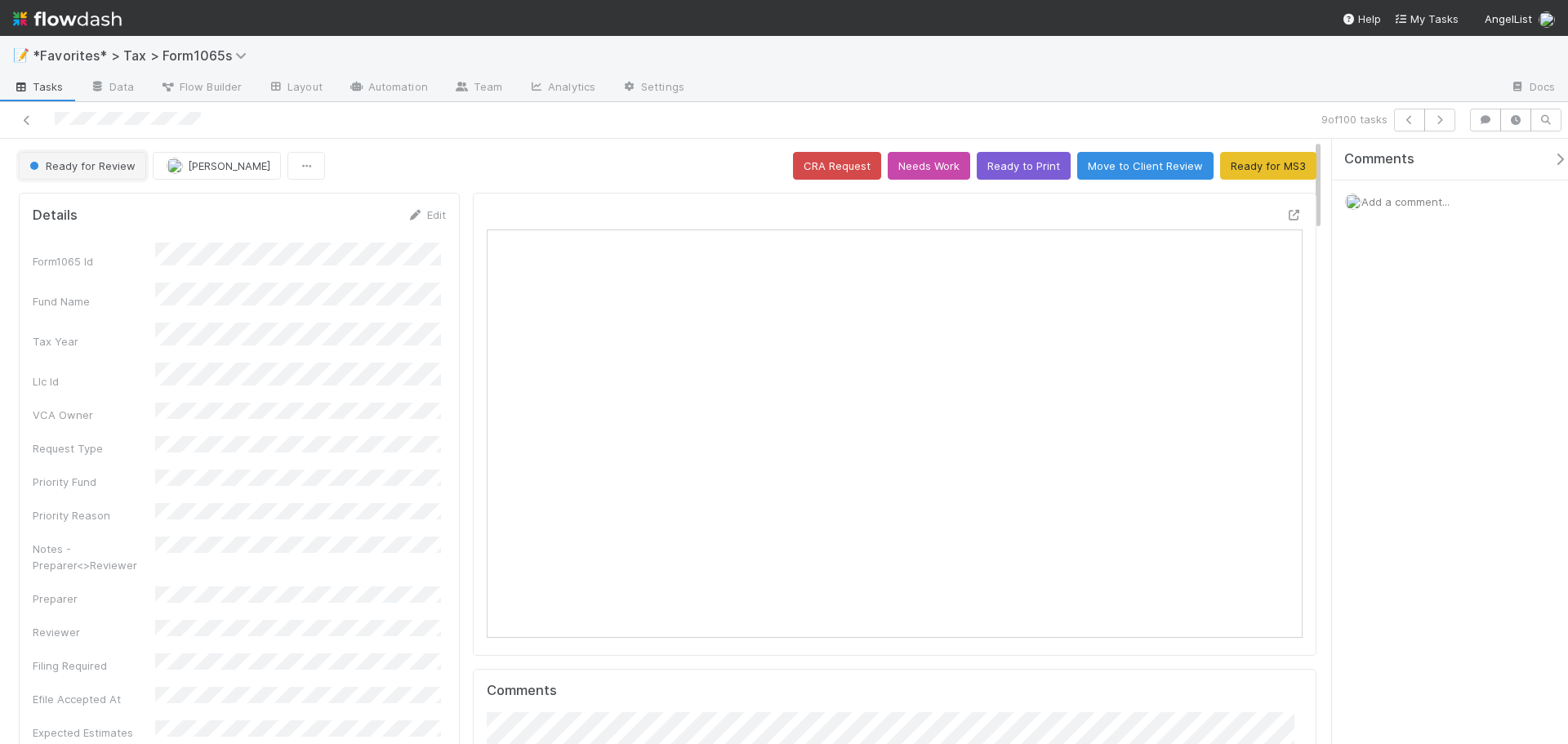
click at [53, 162] on span "Ready for Review" at bounding box center [81, 166] width 110 height 13
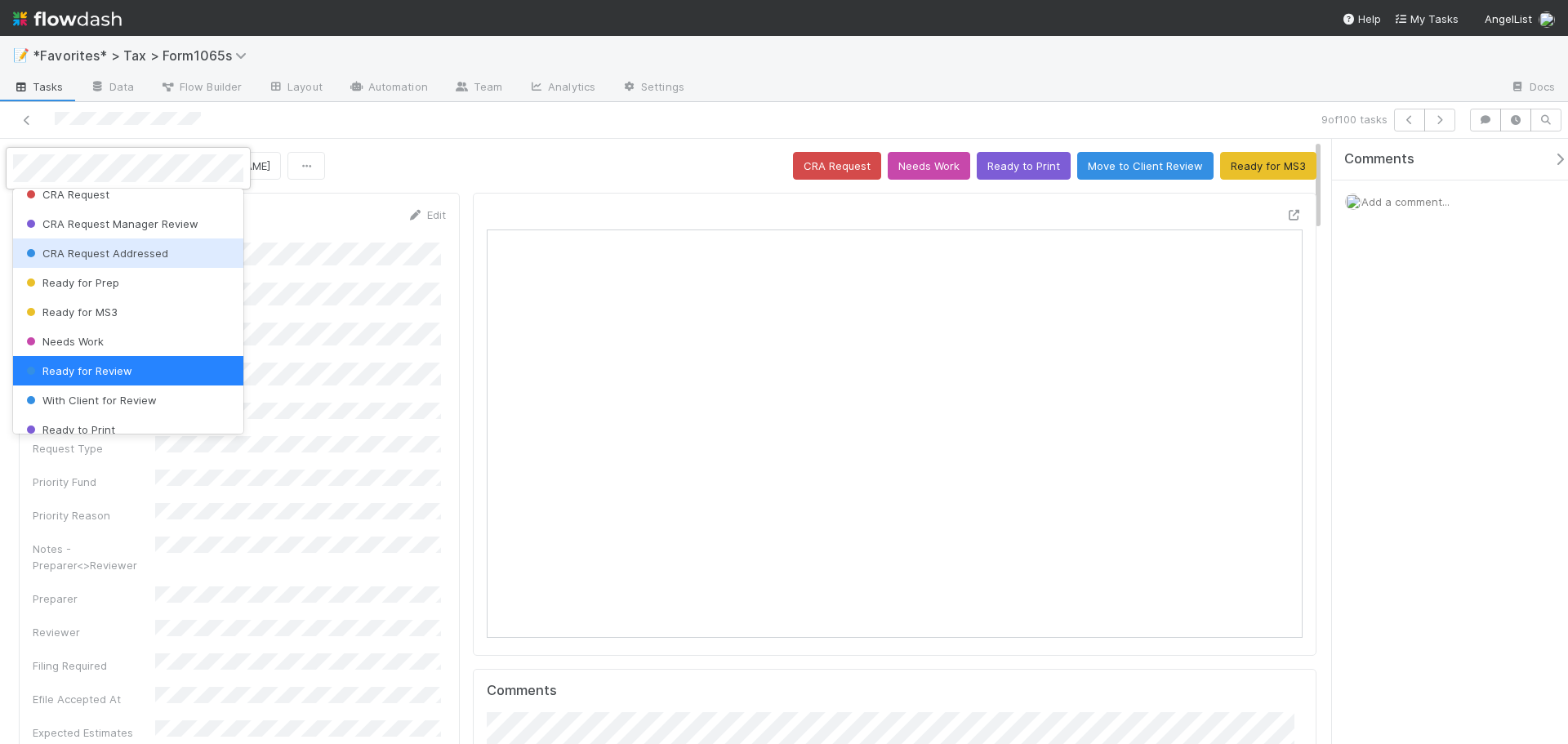
scroll to position [85, 0]
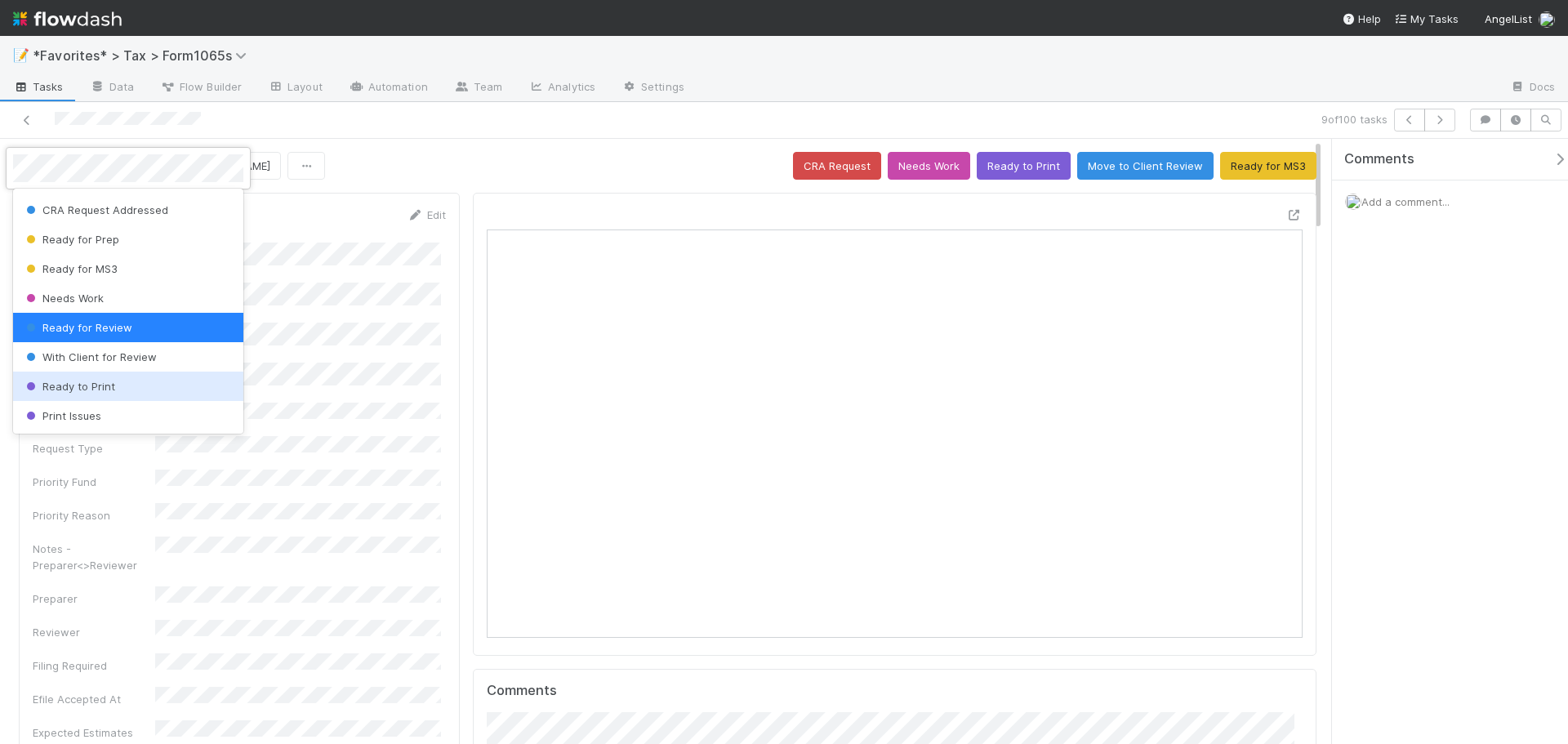
click at [110, 397] on div "Ready to Print" at bounding box center [128, 386] width 230 height 30
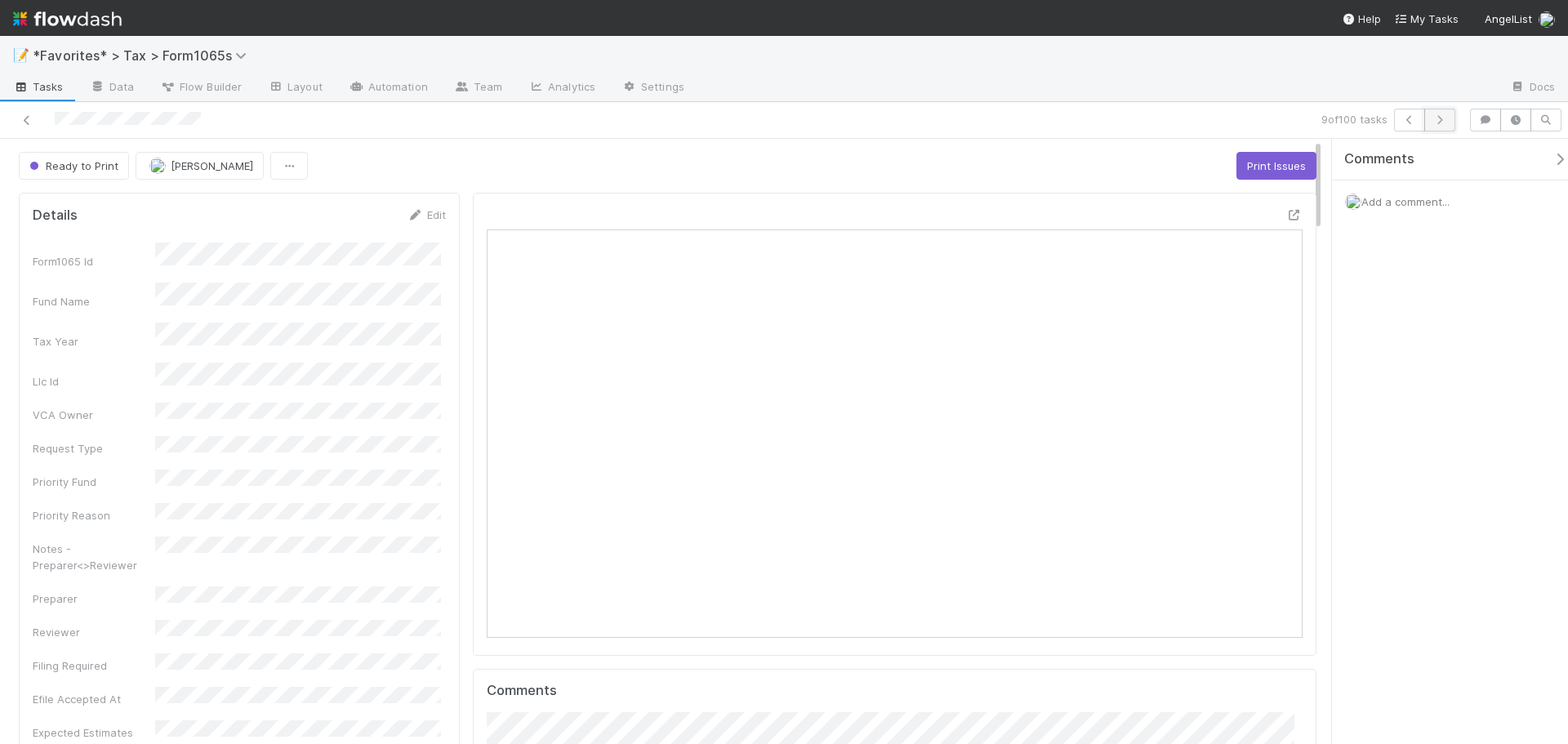
click at [1434, 118] on icon "button" at bounding box center [1439, 120] width 16 height 10
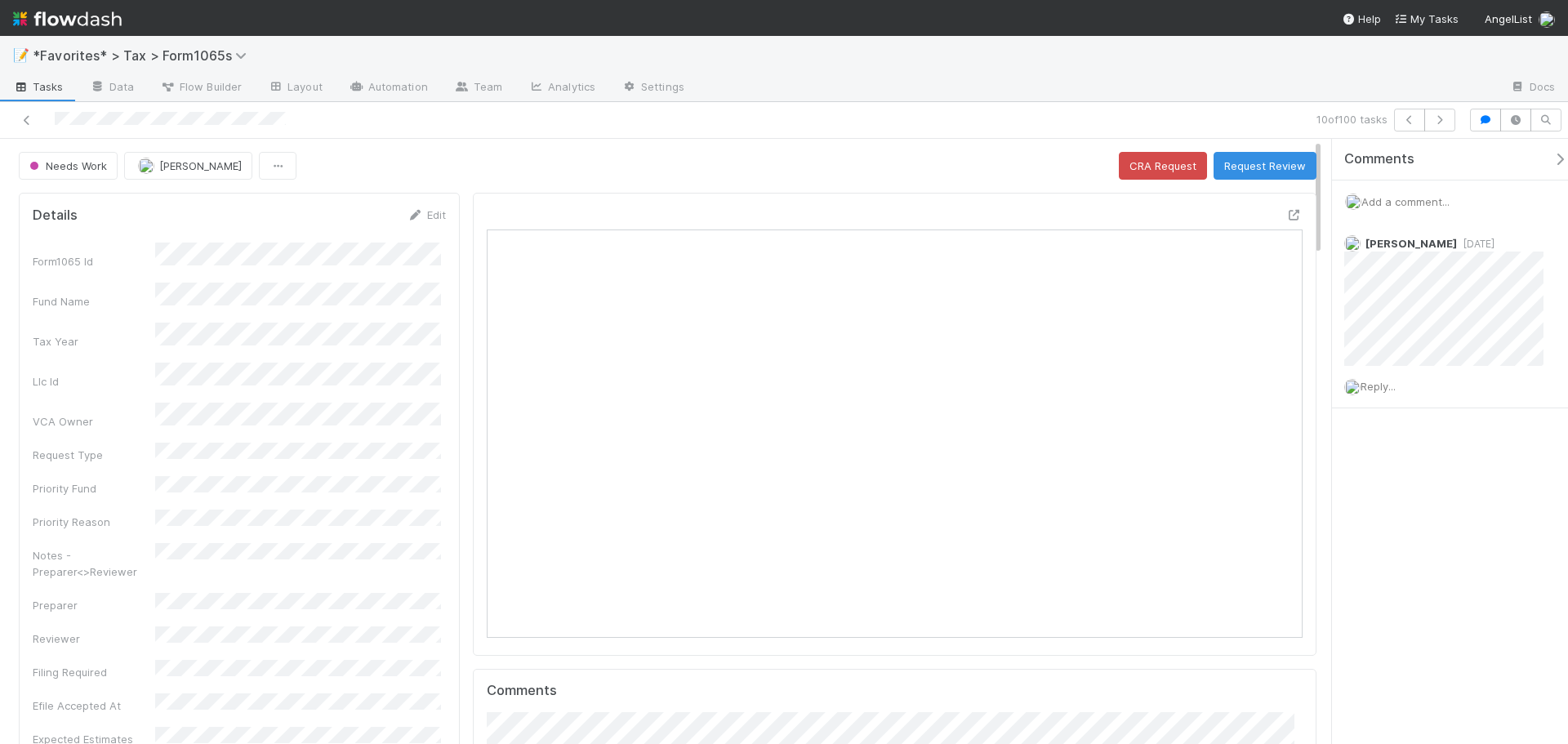
scroll to position [320, 397]
click at [863, 130] on div "10 of 100 tasks" at bounding box center [1099, 120] width 725 height 23
click at [880, 127] on div "10 of 100 tasks" at bounding box center [1099, 120] width 725 height 23
click at [1291, 214] on div "Open in [GEOGRAPHIC_DATA]" at bounding box center [894, 423] width 843 height 463
click at [1286, 218] on icon at bounding box center [1294, 215] width 16 height 11
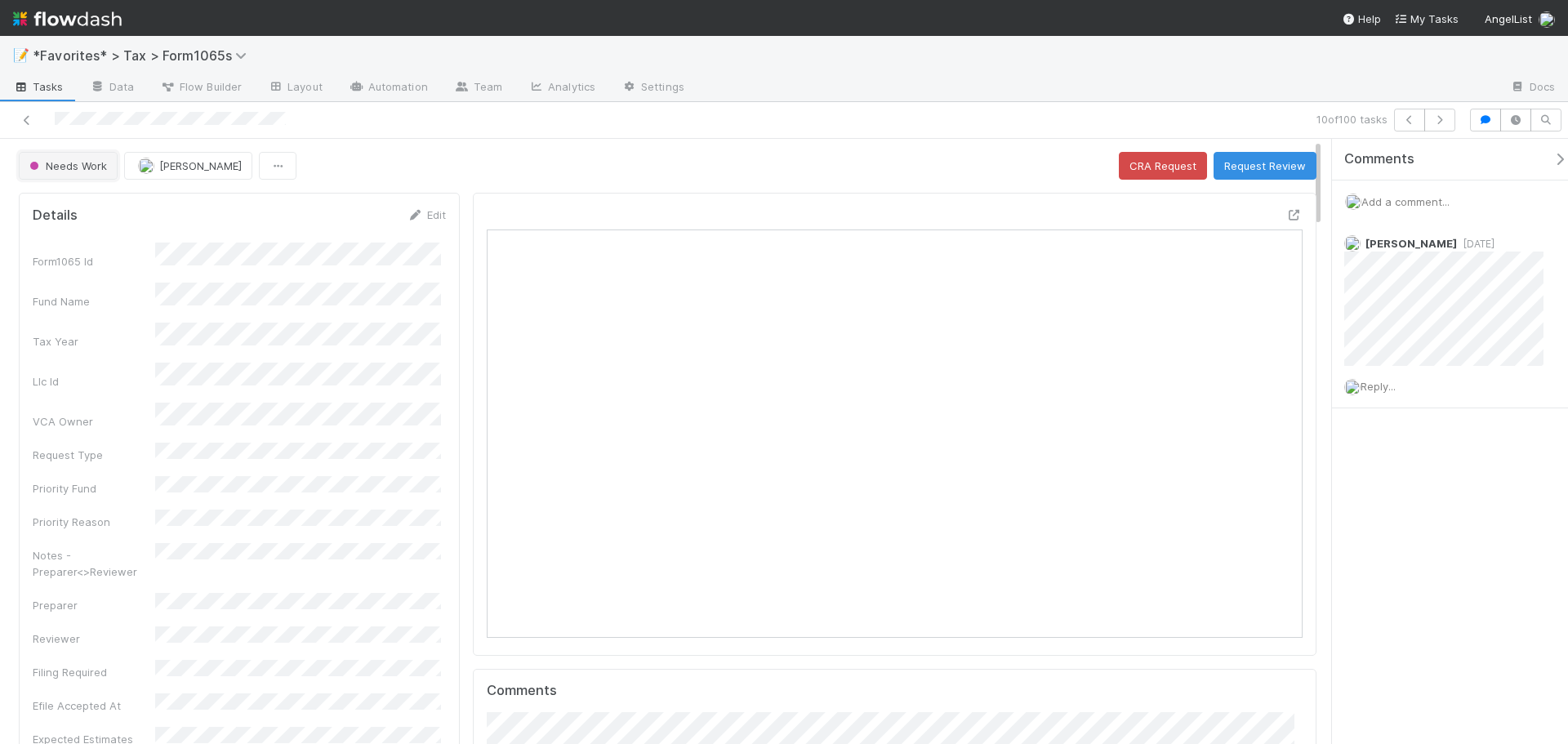
click at [44, 159] on button "Needs Work" at bounding box center [68, 166] width 99 height 28
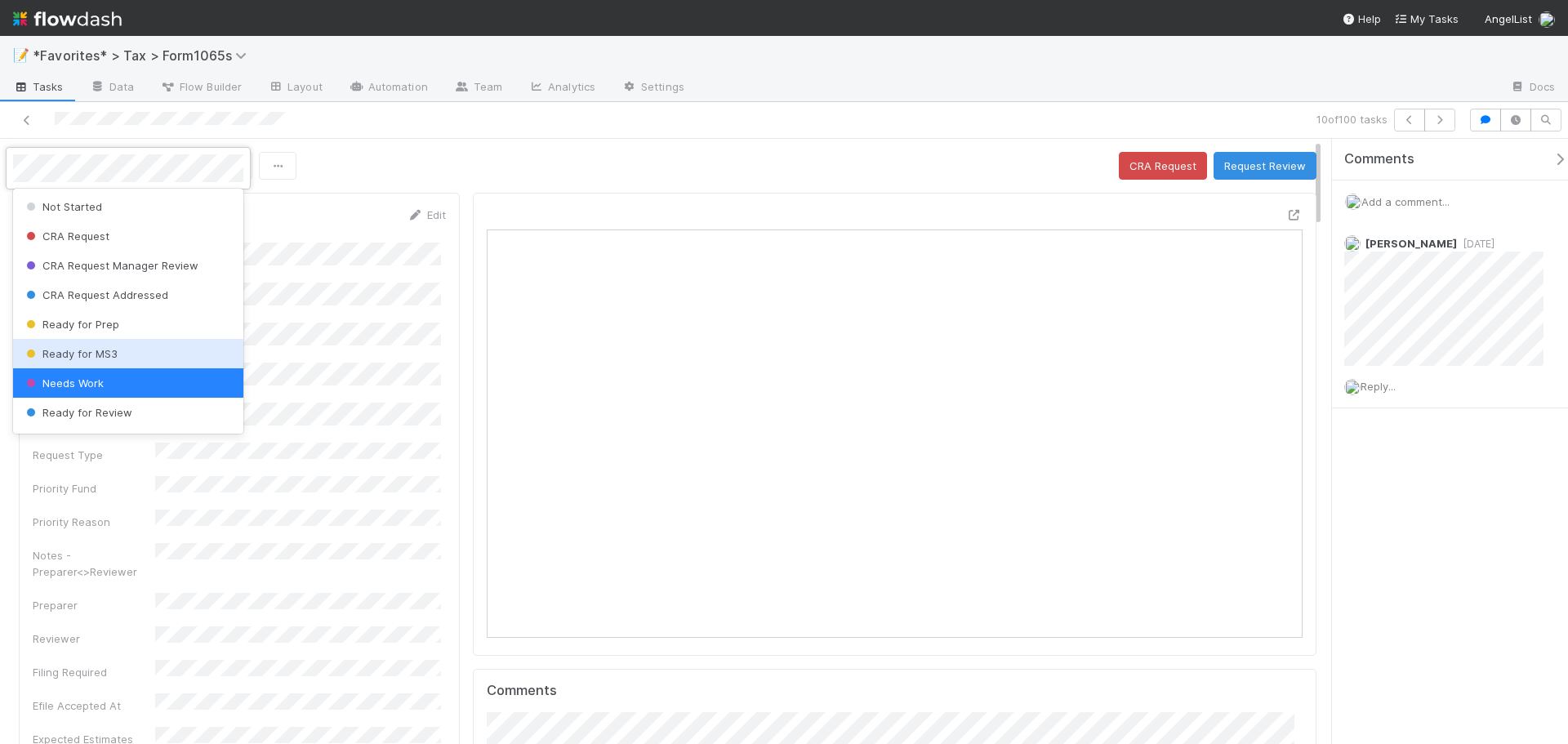
click at [84, 347] on span "Ready for MS3" at bounding box center [70, 354] width 94 height 13
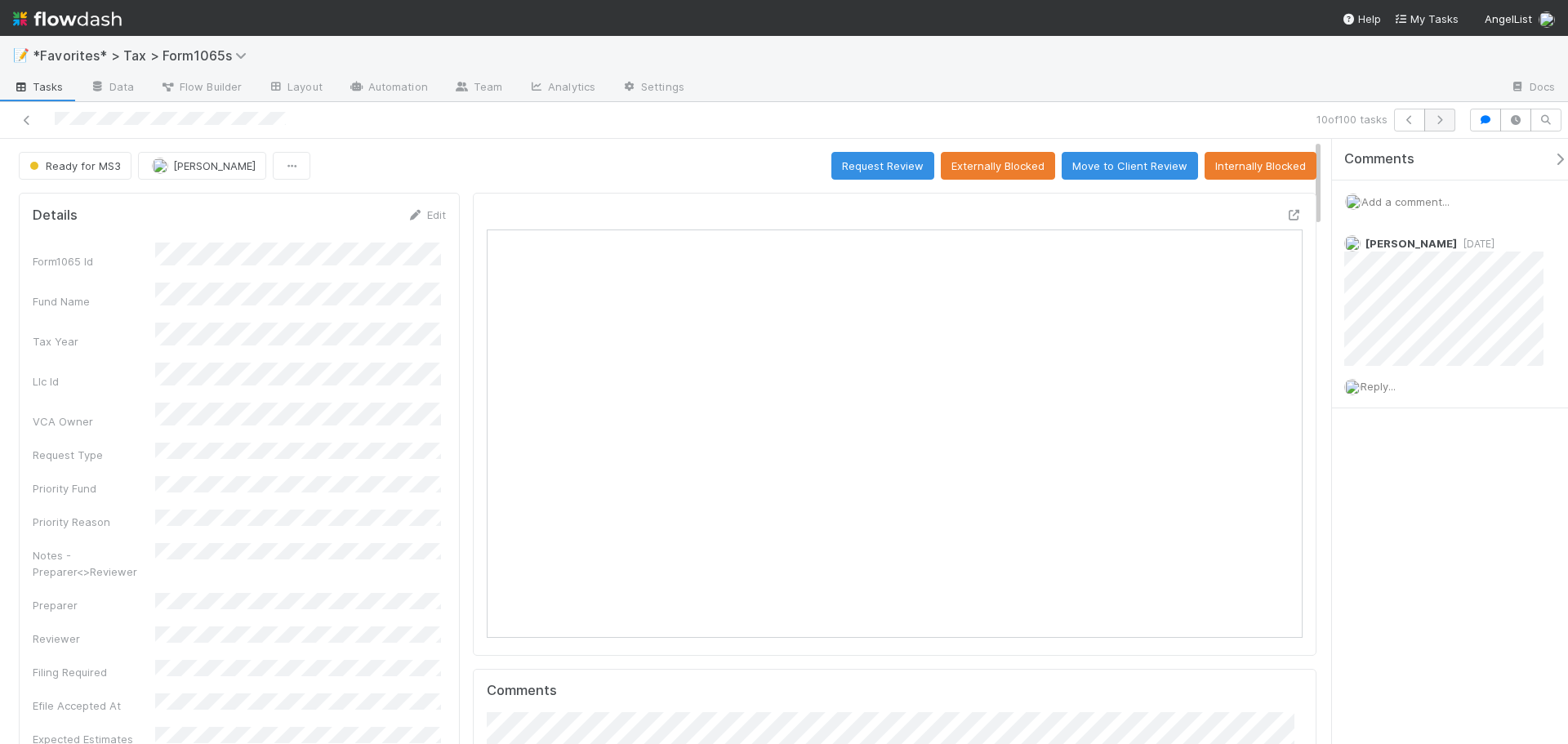
click at [1437, 129] on button "button" at bounding box center [1440, 120] width 31 height 23
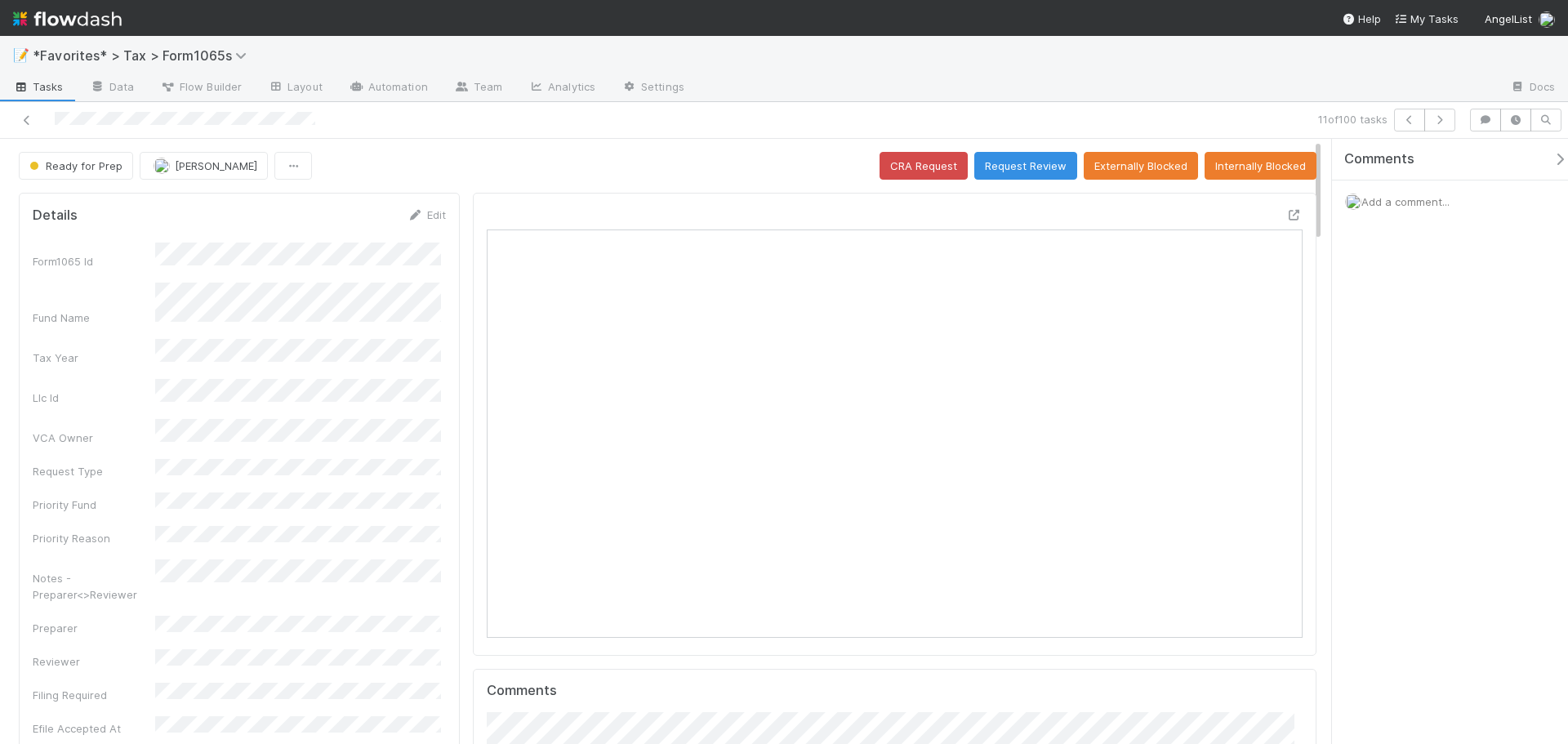
scroll to position [320, 795]
click at [1286, 218] on icon at bounding box center [1294, 215] width 16 height 11
click at [1458, 127] on div "11 of 100 tasks" at bounding box center [1099, 120] width 725 height 23
click at [1435, 117] on icon "button" at bounding box center [1439, 120] width 16 height 10
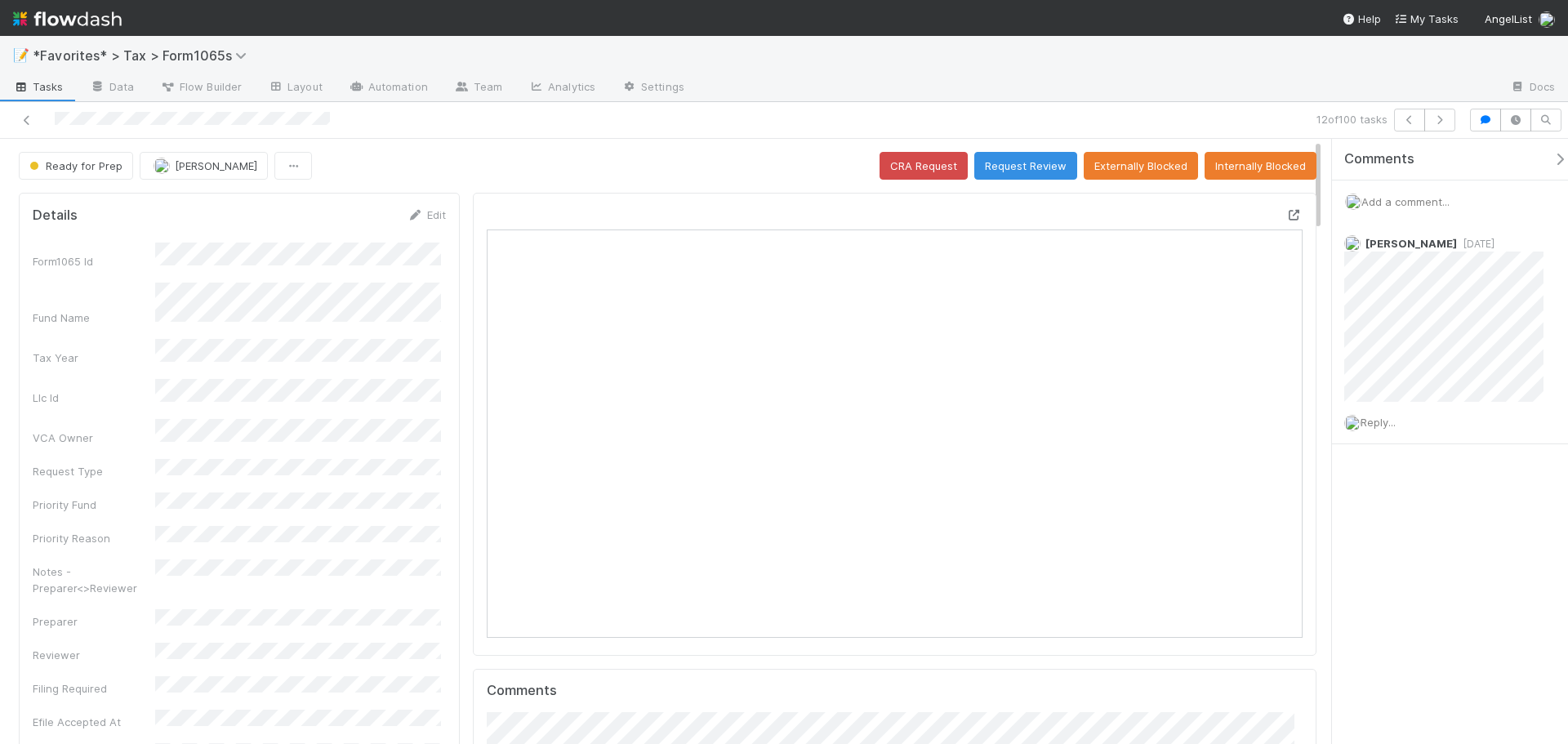
click at [1286, 217] on icon at bounding box center [1294, 215] width 16 height 11
click at [1436, 121] on icon "button" at bounding box center [1439, 120] width 16 height 10
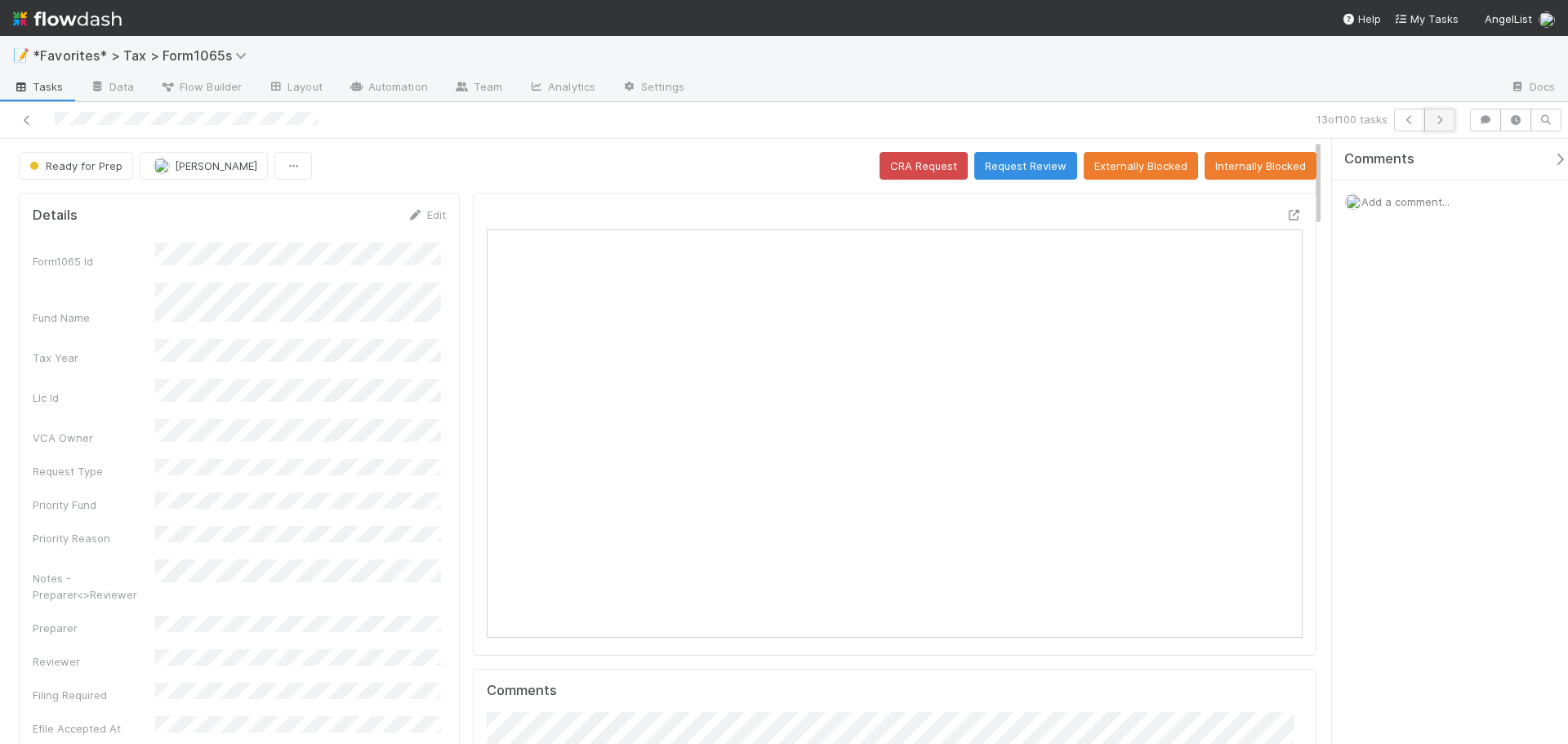
click at [1452, 121] on button "button" at bounding box center [1440, 120] width 31 height 23
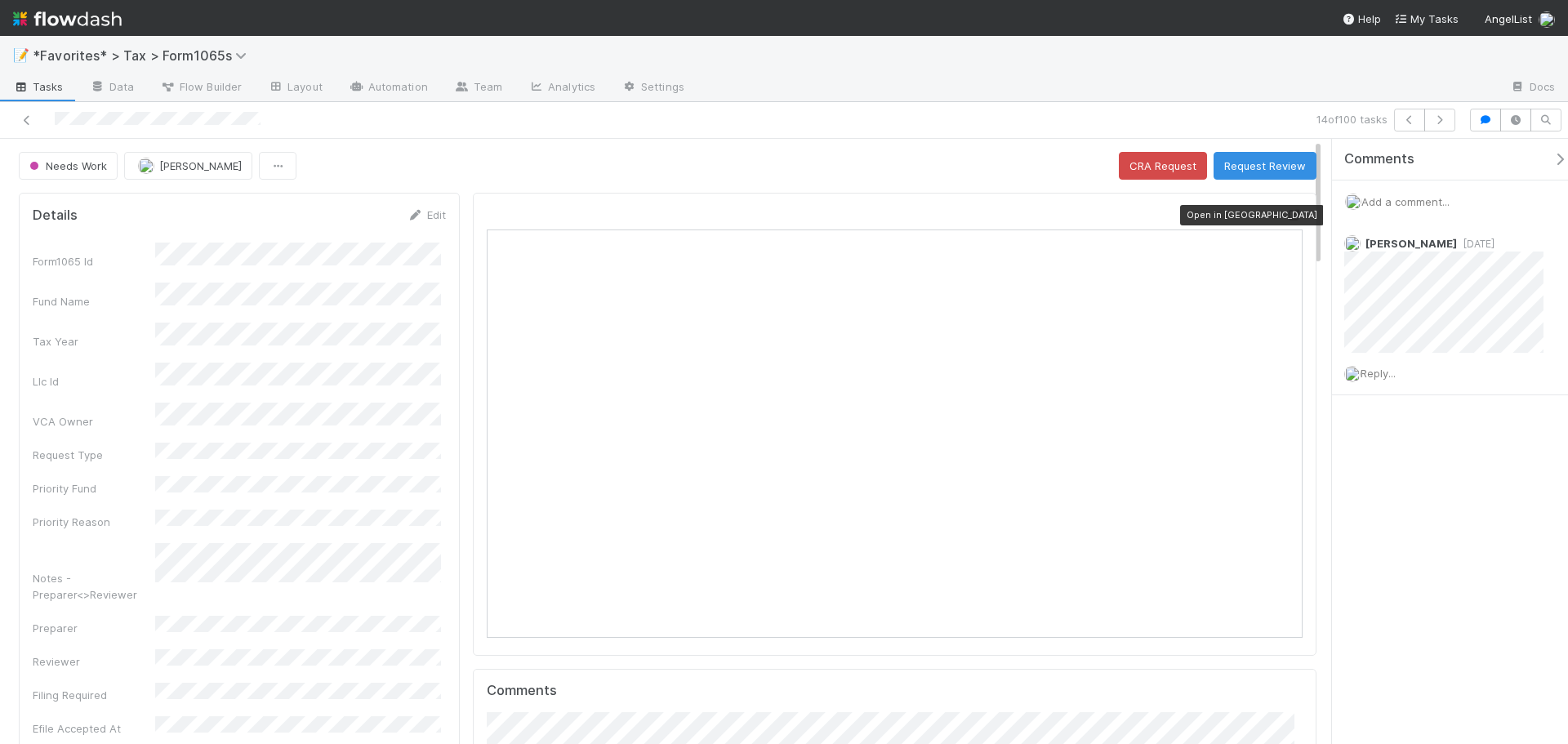
scroll to position [320, 795]
click at [1286, 214] on icon at bounding box center [1294, 215] width 16 height 11
click at [1436, 129] on button "button" at bounding box center [1440, 120] width 31 height 23
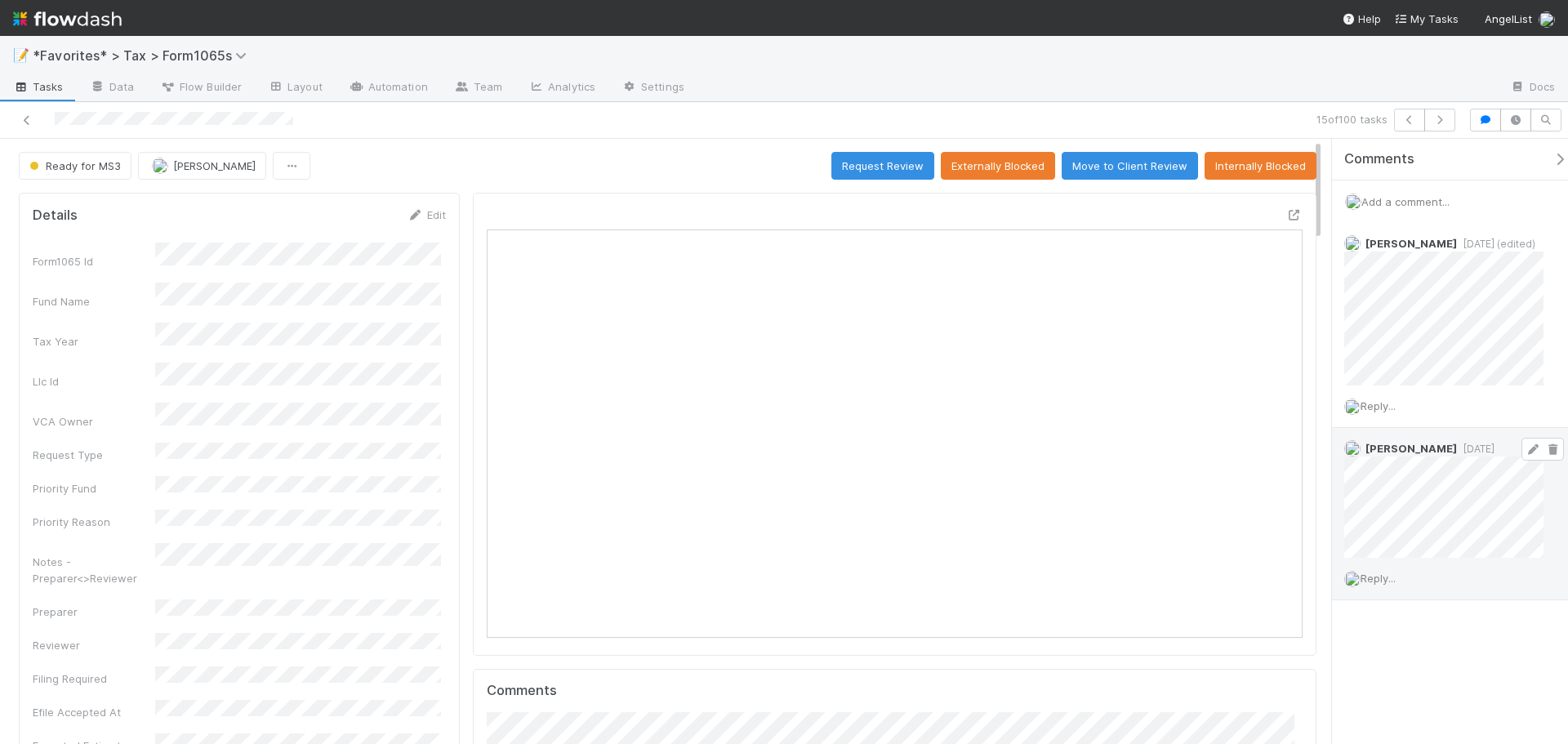
scroll to position [320, 397]
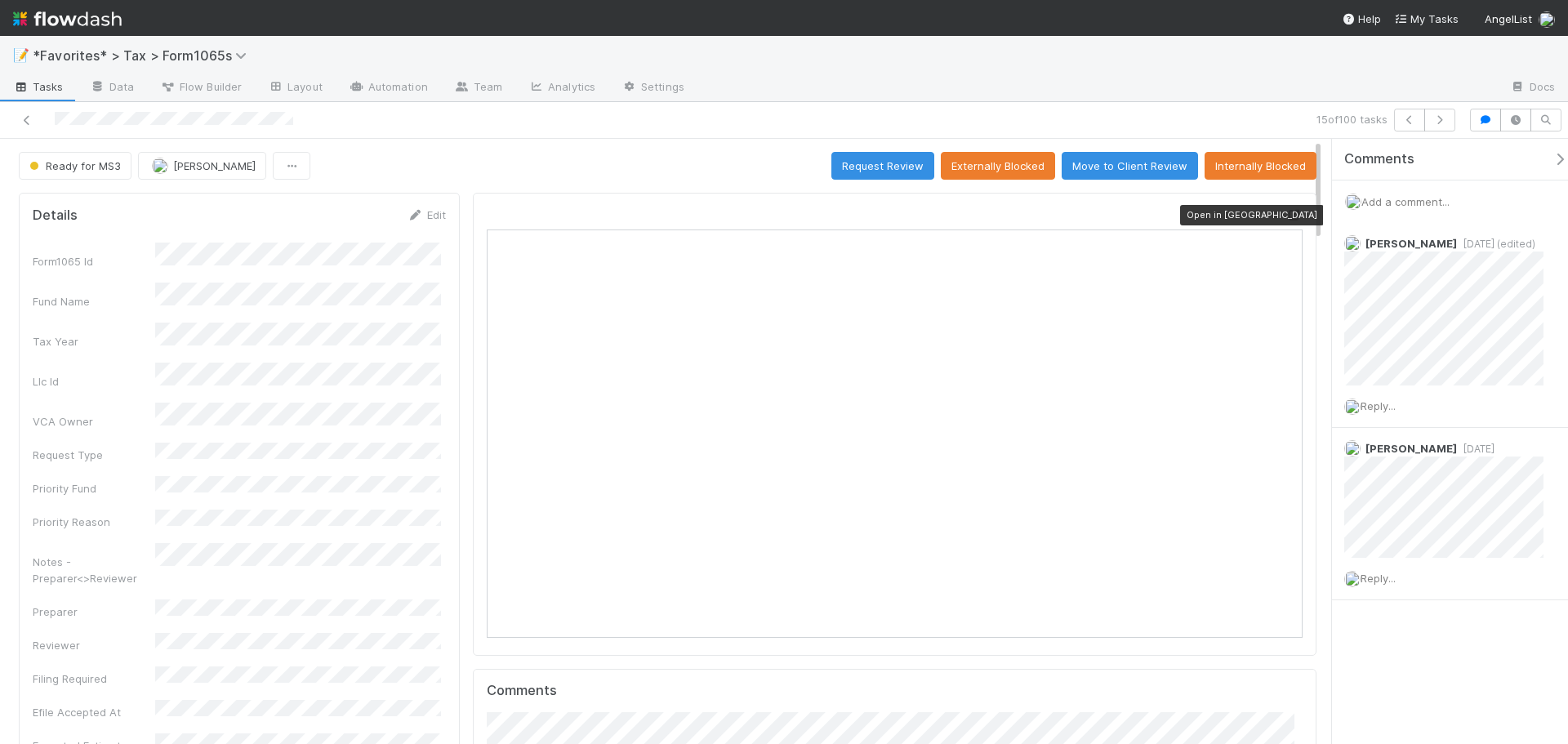
click at [1286, 211] on icon at bounding box center [1294, 215] width 16 height 11
click at [1443, 121] on icon "button" at bounding box center [1439, 120] width 16 height 10
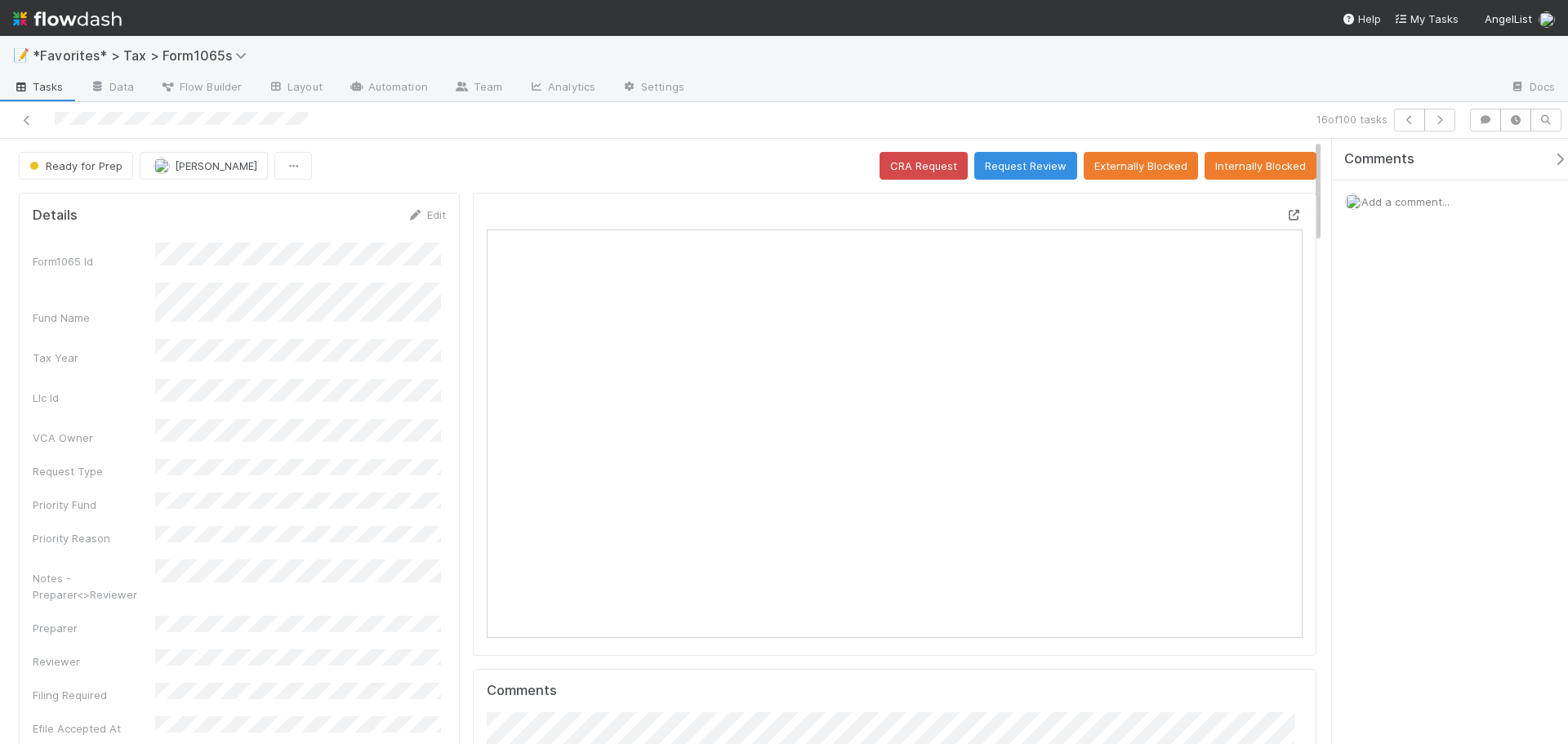
click at [1286, 212] on icon at bounding box center [1294, 215] width 16 height 11
click at [1432, 121] on icon "button" at bounding box center [1439, 120] width 16 height 10
click at [1286, 214] on icon at bounding box center [1294, 215] width 16 height 11
click at [1442, 122] on icon "button" at bounding box center [1439, 120] width 16 height 10
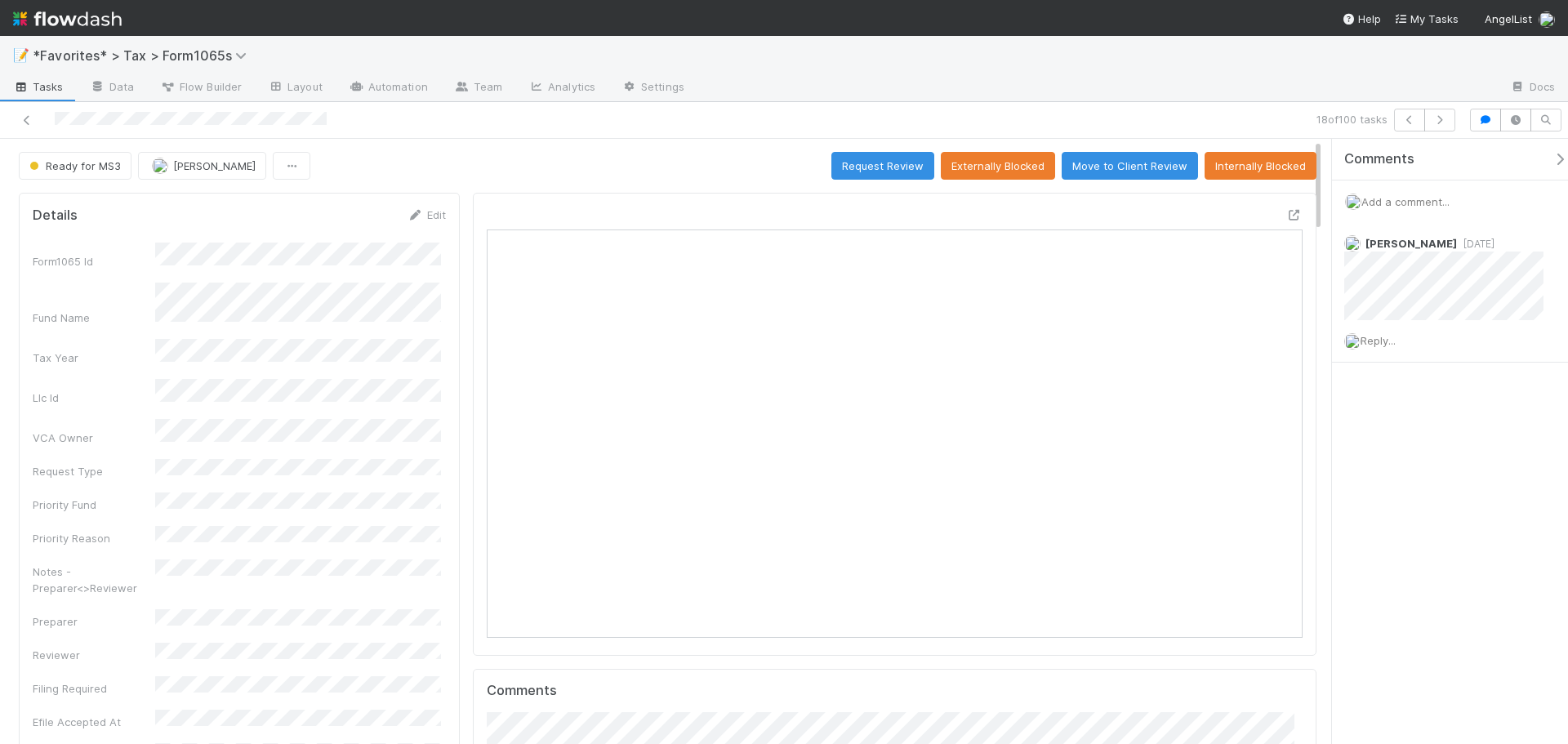
scroll to position [320, 795]
click at [1286, 211] on icon at bounding box center [1294, 215] width 16 height 11
click at [1449, 121] on button "button" at bounding box center [1440, 120] width 31 height 23
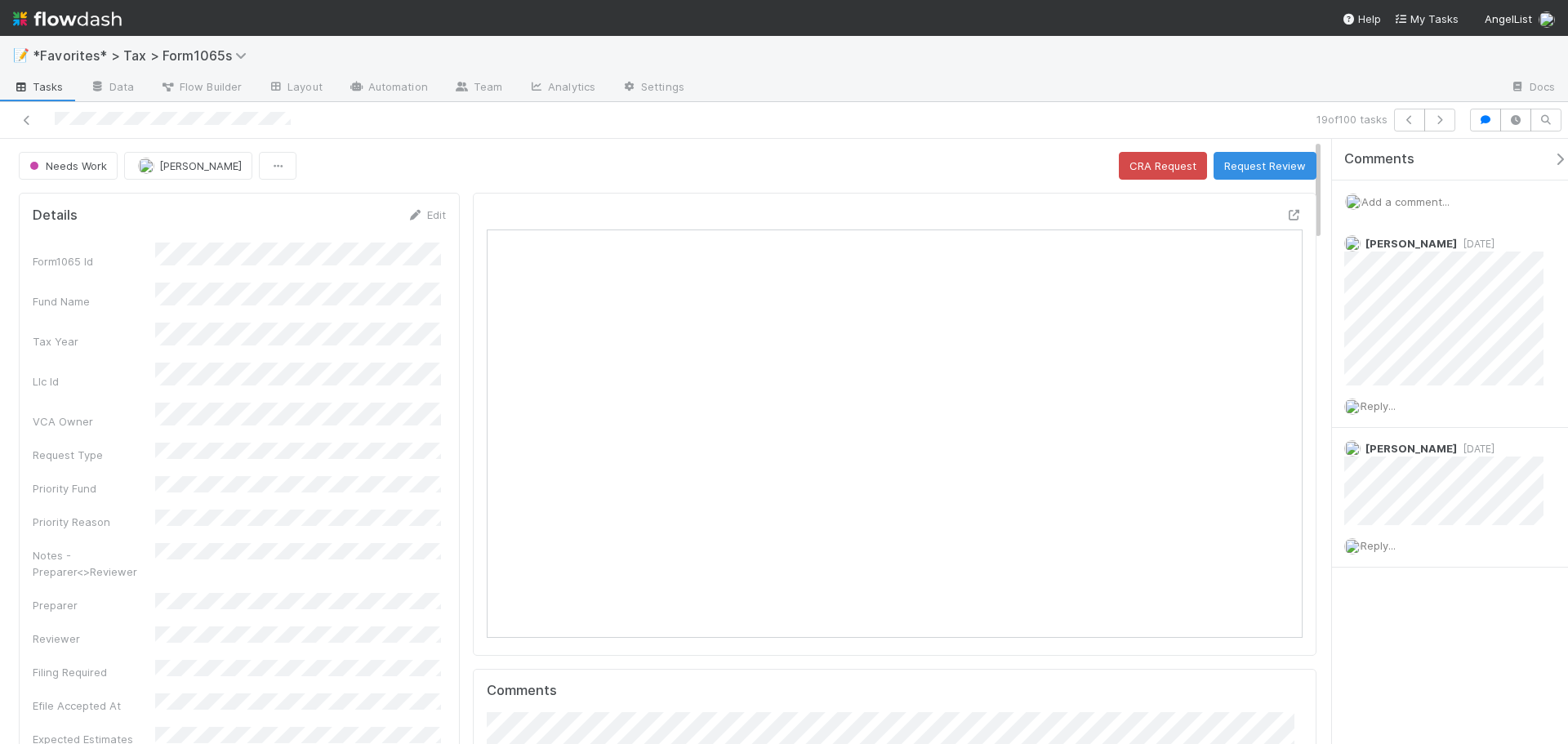
scroll to position [320, 397]
click at [1443, 124] on icon "button" at bounding box center [1439, 120] width 16 height 10
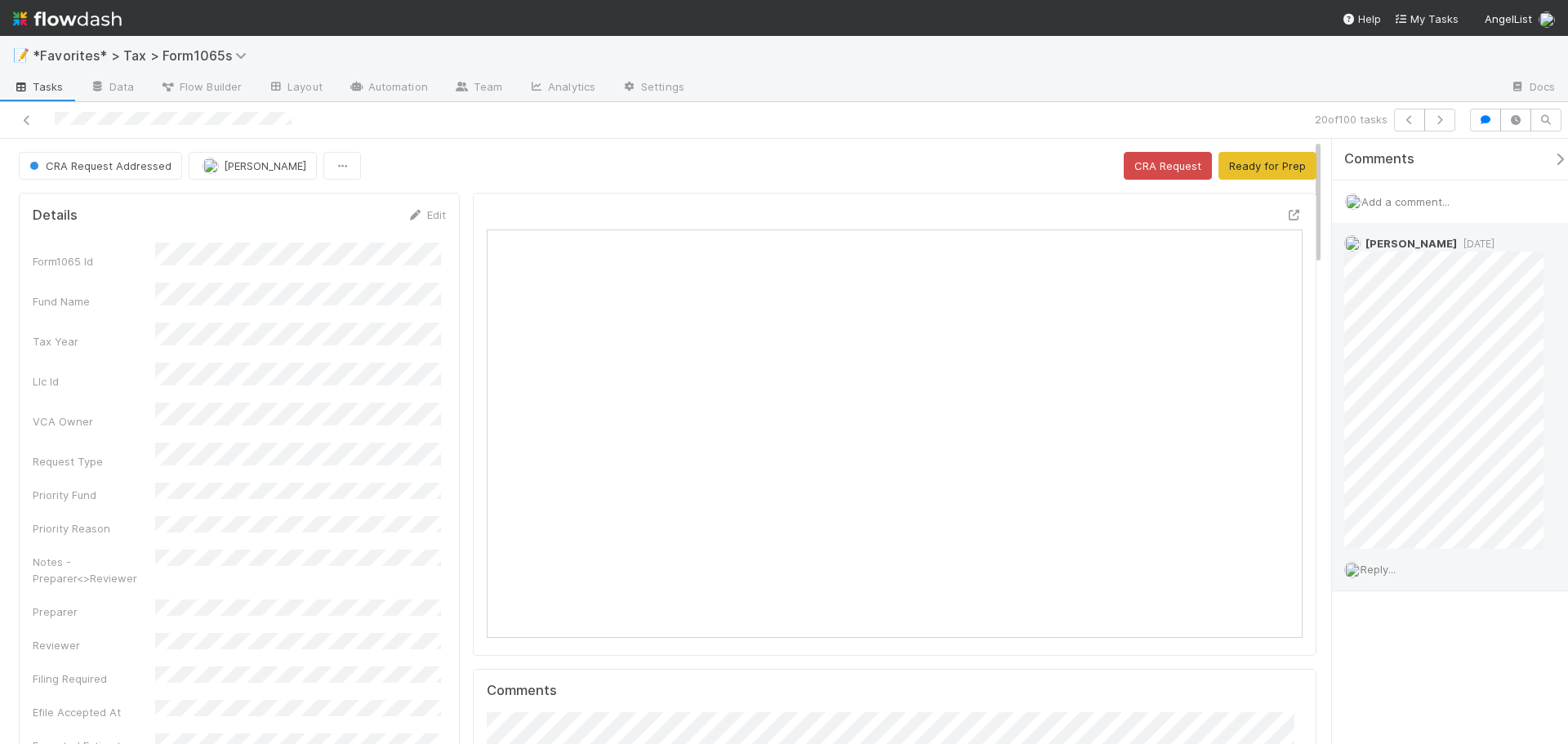
scroll to position [320, 397]
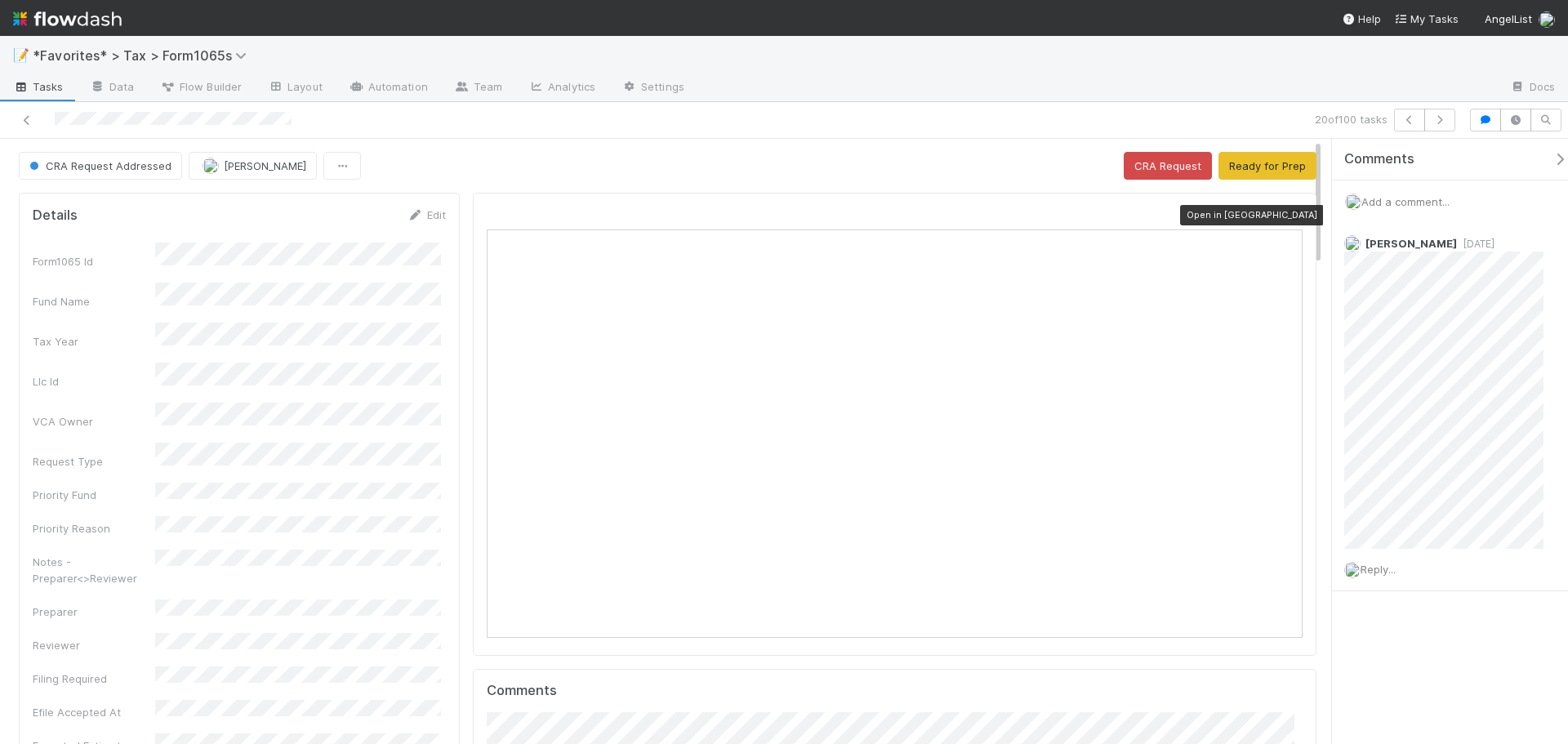
click at [1286, 215] on icon at bounding box center [1294, 215] width 16 height 11
click at [1268, 169] on button "Ready for Prep" at bounding box center [1268, 166] width 98 height 28
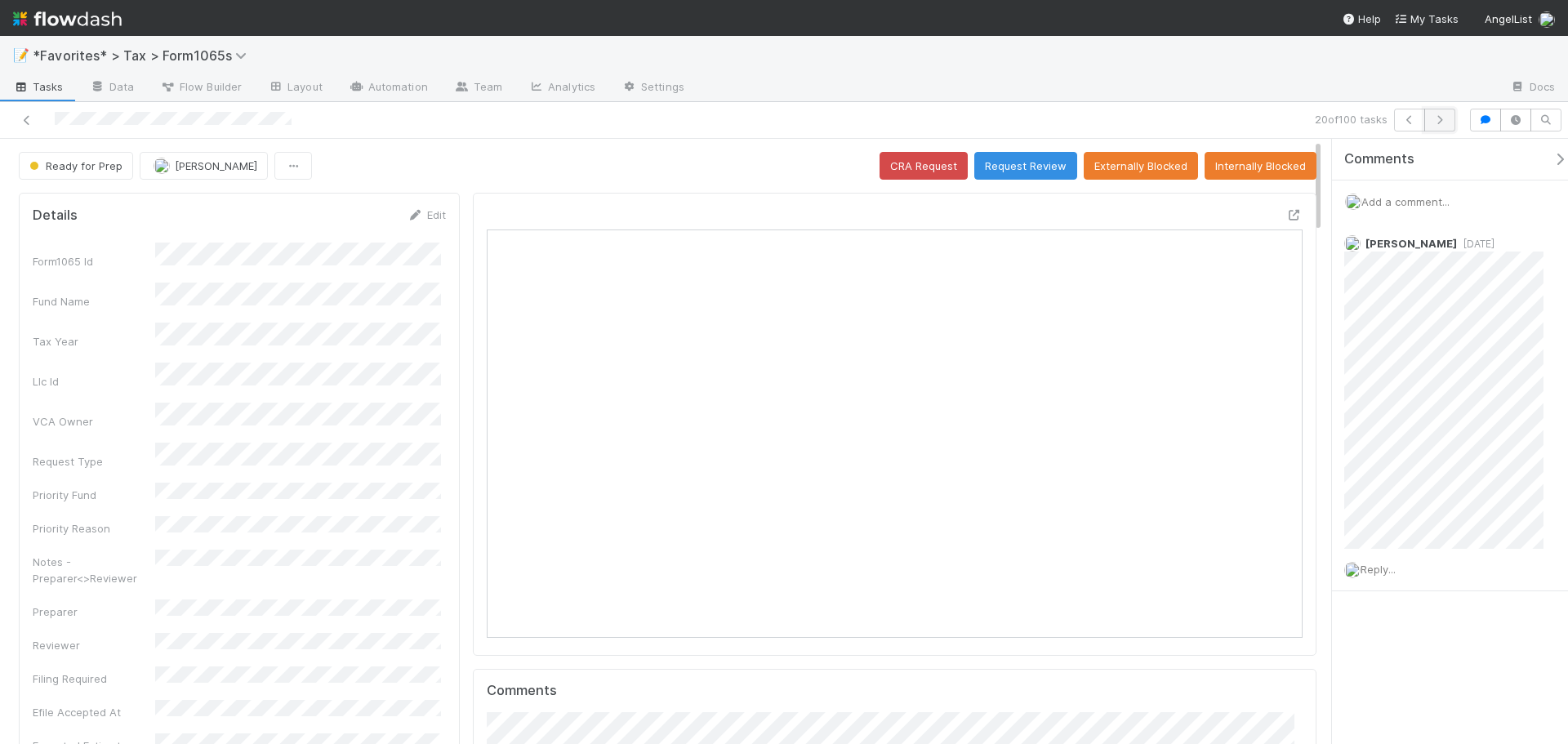
click at [1434, 114] on button "button" at bounding box center [1440, 120] width 31 height 23
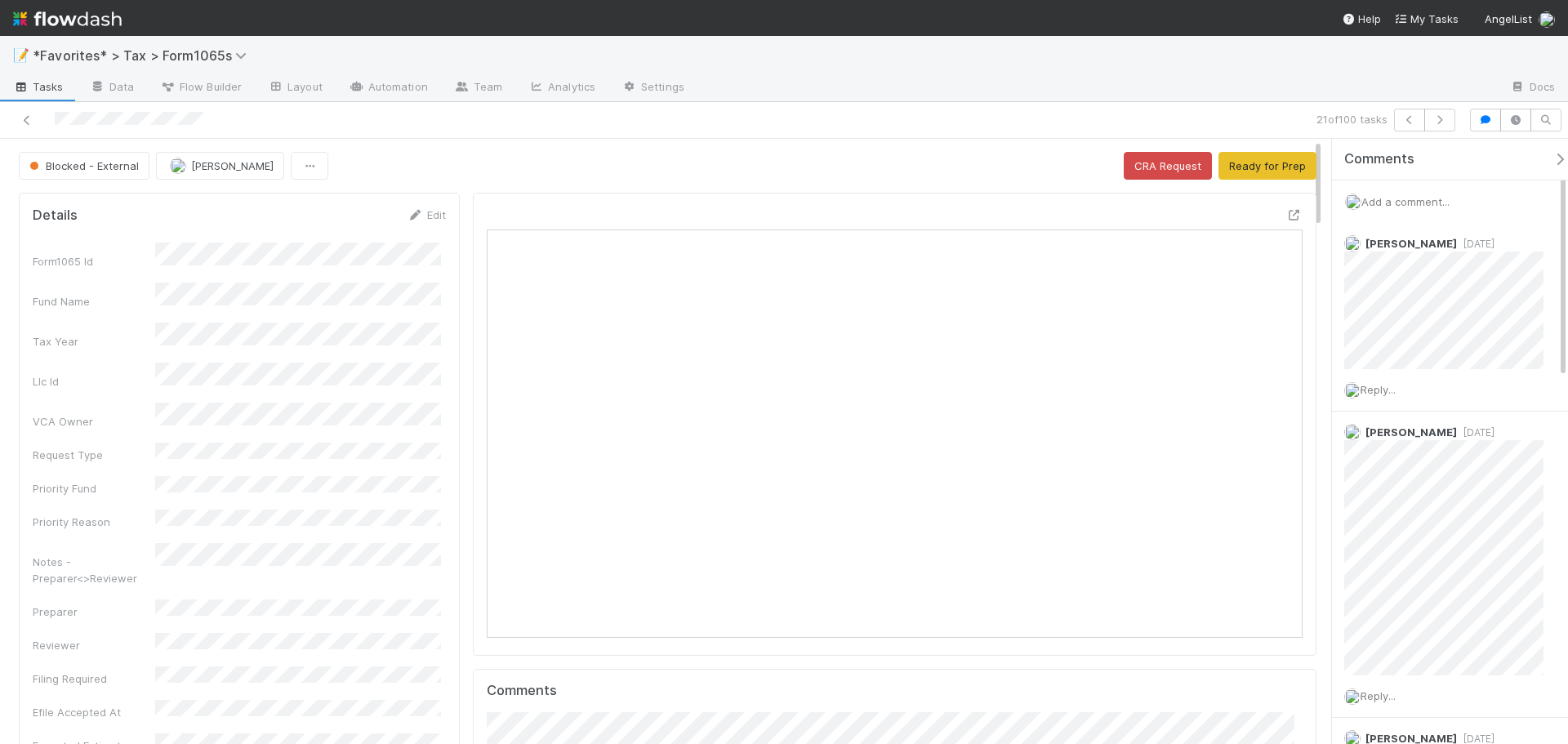
scroll to position [320, 795]
click at [1452, 121] on button "button" at bounding box center [1440, 120] width 31 height 23
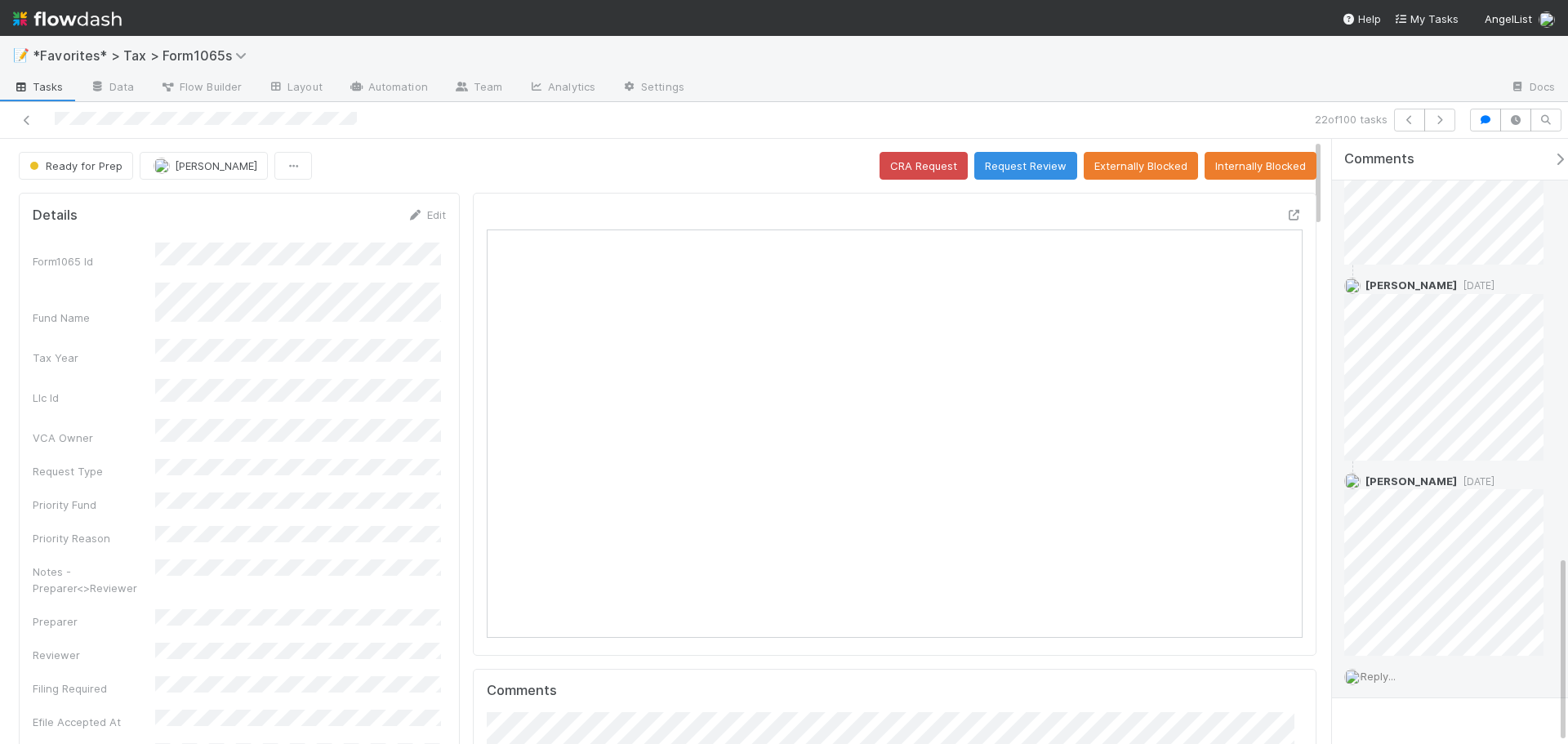
scroll to position [1343, 0]
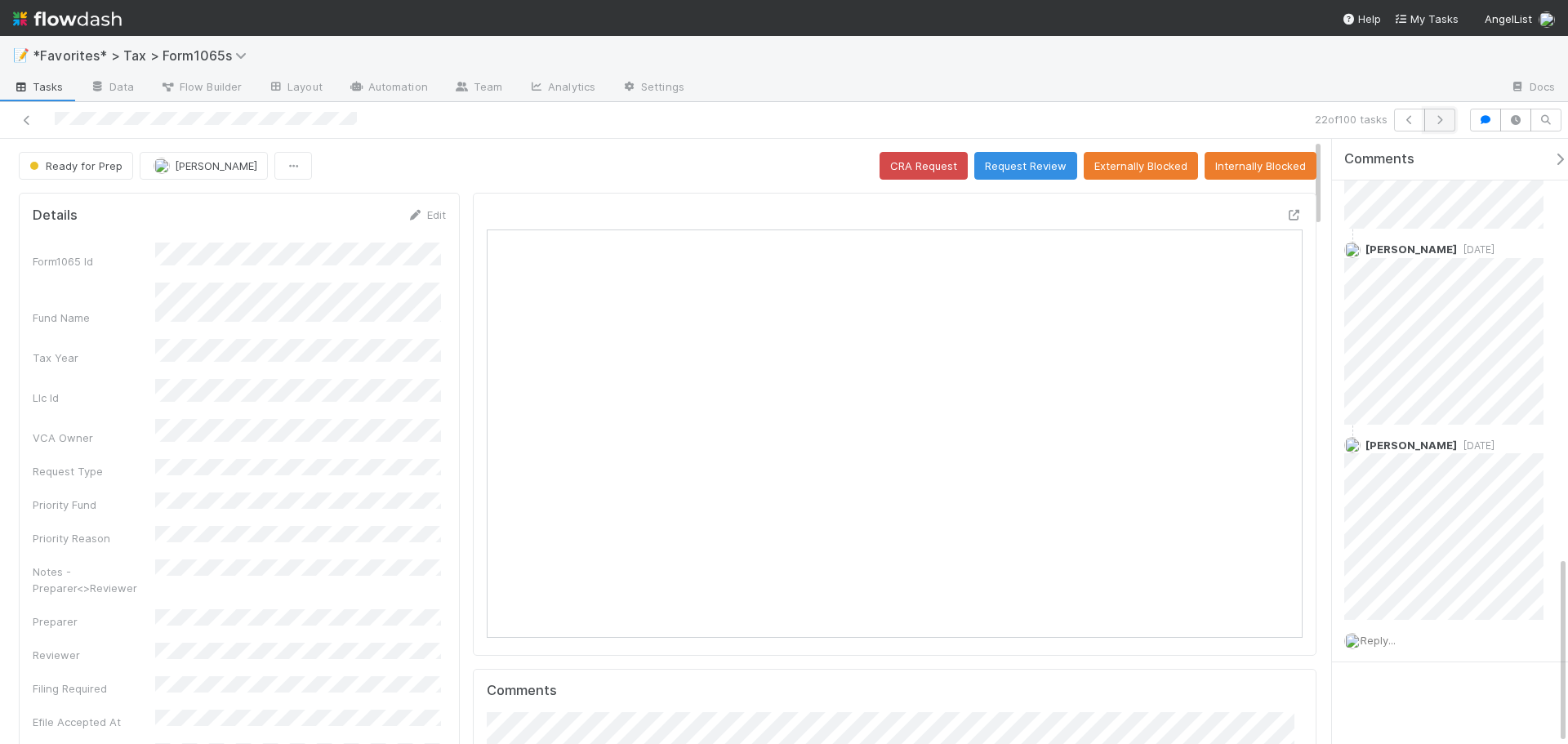
click at [1436, 126] on button "button" at bounding box center [1440, 120] width 31 height 23
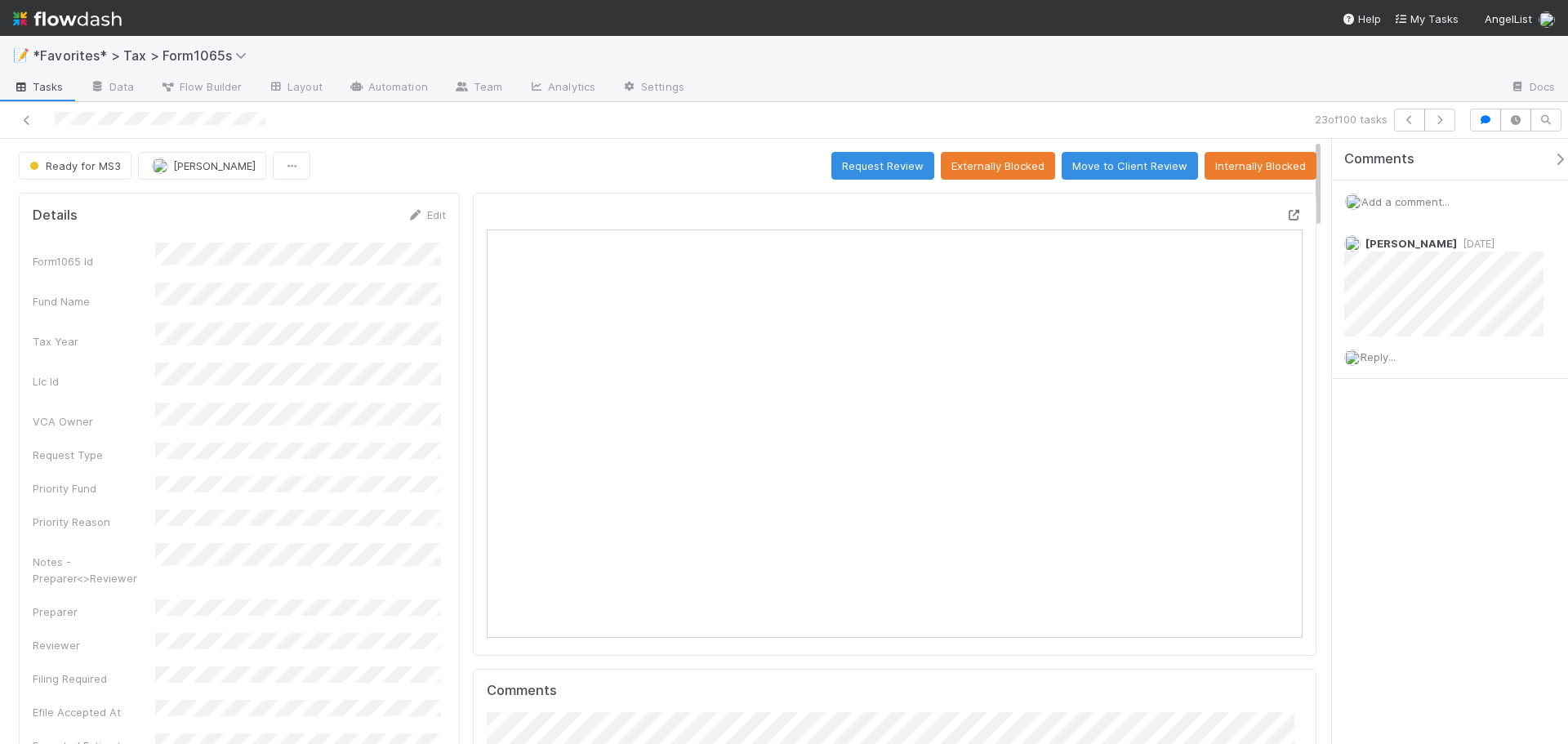
scroll to position [320, 795]
click at [1286, 213] on icon at bounding box center [1294, 215] width 16 height 11
click at [1442, 129] on button "button" at bounding box center [1440, 120] width 31 height 23
click at [1436, 121] on icon "button" at bounding box center [1439, 120] width 16 height 10
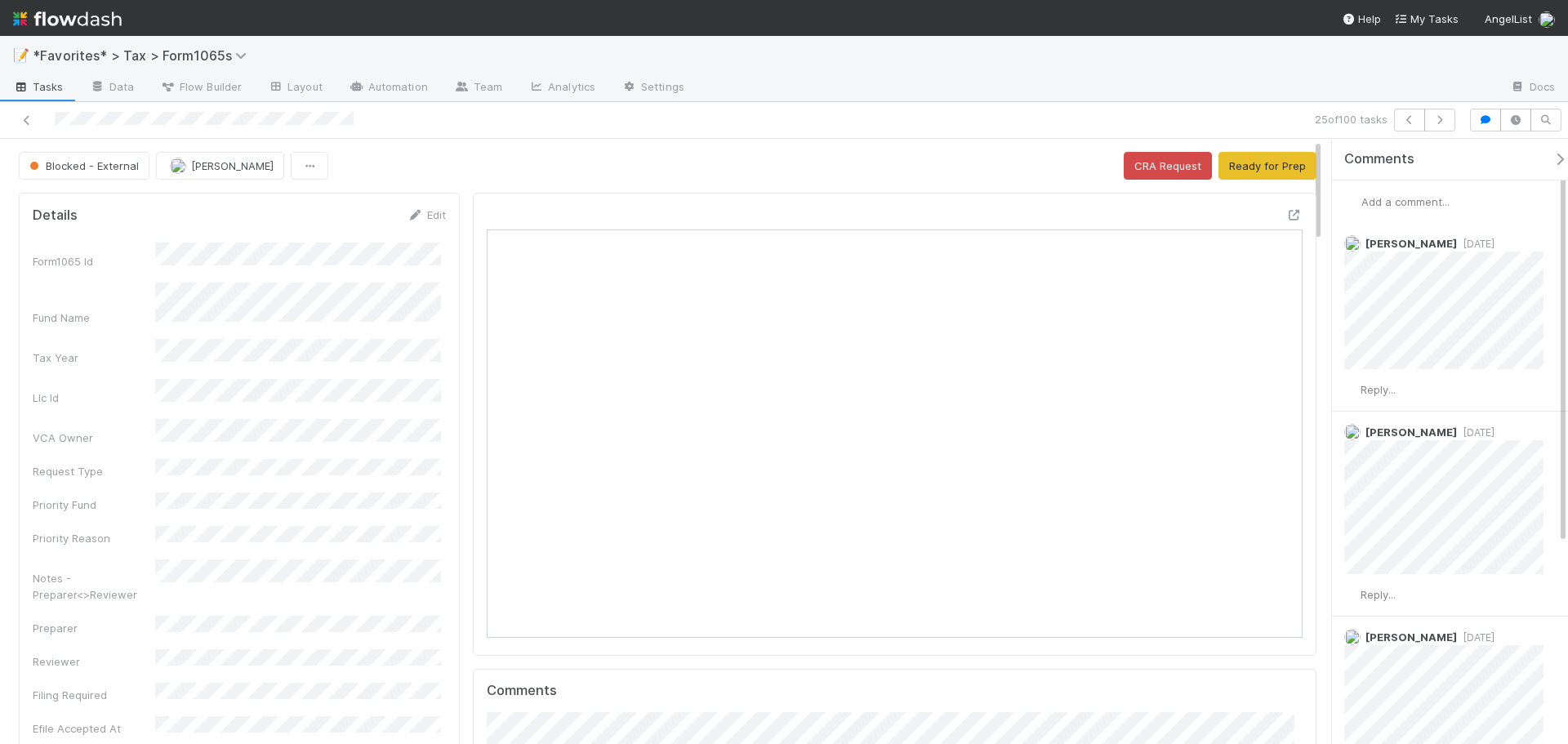
scroll to position [320, 397]
click at [1442, 124] on icon "button" at bounding box center [1439, 120] width 16 height 10
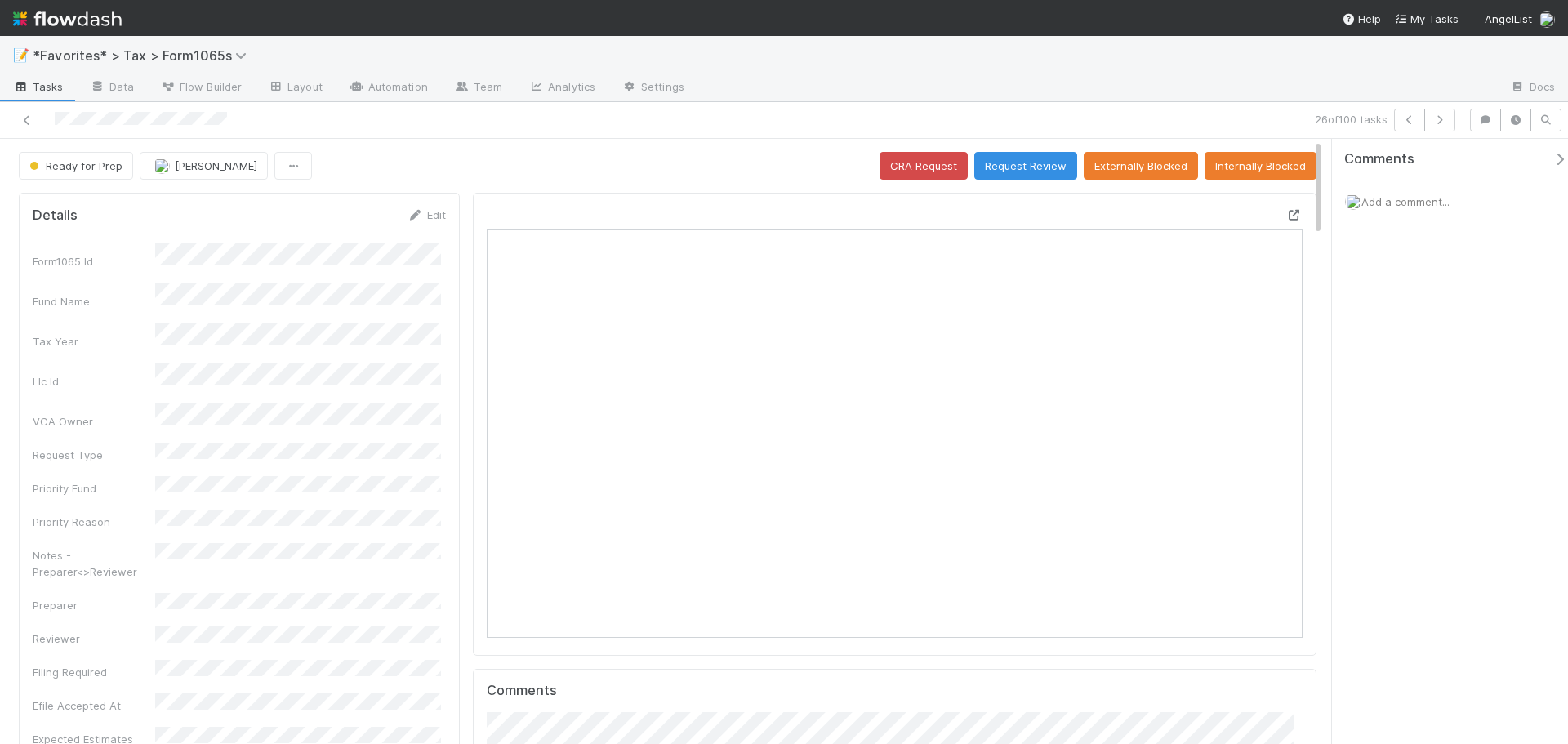
click at [1286, 217] on icon at bounding box center [1294, 215] width 16 height 11
click at [1444, 108] on div "26 of 100 tasks" at bounding box center [784, 120] width 1568 height 37
click at [1441, 120] on icon "button" at bounding box center [1439, 120] width 16 height 10
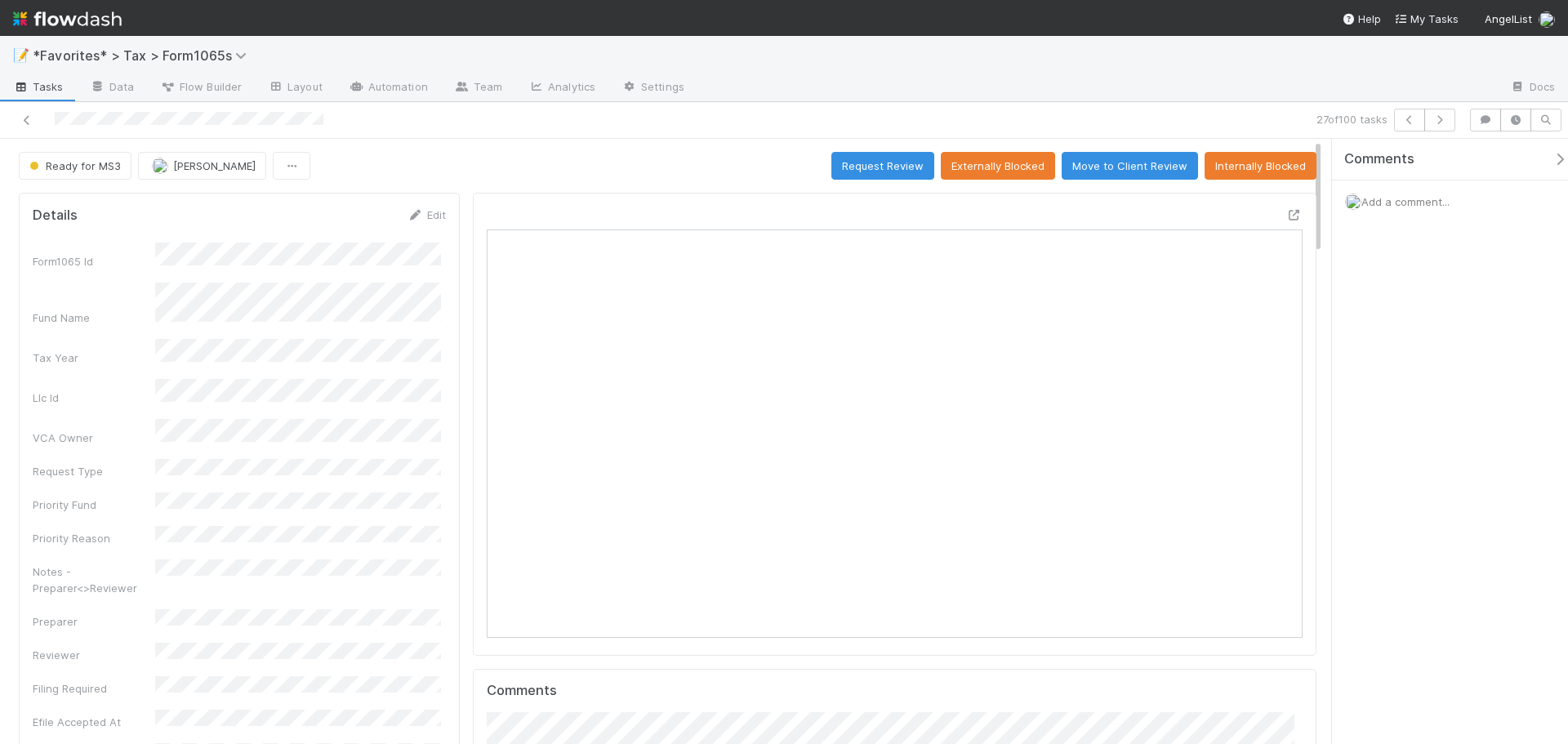
scroll to position [320, 795]
click at [1441, 119] on icon "button" at bounding box center [1439, 120] width 16 height 10
click at [1436, 122] on icon "button" at bounding box center [1439, 120] width 16 height 10
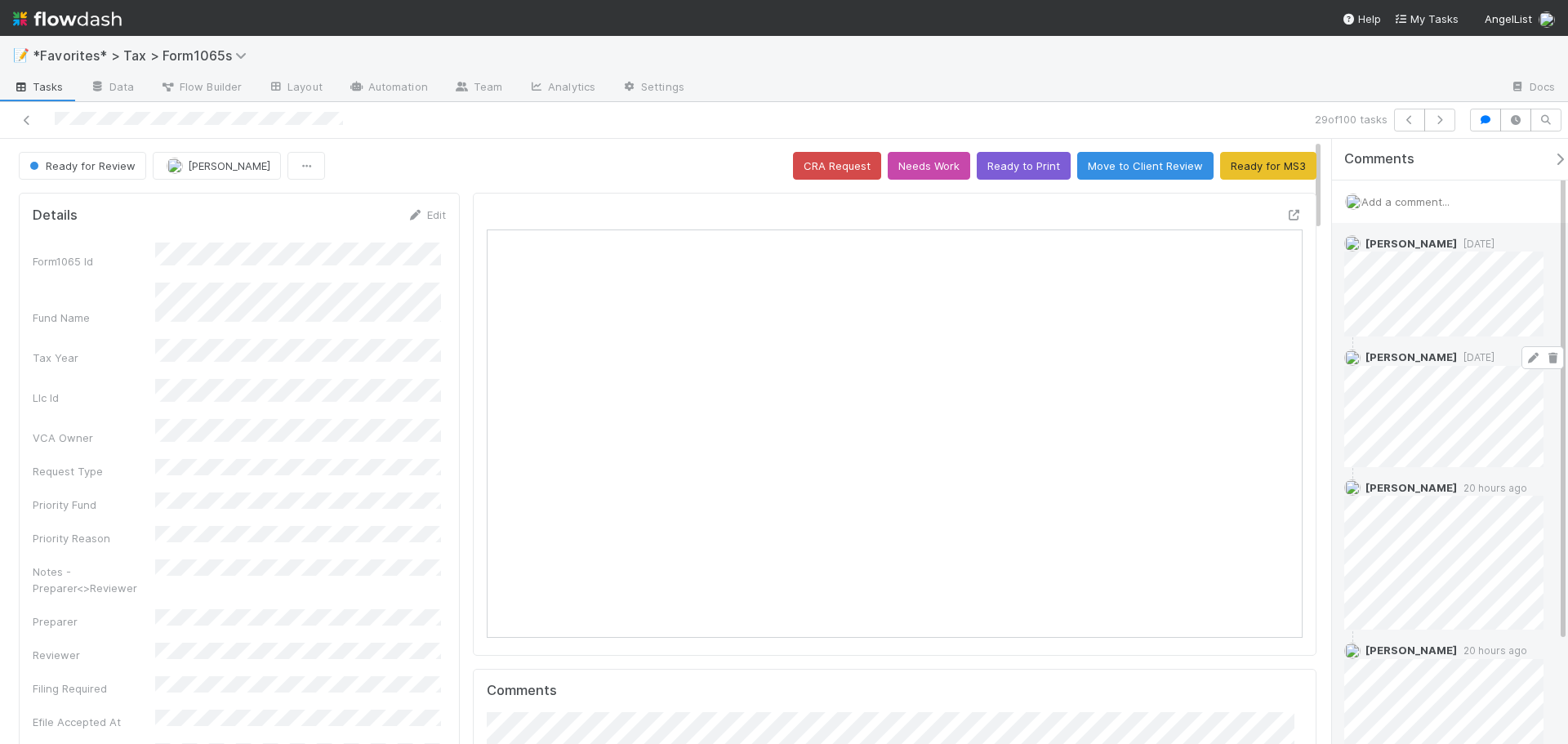
scroll to position [320, 397]
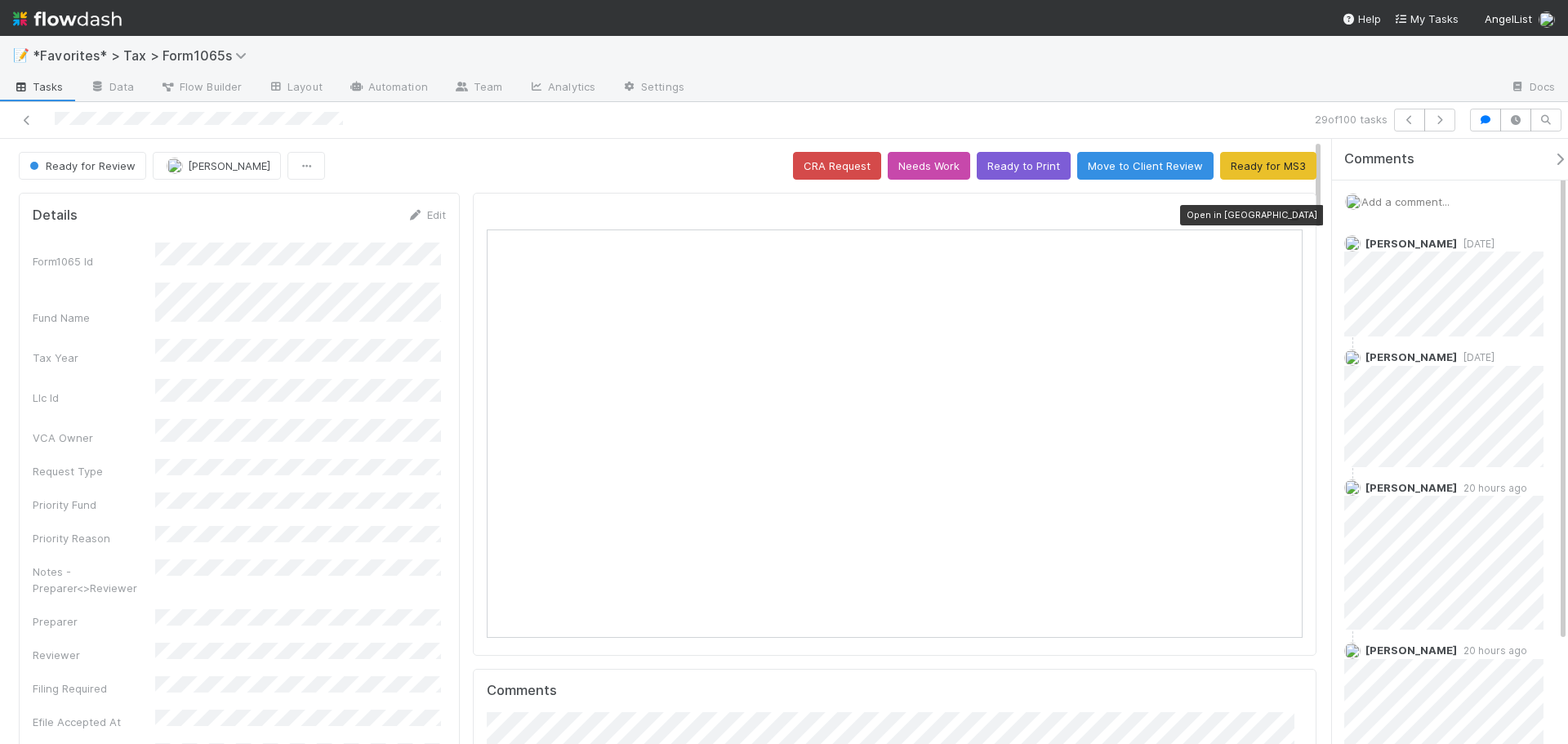
click at [1286, 213] on icon at bounding box center [1294, 215] width 16 height 11
click at [1436, 118] on icon "button" at bounding box center [1439, 120] width 16 height 10
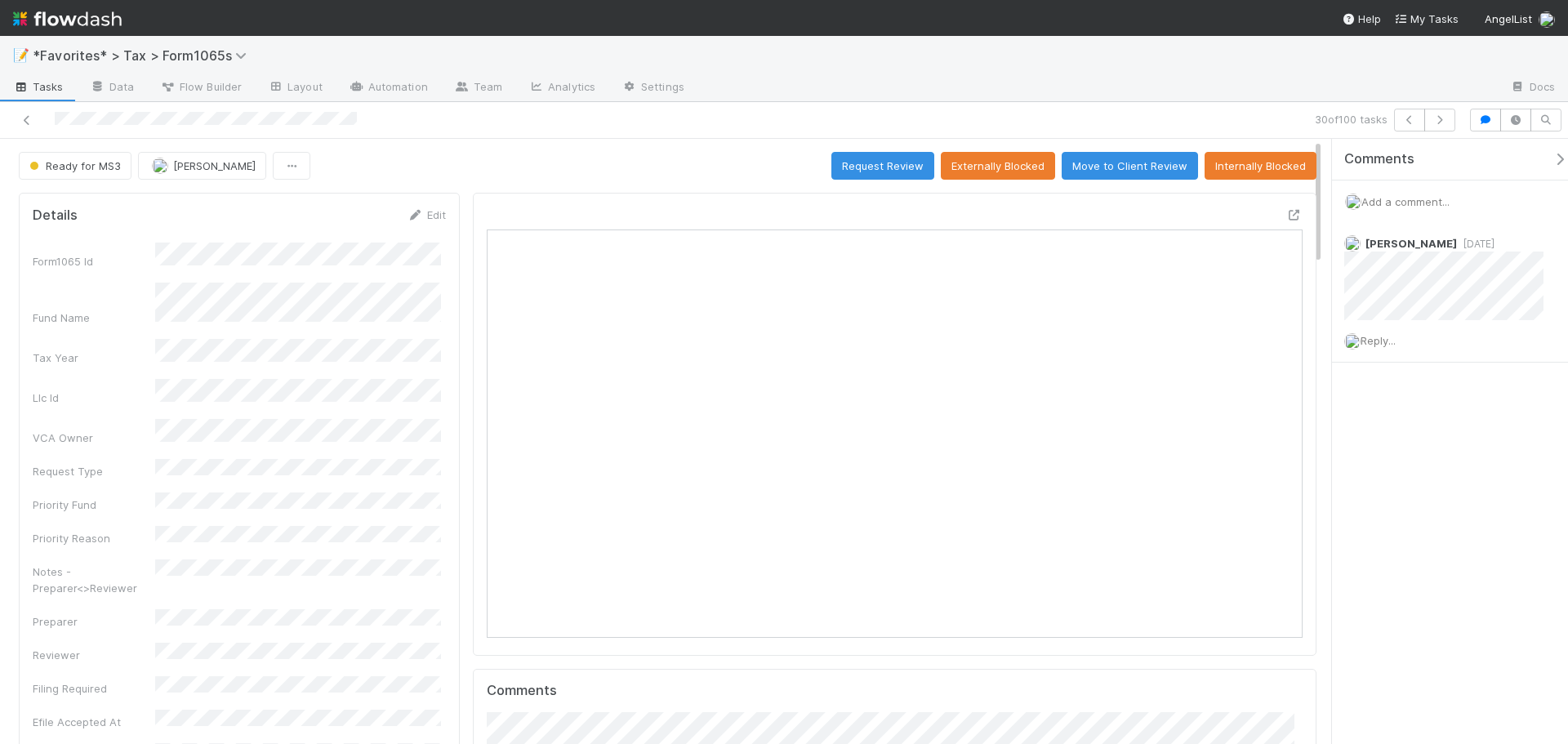
scroll to position [320, 397]
click at [1286, 215] on icon at bounding box center [1294, 215] width 16 height 11
click at [1440, 118] on icon "button" at bounding box center [1439, 120] width 16 height 10
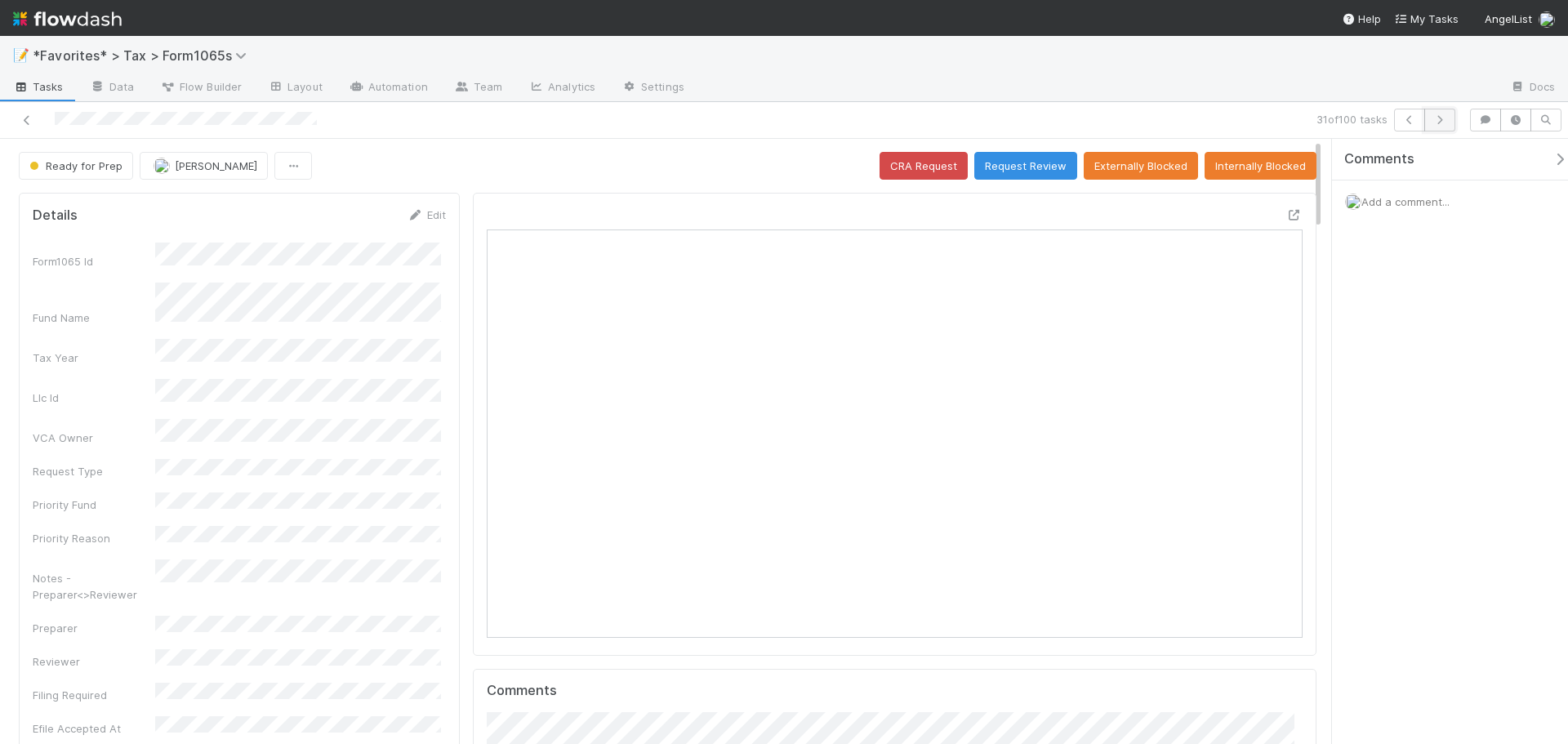
click at [1451, 122] on button "button" at bounding box center [1440, 120] width 31 height 23
click at [1445, 122] on icon "button" at bounding box center [1439, 120] width 16 height 10
click at [1436, 121] on icon "button" at bounding box center [1439, 120] width 16 height 10
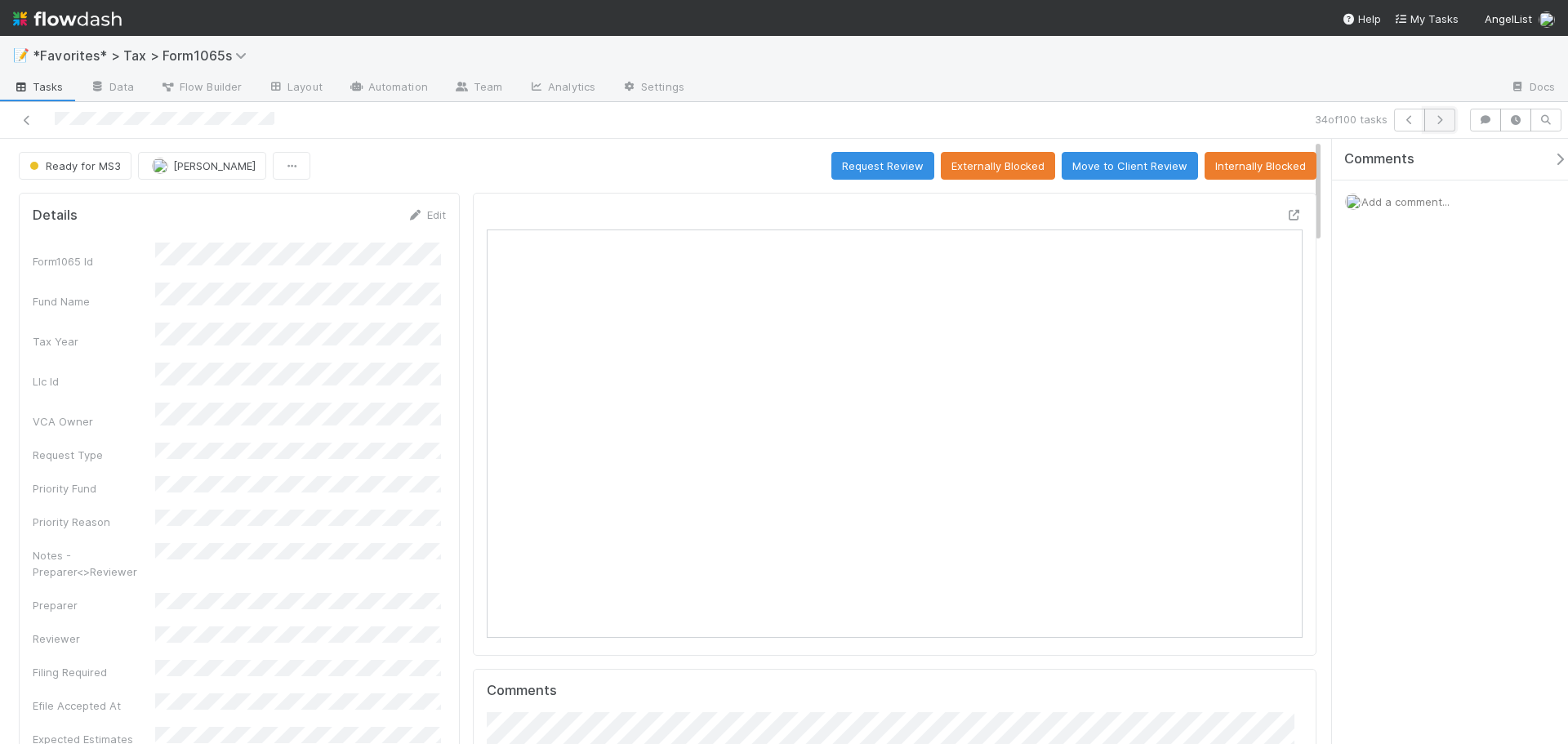
click at [1437, 123] on icon "button" at bounding box center [1439, 120] width 16 height 10
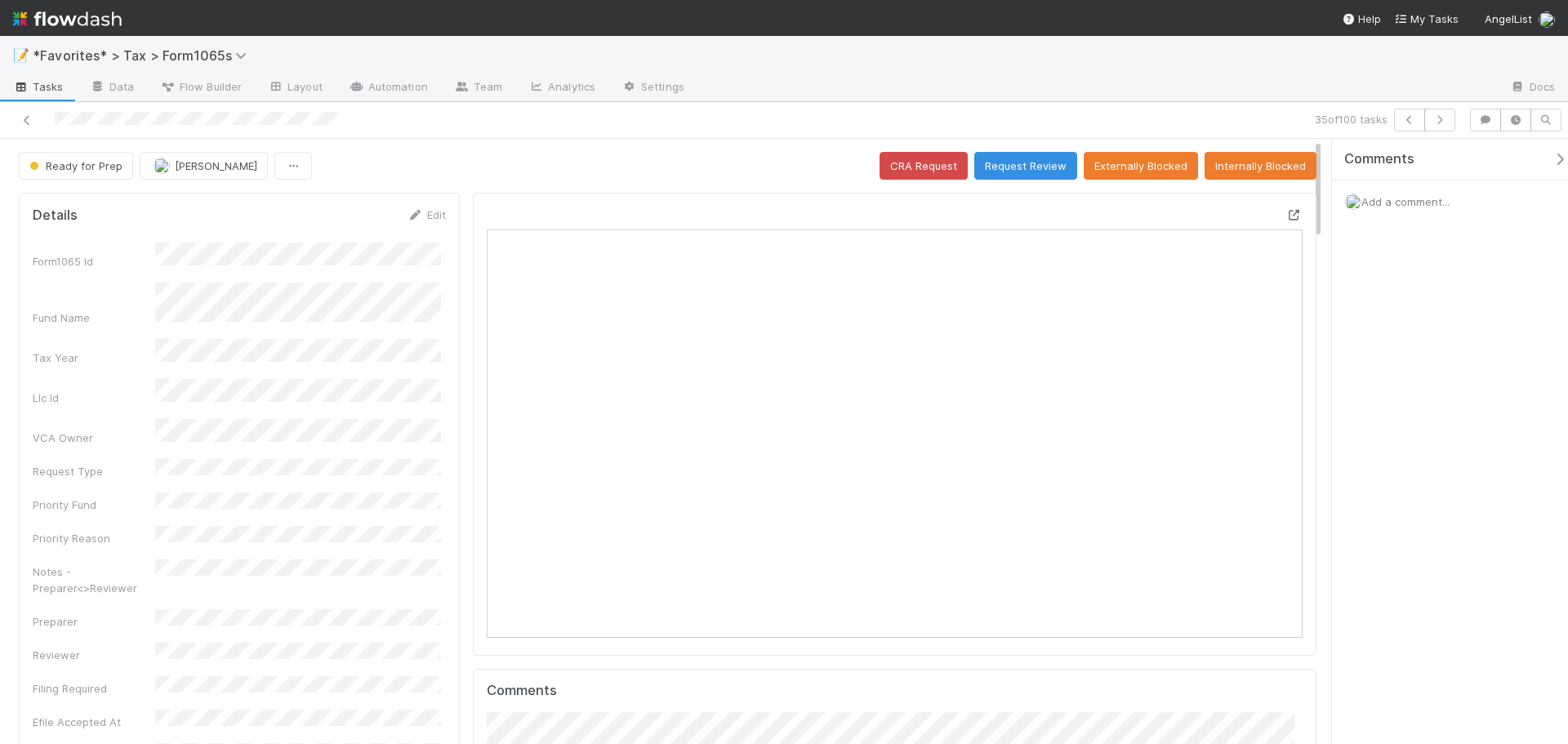
click at [1286, 218] on icon at bounding box center [1294, 215] width 16 height 11
click at [1434, 112] on button "button" at bounding box center [1440, 120] width 31 height 23
click at [1410, 109] on button "button" at bounding box center [1409, 120] width 31 height 23
click at [1286, 210] on icon at bounding box center [1294, 215] width 16 height 11
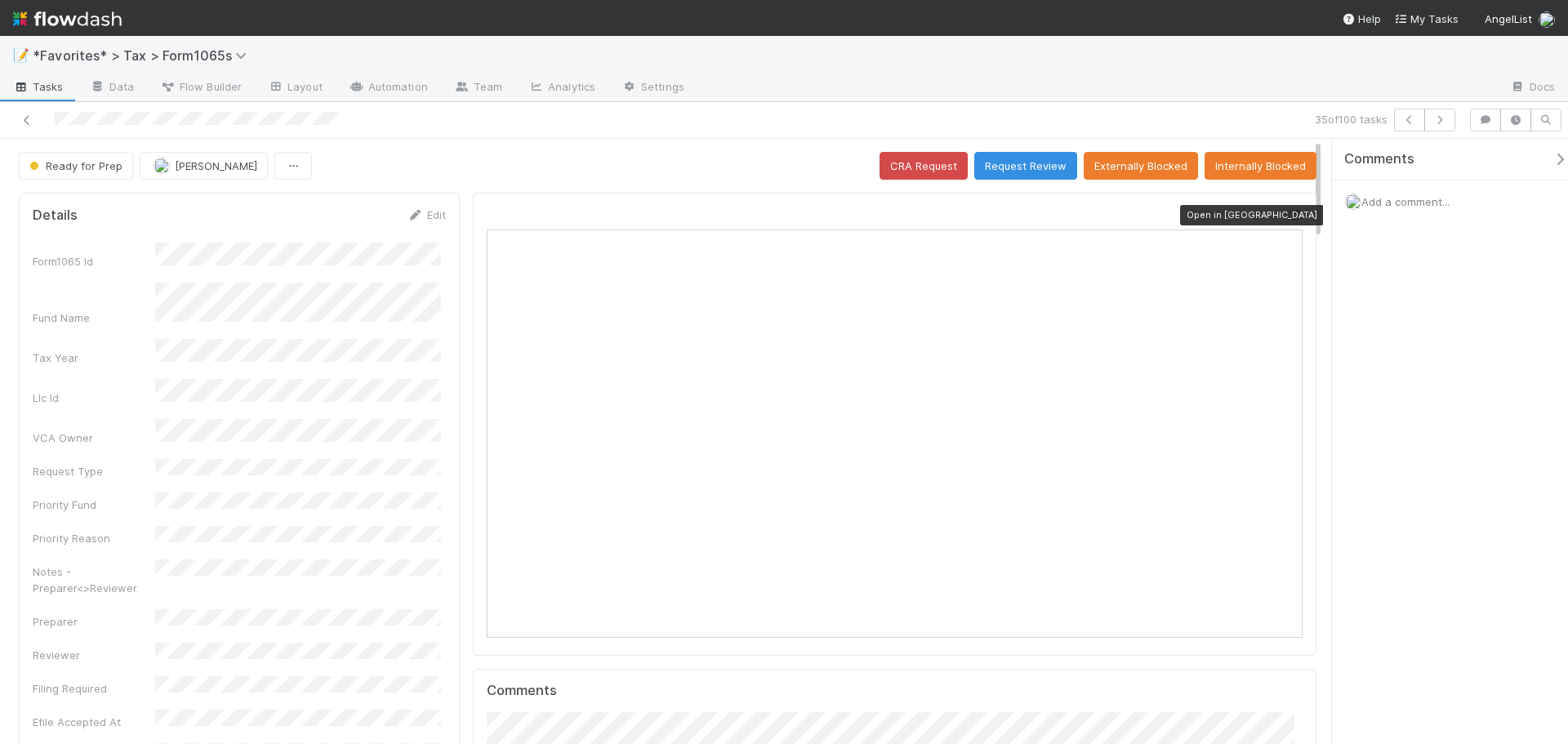
scroll to position [320, 795]
click at [1451, 121] on button "button" at bounding box center [1440, 120] width 31 height 23
click at [1286, 213] on icon at bounding box center [1294, 215] width 16 height 11
click at [1432, 122] on icon "button" at bounding box center [1439, 120] width 16 height 10
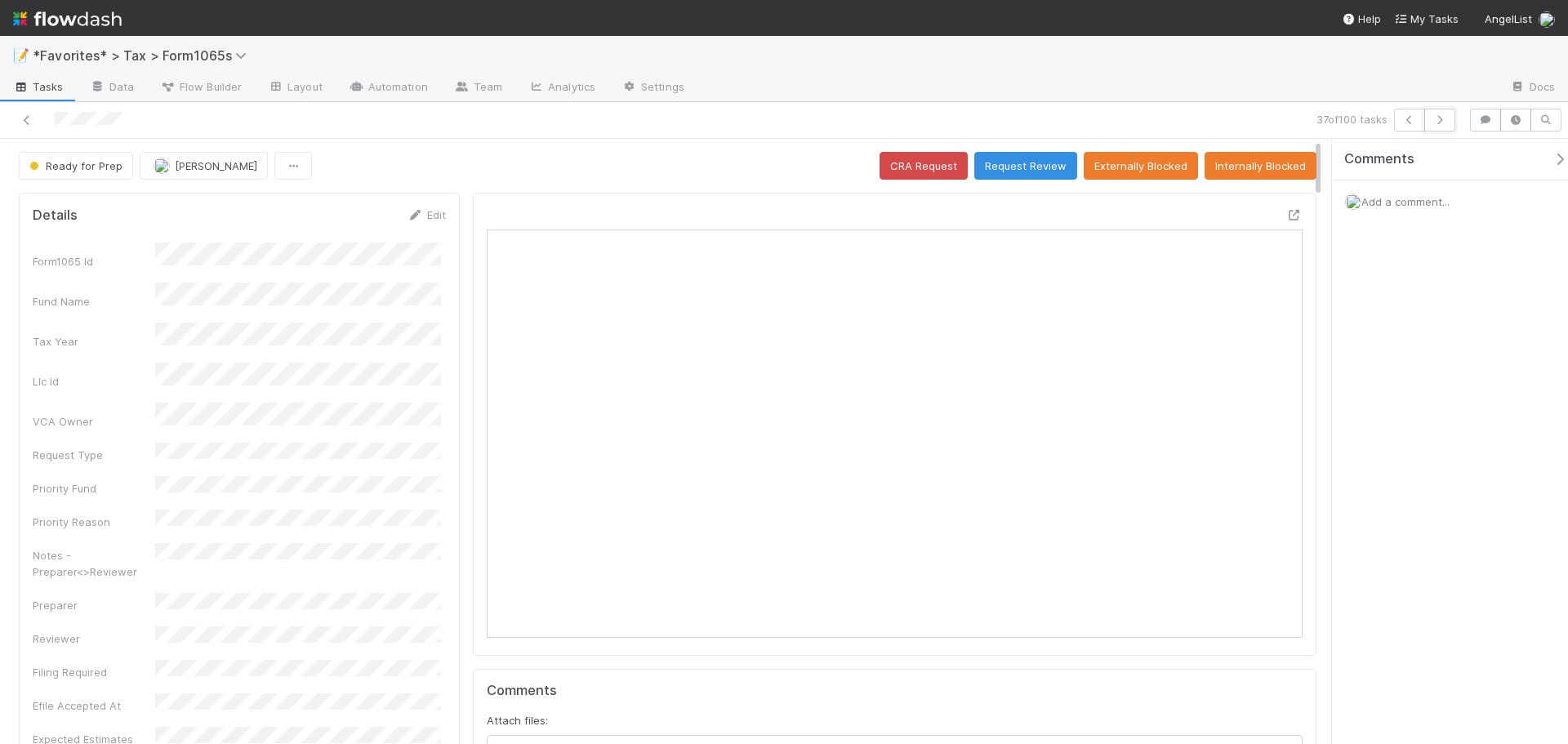
drag, startPoint x: 1444, startPoint y: 129, endPoint x: 1315, endPoint y: 212, distance: 153.4
click at [1410, 253] on div "37 of 100 tasks Ready for Prep Enrique Hernandez CRA Request Request Review Ext…" at bounding box center [784, 423] width 1568 height 642
click at [1286, 213] on icon at bounding box center [1294, 215] width 16 height 11
click at [1430, 123] on button "button" at bounding box center [1440, 120] width 31 height 23
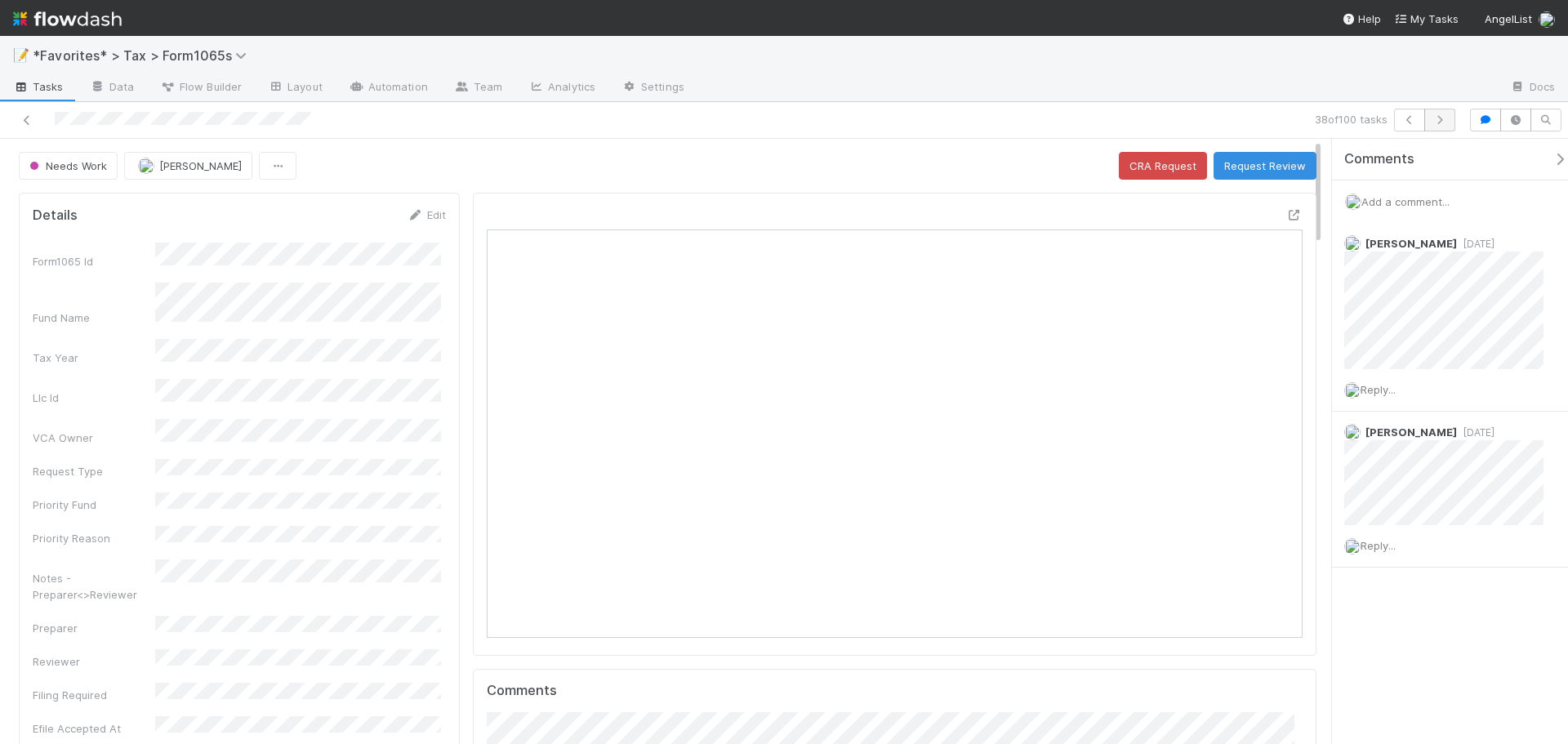
scroll to position [320, 795]
click at [1447, 124] on icon "button" at bounding box center [1439, 120] width 16 height 10
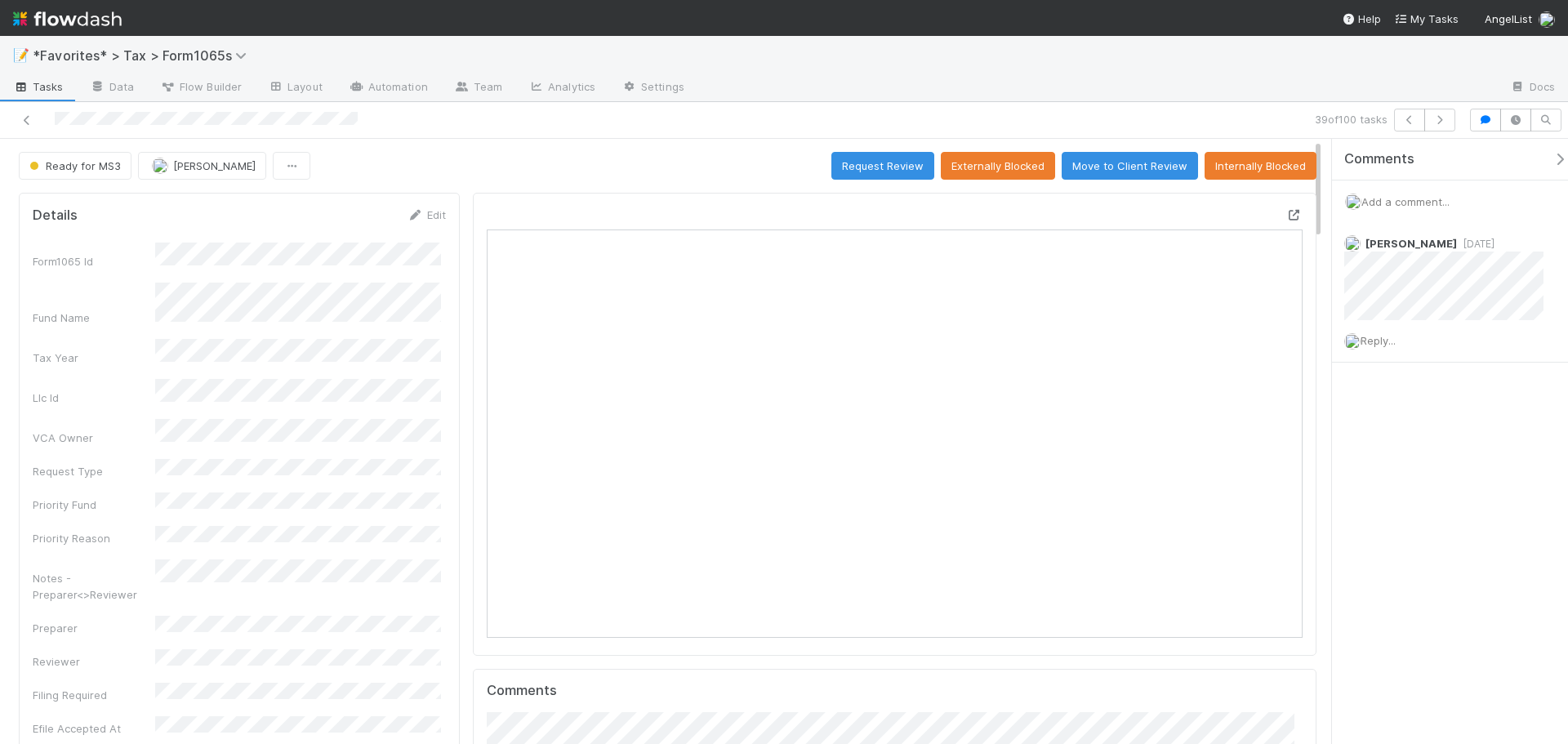
click at [1286, 214] on icon at bounding box center [1294, 215] width 16 height 11
click at [1441, 115] on icon "button" at bounding box center [1439, 120] width 16 height 10
click at [24, 119] on icon at bounding box center [27, 120] width 16 height 11
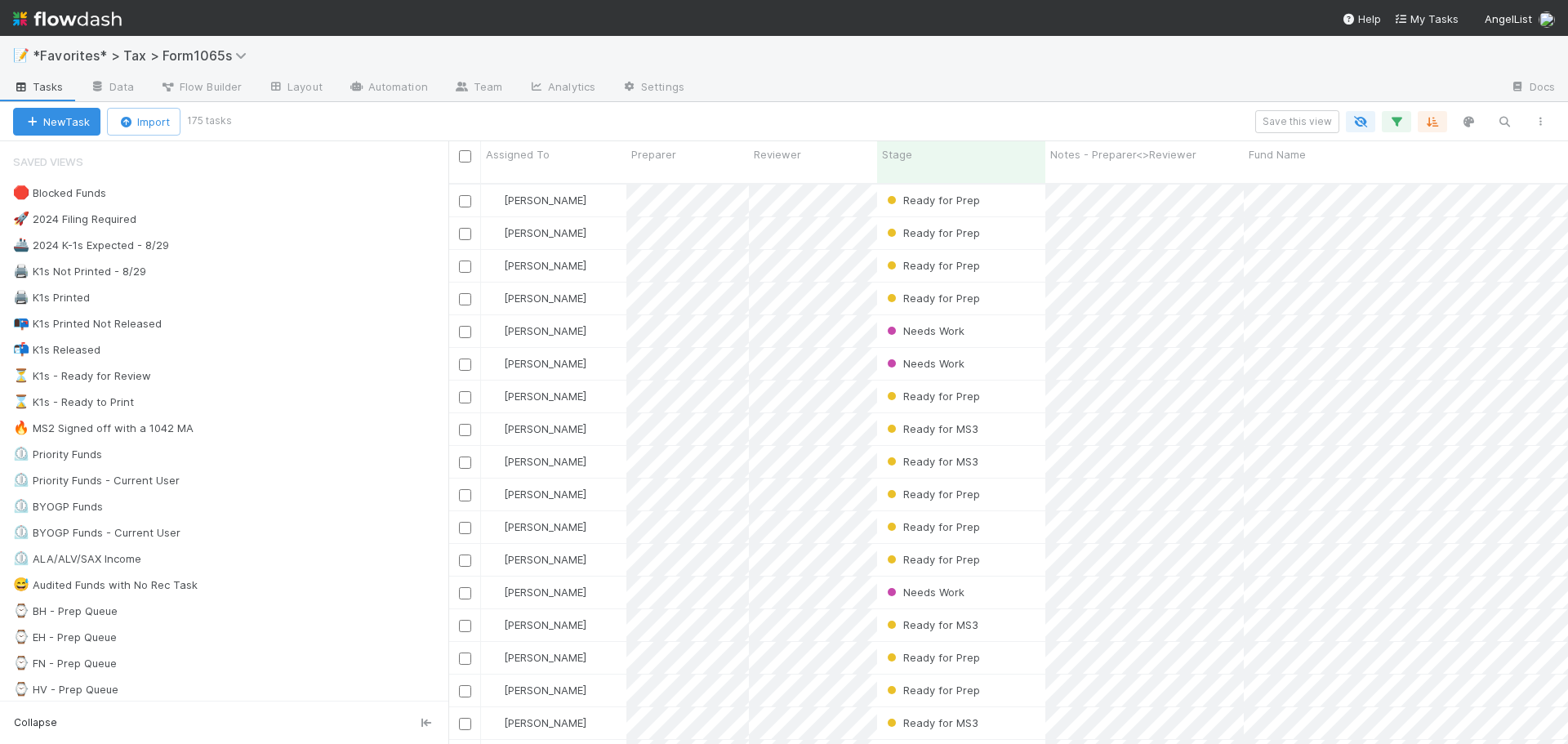
scroll to position [562, 1108]
click at [1398, 127] on icon "button" at bounding box center [1396, 121] width 16 height 14
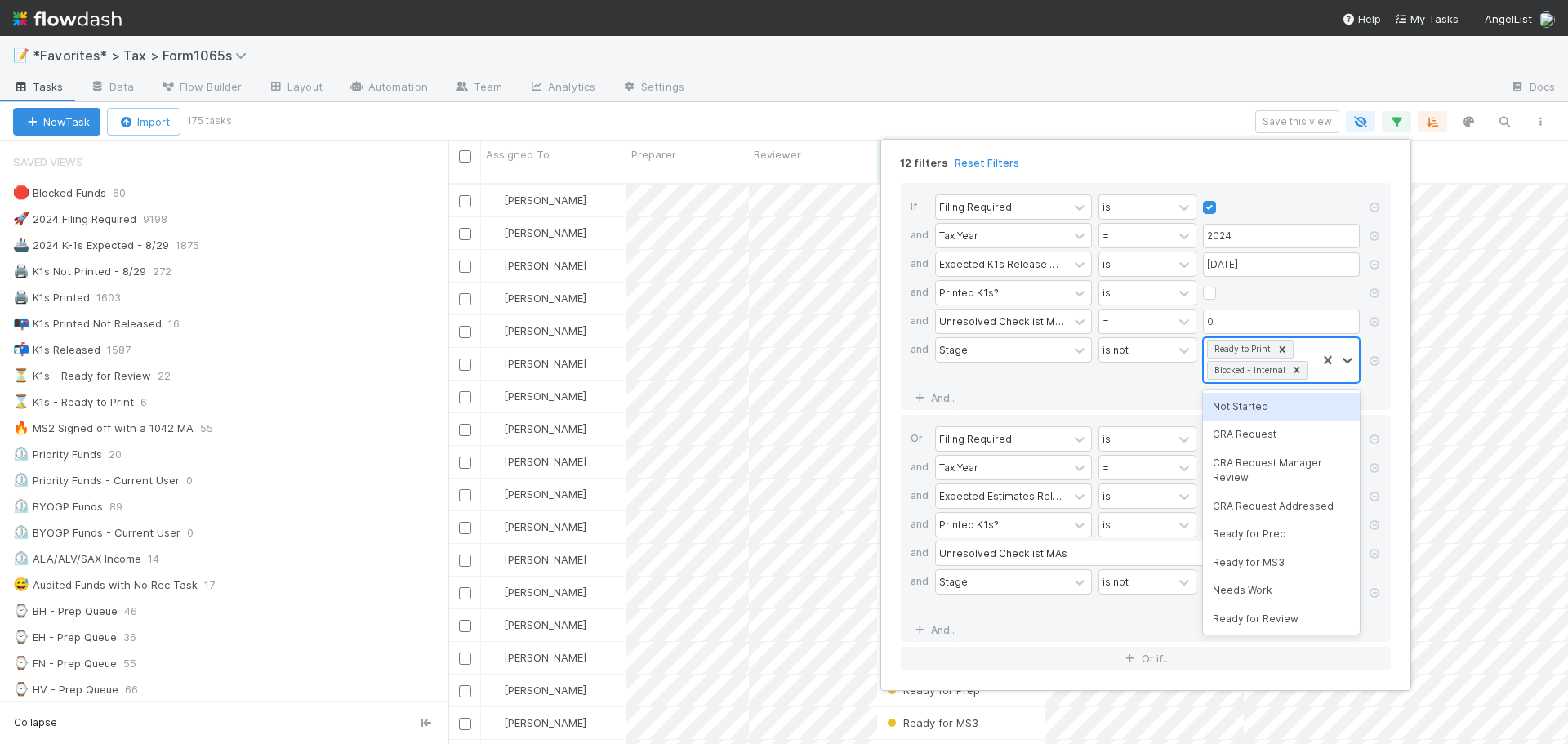
scroll to position [1, 0]
click at [1313, 376] on div "Ready to Print Blocked - Internal" at bounding box center [1260, 360] width 113 height 44
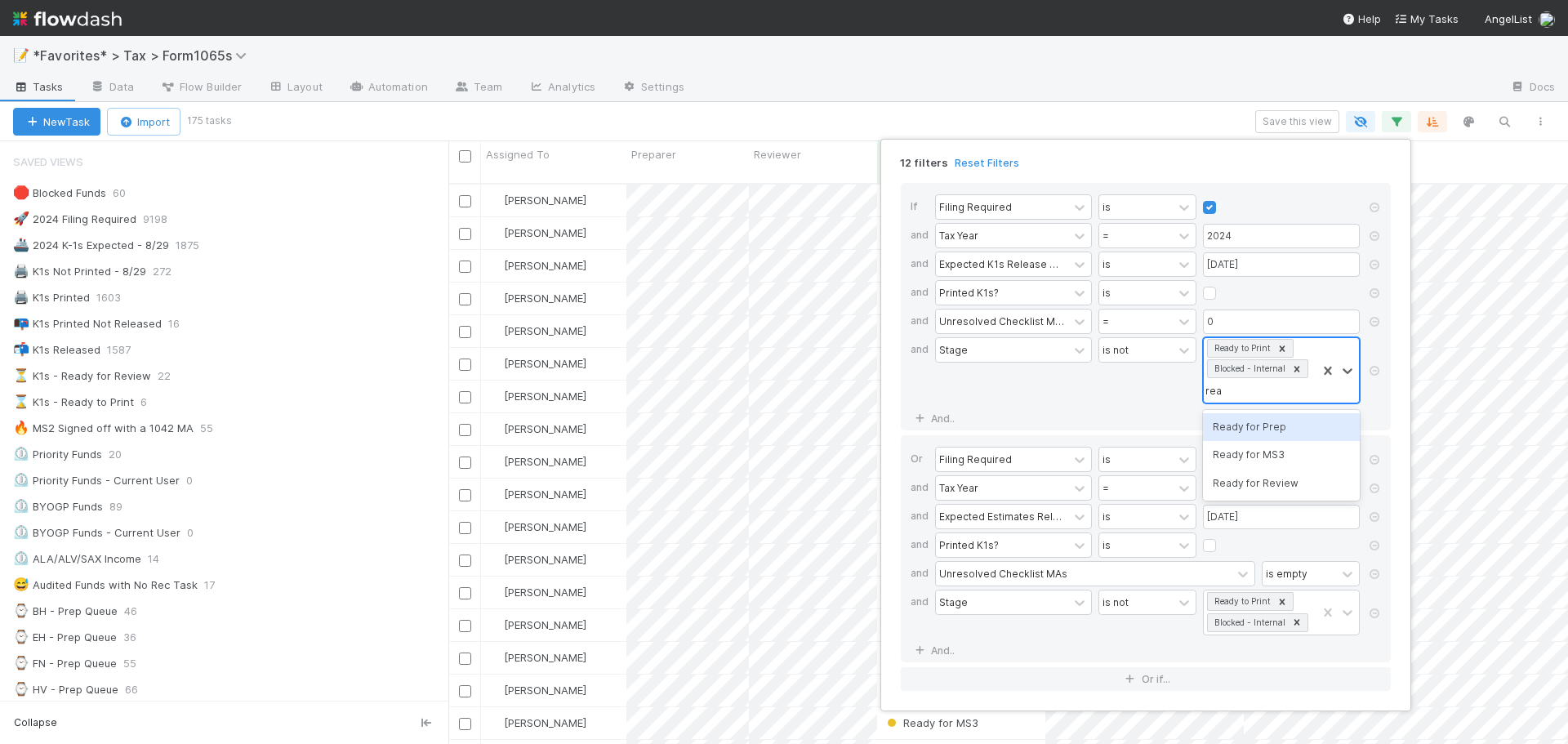
type input "read"
click at [1290, 461] on div "Ready for MS3" at bounding box center [1281, 454] width 157 height 28
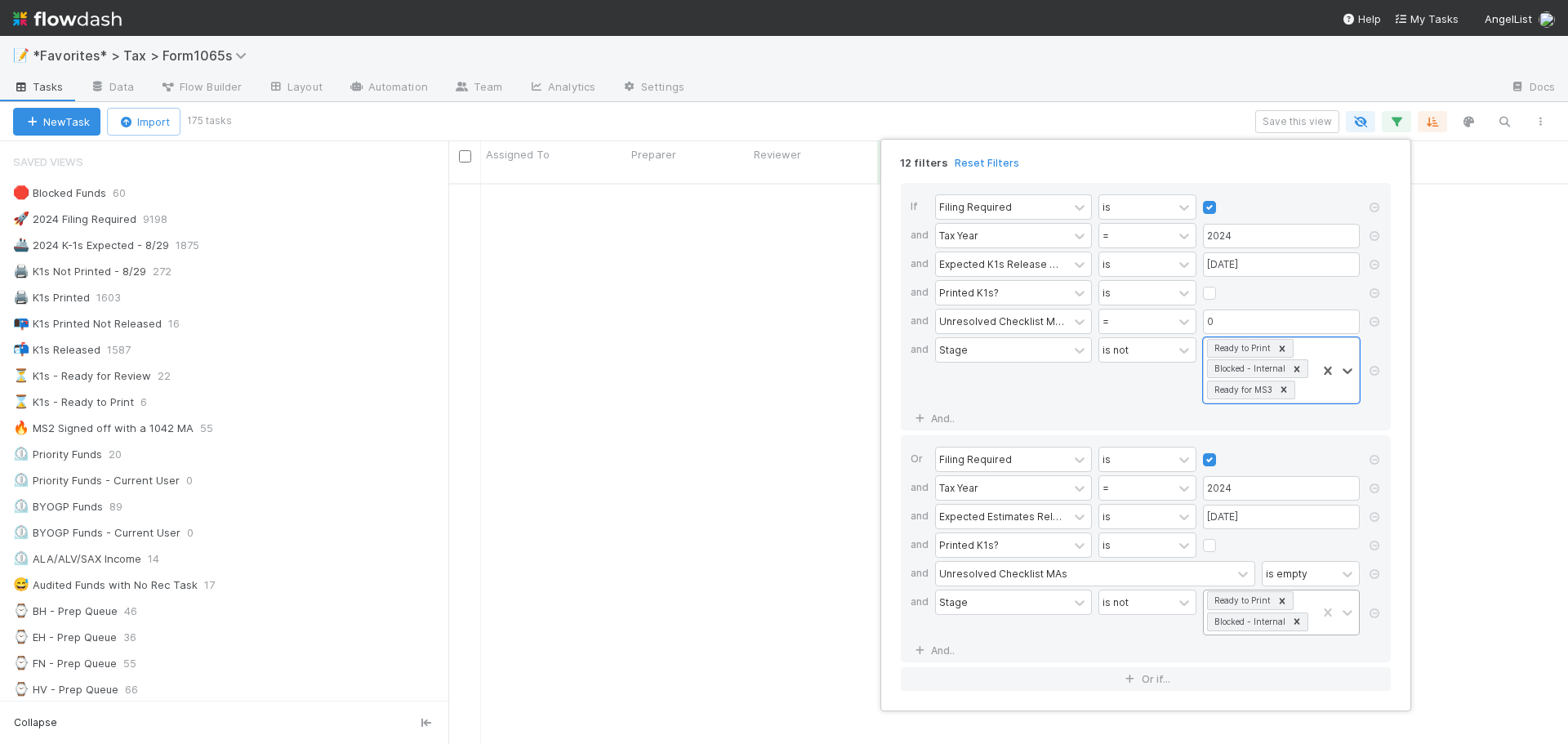
click at [1310, 631] on input "text" at bounding box center [1311, 622] width 2 height 24
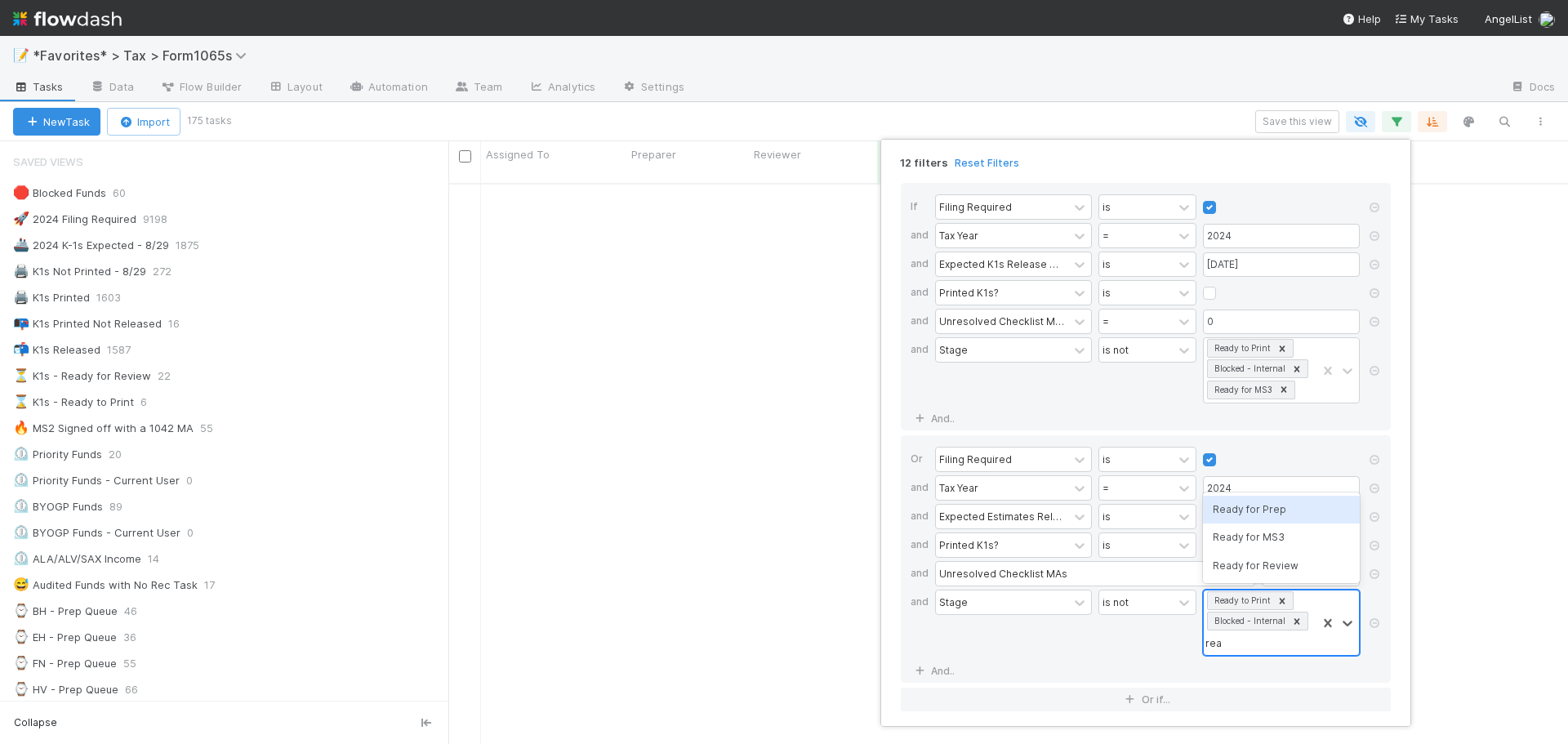
type input "read"
click at [1262, 537] on div "Ready for MS3" at bounding box center [1281, 537] width 157 height 28
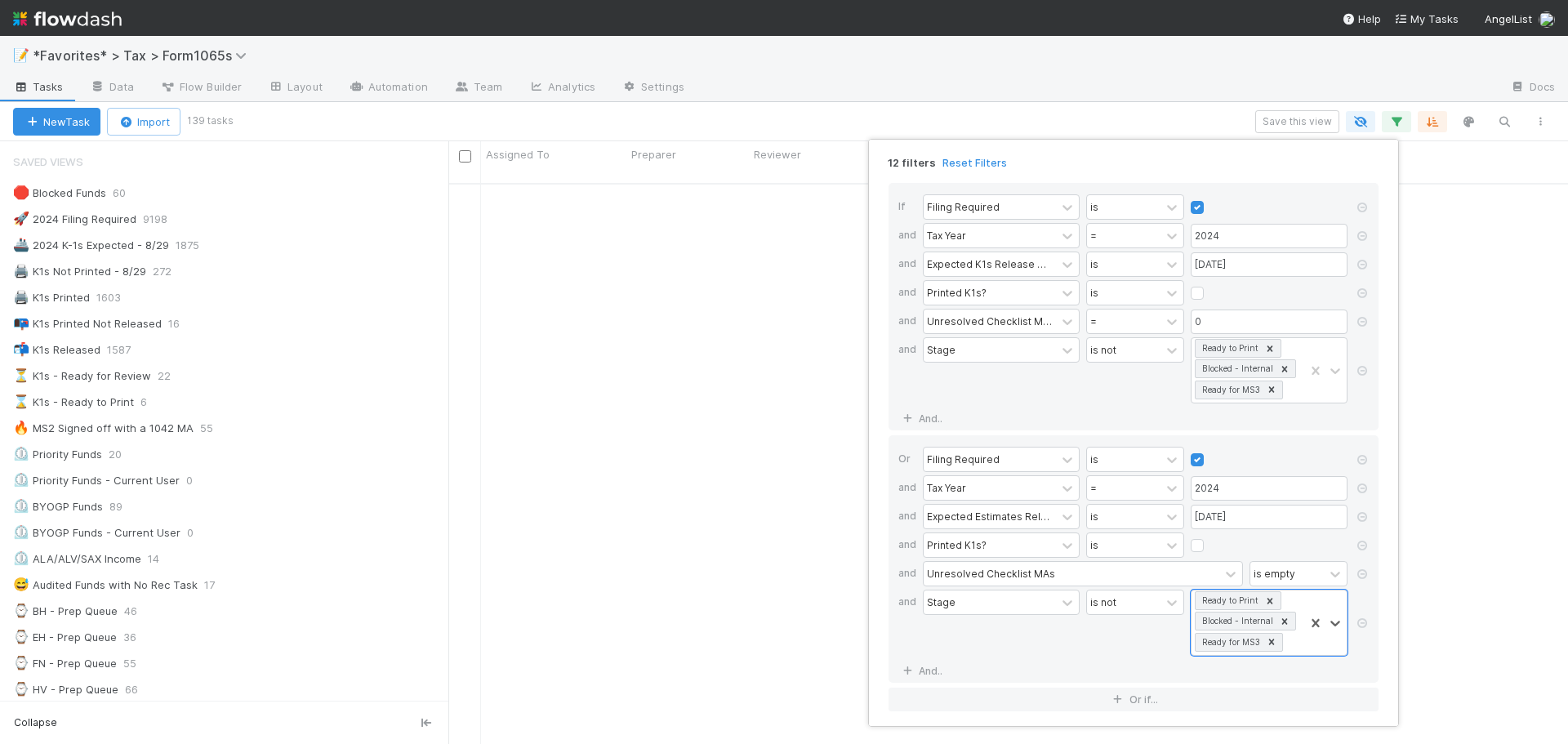
click at [1101, 114] on div "12 filters Reset Filters If Filing Required is and Tax Year = 2024 and Expected…" at bounding box center [784, 372] width 1568 height 744
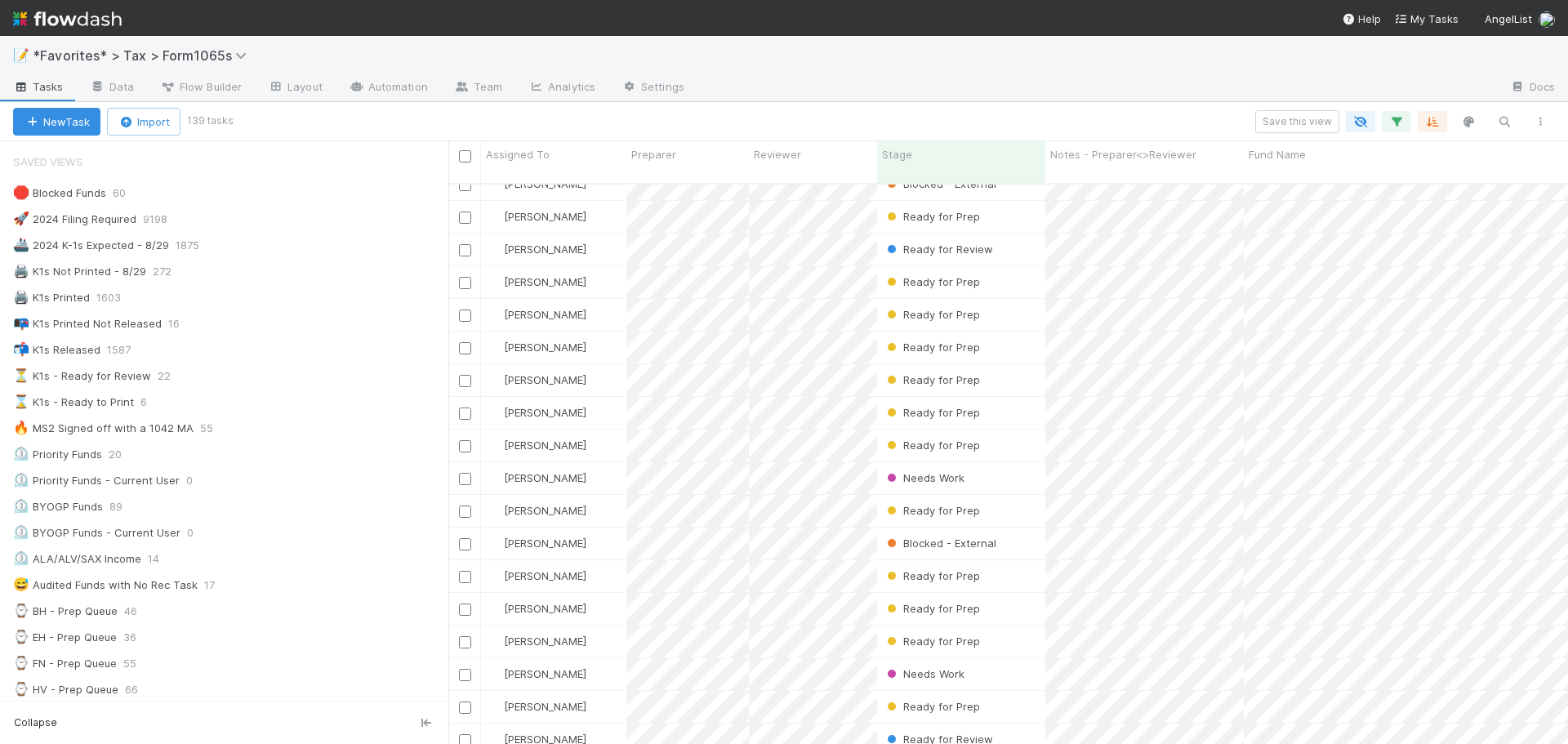
scroll to position [654, 0]
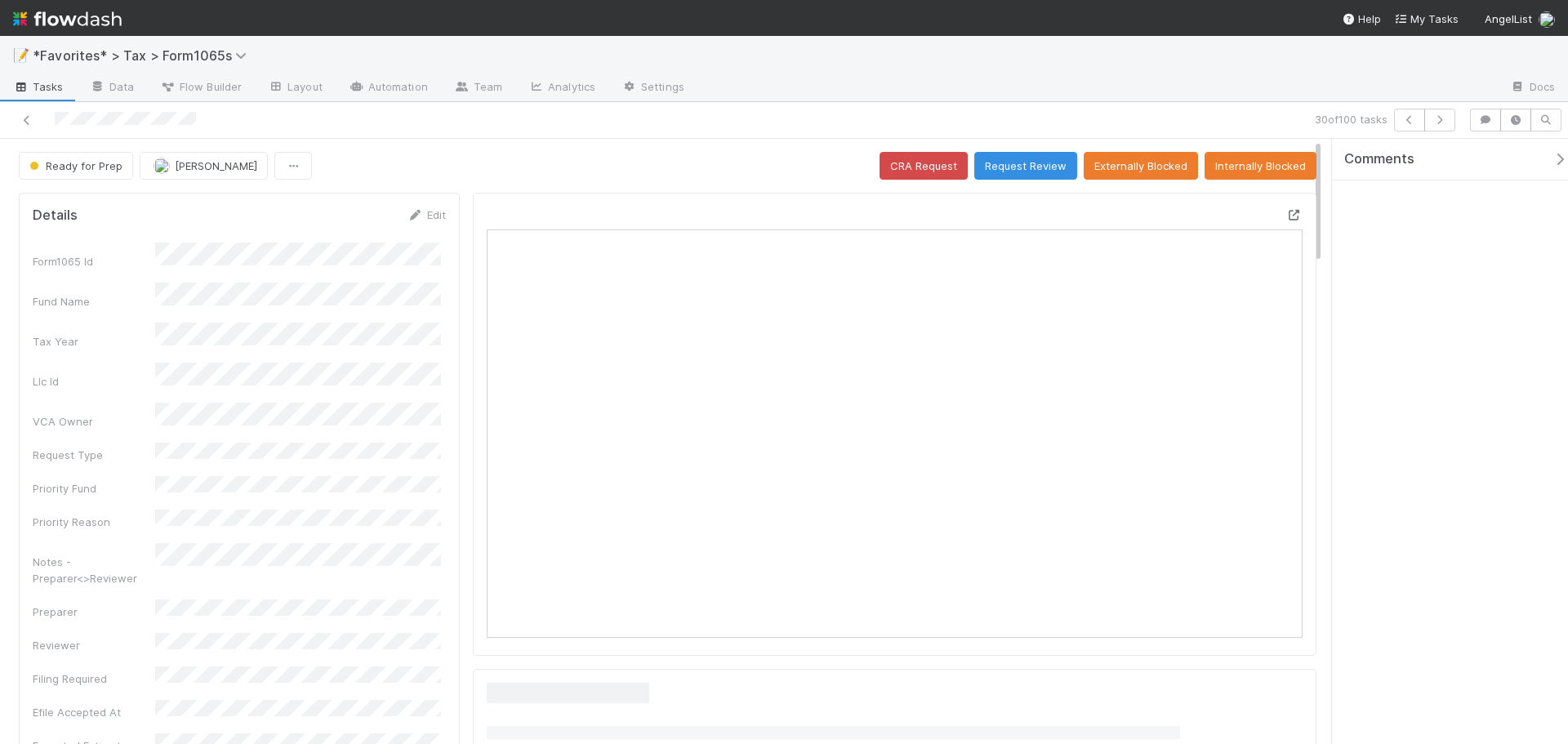
click at [1286, 216] on icon at bounding box center [1294, 215] width 16 height 11
drag, startPoint x: 791, startPoint y: 132, endPoint x: 880, endPoint y: 123, distance: 89.5
click at [791, 132] on div "30 of 100 tasks" at bounding box center [784, 120] width 1568 height 37
click at [885, 120] on div "30 of 100 tasks" at bounding box center [1099, 120] width 725 height 23
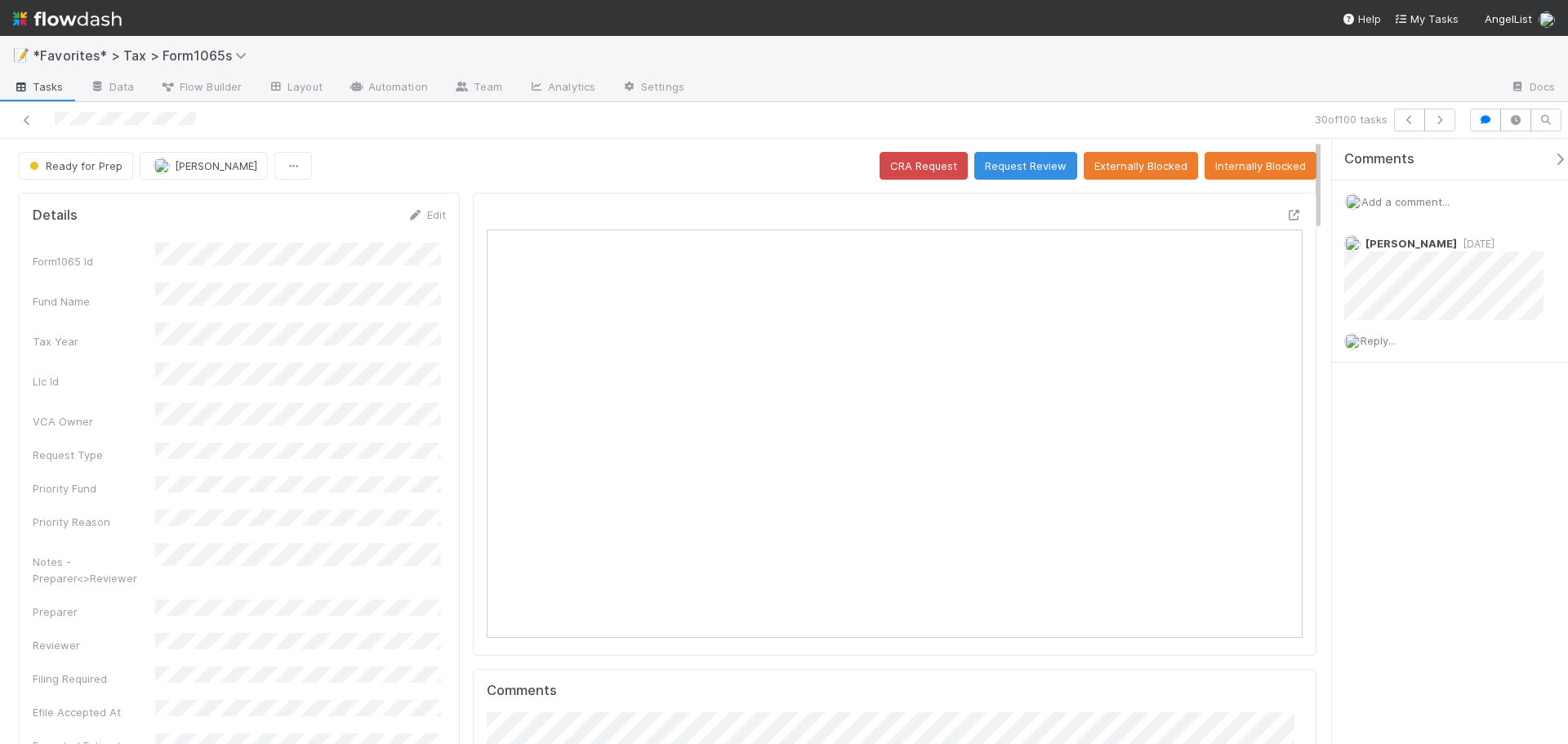
click at [889, 89] on div at bounding box center [1097, 88] width 800 height 26
click at [1430, 119] on button "button" at bounding box center [1440, 120] width 31 height 23
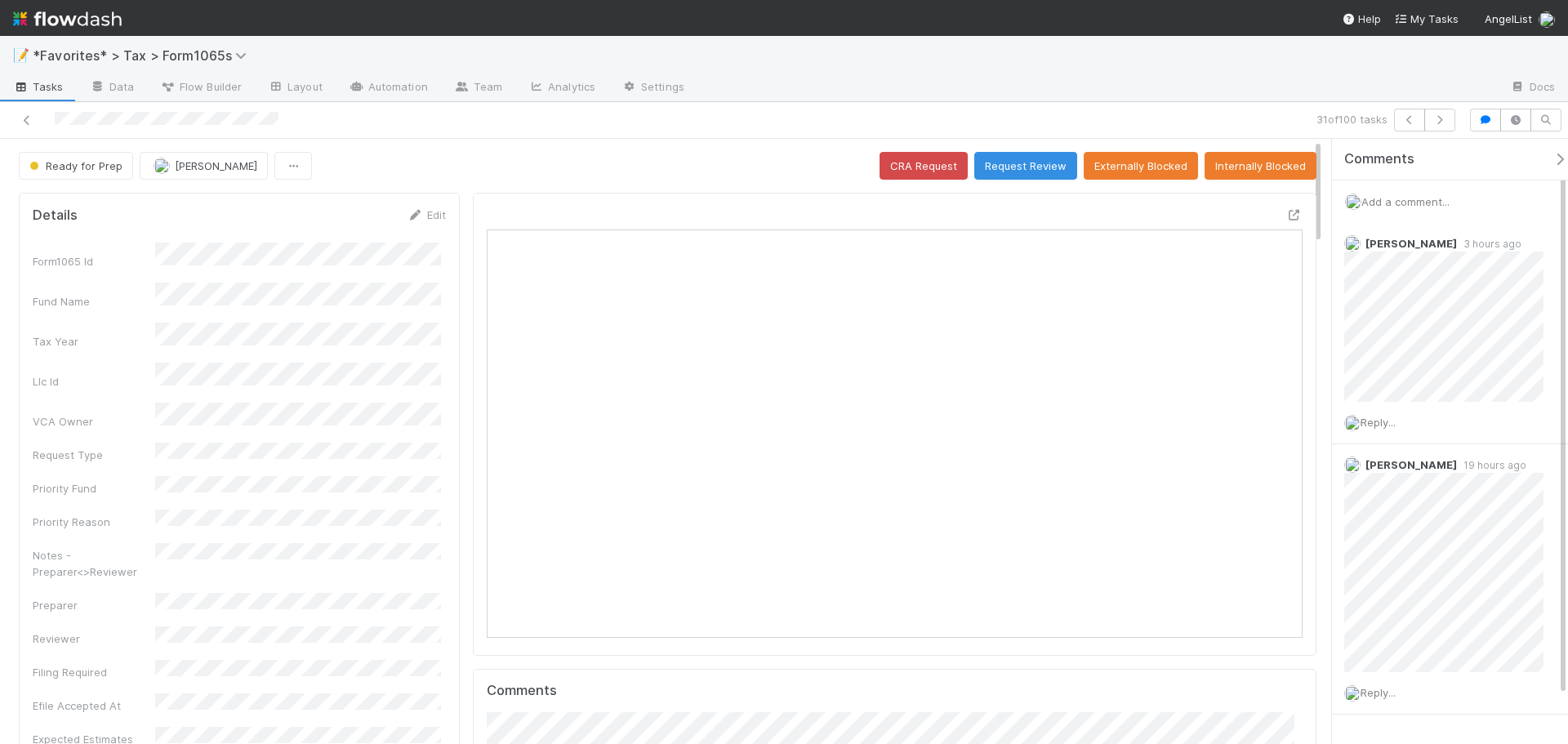
scroll to position [320, 397]
click at [1440, 117] on icon "button" at bounding box center [1439, 120] width 16 height 10
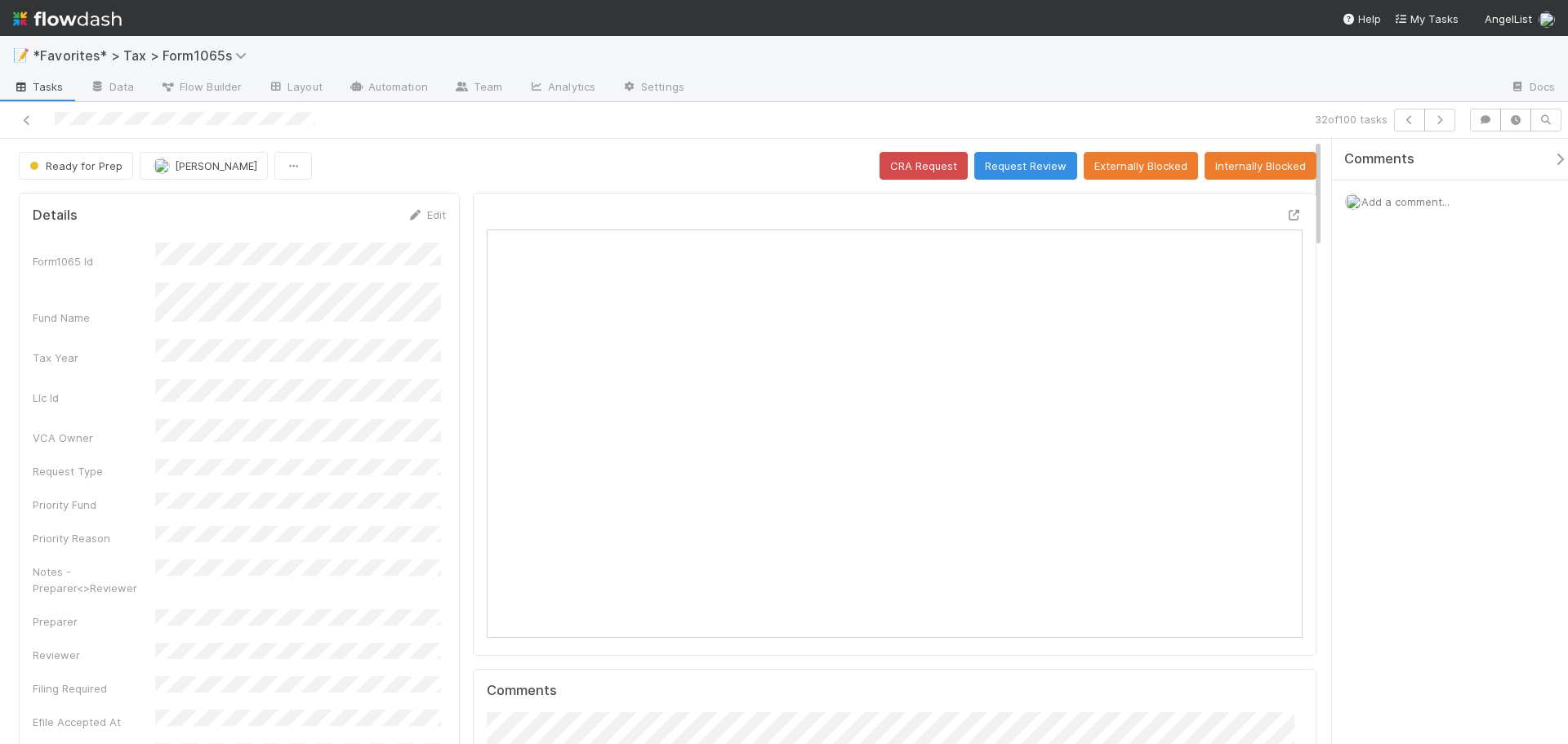
scroll to position [320, 397]
click at [731, 162] on div "Ready for Prep [PERSON_NAME] CRA Request Request Review Externally Blocked Inte…" at bounding box center [668, 166] width 1298 height 28
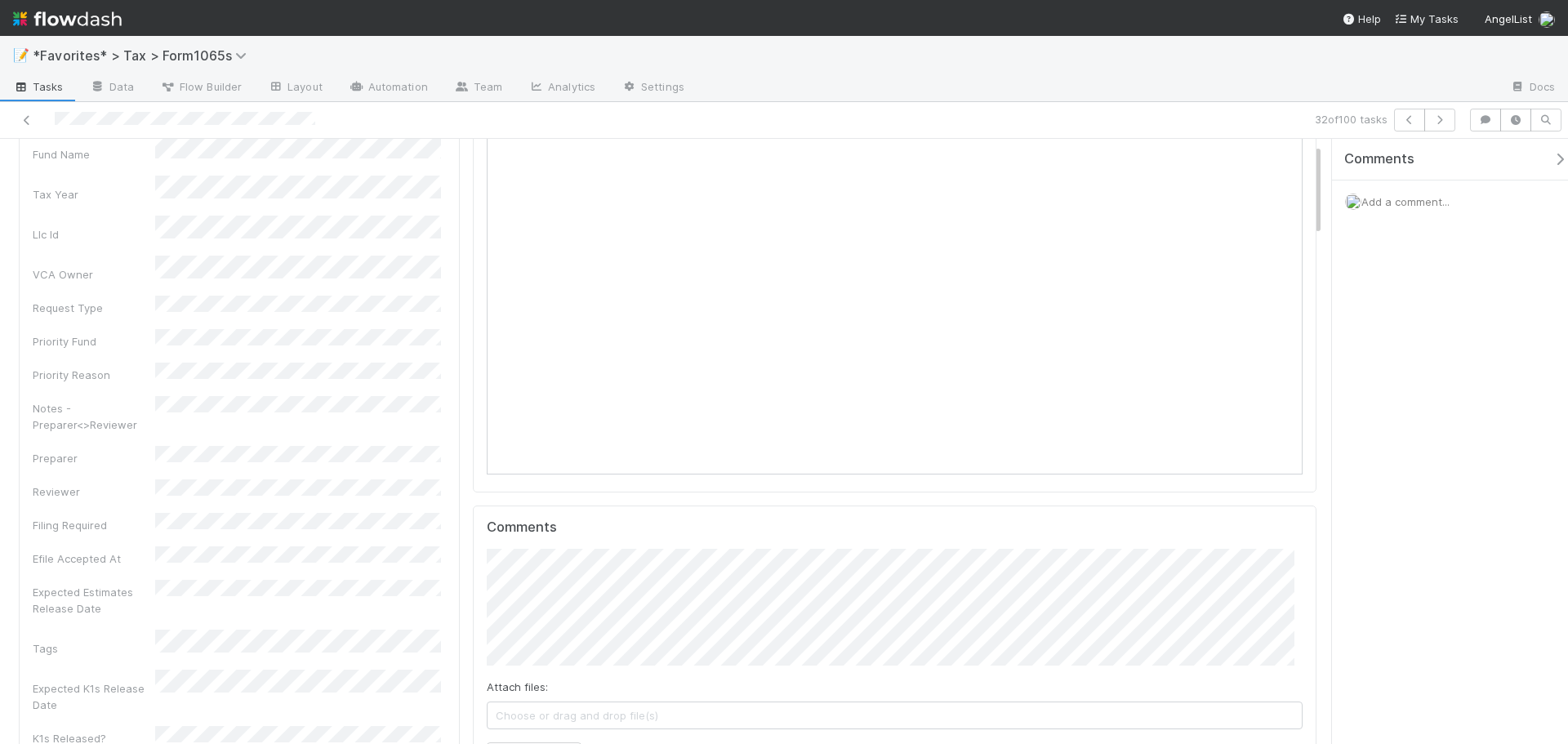
scroll to position [0, 0]
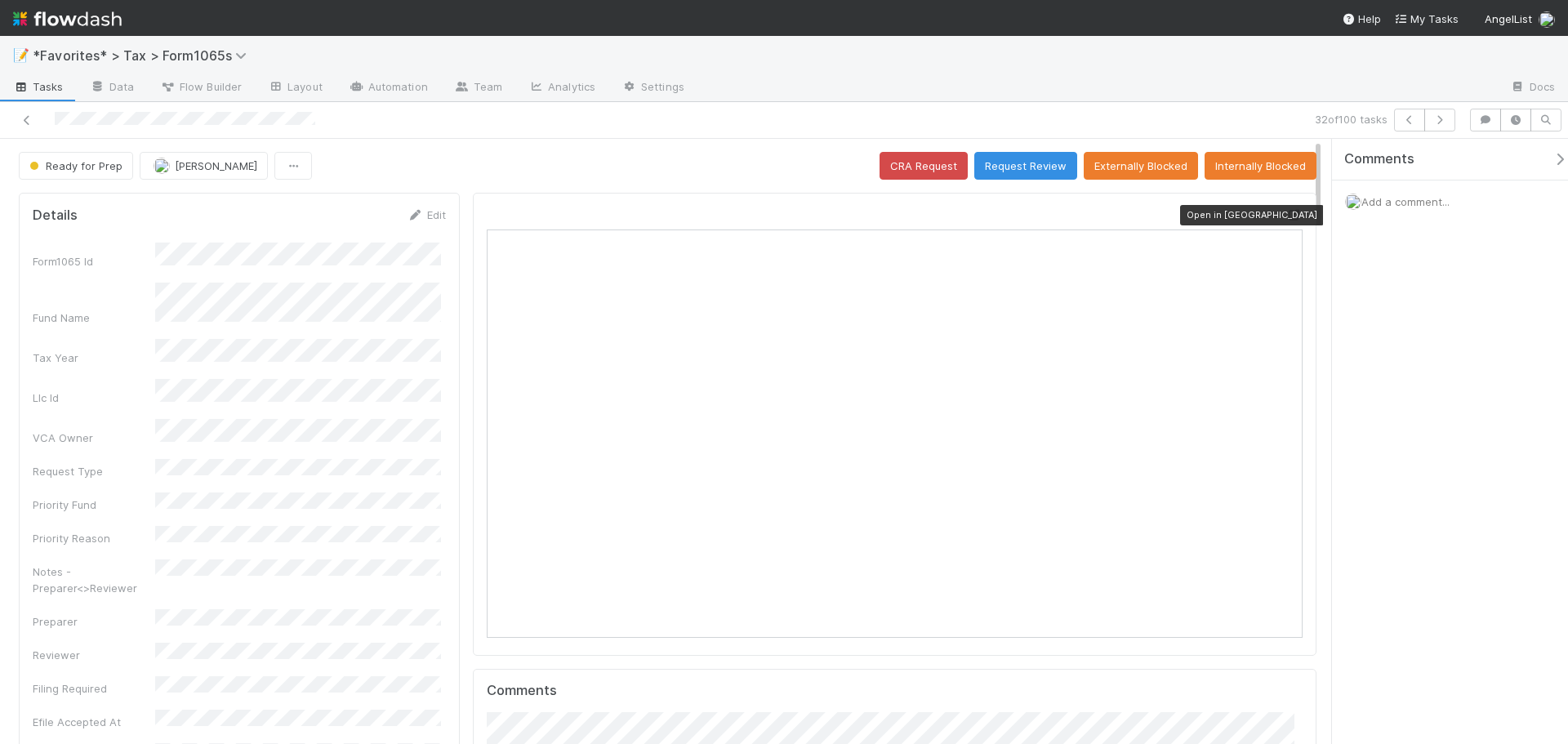
click at [1286, 214] on icon at bounding box center [1294, 215] width 16 height 11
click at [1441, 122] on icon "button" at bounding box center [1439, 120] width 16 height 10
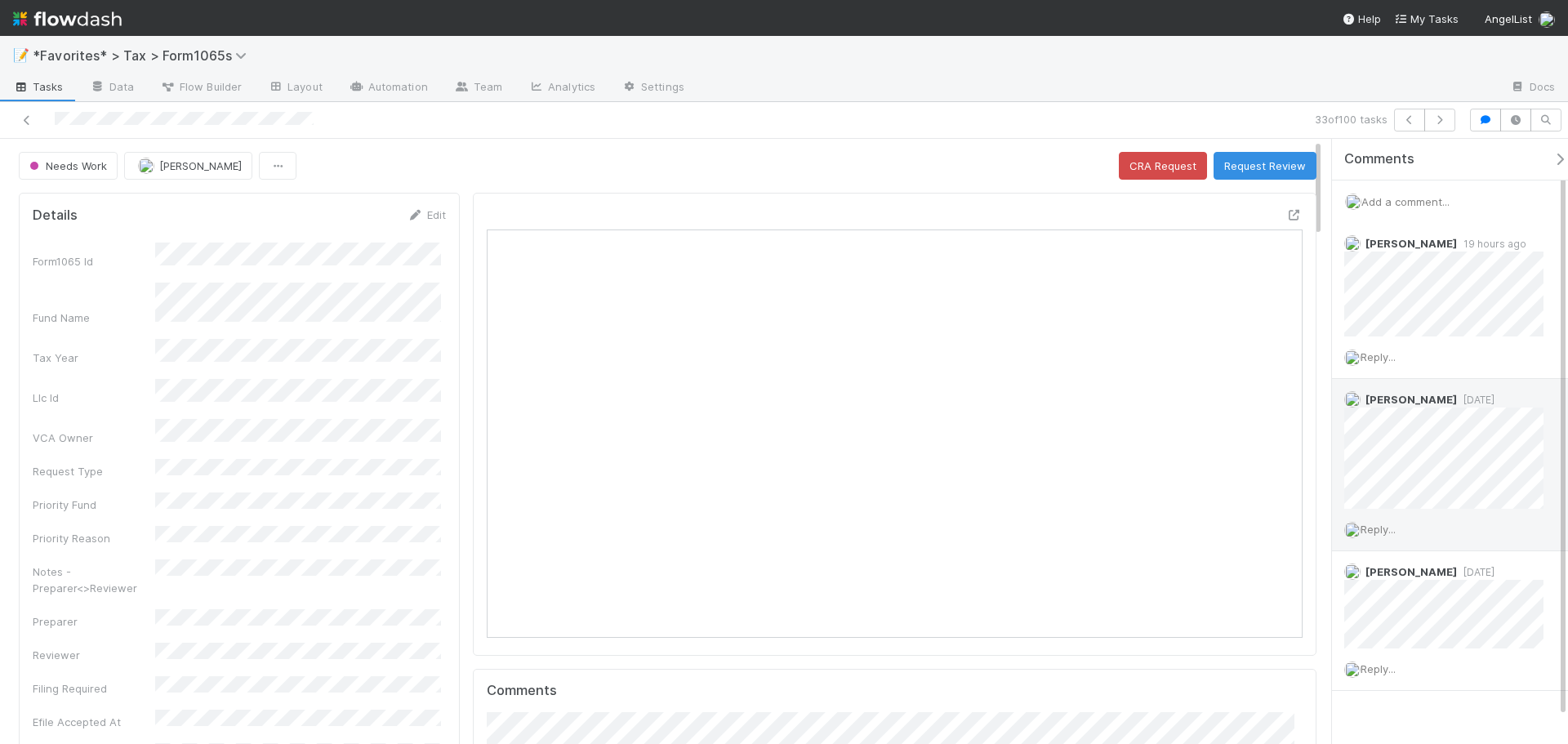
scroll to position [320, 397]
click at [1442, 123] on icon "button" at bounding box center [1439, 120] width 16 height 10
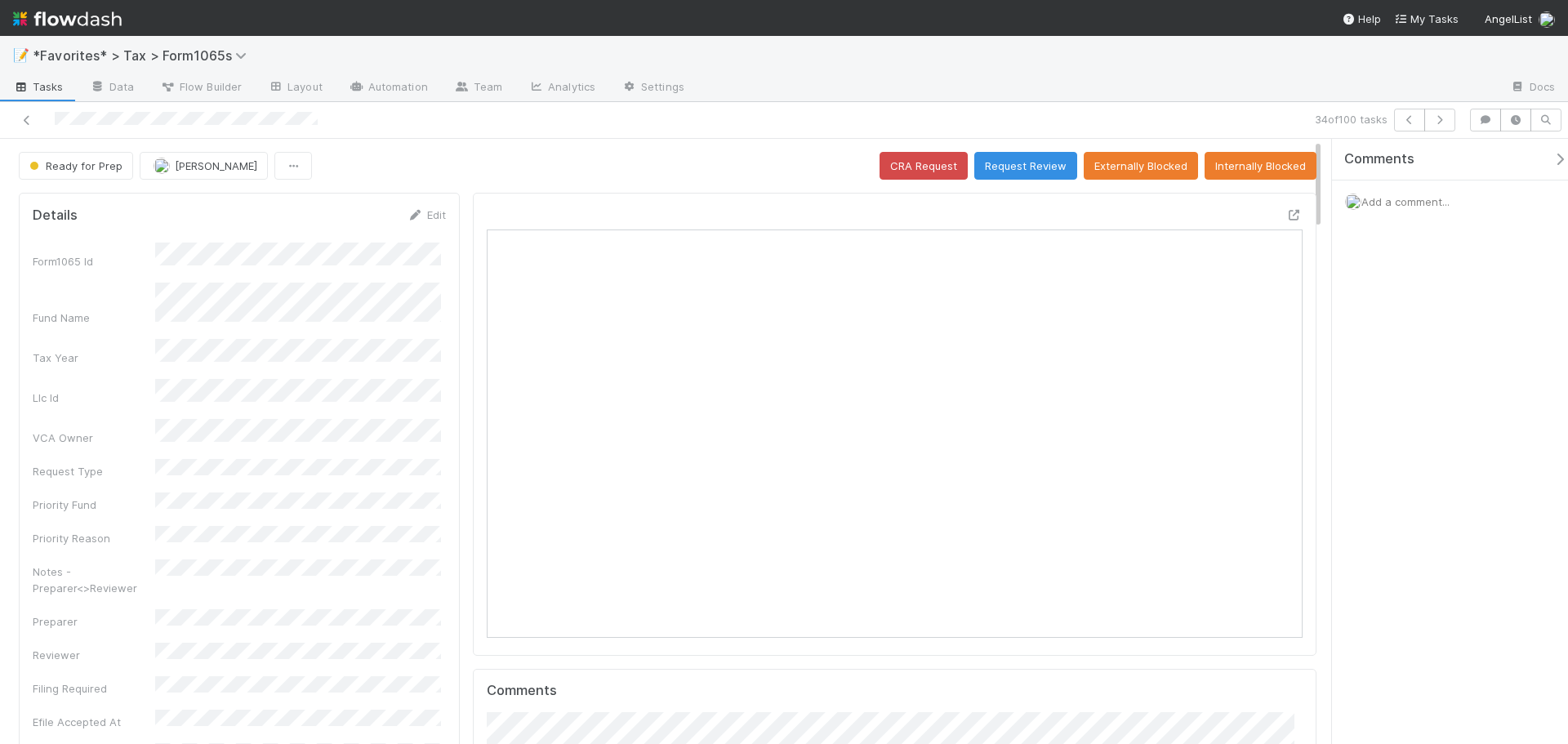
click at [1291, 210] on div "Open in [GEOGRAPHIC_DATA]" at bounding box center [894, 423] width 843 height 463
click at [1286, 215] on icon at bounding box center [1294, 215] width 16 height 11
click at [1000, 84] on div at bounding box center [1097, 88] width 800 height 26
click at [90, 169] on span "Ready for Prep" at bounding box center [74, 166] width 96 height 13
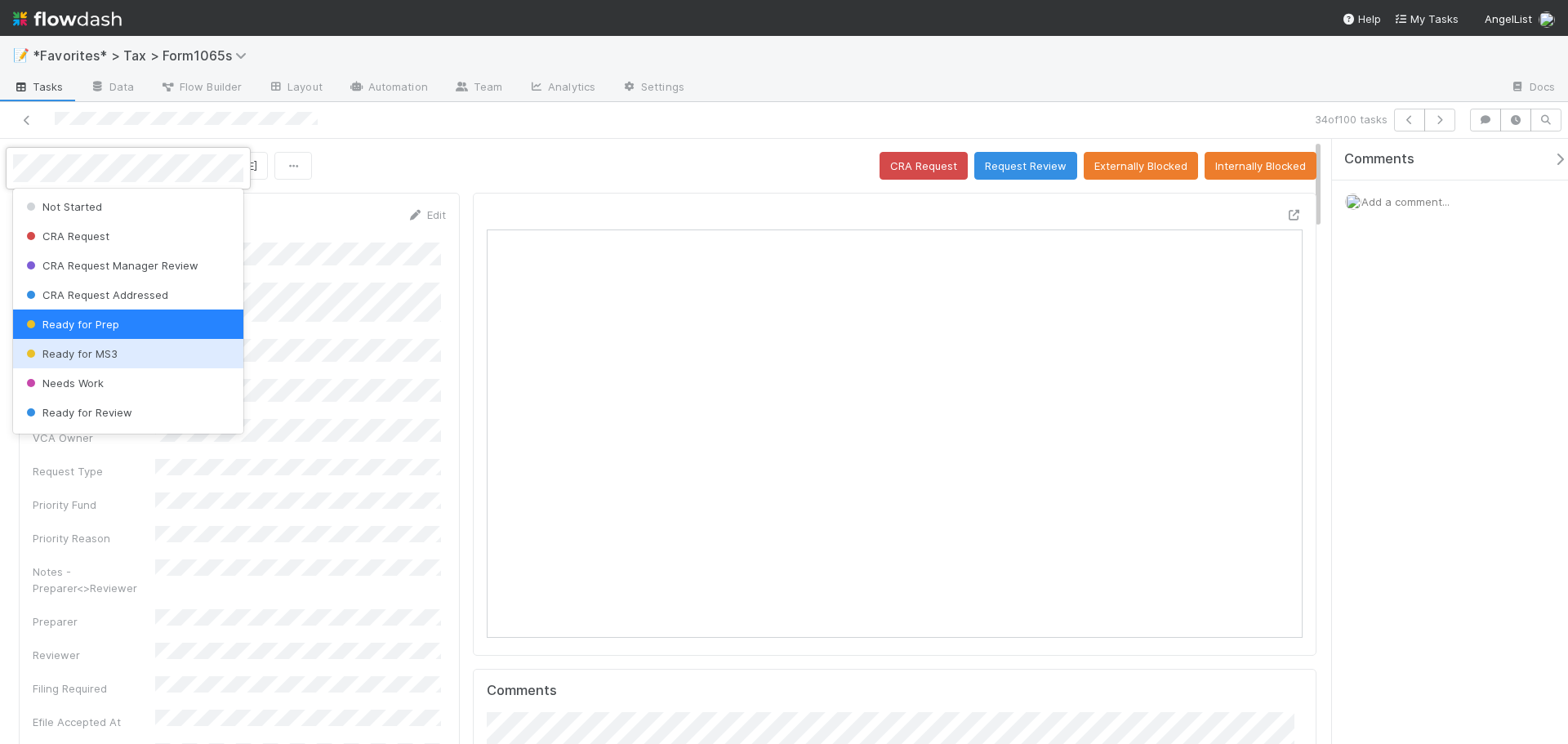
click at [93, 353] on span "Ready for MS3" at bounding box center [70, 354] width 94 height 13
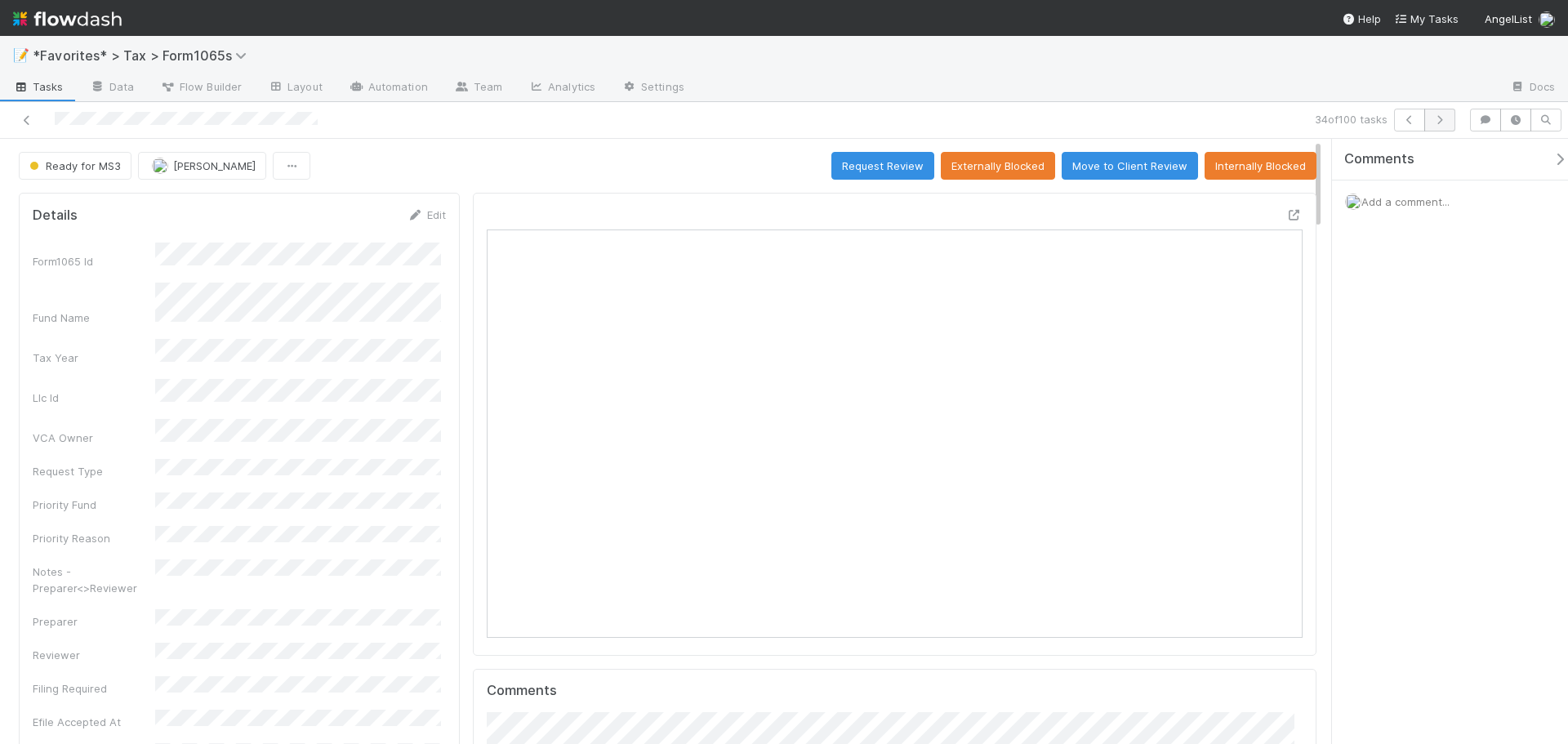
click at [1042, 67] on div "📝 *Favorites* > Tax > Form1065s" at bounding box center [784, 55] width 1568 height 39
click at [1438, 120] on icon "button" at bounding box center [1439, 120] width 16 height 10
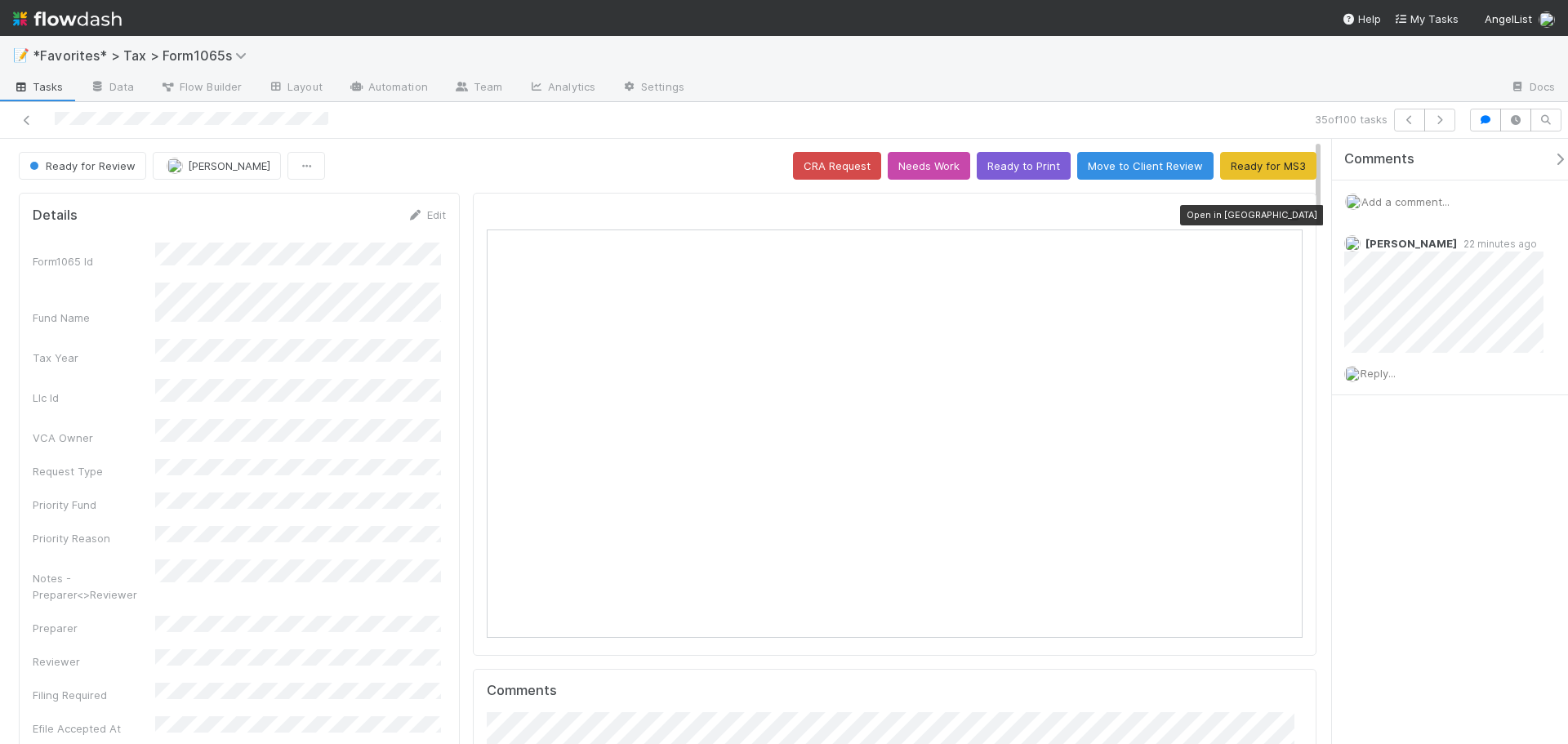
scroll to position [320, 795]
click at [1286, 217] on icon at bounding box center [1294, 215] width 16 height 11
click at [1438, 126] on button "button" at bounding box center [1440, 120] width 31 height 23
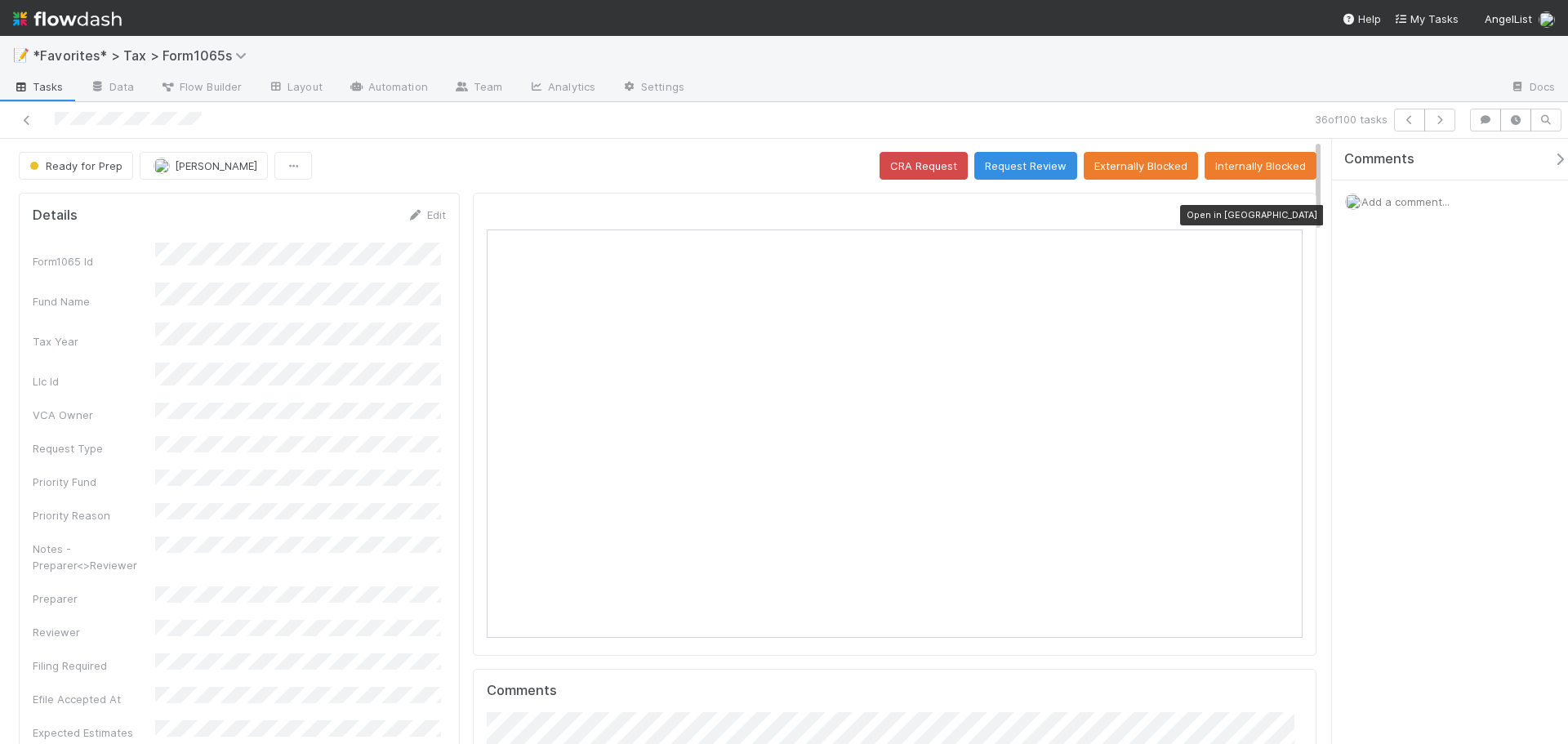
click at [1286, 216] on icon at bounding box center [1294, 215] width 16 height 11
drag, startPoint x: 1200, startPoint y: 44, endPoint x: 1265, endPoint y: 51, distance: 65.4
click at [1204, 44] on div "📝 *Favorites* > Tax > Form1065s" at bounding box center [784, 55] width 1568 height 39
click at [1435, 116] on icon "button" at bounding box center [1439, 120] width 16 height 10
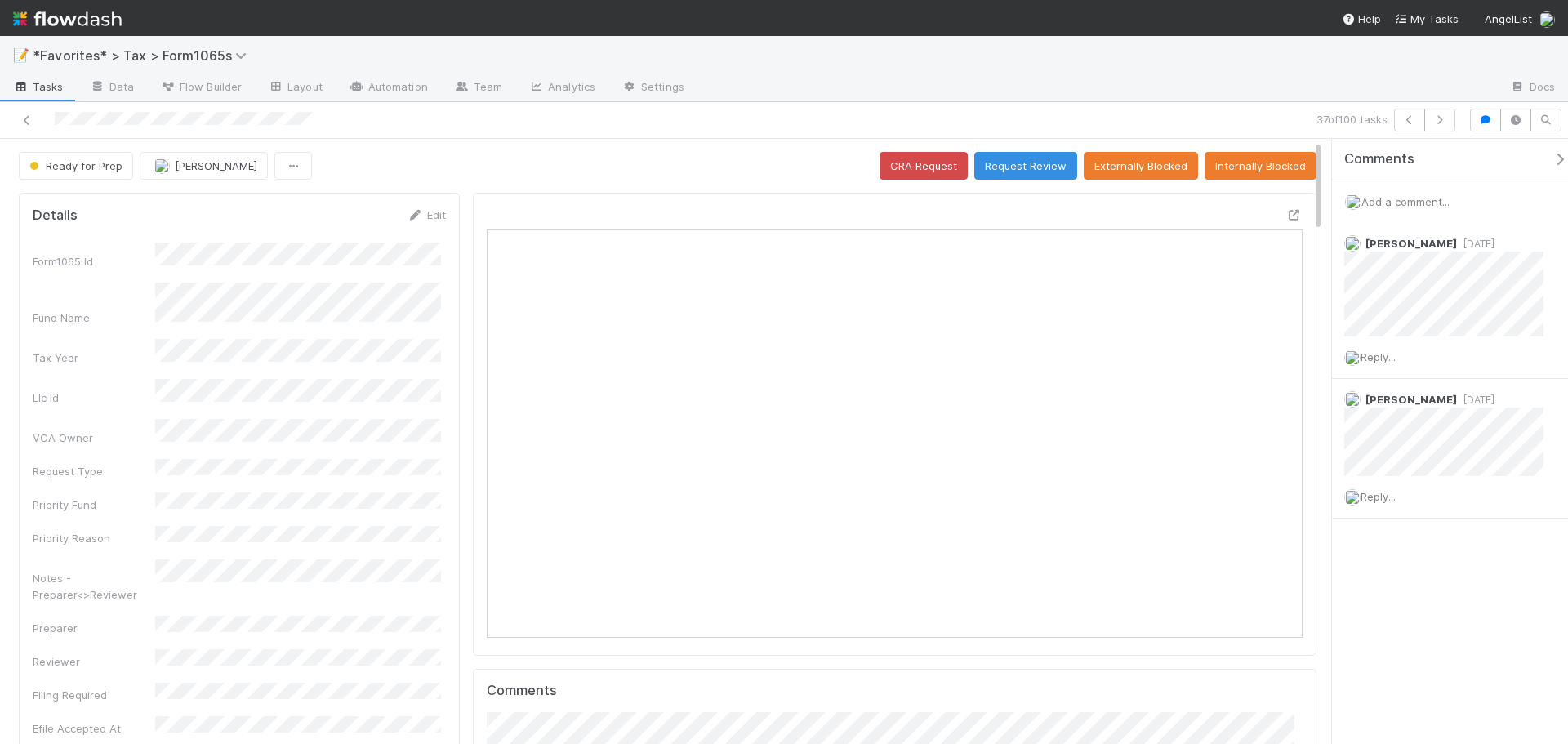
scroll to position [320, 795]
click at [1442, 121] on icon "button" at bounding box center [1439, 120] width 16 height 10
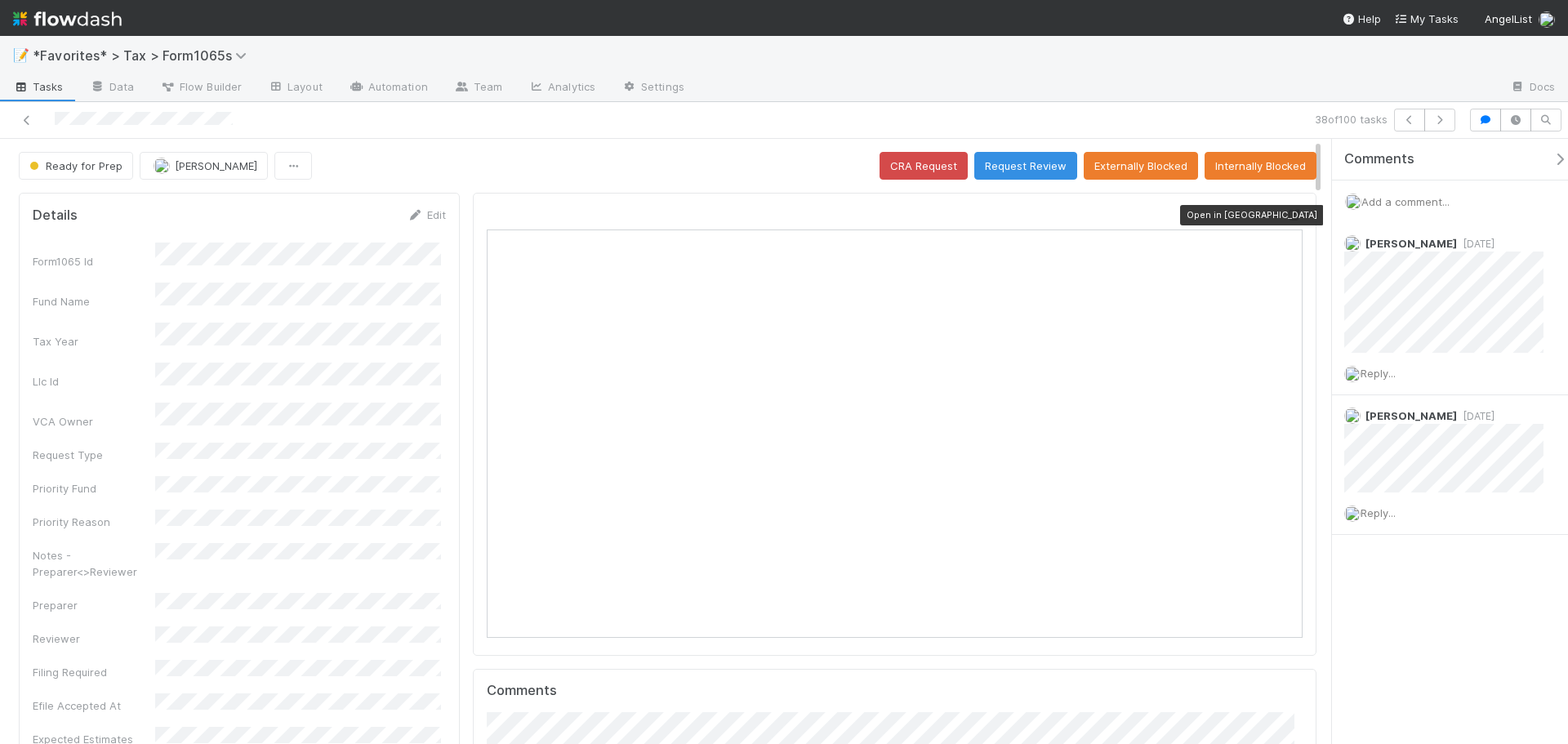
click at [1286, 213] on icon at bounding box center [1294, 215] width 16 height 11
click at [1451, 112] on button "button" at bounding box center [1440, 120] width 31 height 23
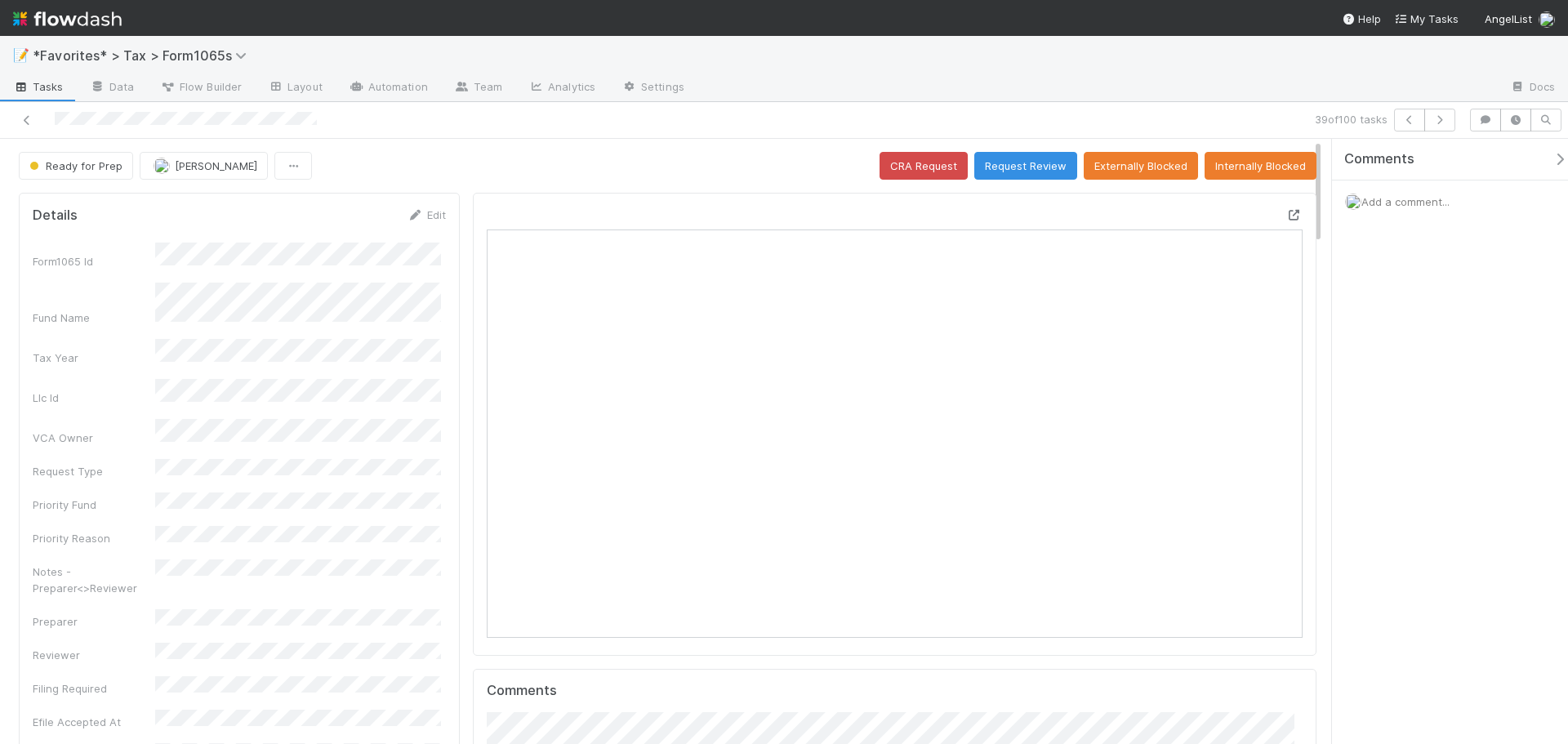
scroll to position [320, 795]
click at [1286, 216] on icon at bounding box center [1294, 215] width 16 height 11
click at [85, 166] on span "Ready for Prep" at bounding box center [74, 166] width 96 height 13
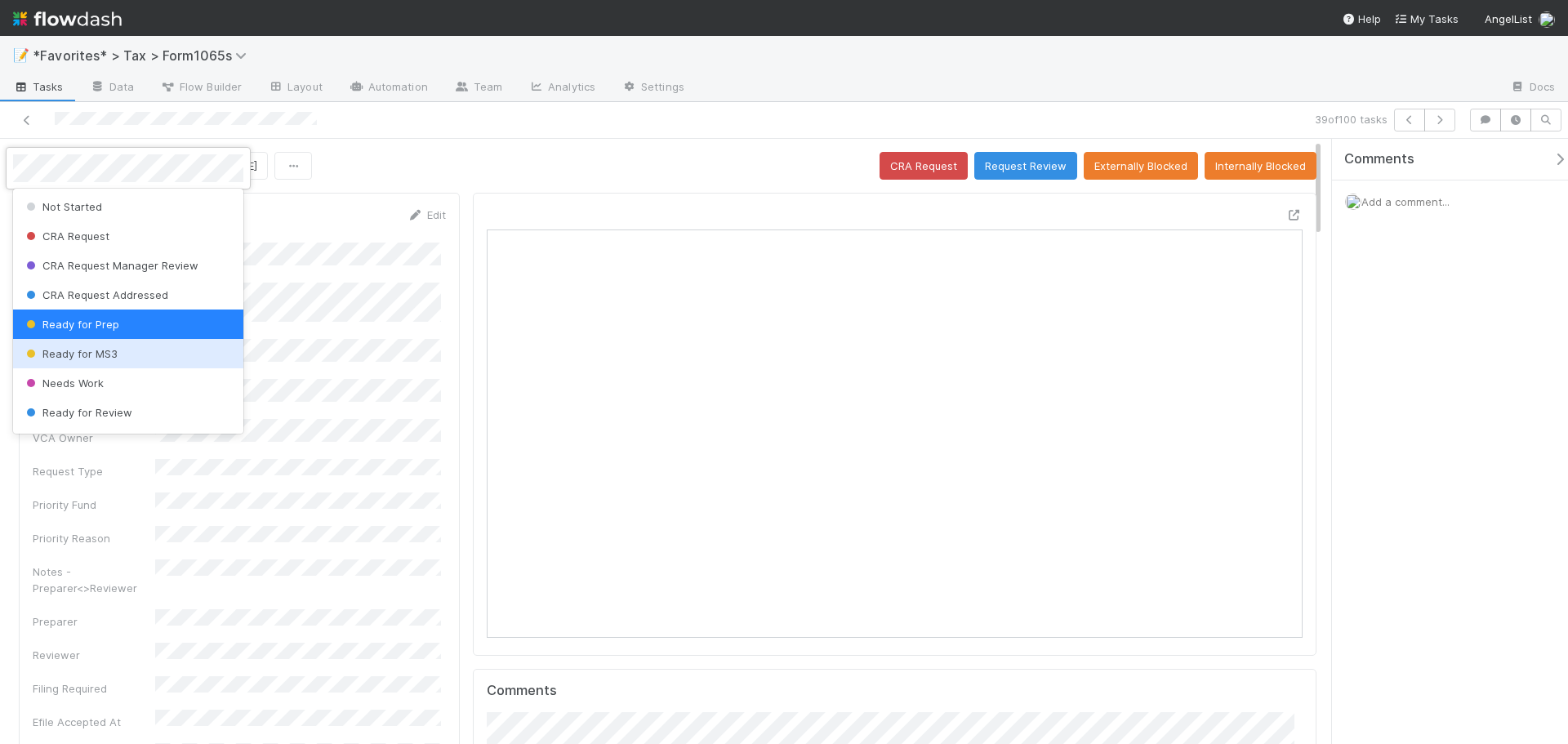
click at [100, 351] on span "Ready for MS3" at bounding box center [70, 354] width 94 height 13
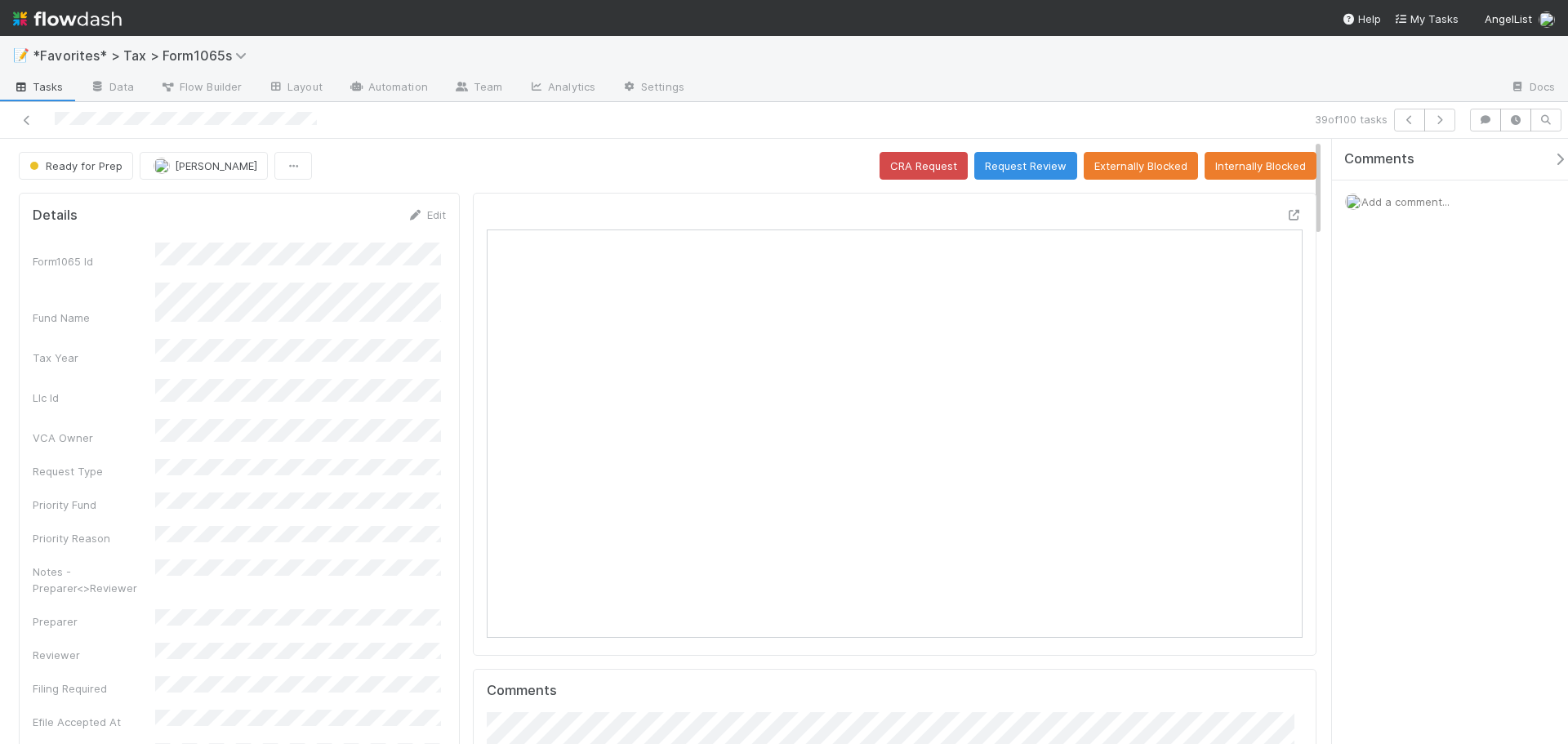
click at [1157, 96] on div at bounding box center [1097, 88] width 800 height 26
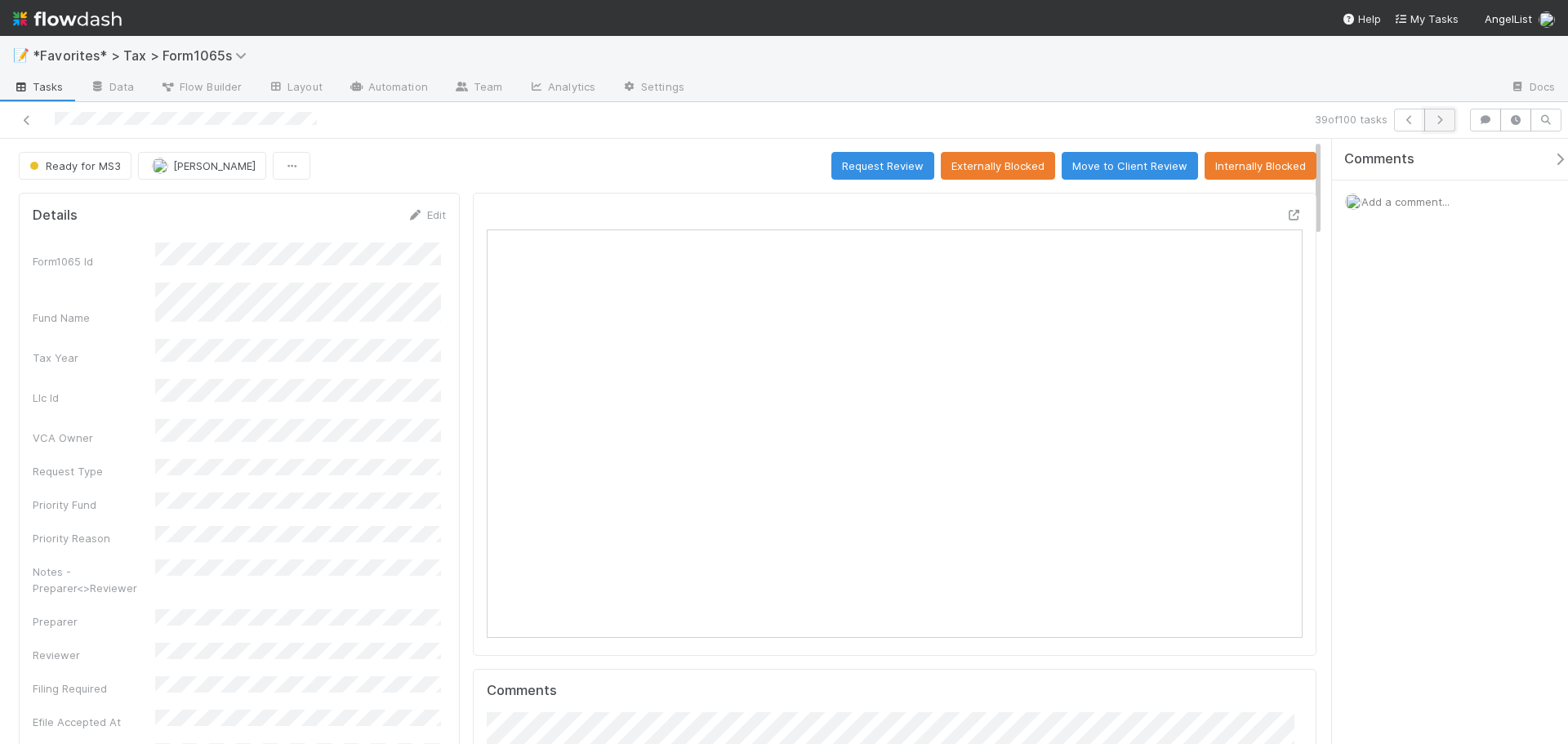
click at [1446, 122] on icon "button" at bounding box center [1439, 120] width 16 height 10
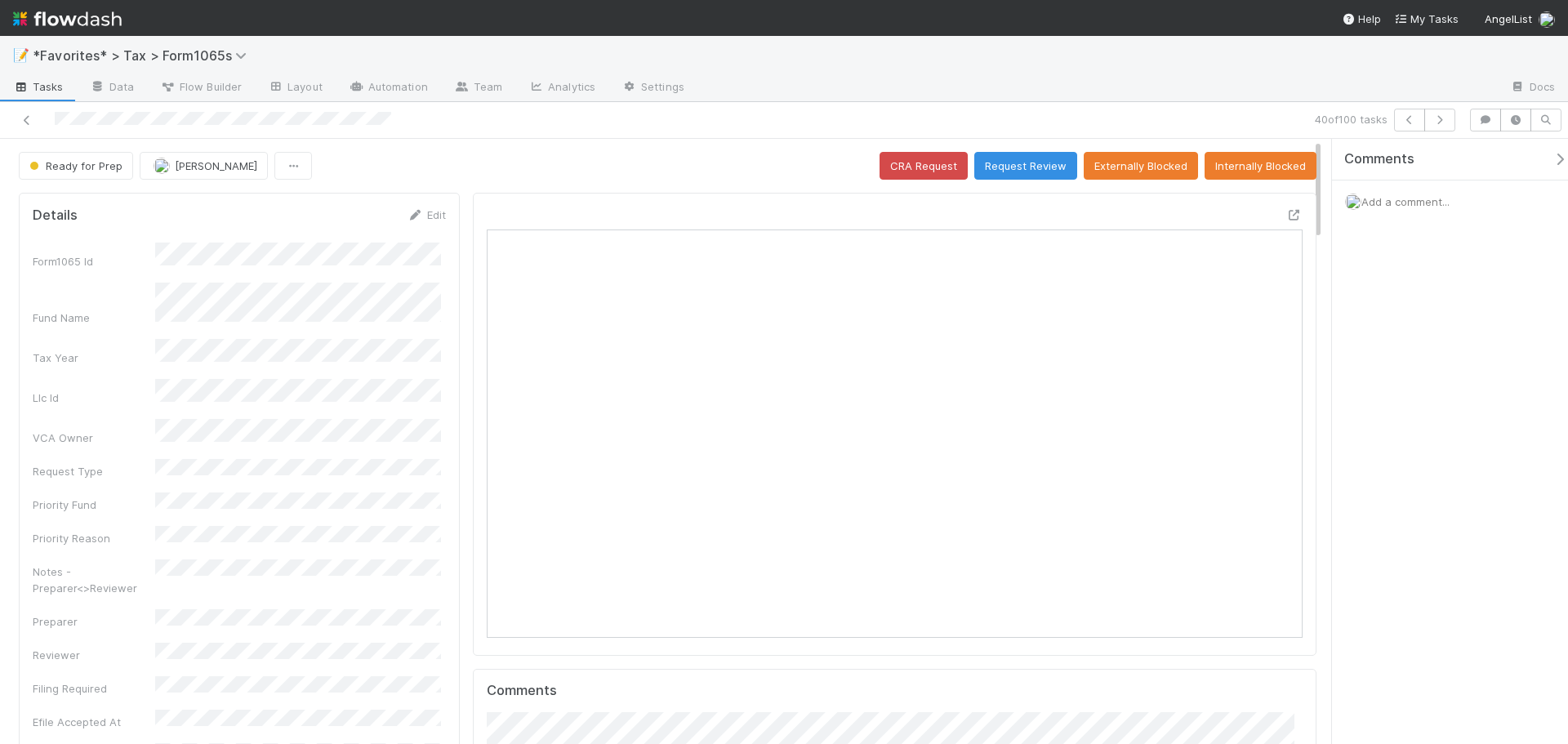
scroll to position [320, 795]
click at [1286, 218] on icon at bounding box center [1294, 215] width 16 height 11
click at [1457, 117] on div "40 of 100 tasks" at bounding box center [1099, 120] width 725 height 23
click at [1449, 119] on button "button" at bounding box center [1440, 120] width 31 height 23
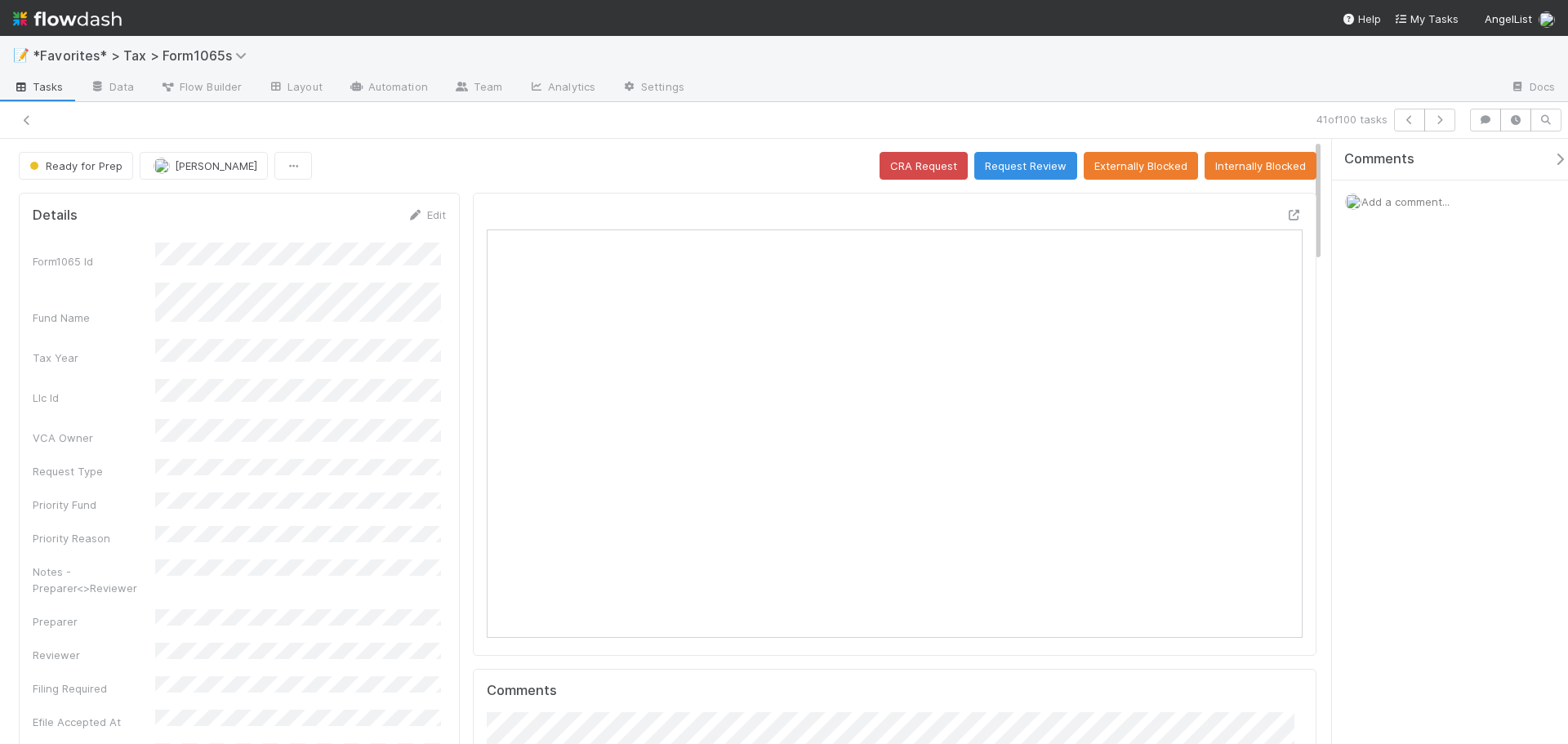
scroll to position [320, 795]
click at [1450, 122] on button "button" at bounding box center [1440, 120] width 31 height 23
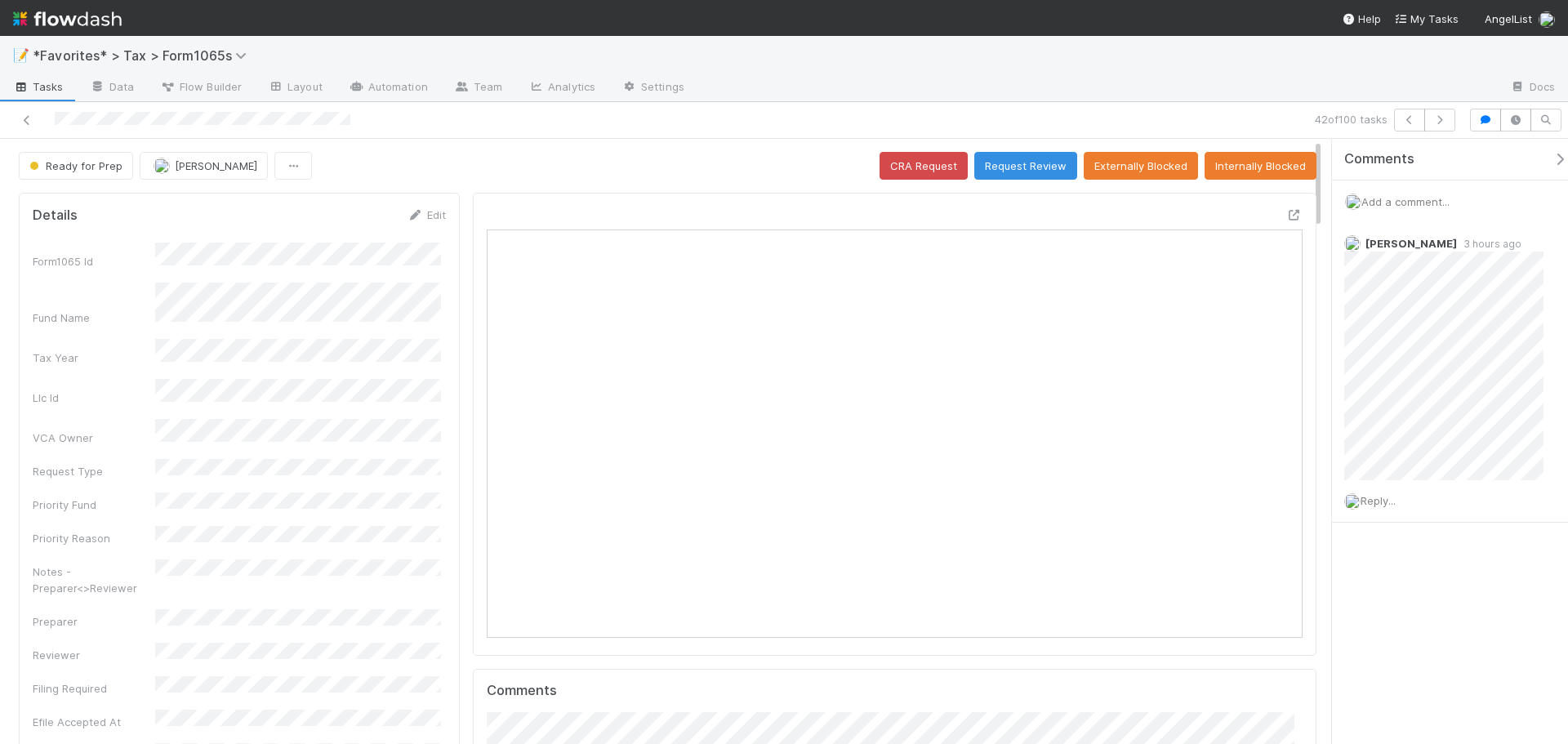
scroll to position [320, 397]
click at [1449, 127] on button "button" at bounding box center [1440, 120] width 31 height 23
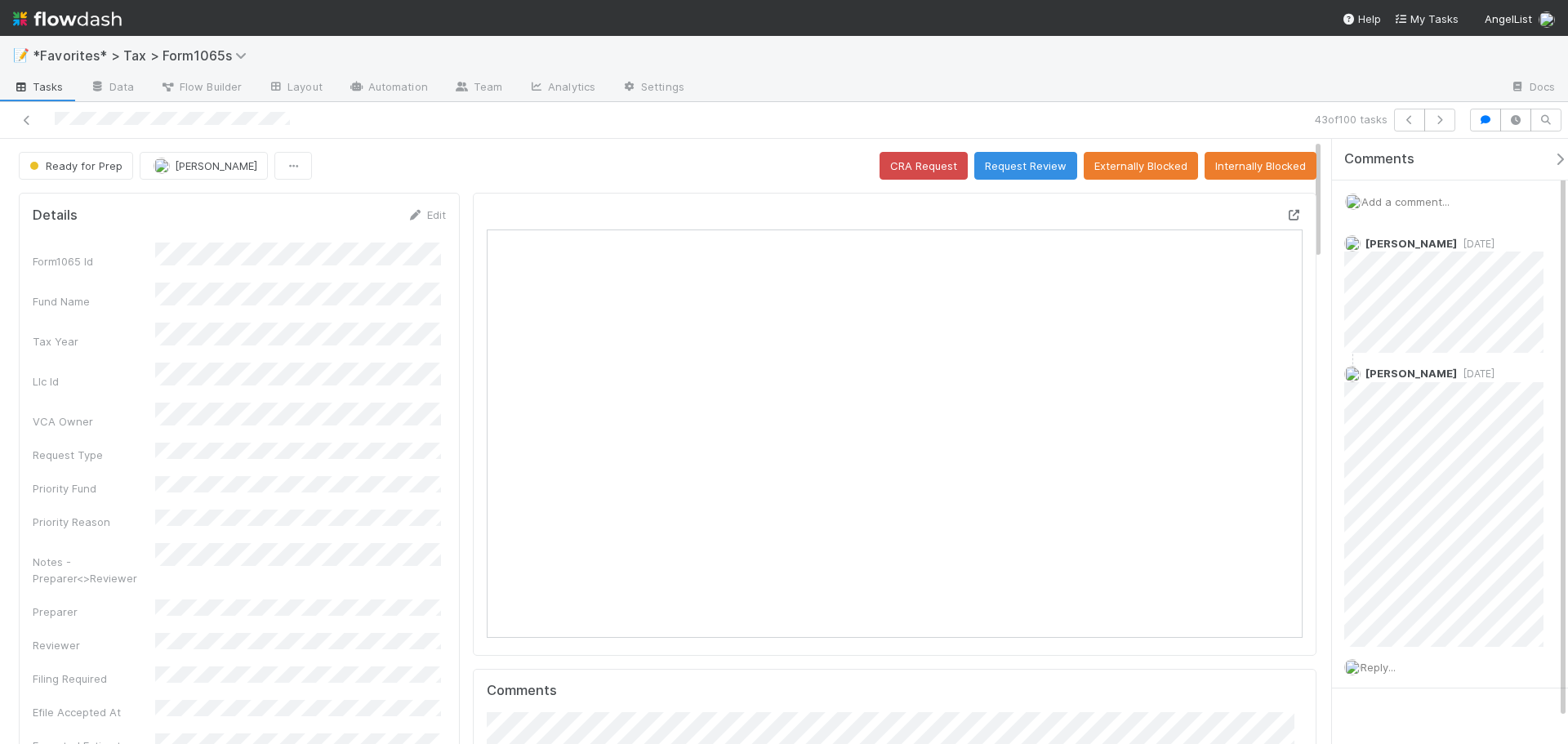
scroll to position [320, 795]
click at [1286, 213] on icon at bounding box center [1294, 215] width 16 height 11
drag, startPoint x: 1226, startPoint y: 86, endPoint x: 1247, endPoint y: 91, distance: 21.6
click at [1226, 86] on div at bounding box center [1097, 88] width 800 height 26
click at [1435, 131] on button "button" at bounding box center [1440, 120] width 31 height 23
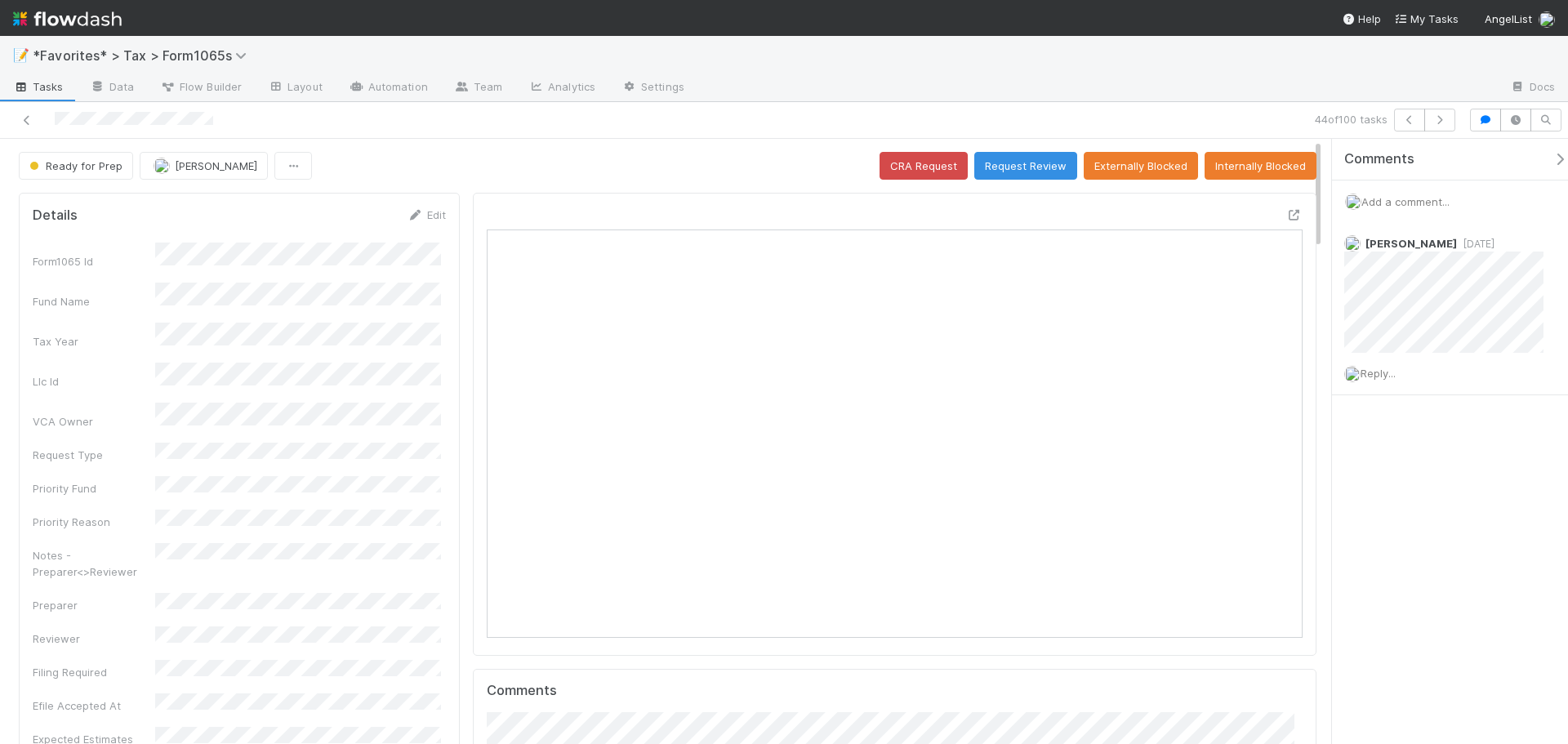
scroll to position [320, 397]
click at [1447, 121] on icon "button" at bounding box center [1439, 120] width 16 height 10
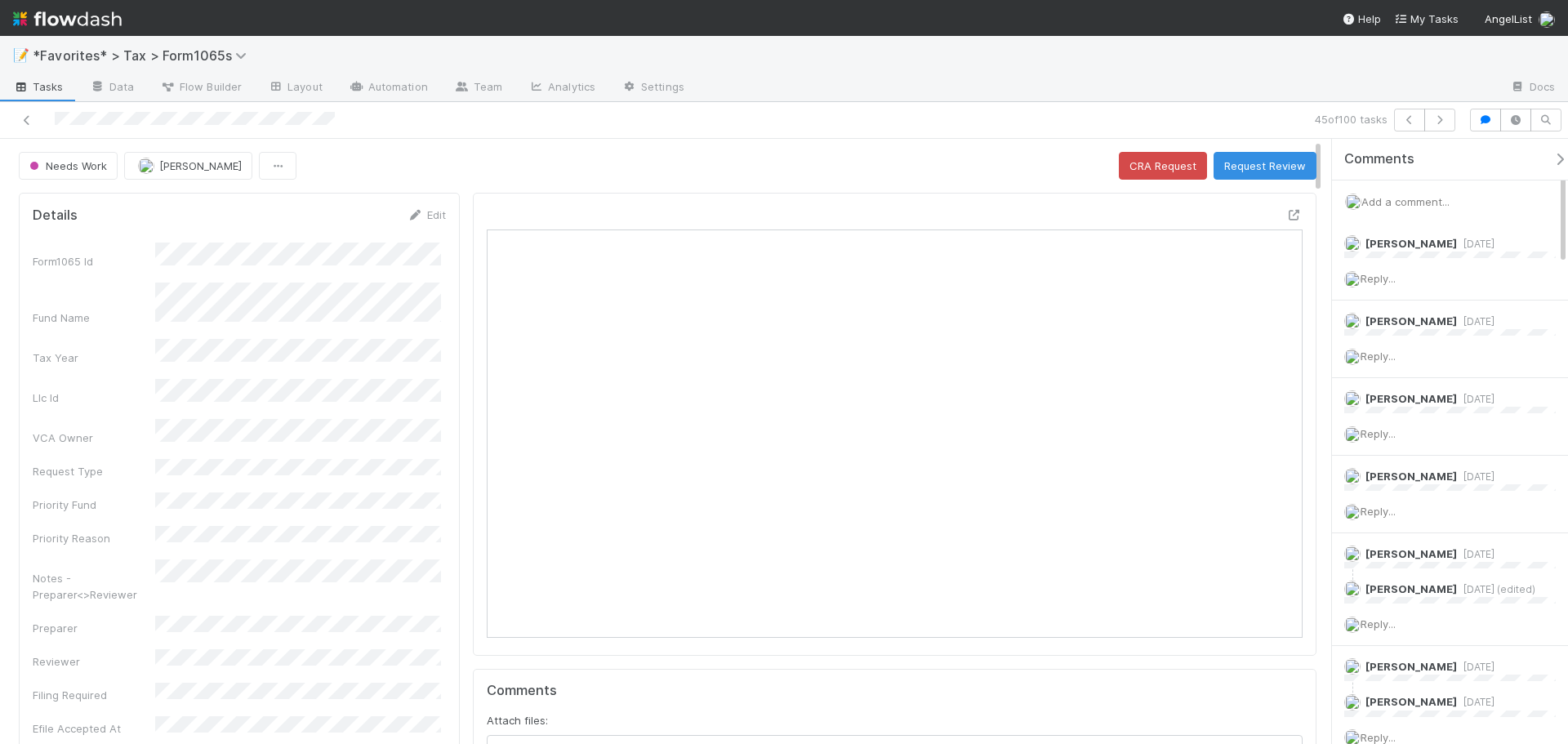
scroll to position [320, 795]
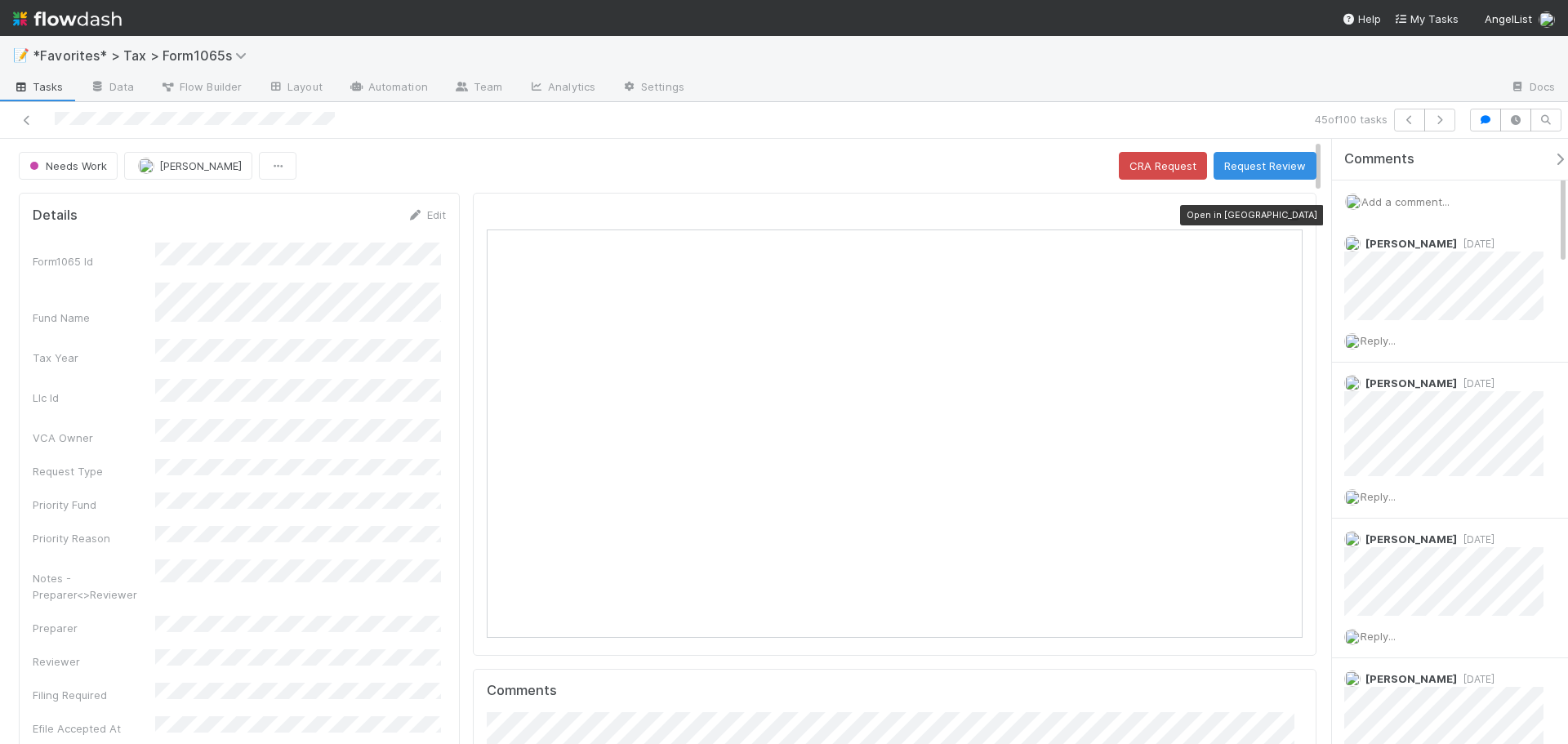
click at [1286, 213] on icon at bounding box center [1294, 215] width 16 height 11
click at [1436, 121] on icon "button" at bounding box center [1439, 120] width 16 height 10
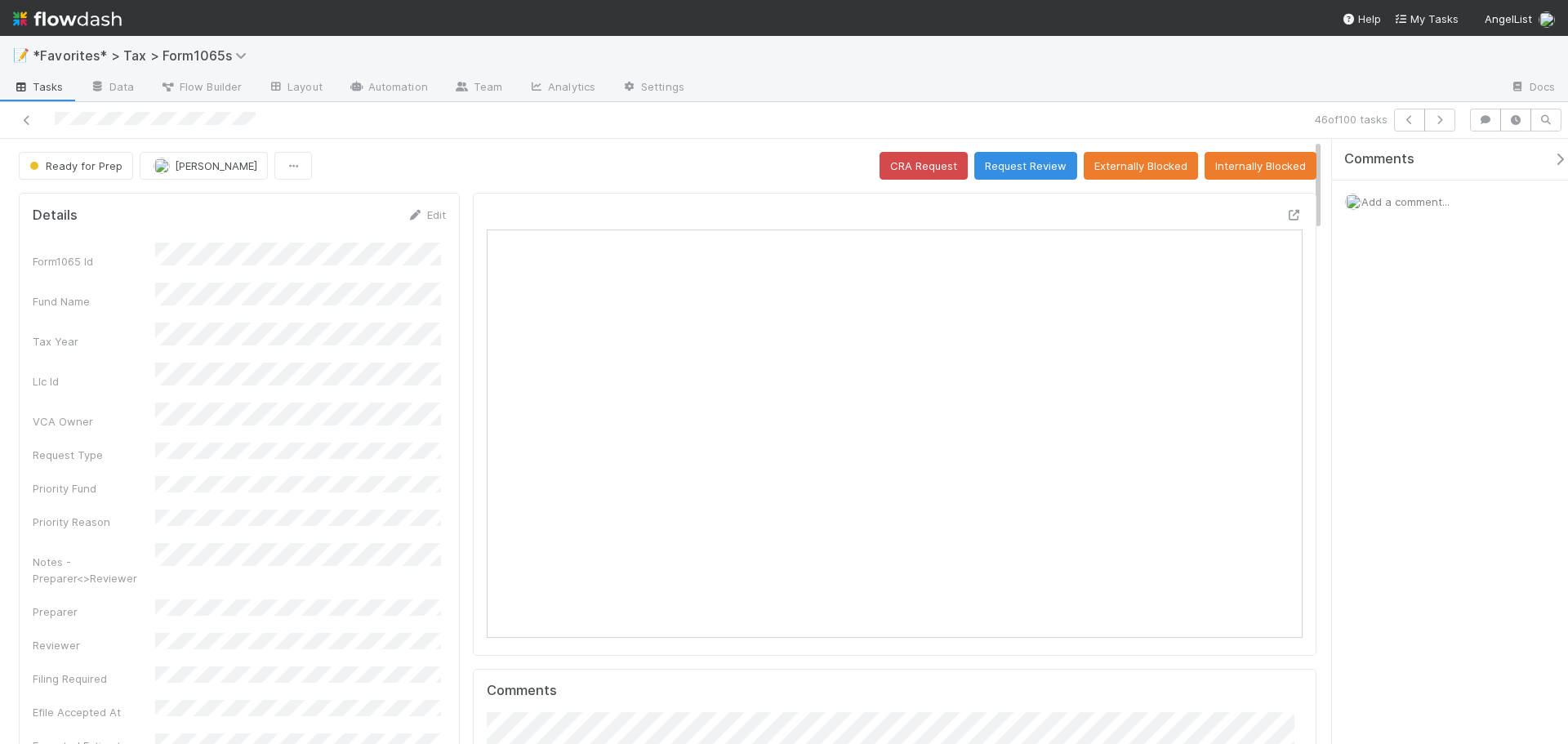
scroll to position [320, 397]
click at [1286, 218] on icon at bounding box center [1294, 215] width 16 height 11
click at [1432, 124] on icon "button" at bounding box center [1439, 120] width 16 height 10
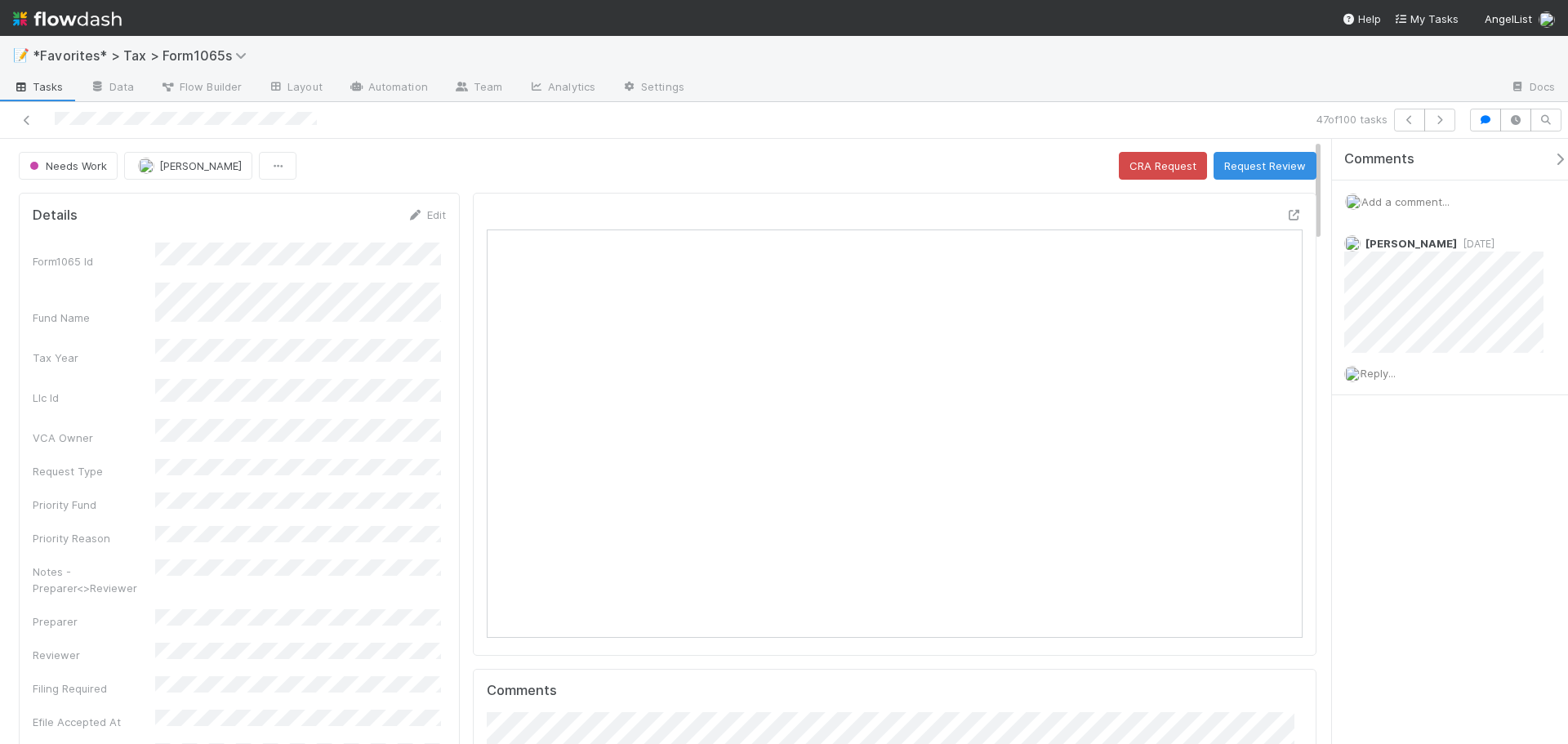
scroll to position [320, 397]
click at [1286, 218] on icon at bounding box center [1294, 215] width 16 height 11
click at [1441, 121] on icon "button" at bounding box center [1439, 120] width 16 height 10
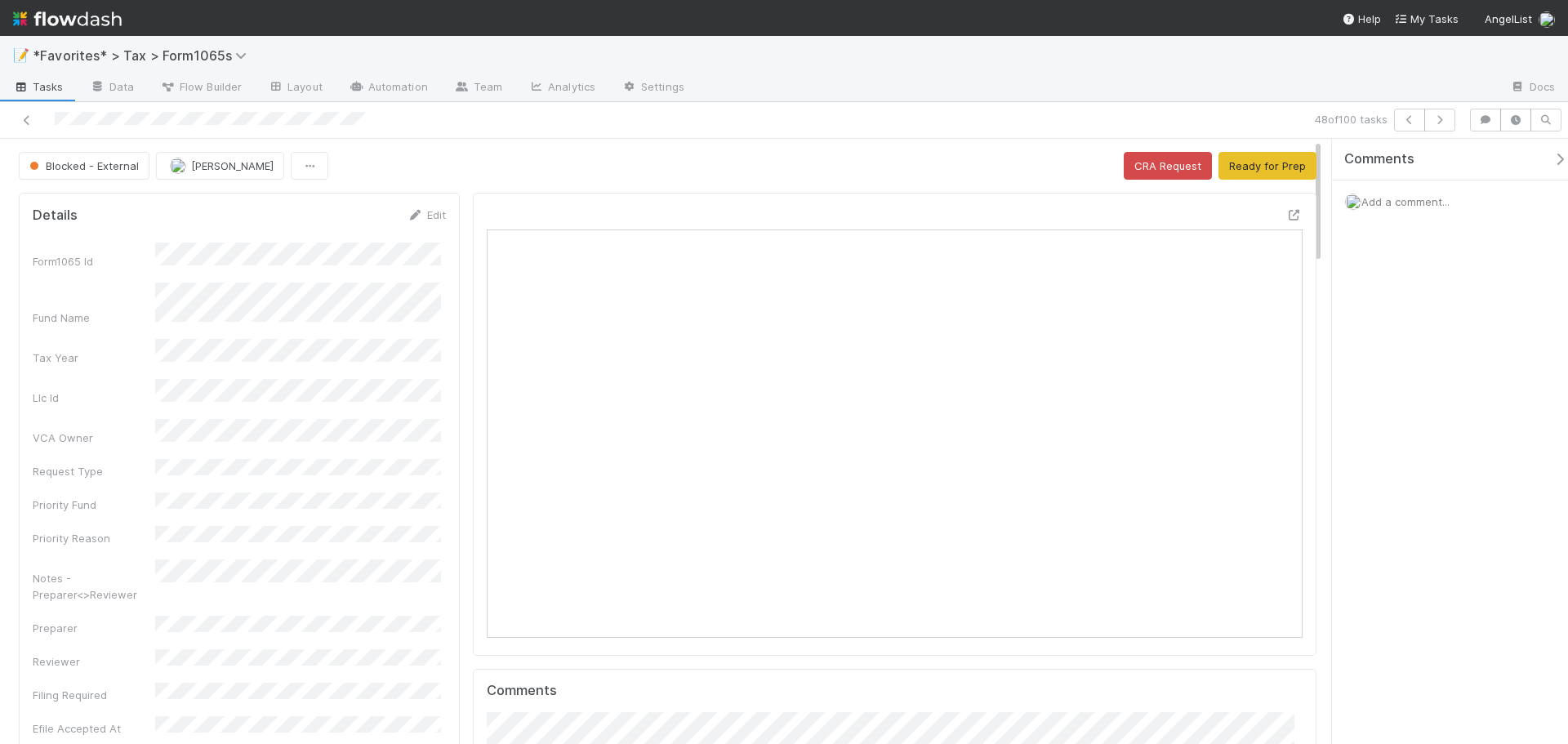
scroll to position [320, 795]
click at [1286, 214] on icon at bounding box center [1294, 215] width 16 height 11
drag, startPoint x: 886, startPoint y: 138, endPoint x: 1015, endPoint y: 129, distance: 129.3
click at [908, 138] on div "48 of 100 tasks" at bounding box center [784, 120] width 1568 height 37
click at [1437, 119] on icon "button" at bounding box center [1439, 120] width 16 height 10
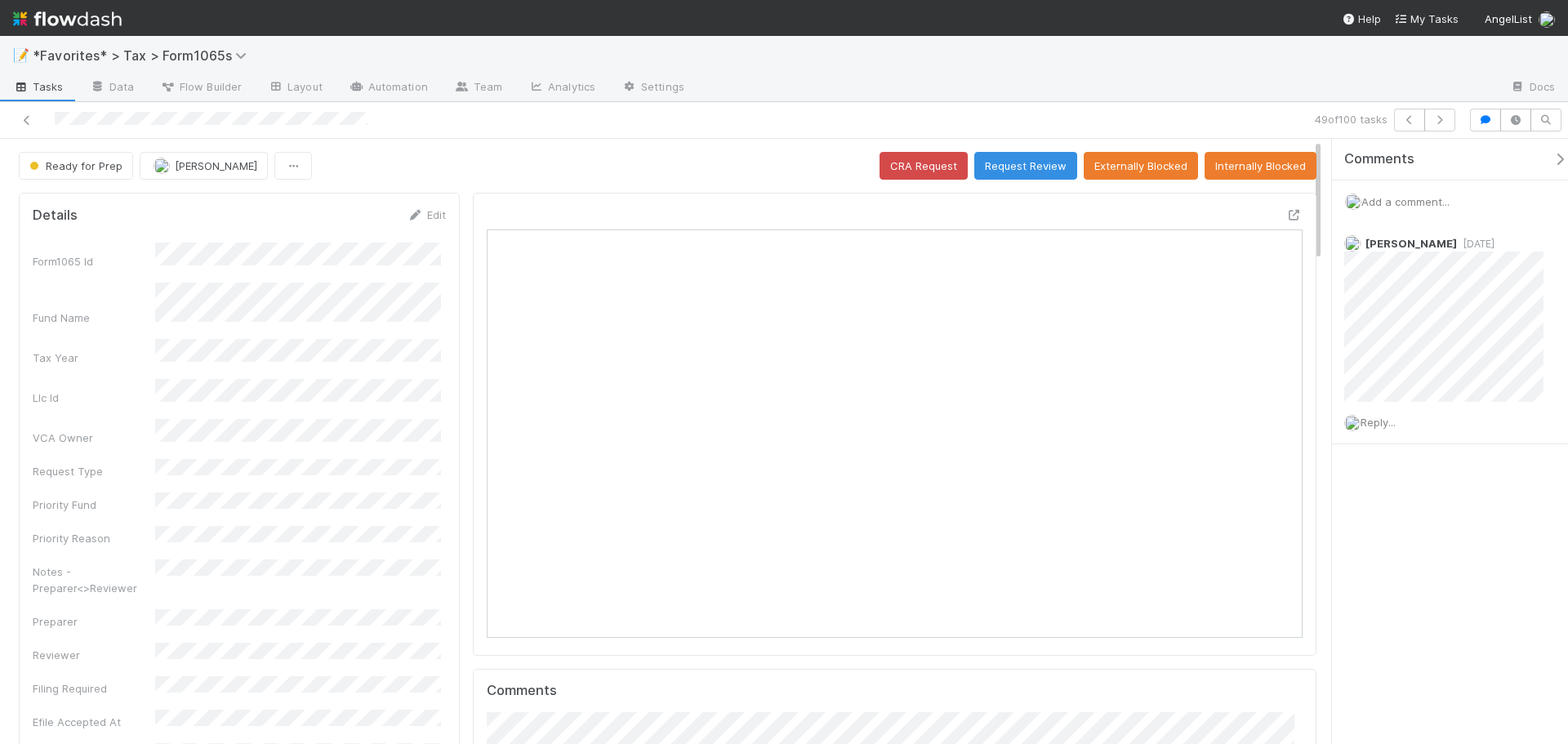
scroll to position [320, 397]
click at [831, 95] on div at bounding box center [1097, 88] width 800 height 26
click at [1450, 121] on button "button" at bounding box center [1440, 120] width 31 height 23
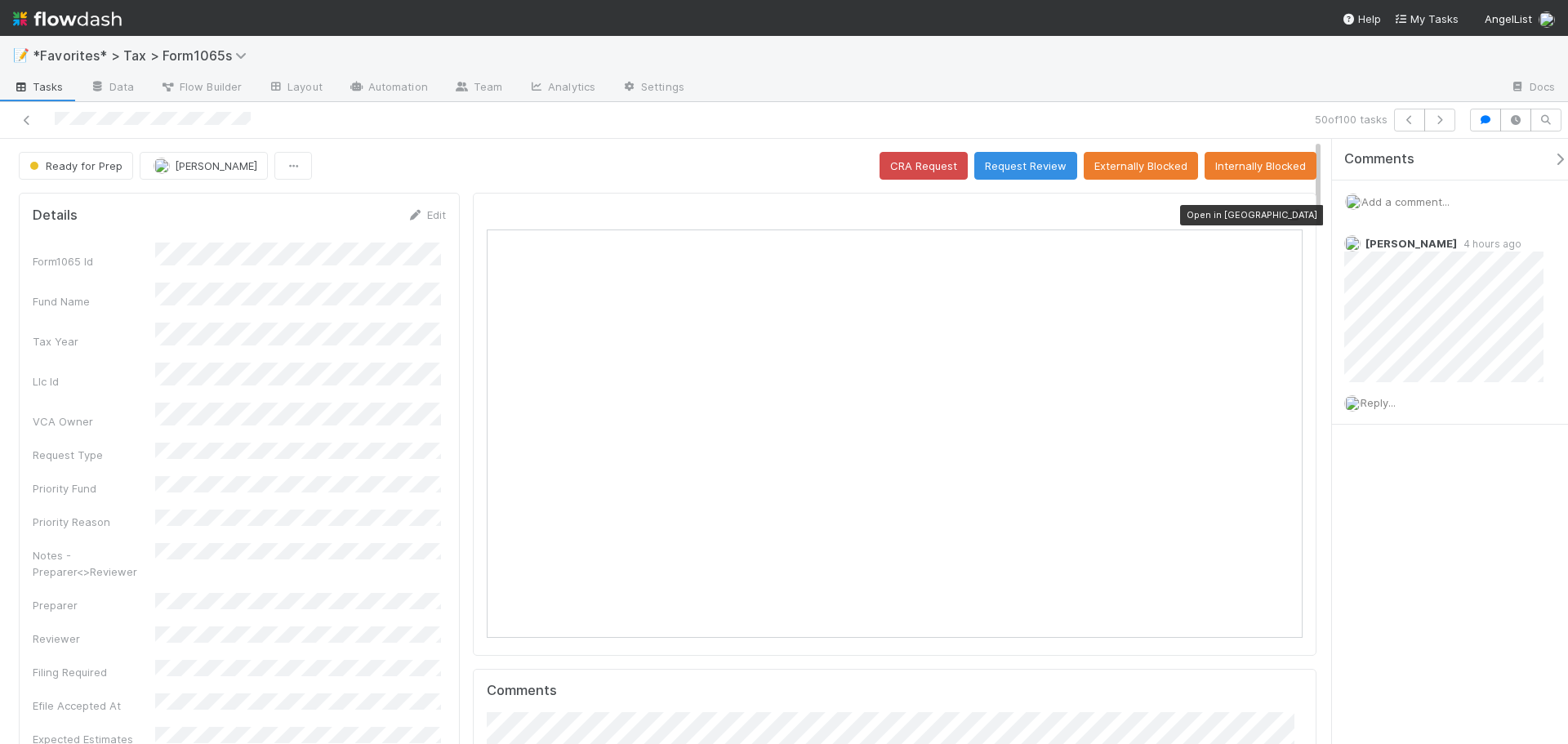
click at [1286, 217] on icon at bounding box center [1294, 215] width 16 height 11
click at [1436, 121] on icon "button" at bounding box center [1439, 120] width 16 height 10
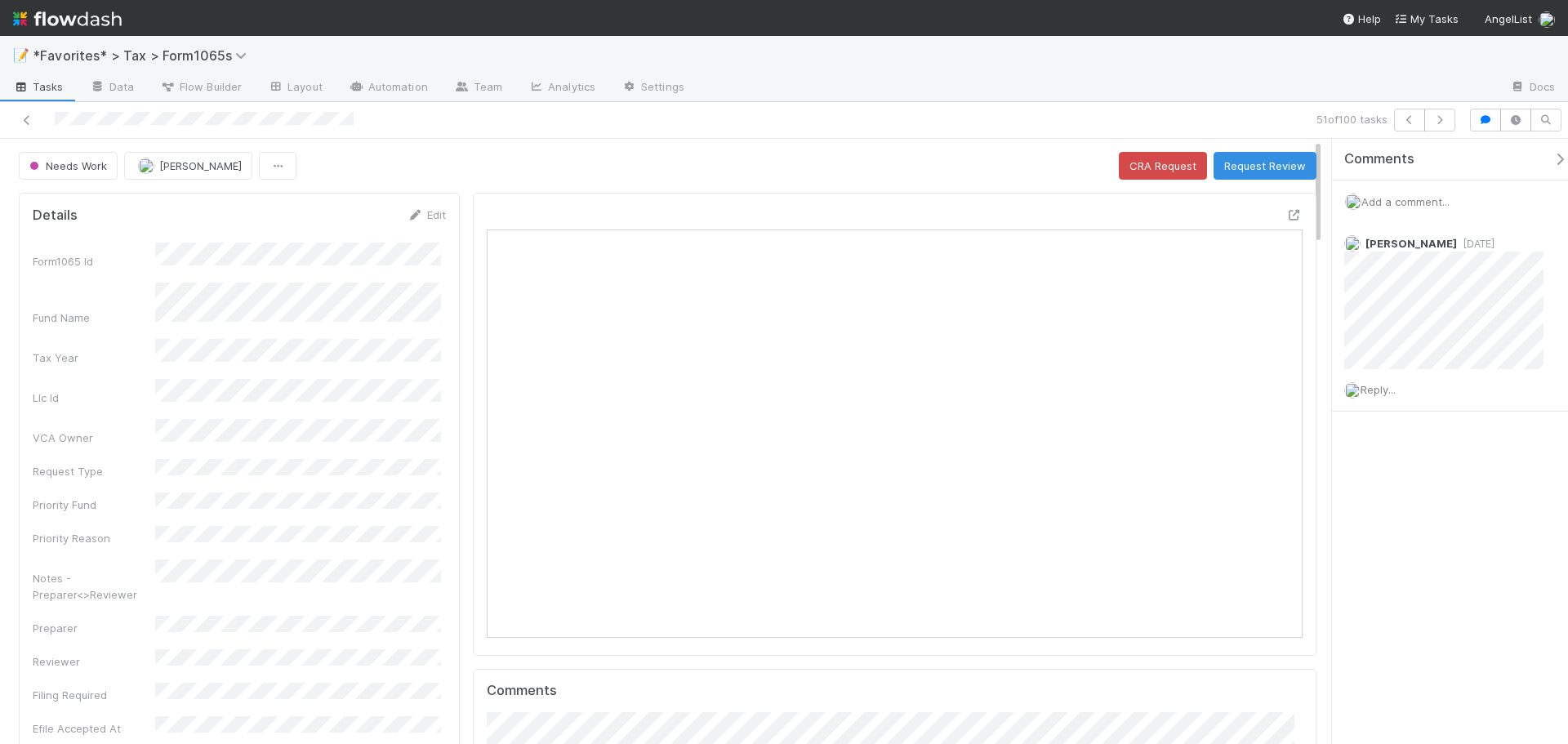
scroll to position [320, 795]
click at [1286, 214] on icon at bounding box center [1294, 215] width 16 height 11
click at [833, 87] on div at bounding box center [1097, 88] width 800 height 26
click at [1442, 125] on button "button" at bounding box center [1440, 120] width 31 height 23
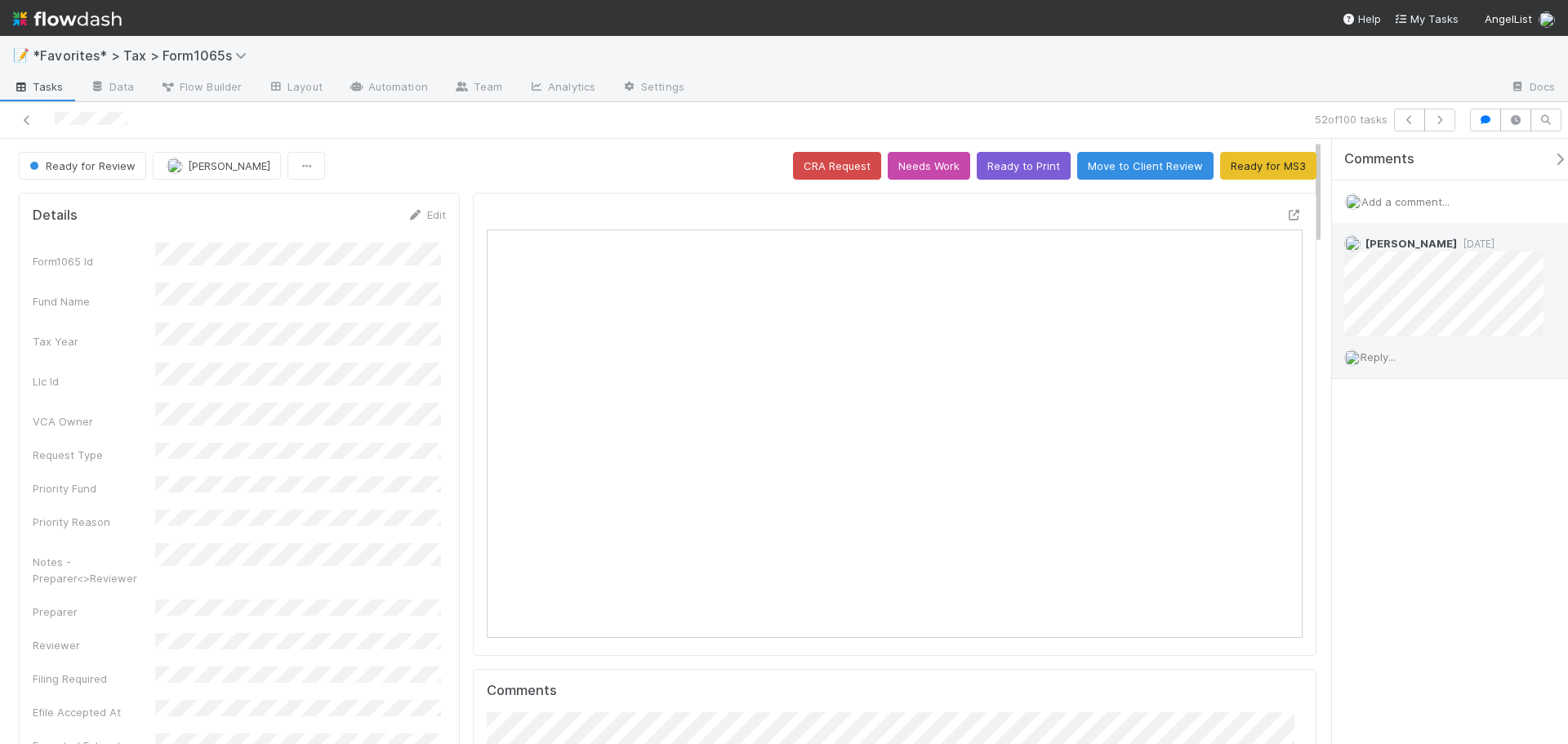
scroll to position [320, 795]
click at [1286, 215] on icon at bounding box center [1294, 215] width 16 height 11
click at [1434, 120] on icon "button" at bounding box center [1439, 120] width 16 height 10
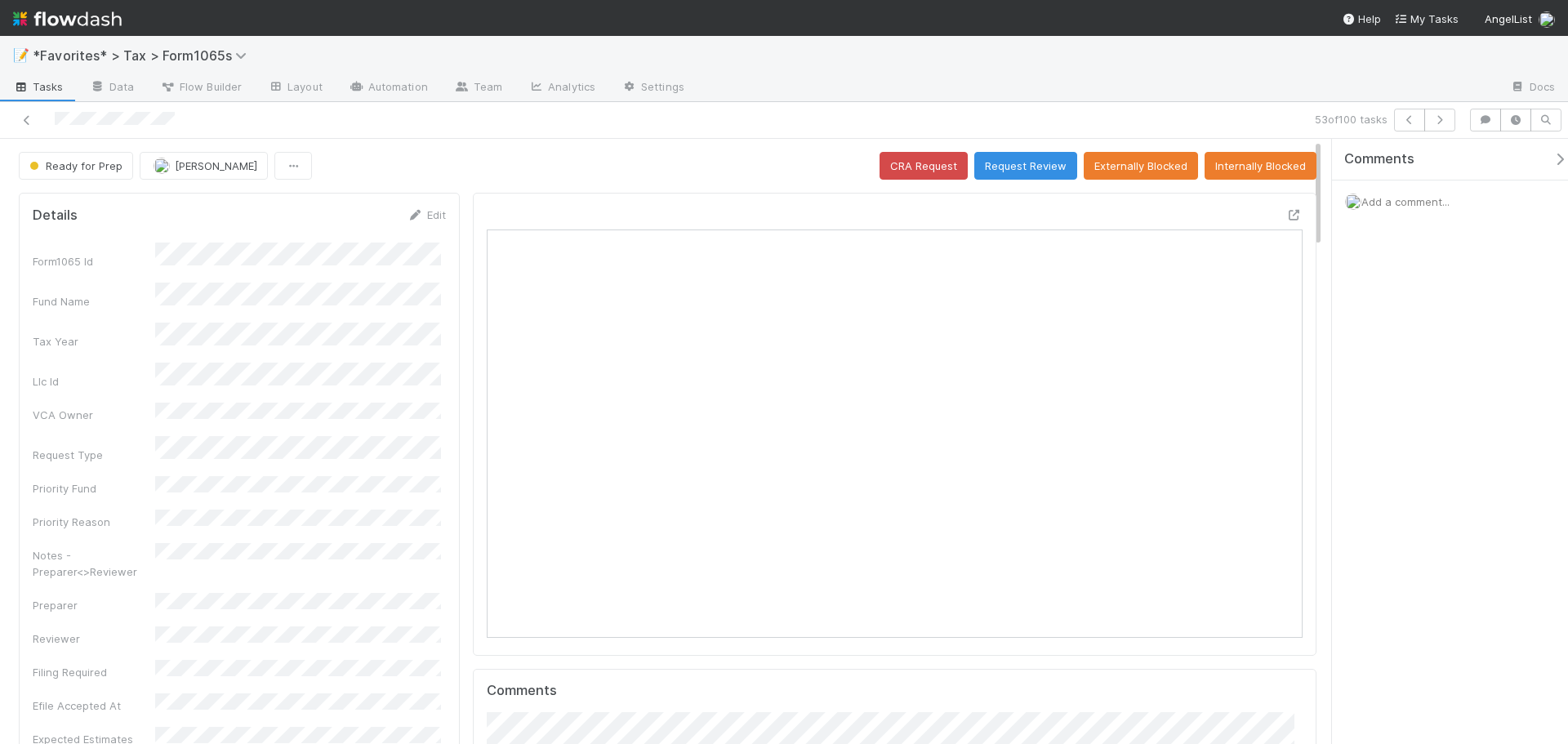
scroll to position [320, 795]
click at [831, 94] on div at bounding box center [1097, 88] width 800 height 26
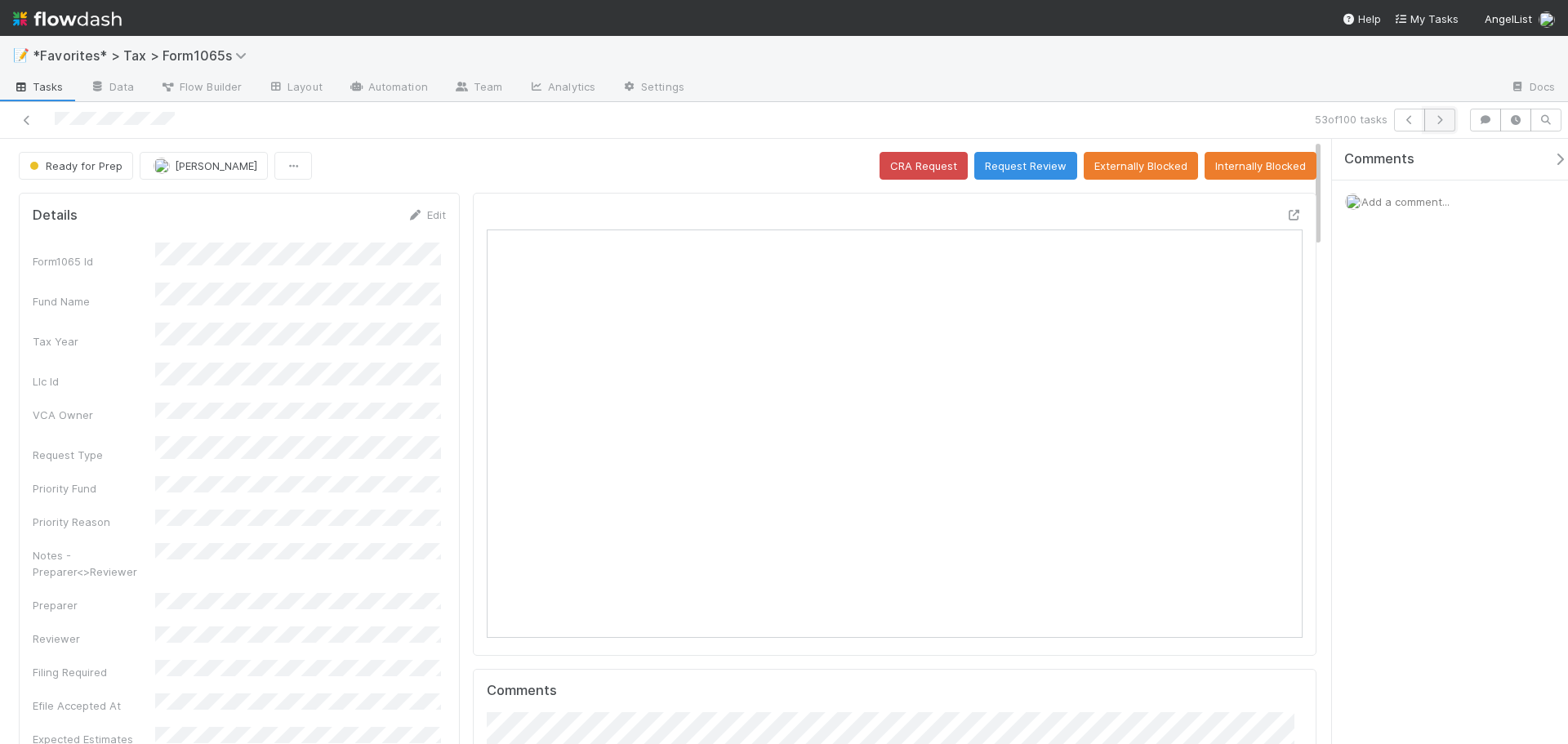
click at [1432, 121] on icon "button" at bounding box center [1439, 120] width 16 height 10
click at [1286, 217] on icon at bounding box center [1294, 215] width 16 height 11
click at [1436, 126] on button "button" at bounding box center [1440, 120] width 31 height 23
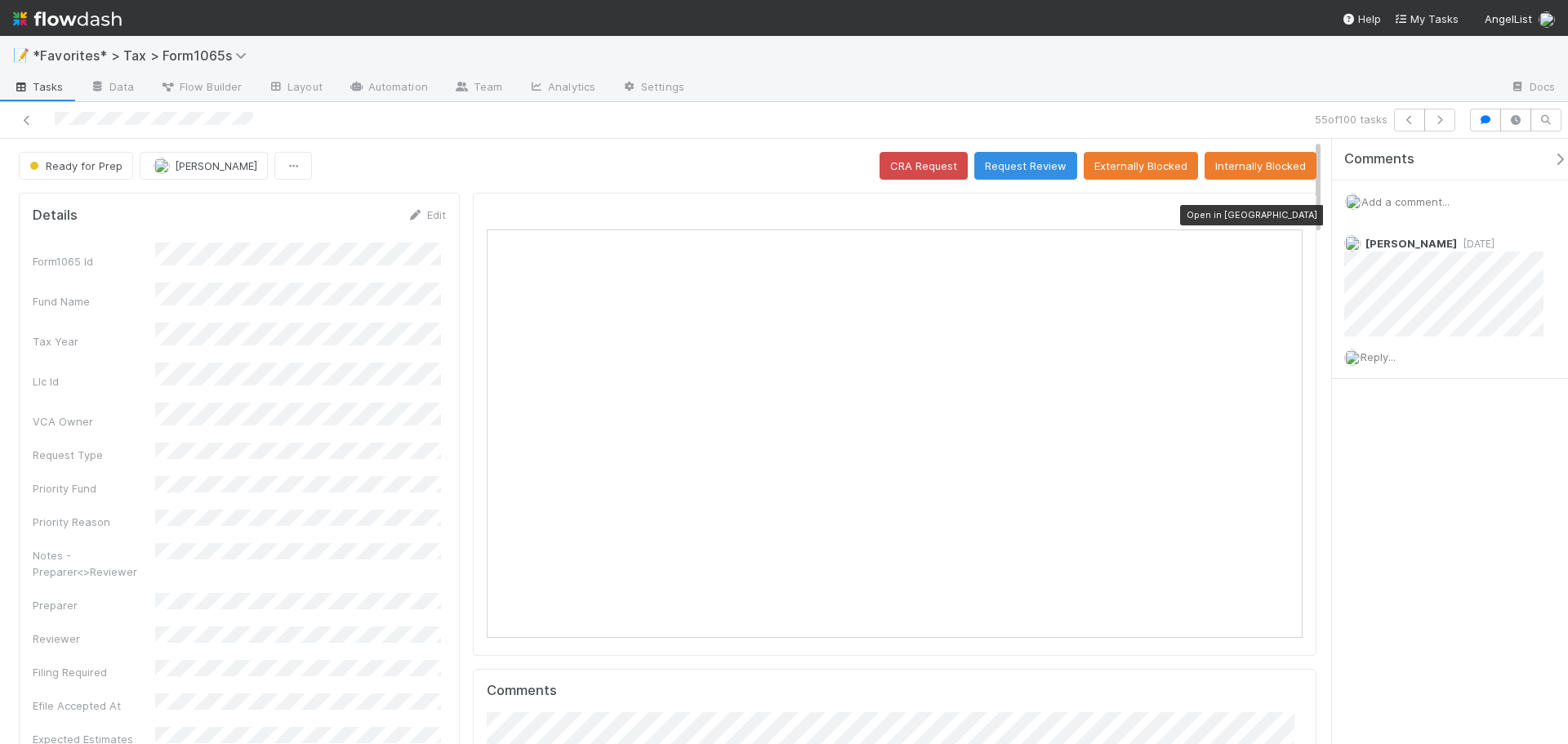
click at [1288, 215] on icon at bounding box center [1294, 215] width 16 height 11
click at [1447, 122] on button "button" at bounding box center [1440, 120] width 31 height 23
click at [1137, 83] on div at bounding box center [1097, 88] width 800 height 26
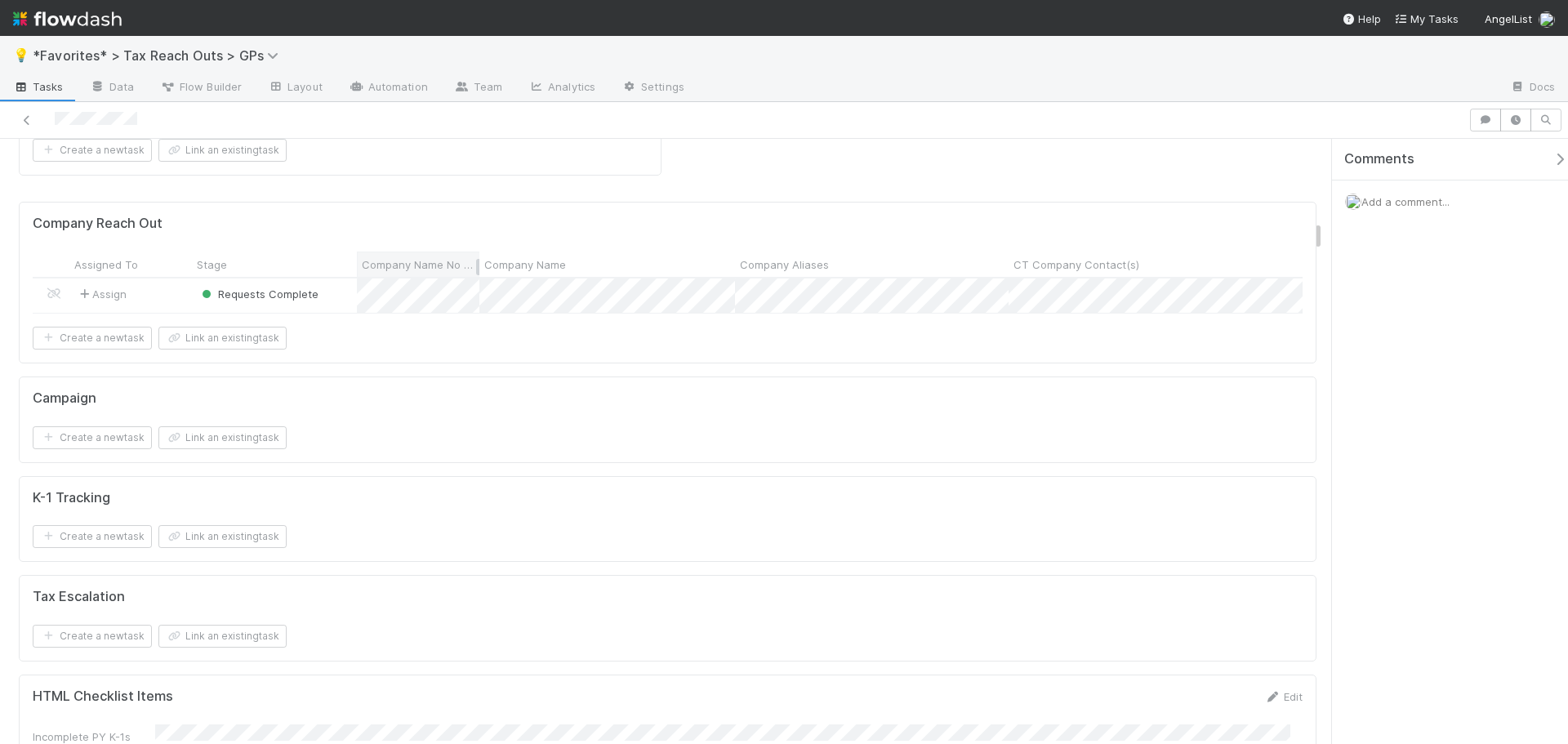
scroll to position [2531, 0]
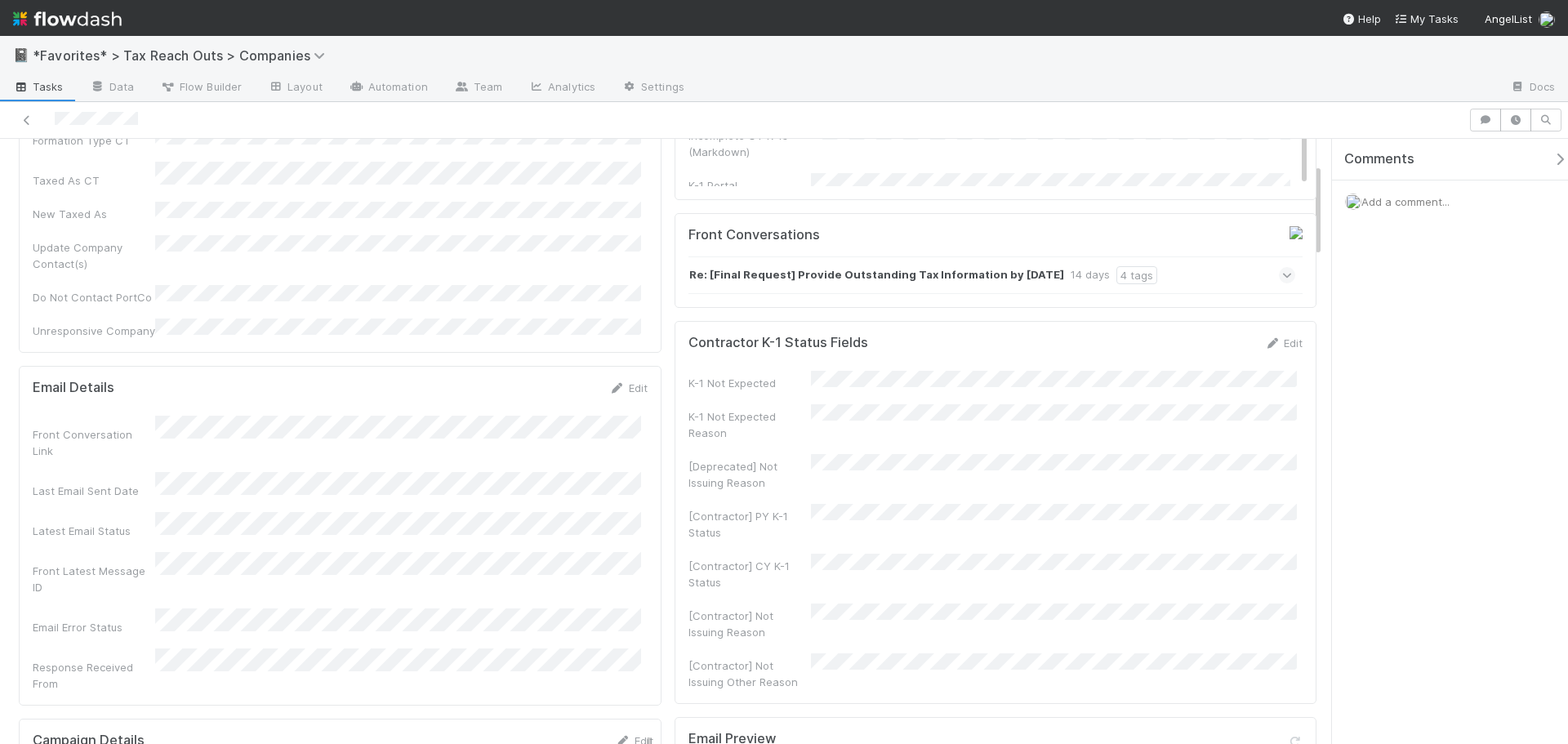
scroll to position [408, 0]
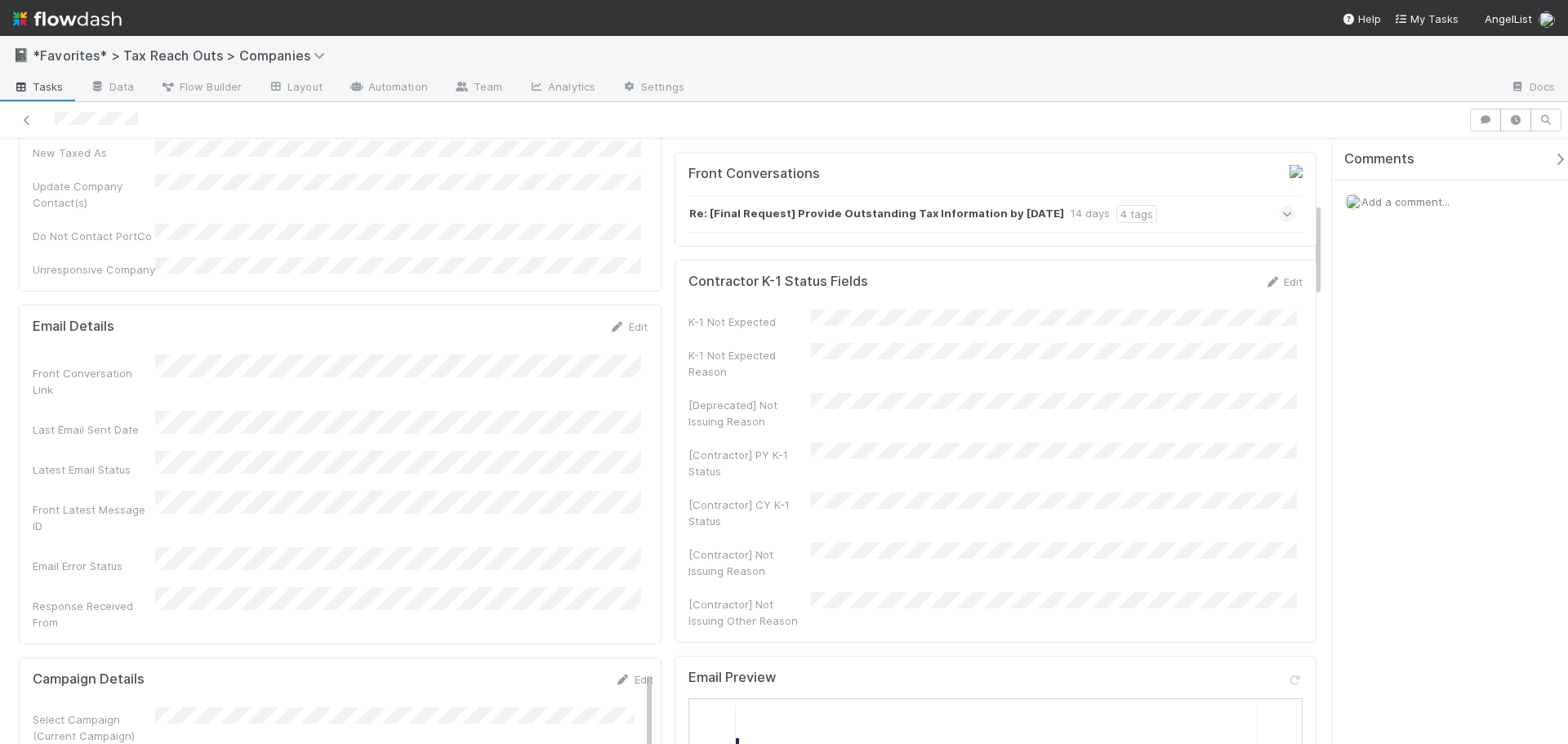
click at [1150, 227] on div "Re: [Final Request] Provide Outstanding Tax Information by [DATE] 14 days 4 tags" at bounding box center [991, 214] width 607 height 38
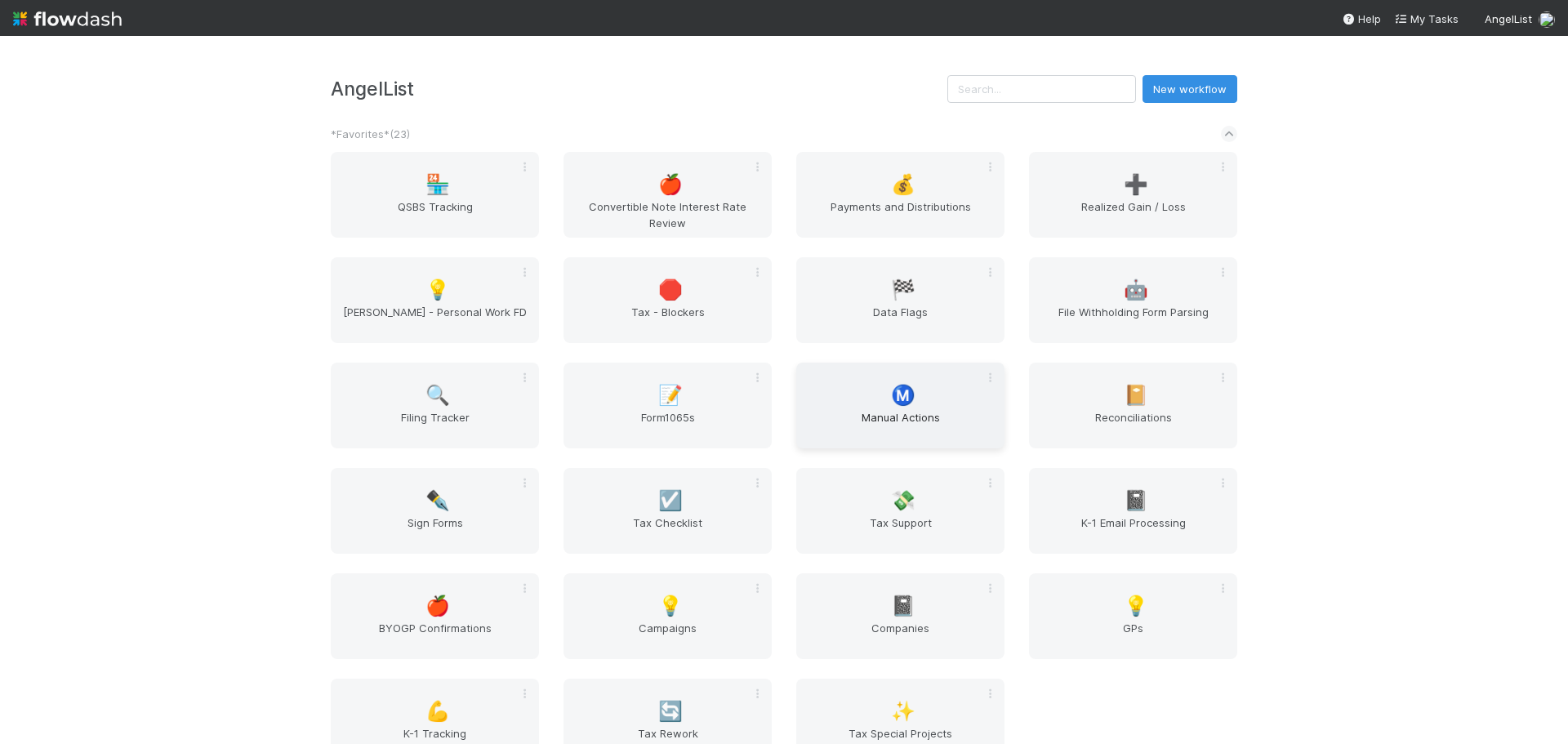
click at [896, 401] on span "Ⓜ️" at bounding box center [903, 396] width 24 height 21
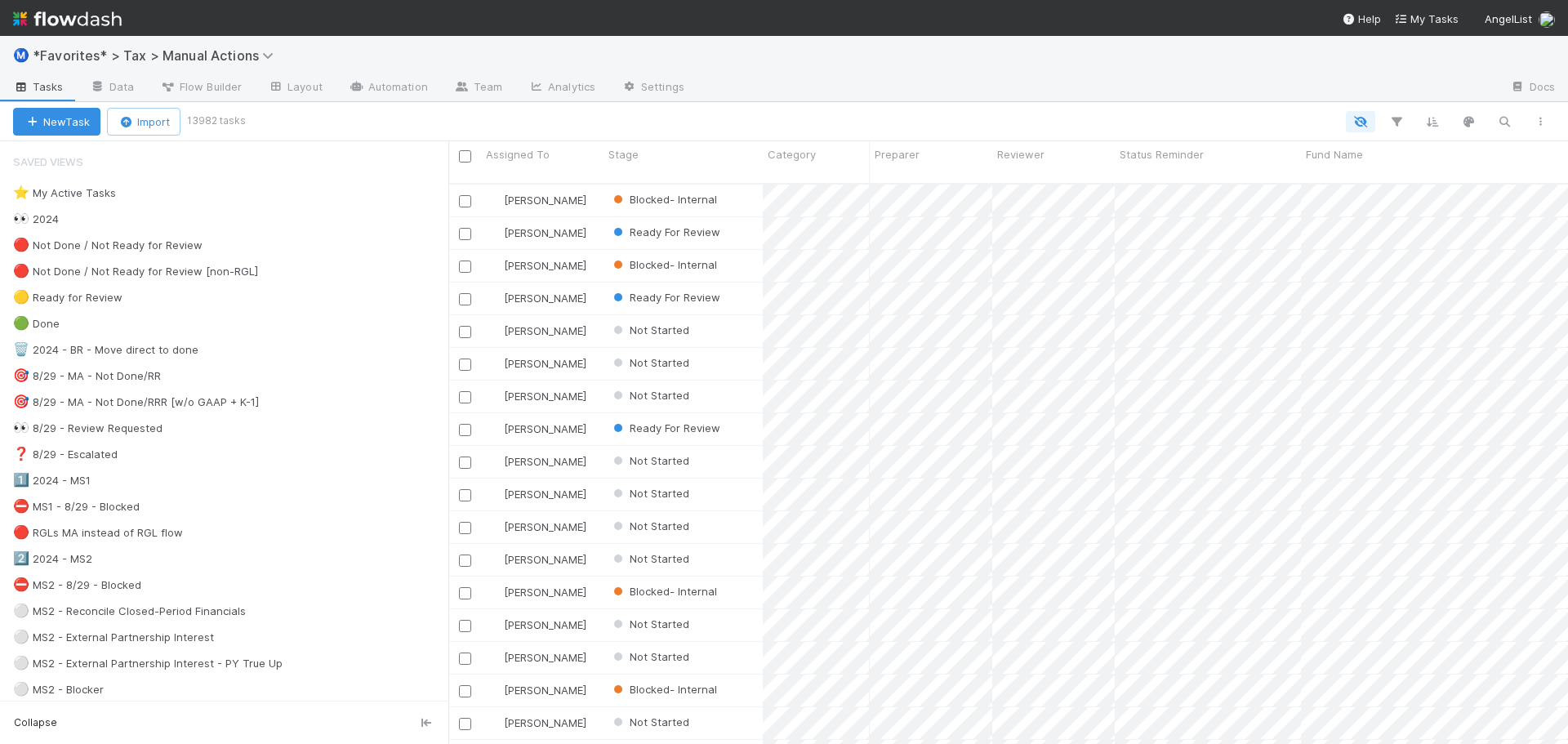
scroll to position [562, 1108]
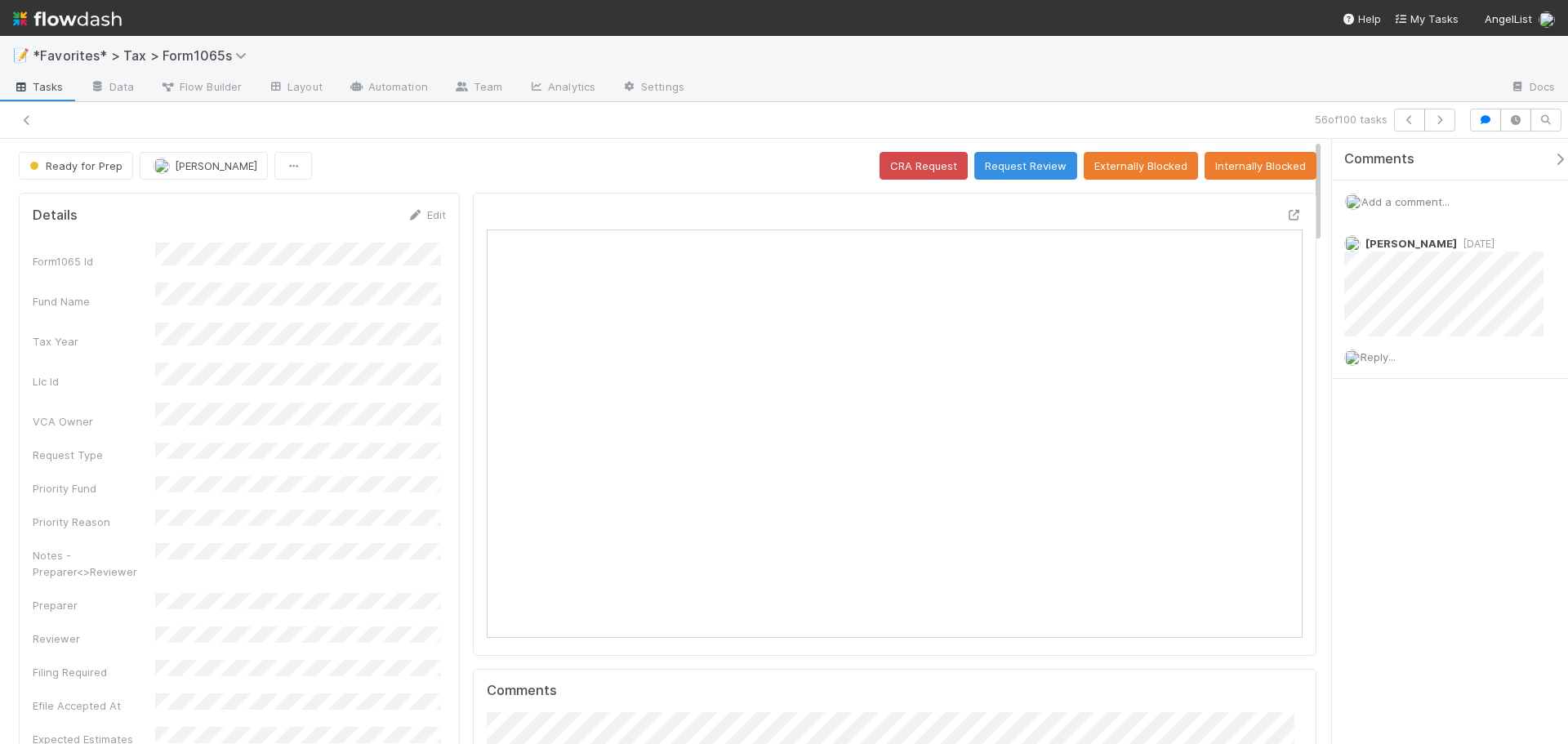
scroll to position [320, 795]
click at [1137, 83] on div at bounding box center [1097, 88] width 800 height 26
click at [1286, 218] on icon at bounding box center [1294, 215] width 16 height 11
click at [1439, 124] on icon "button" at bounding box center [1439, 120] width 16 height 10
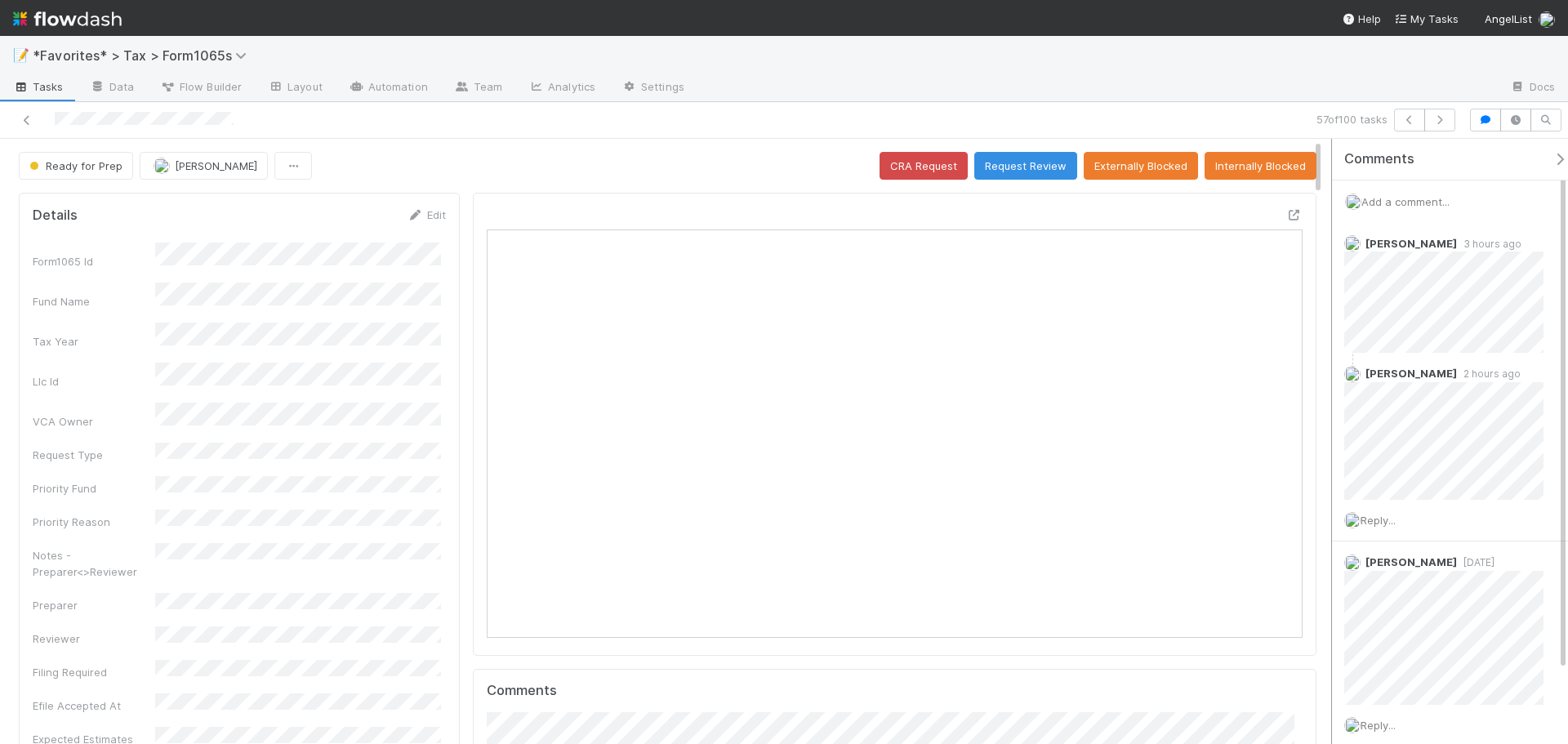
scroll to position [320, 795]
click at [1436, 122] on icon "button" at bounding box center [1439, 120] width 16 height 10
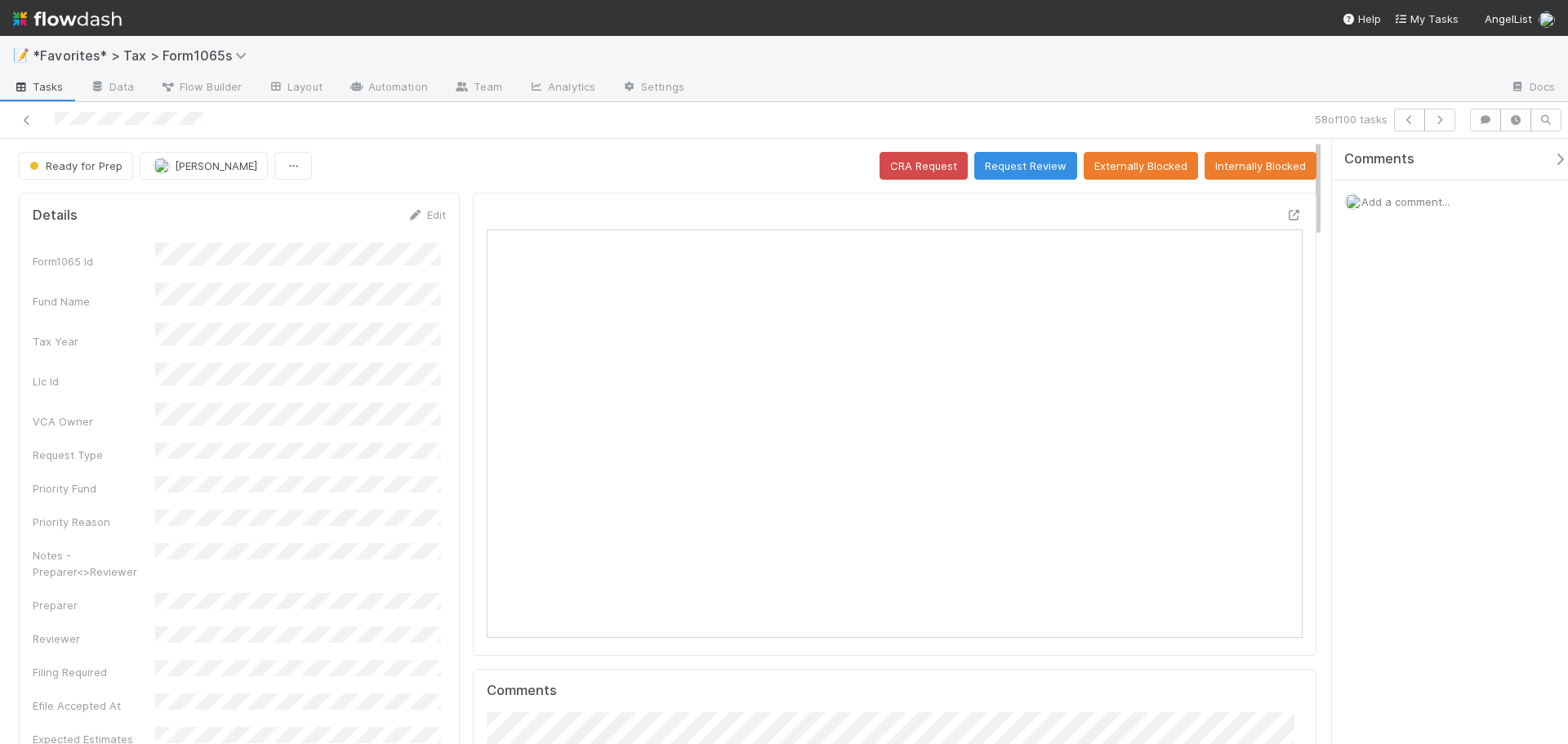
scroll to position [320, 795]
click at [1286, 216] on icon at bounding box center [1294, 215] width 16 height 11
click at [1429, 128] on button "button" at bounding box center [1440, 120] width 31 height 23
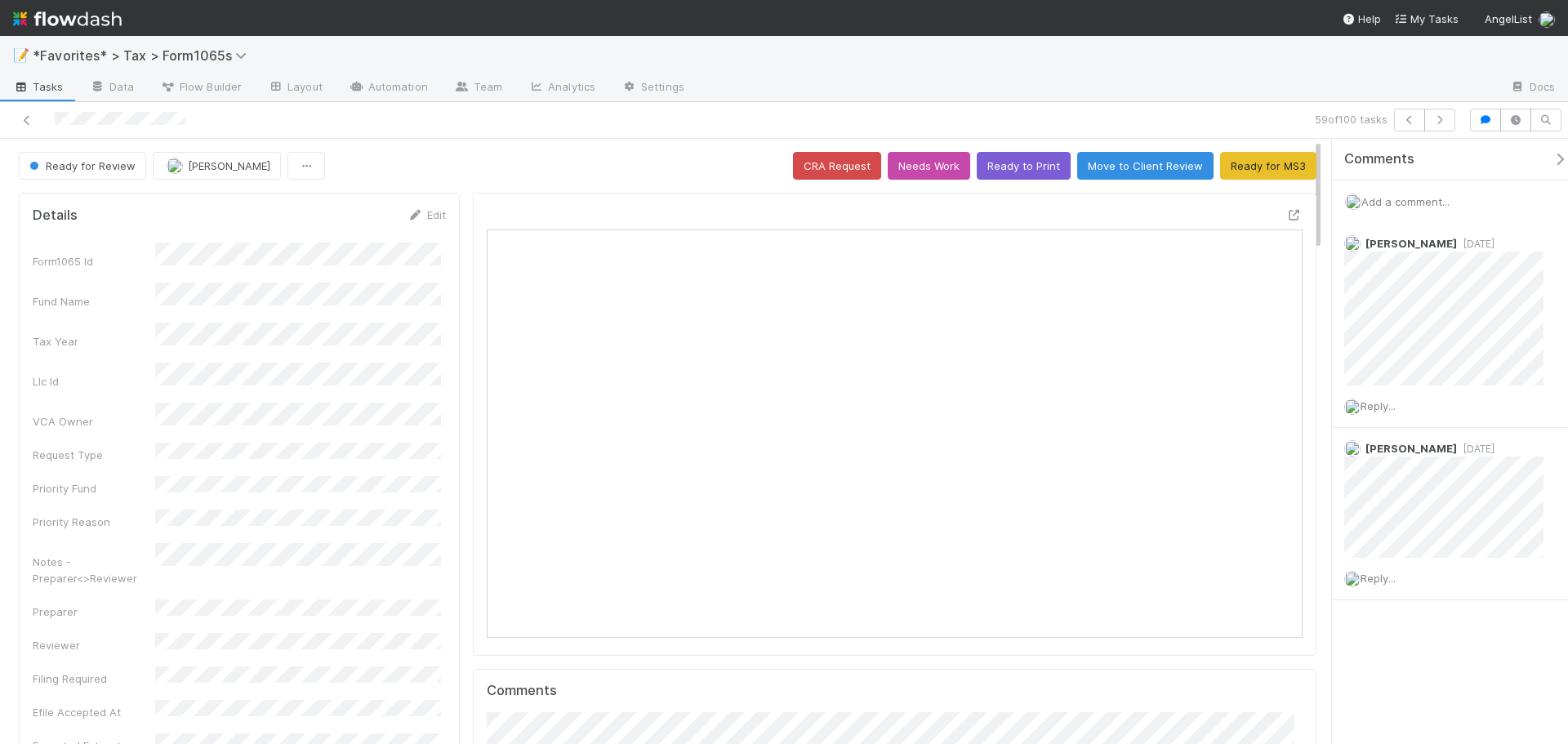
scroll to position [320, 795]
click at [1286, 216] on icon at bounding box center [1294, 215] width 16 height 11
click at [1431, 122] on icon "button" at bounding box center [1439, 120] width 16 height 10
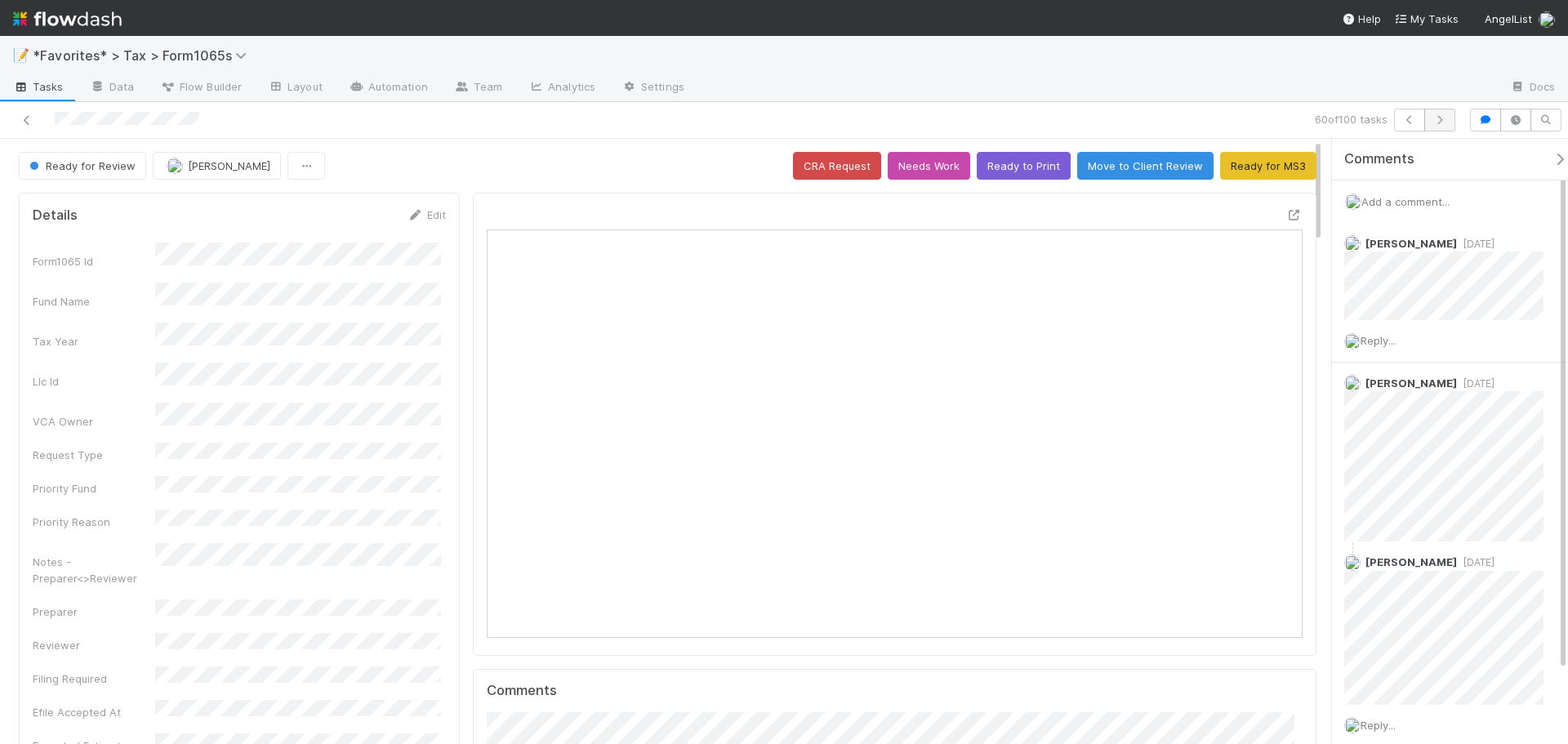
click at [1439, 133] on div "60 of 100 tasks" at bounding box center [784, 120] width 1568 height 37
click at [1441, 123] on icon "button" at bounding box center [1439, 120] width 16 height 10
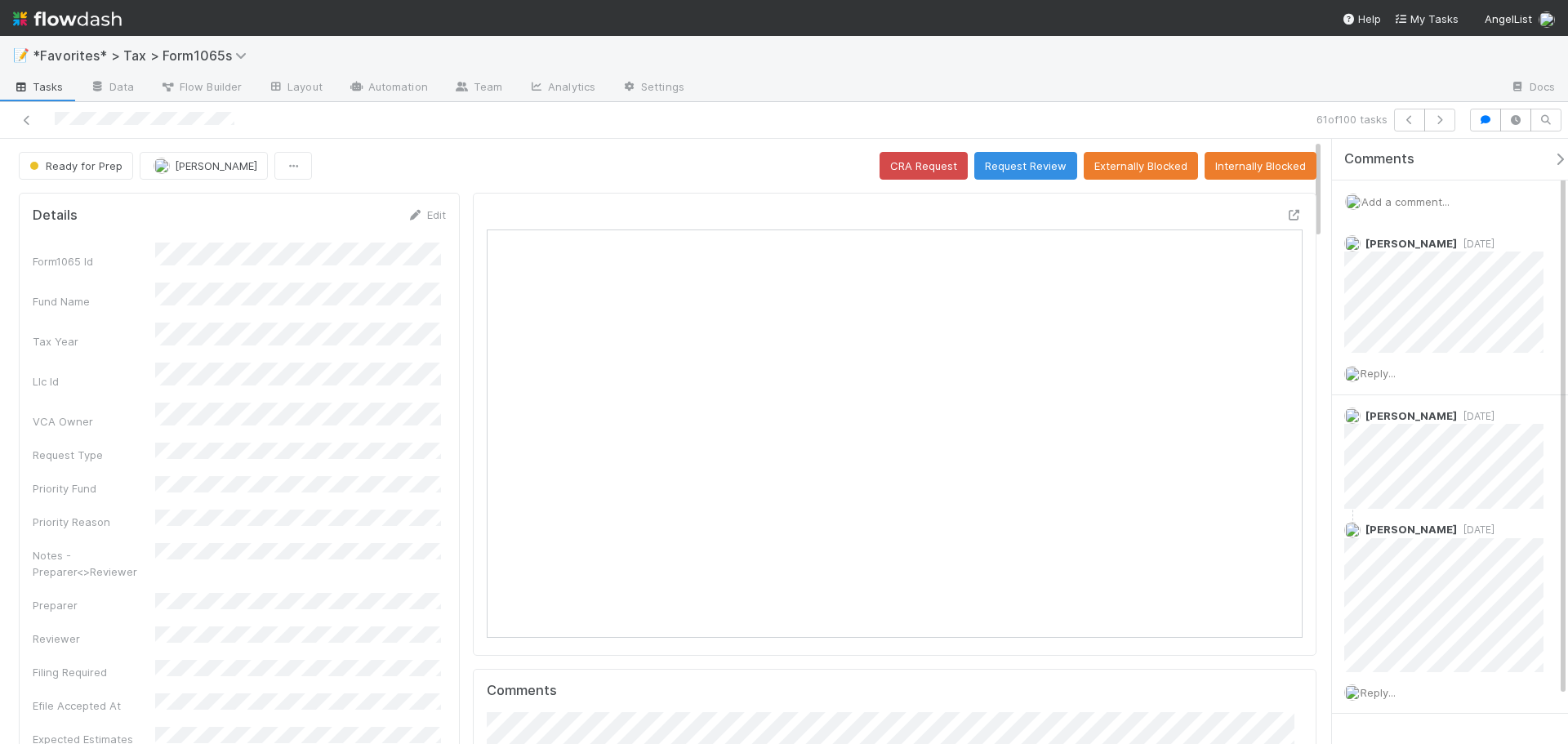
scroll to position [320, 795]
click at [1286, 213] on icon at bounding box center [1294, 215] width 16 height 11
click at [1450, 113] on button "button" at bounding box center [1440, 120] width 31 height 23
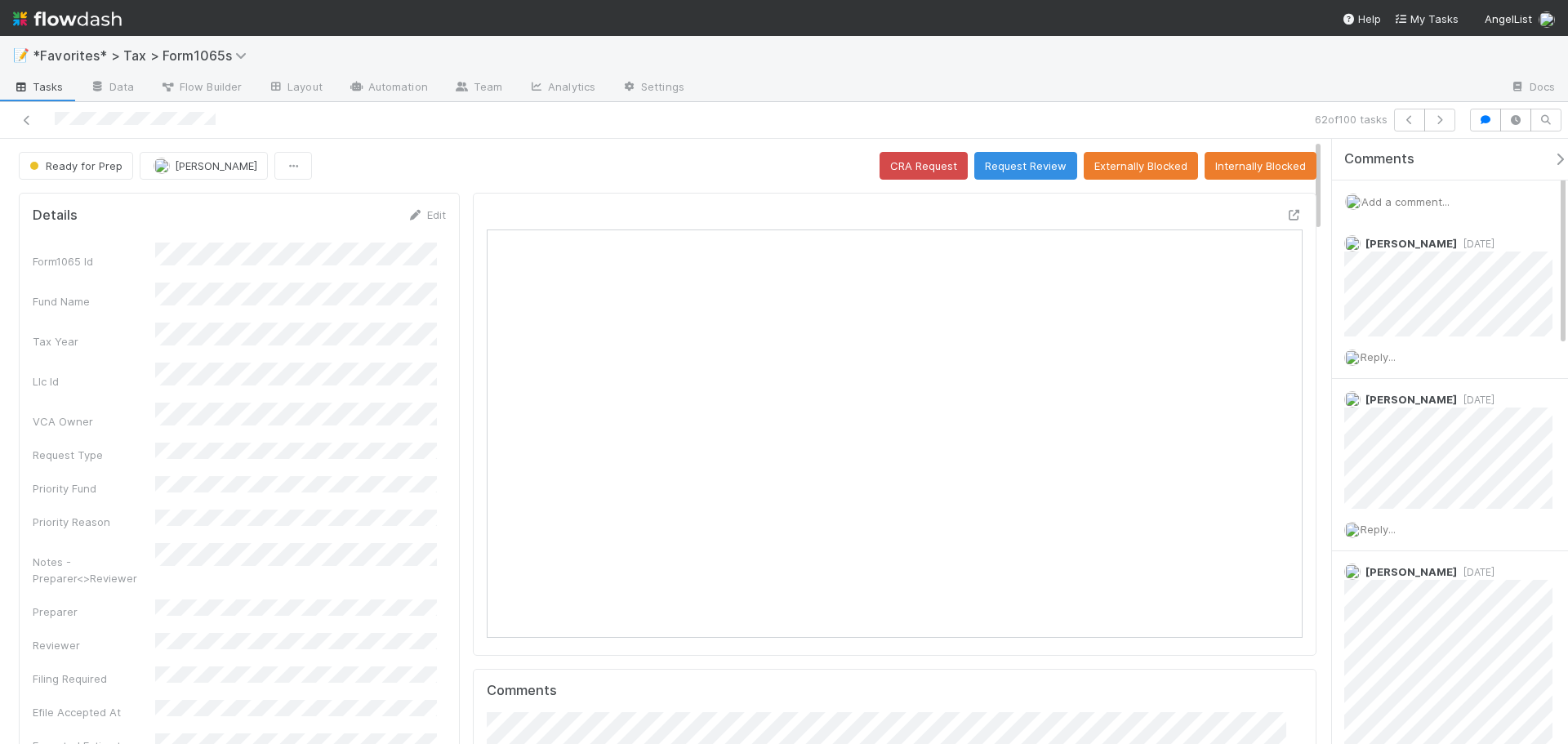
click at [67, 24] on img at bounding box center [67, 18] width 109 height 28
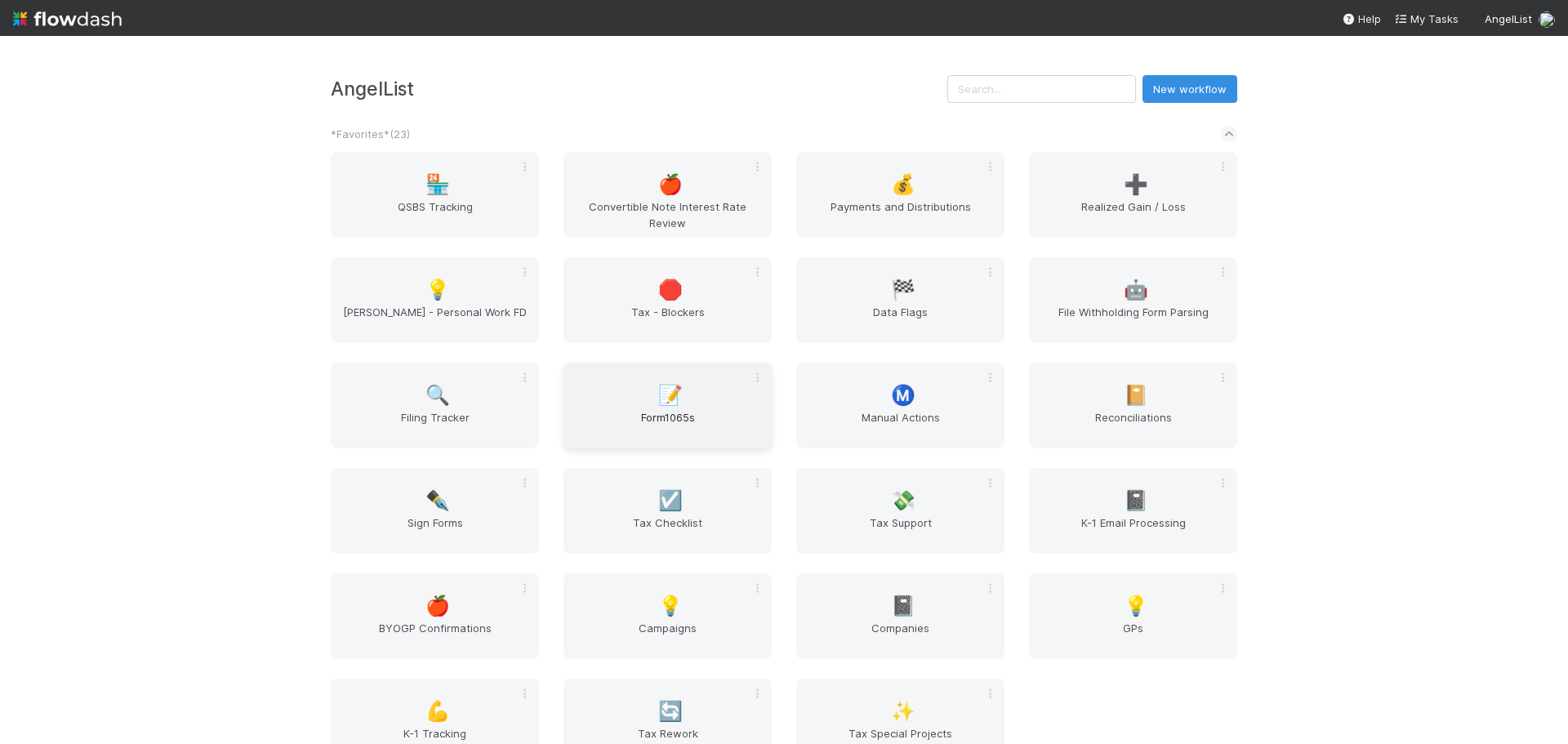
click at [700, 406] on div "📝 Form1065s" at bounding box center [667, 405] width 208 height 86
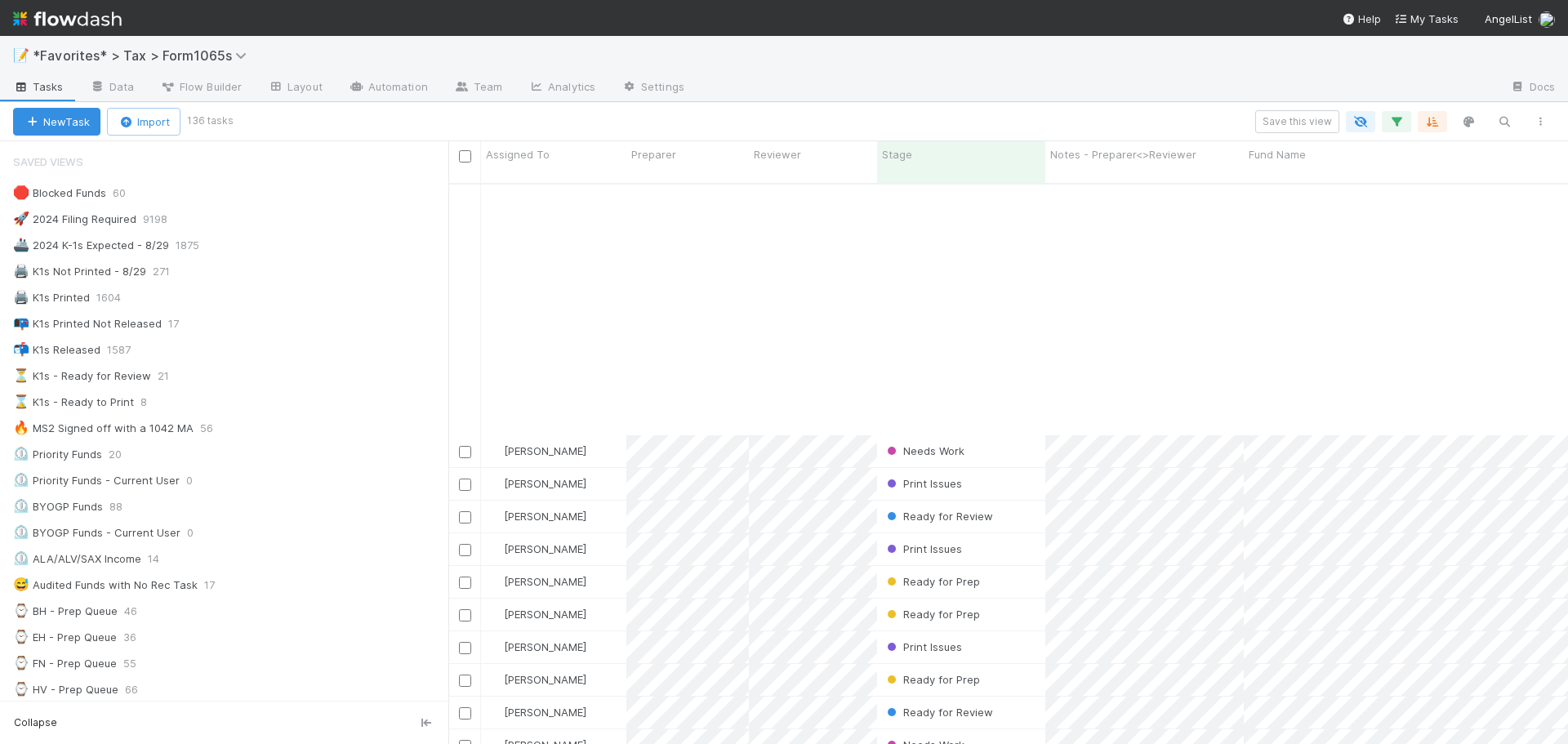
scroll to position [3882, 0]
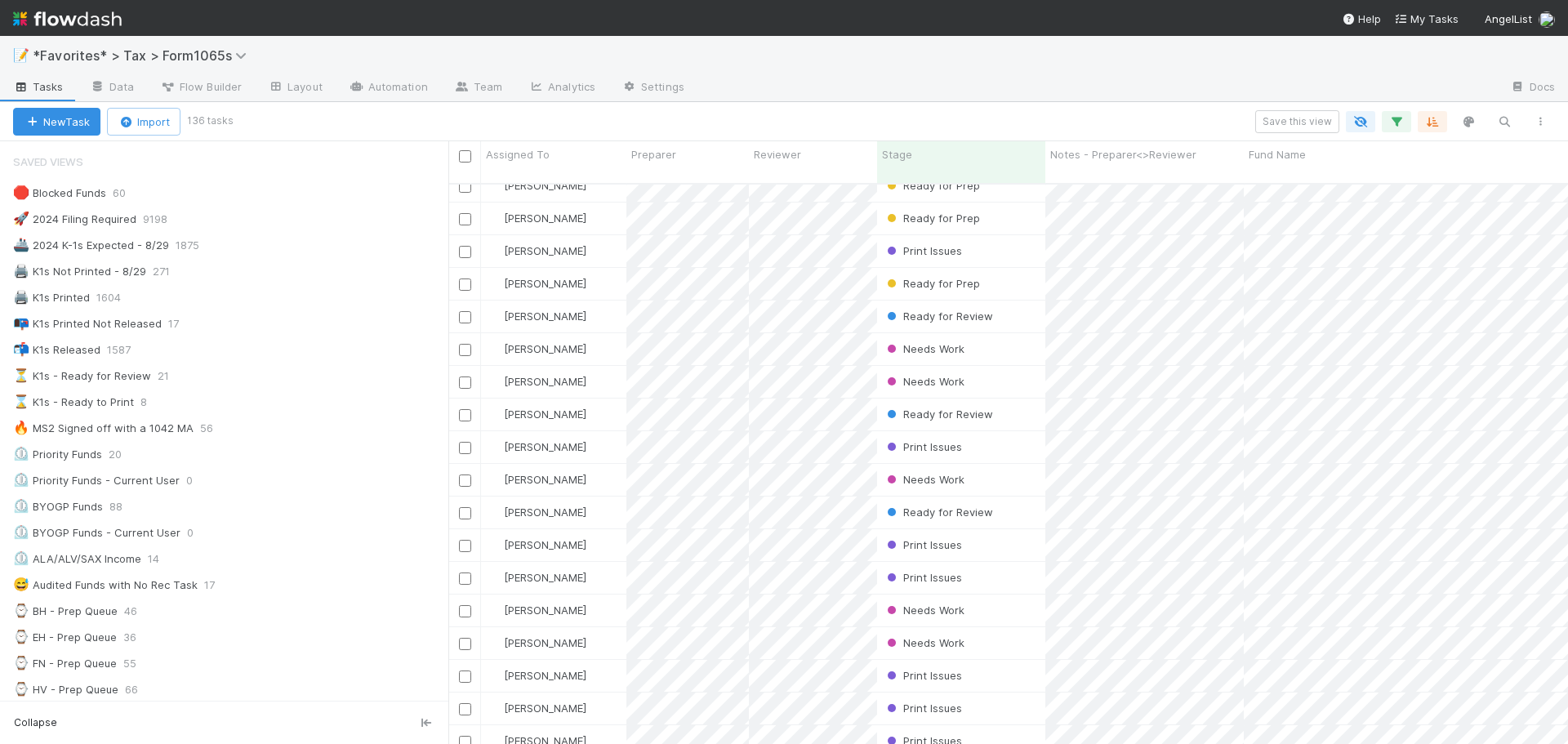
drag, startPoint x: 977, startPoint y: 662, endPoint x: 896, endPoint y: 59, distance: 608.4
click at [896, 59] on div "📝 *Favorites* > Tax > Form1065s" at bounding box center [784, 55] width 1568 height 39
